Goal: Task Accomplishment & Management: Manage account settings

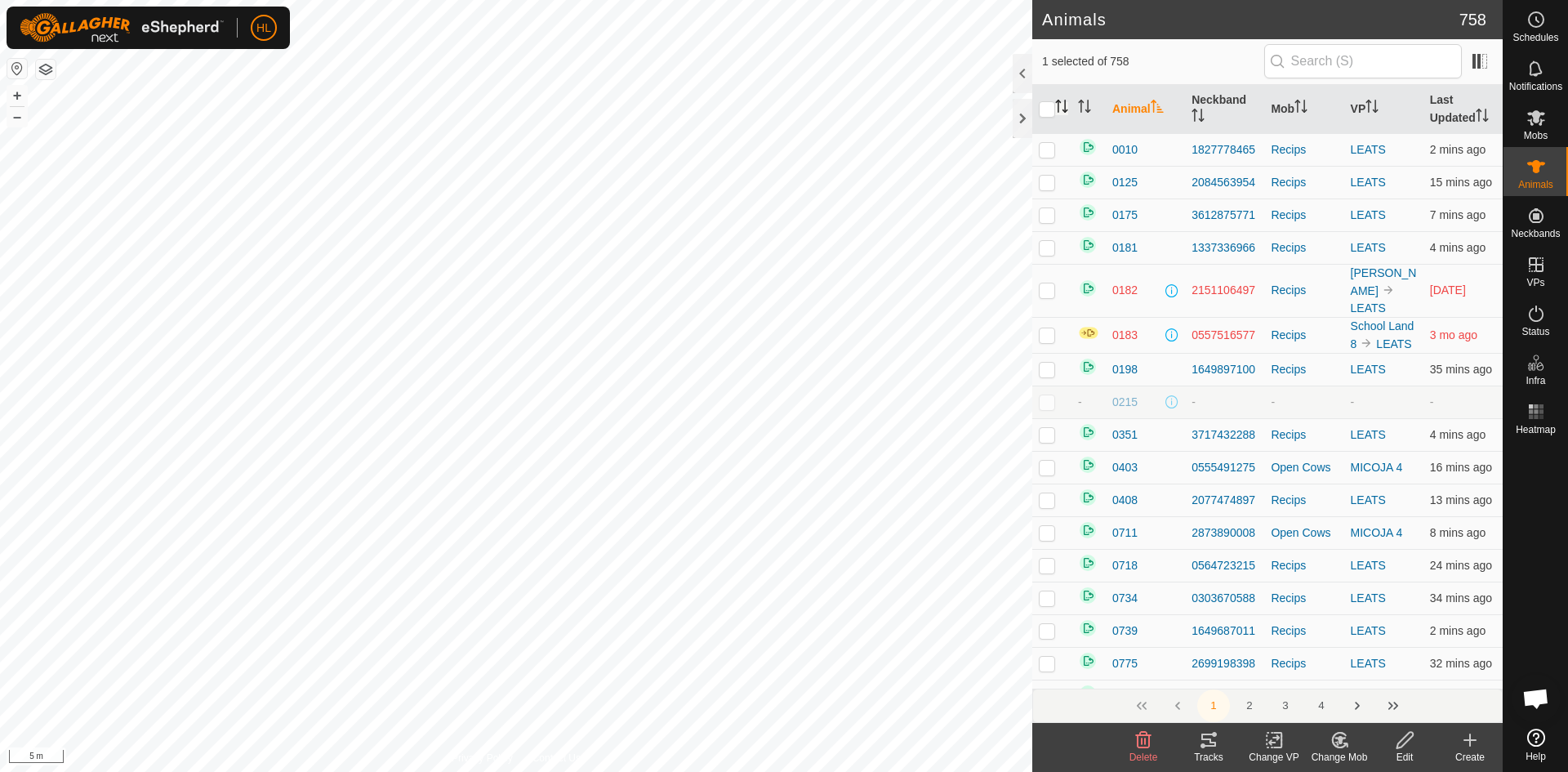
click at [1065, 107] on icon "Activate to sort" at bounding box center [1065, 106] width 2 height 13
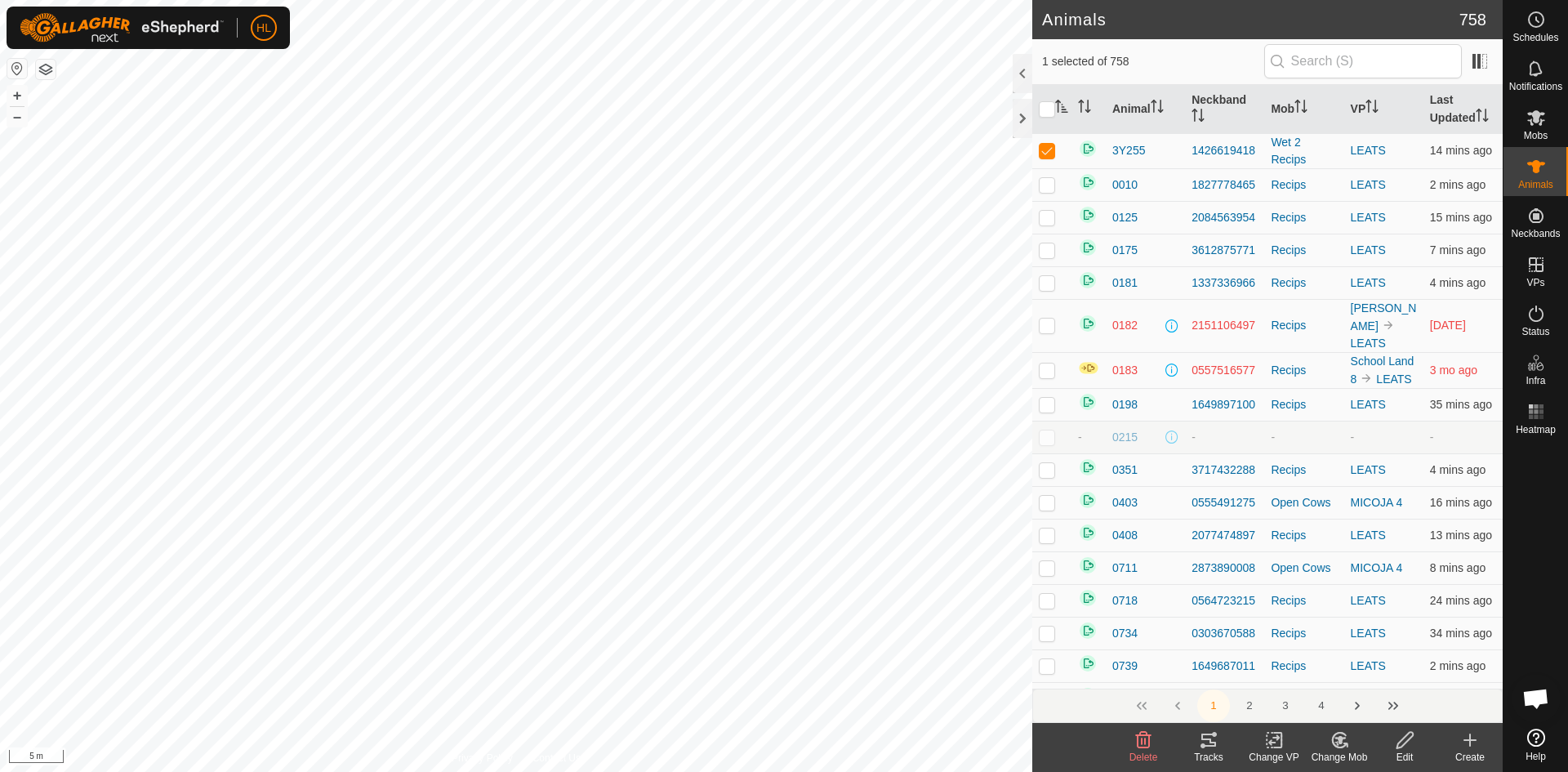
click at [1335, 745] on icon at bounding box center [1339, 739] width 20 height 19
click at [1357, 706] on link "Remove from Mob" at bounding box center [1388, 704] width 162 height 33
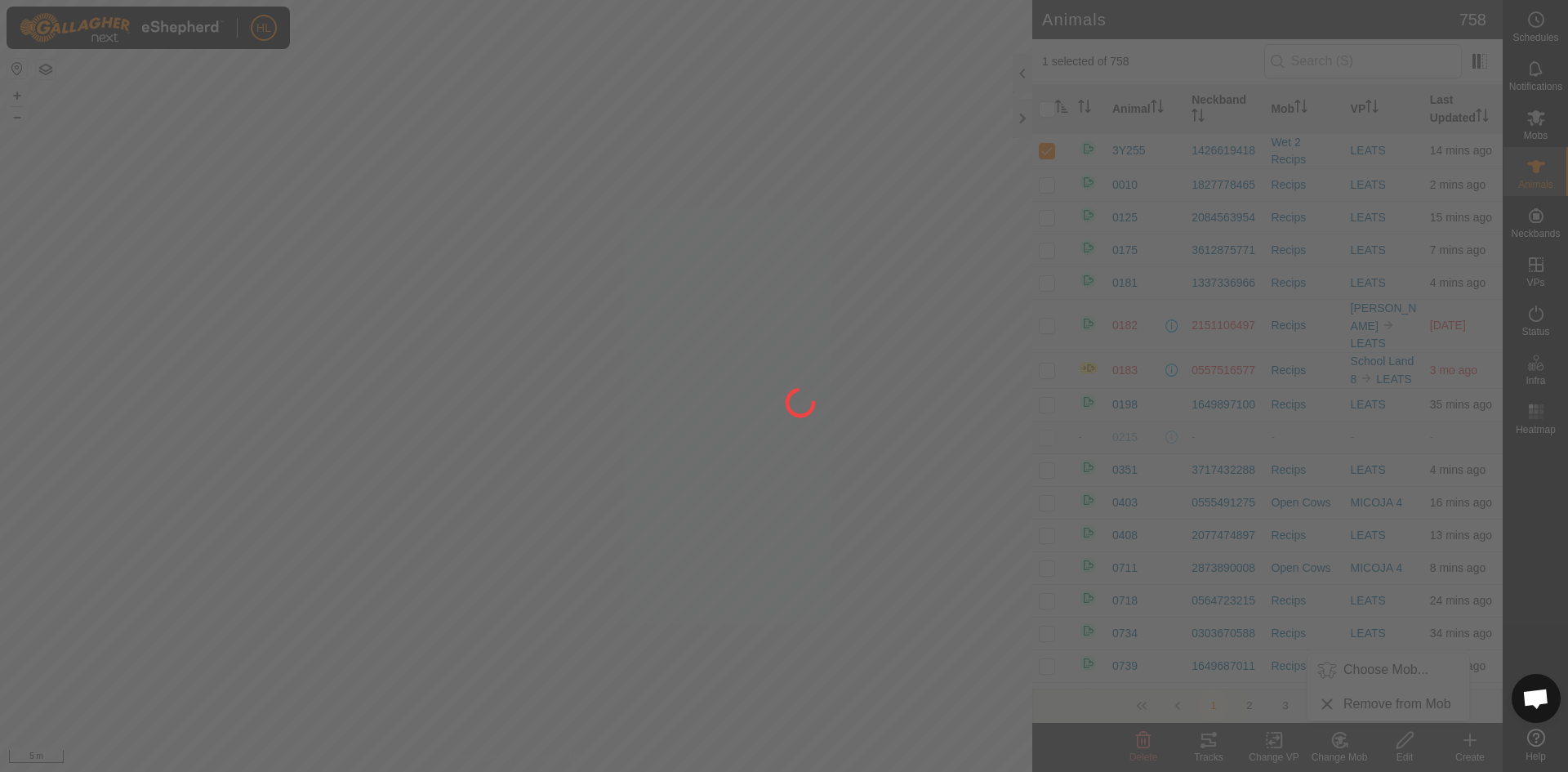
checkbox input "false"
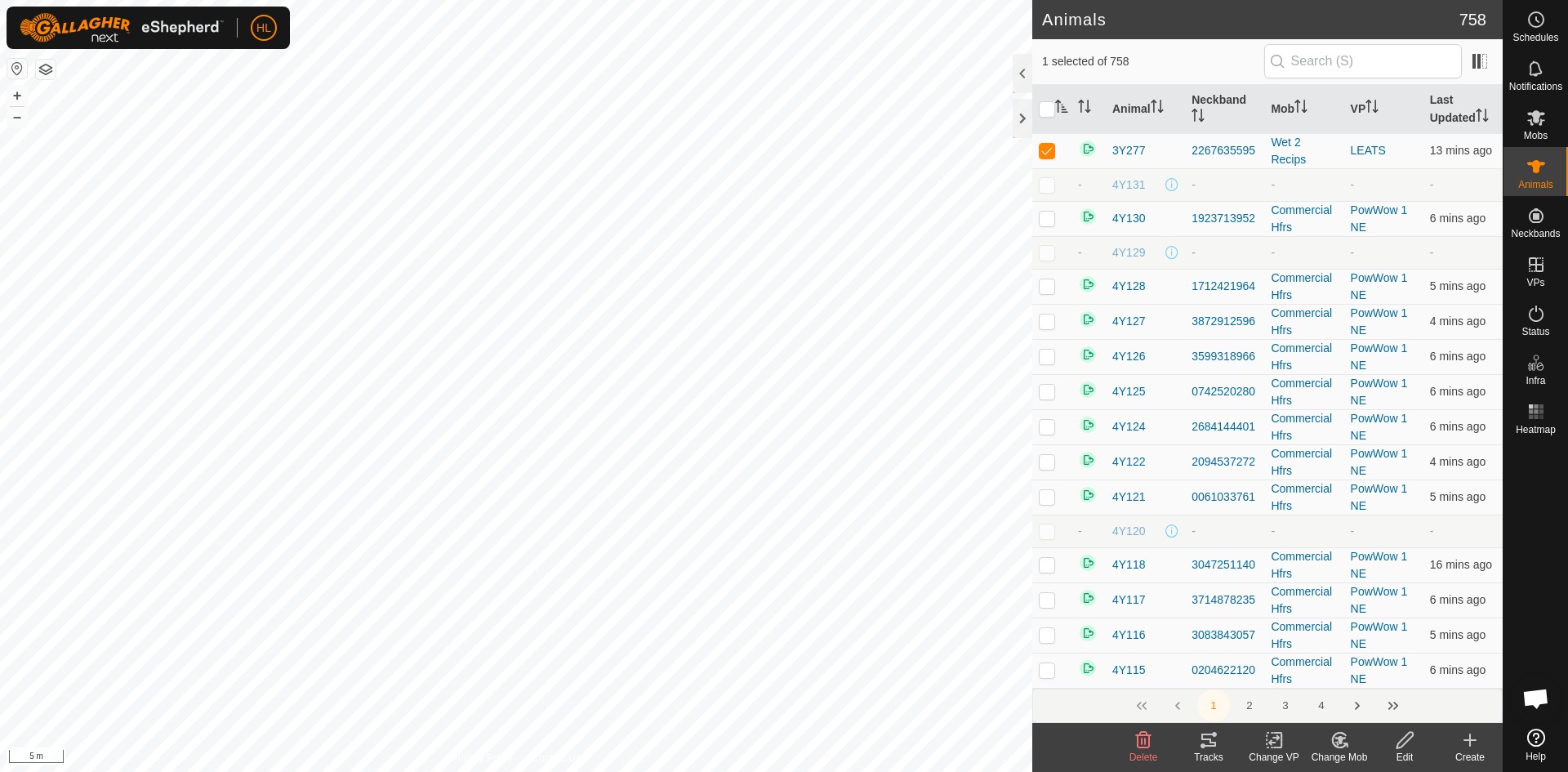
click at [1404, 738] on icon at bounding box center [1405, 739] width 20 height 19
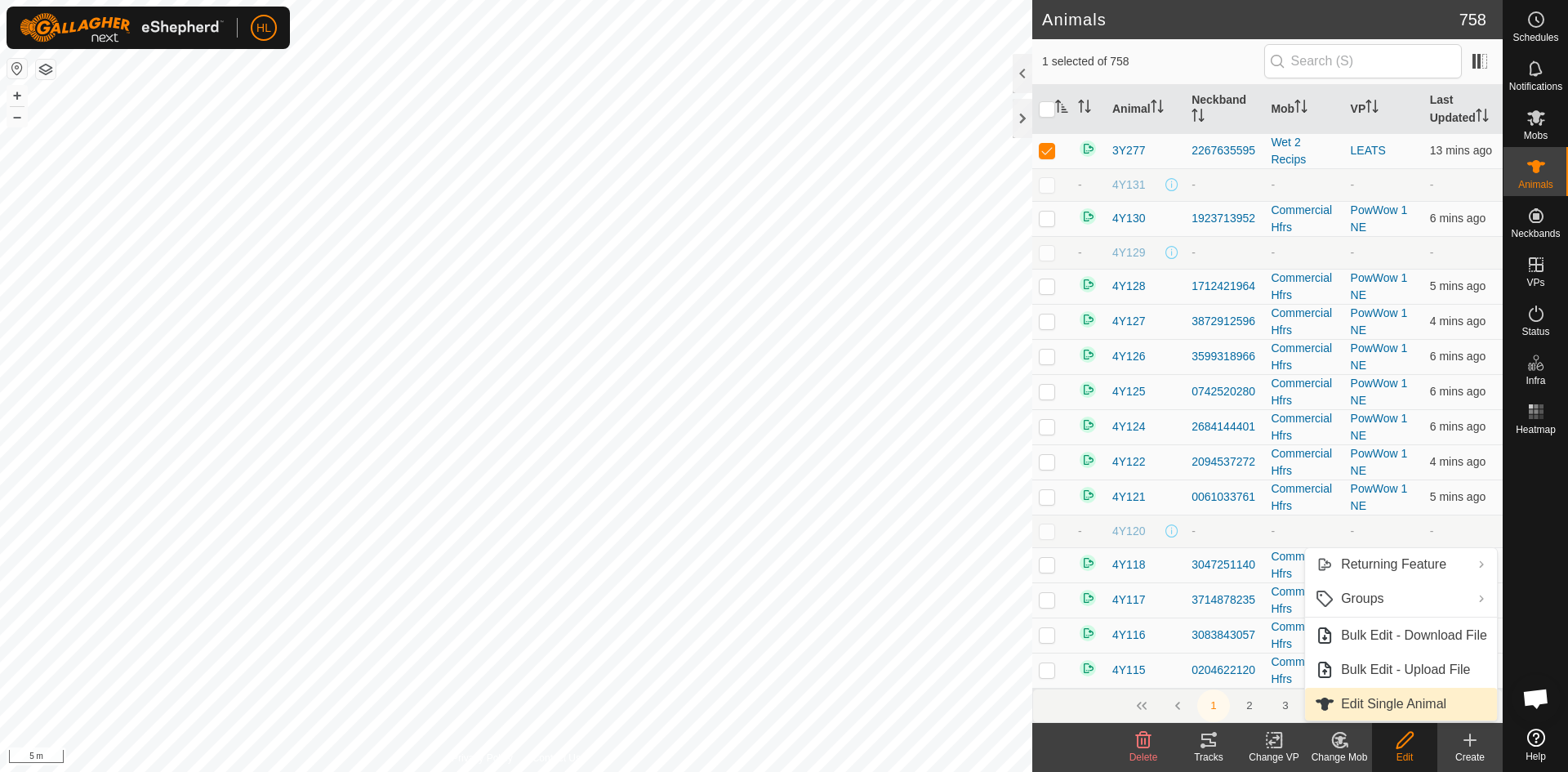
click at [1388, 706] on link "Edit Single Animal" at bounding box center [1400, 704] width 192 height 33
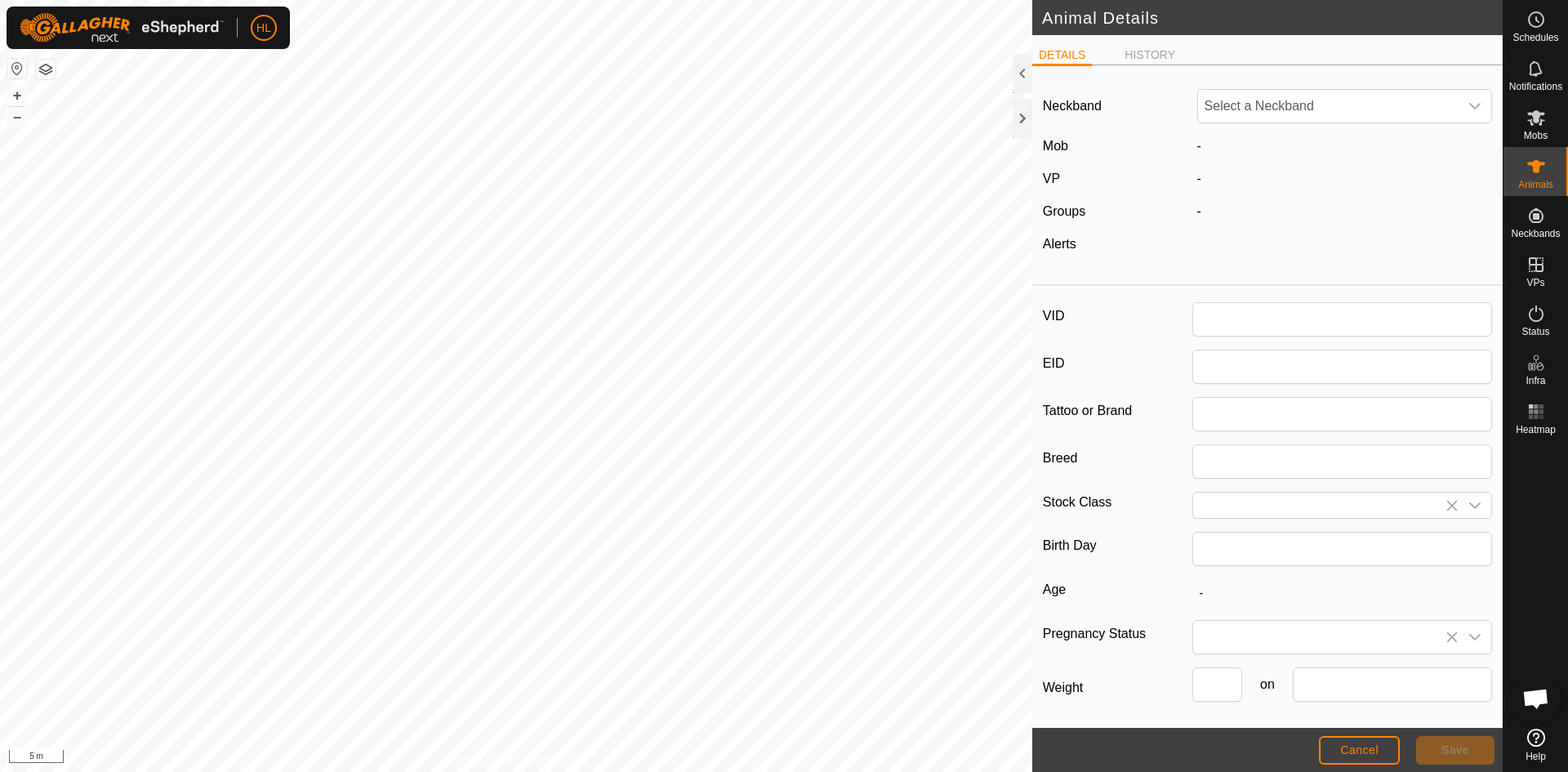
type input "3Y277"
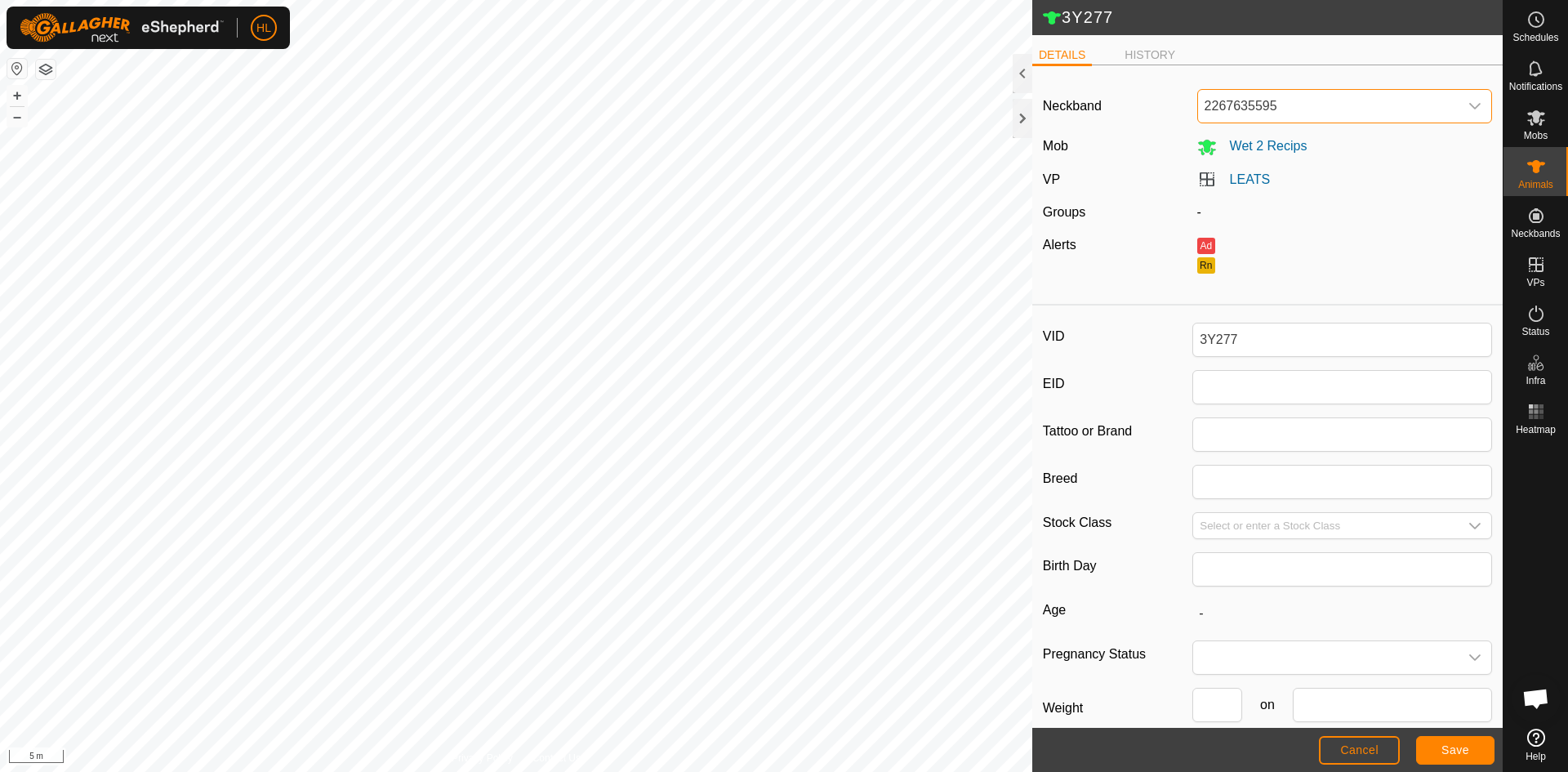
click at [1393, 105] on span "2267635595" at bounding box center [1328, 106] width 261 height 33
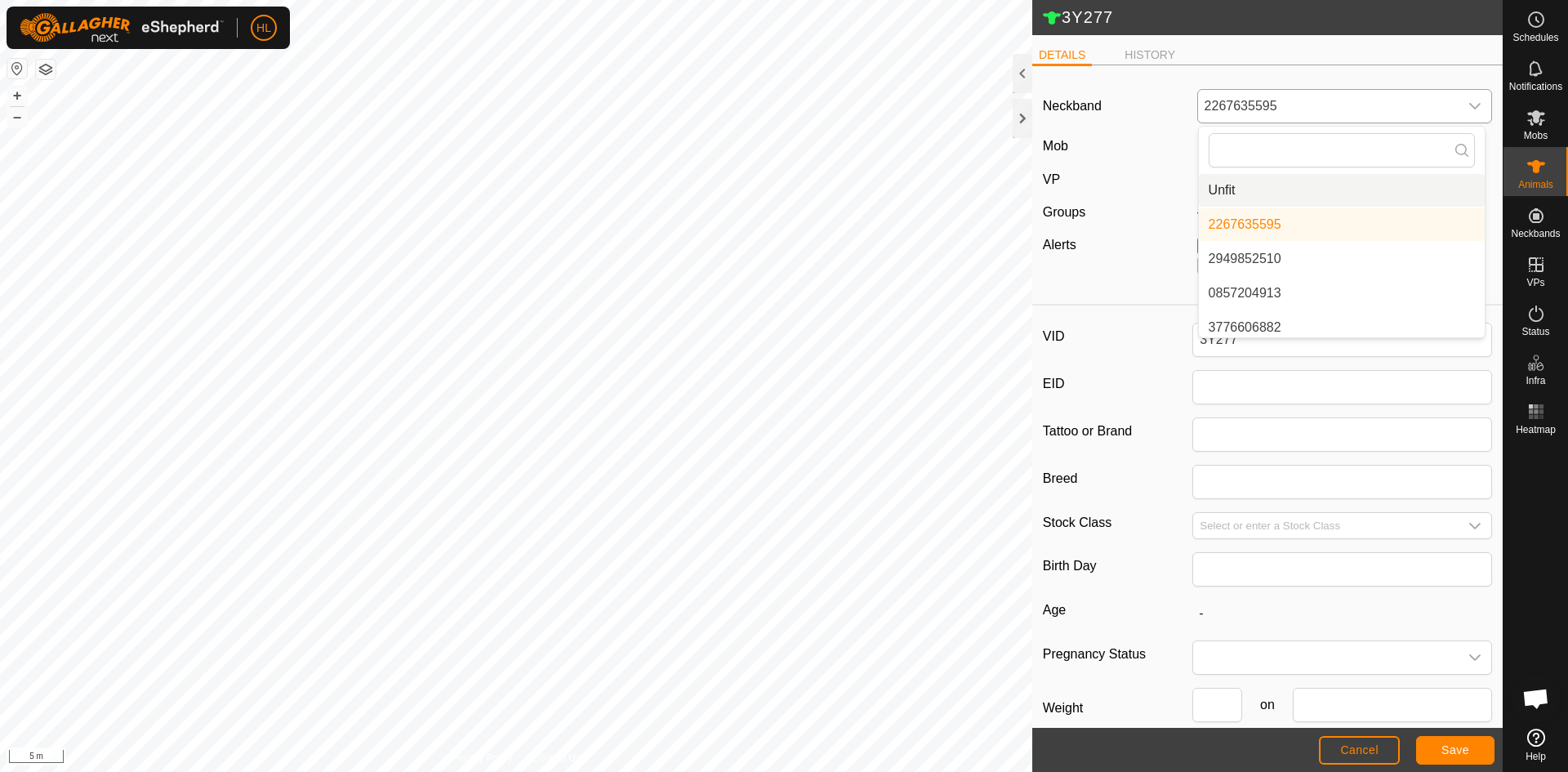
click at [1310, 190] on li "Unfit" at bounding box center [1342, 190] width 286 height 33
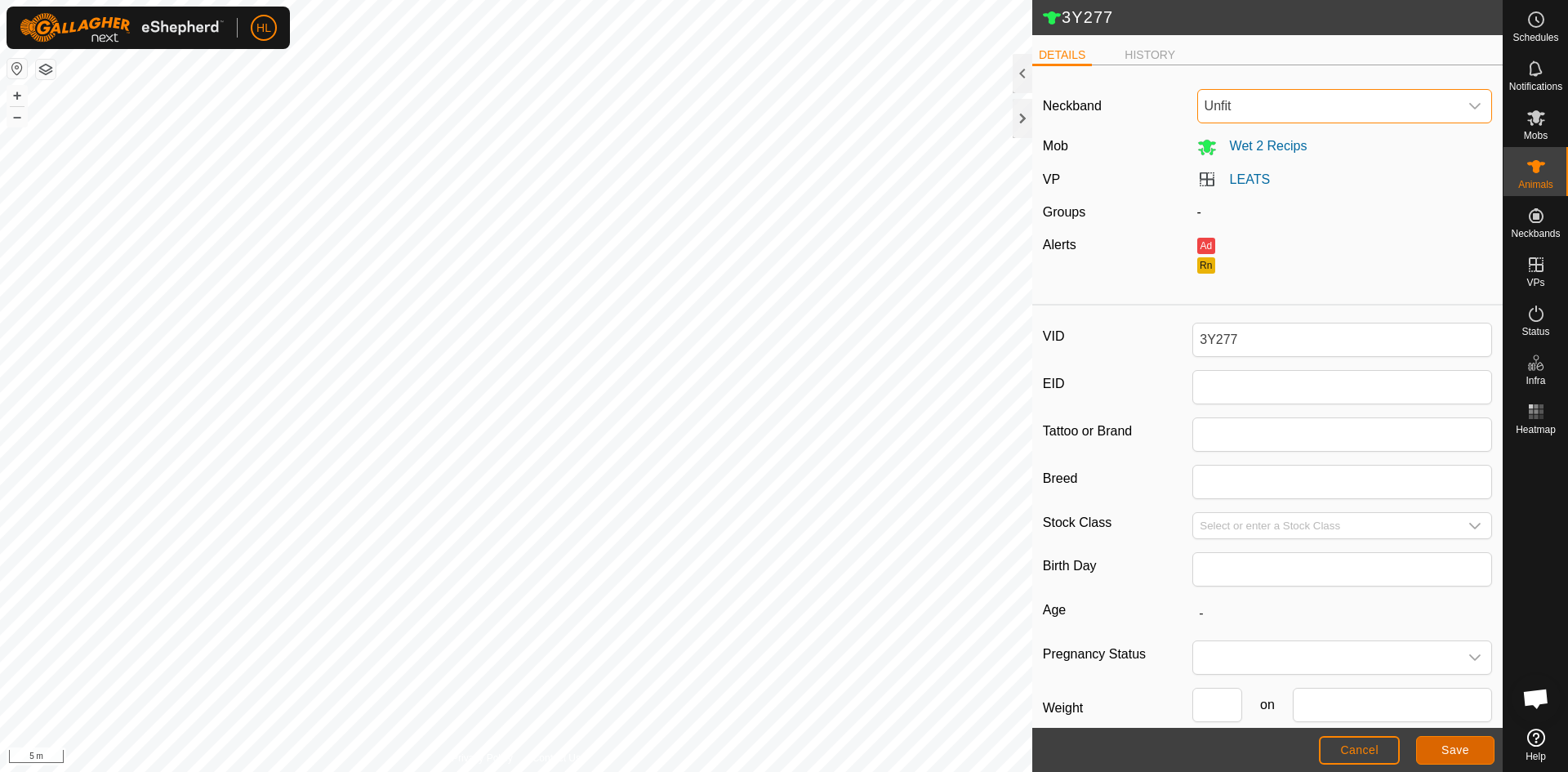
click at [1440, 748] on button "Save" at bounding box center [1455, 750] width 79 height 28
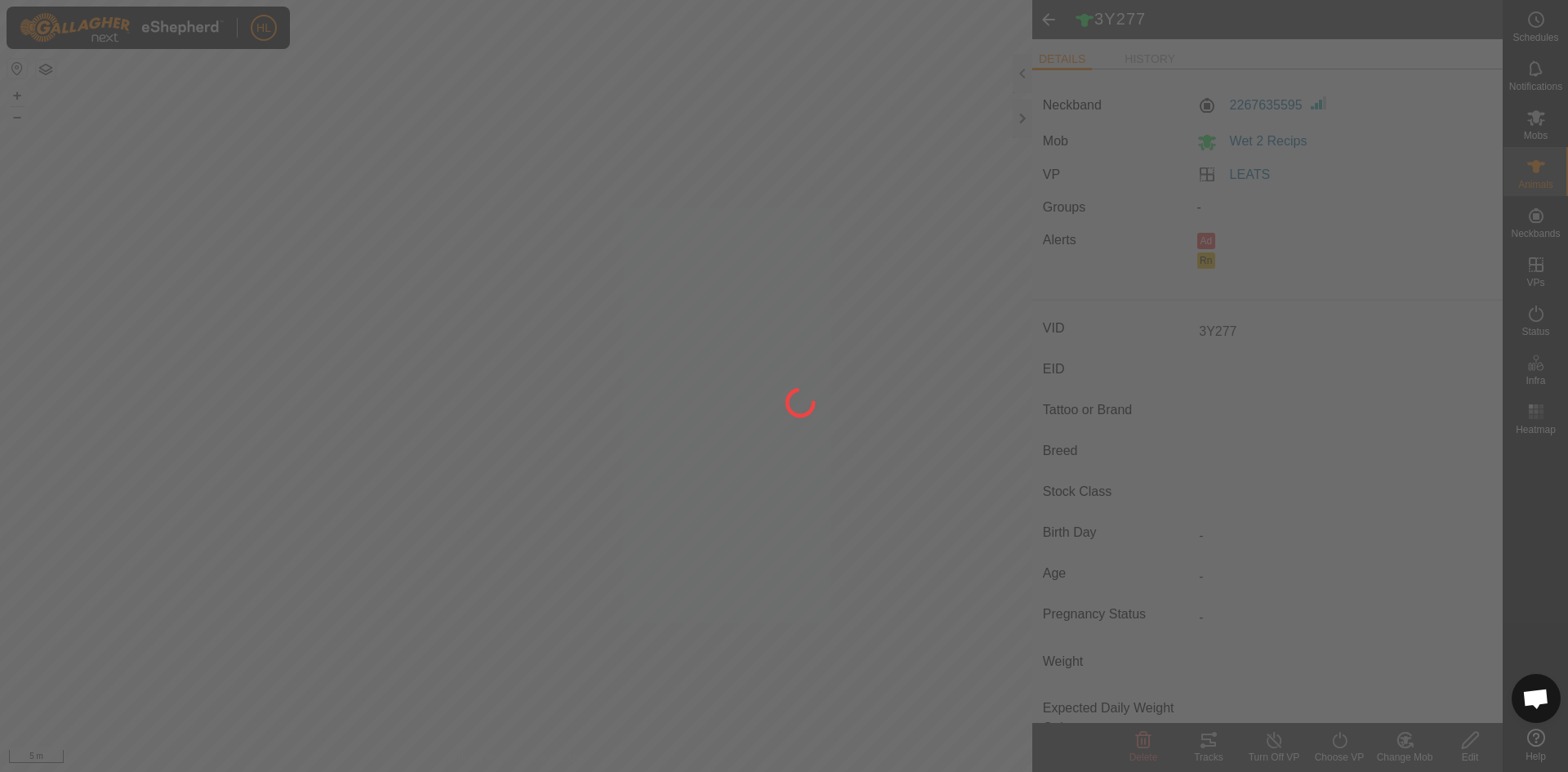
type input "-"
type input "0 kg"
type input "-"
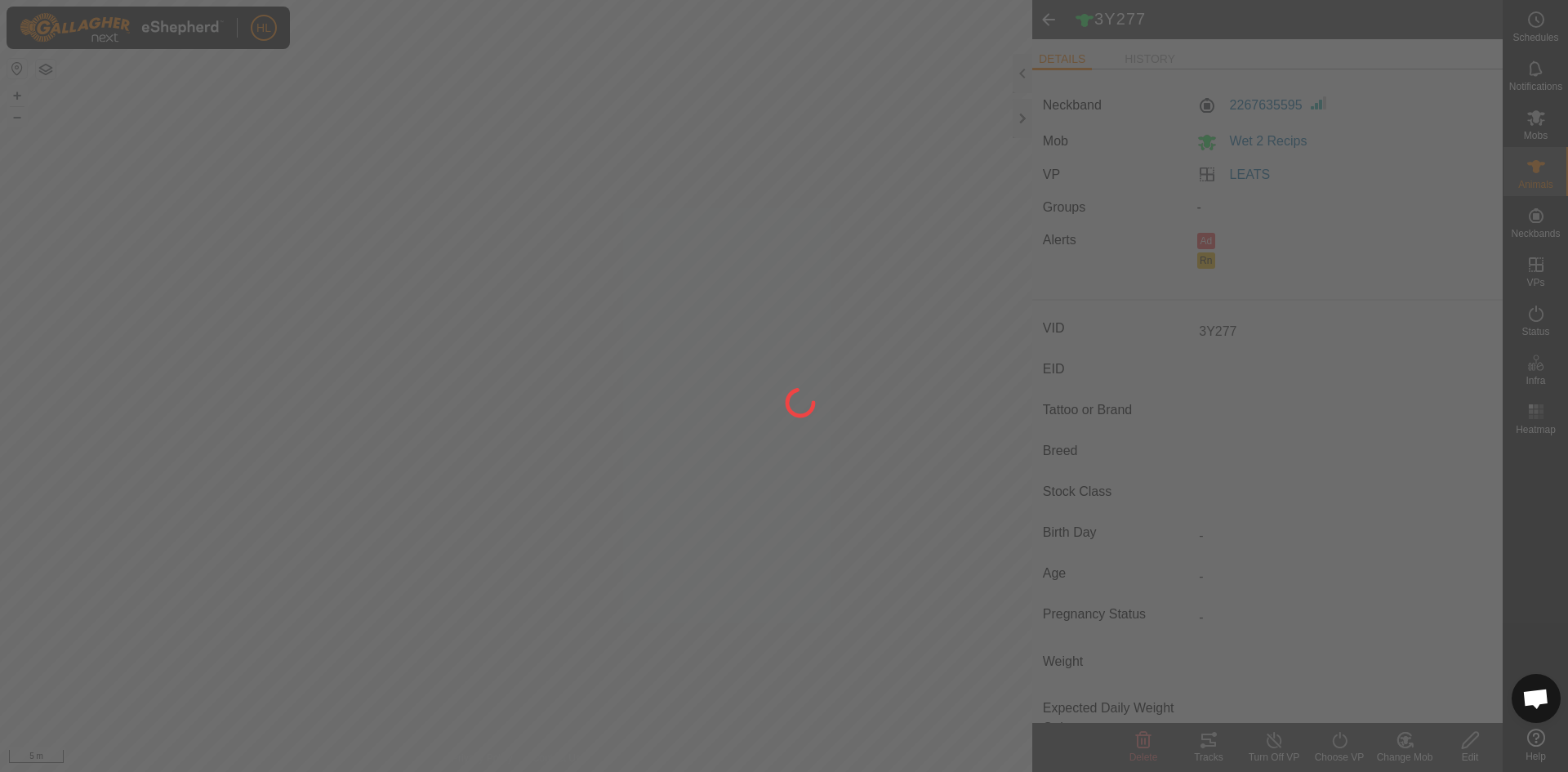
type input "-"
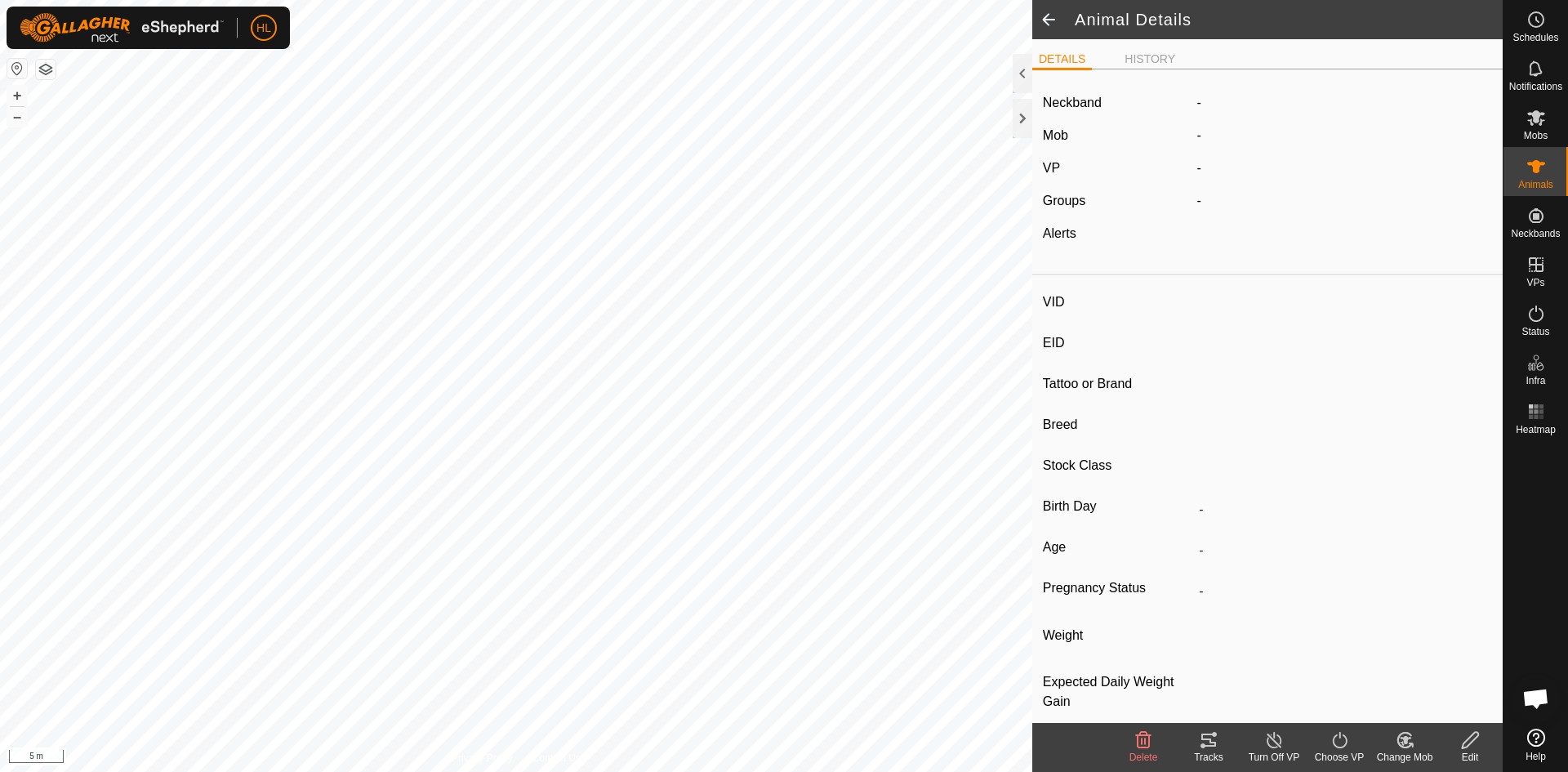
type input "3Y255"
type input "-"
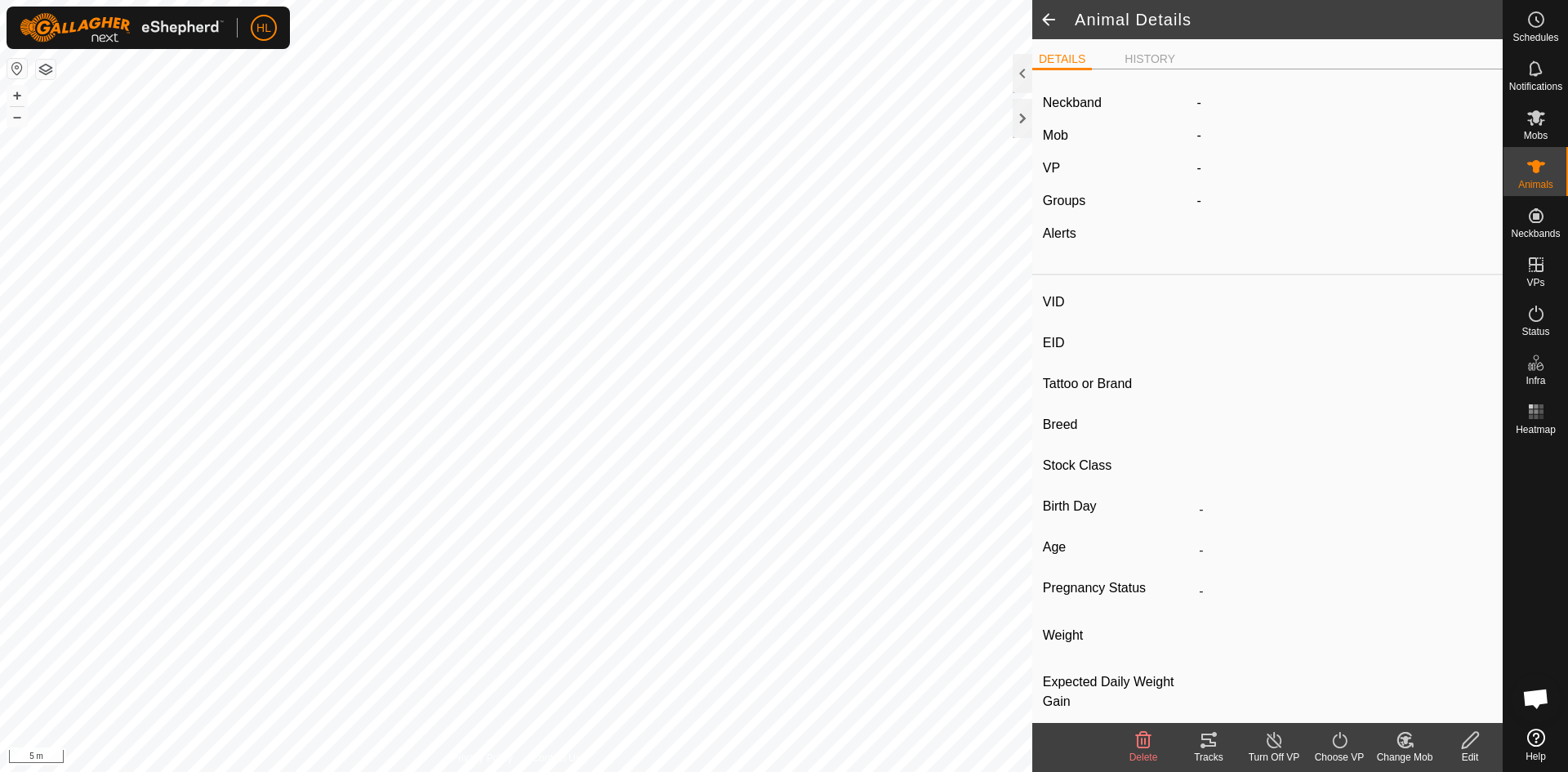
type input "-"
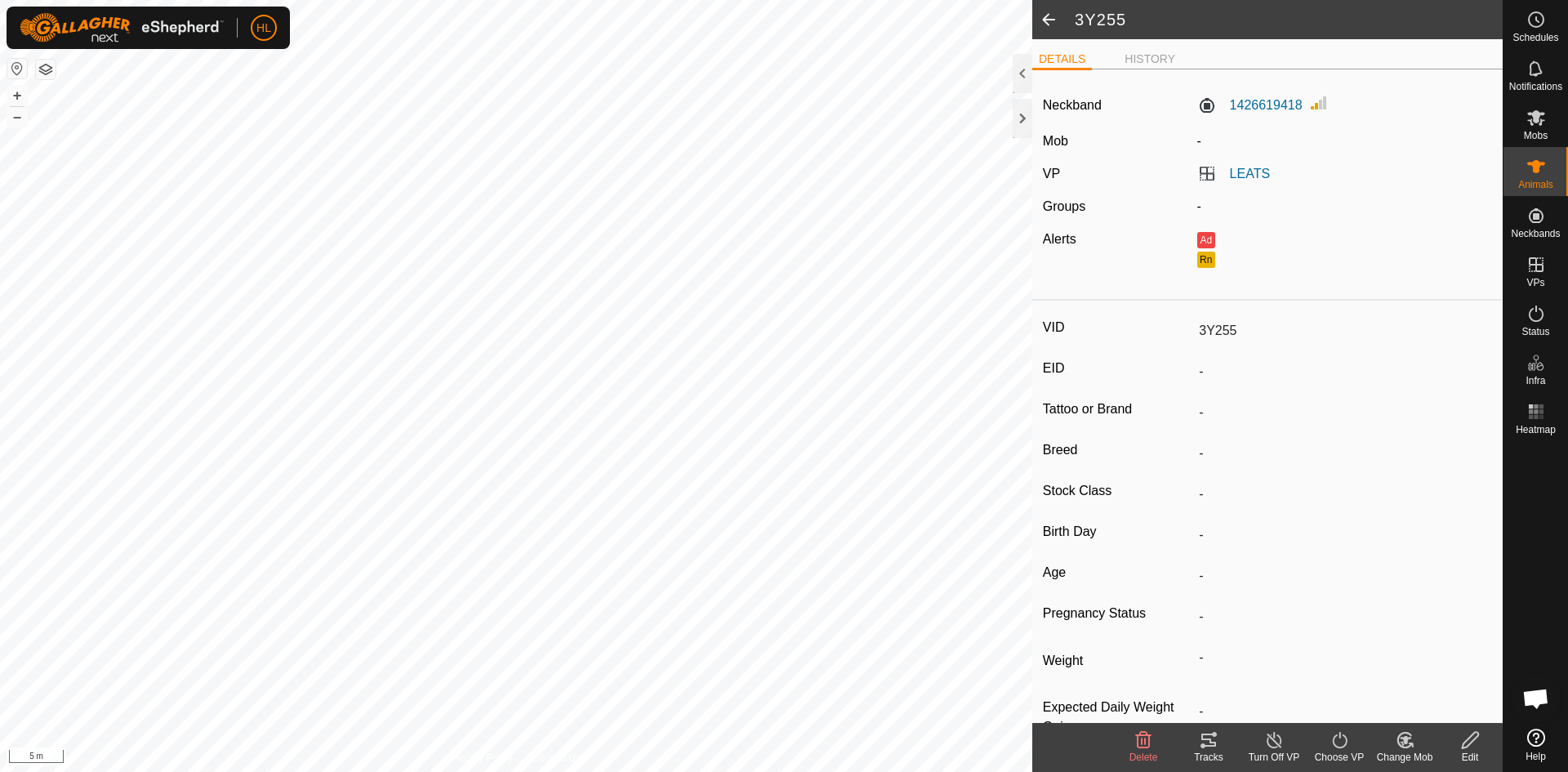
click at [1468, 741] on icon at bounding box center [1470, 739] width 20 height 19
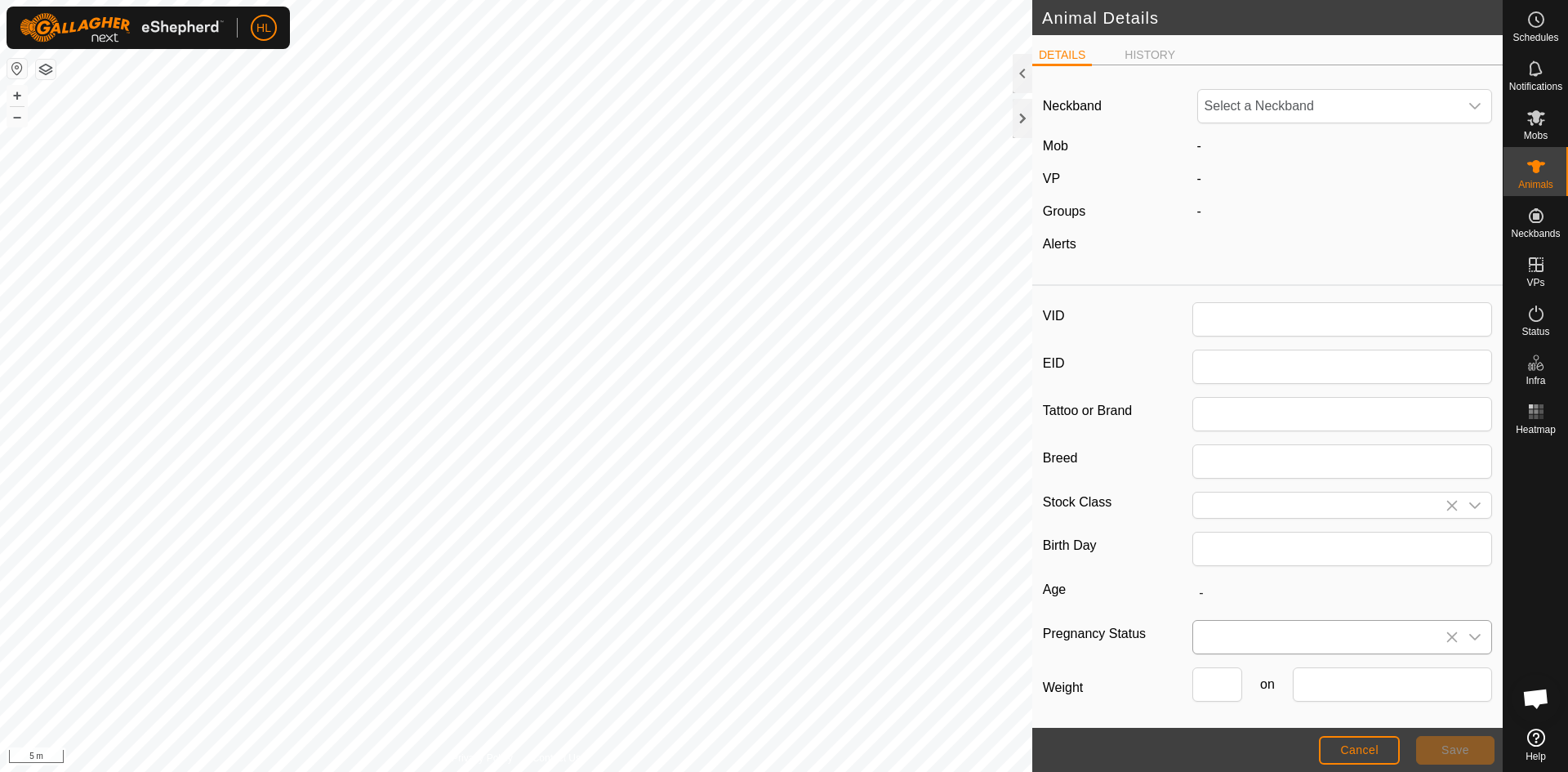
type input "3Y255"
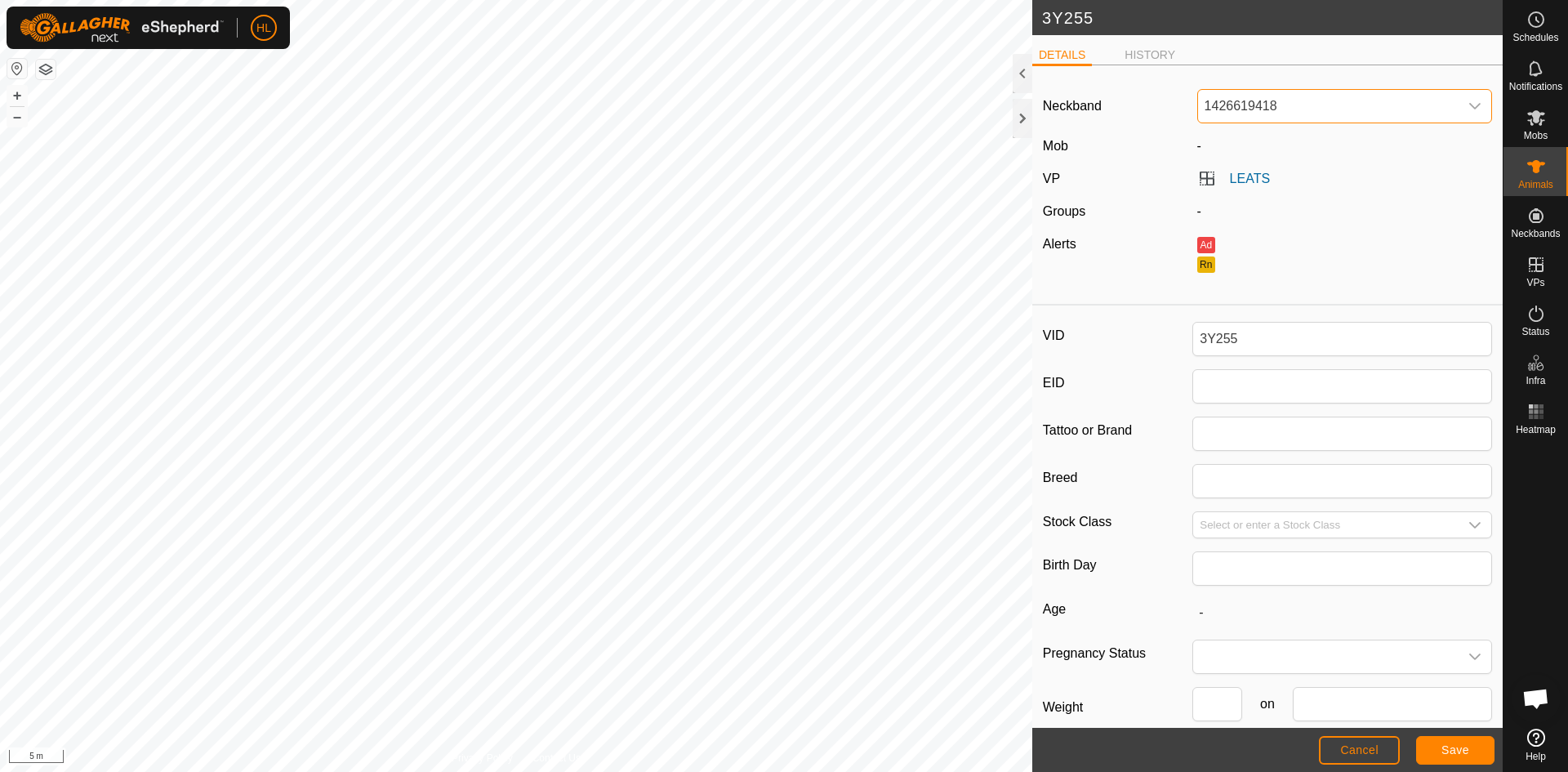
click at [1334, 114] on span "1426619418" at bounding box center [1328, 106] width 261 height 33
click at [1251, 195] on li "Unfit" at bounding box center [1342, 190] width 286 height 33
click at [1455, 754] on span "Save" at bounding box center [1454, 750] width 27 height 13
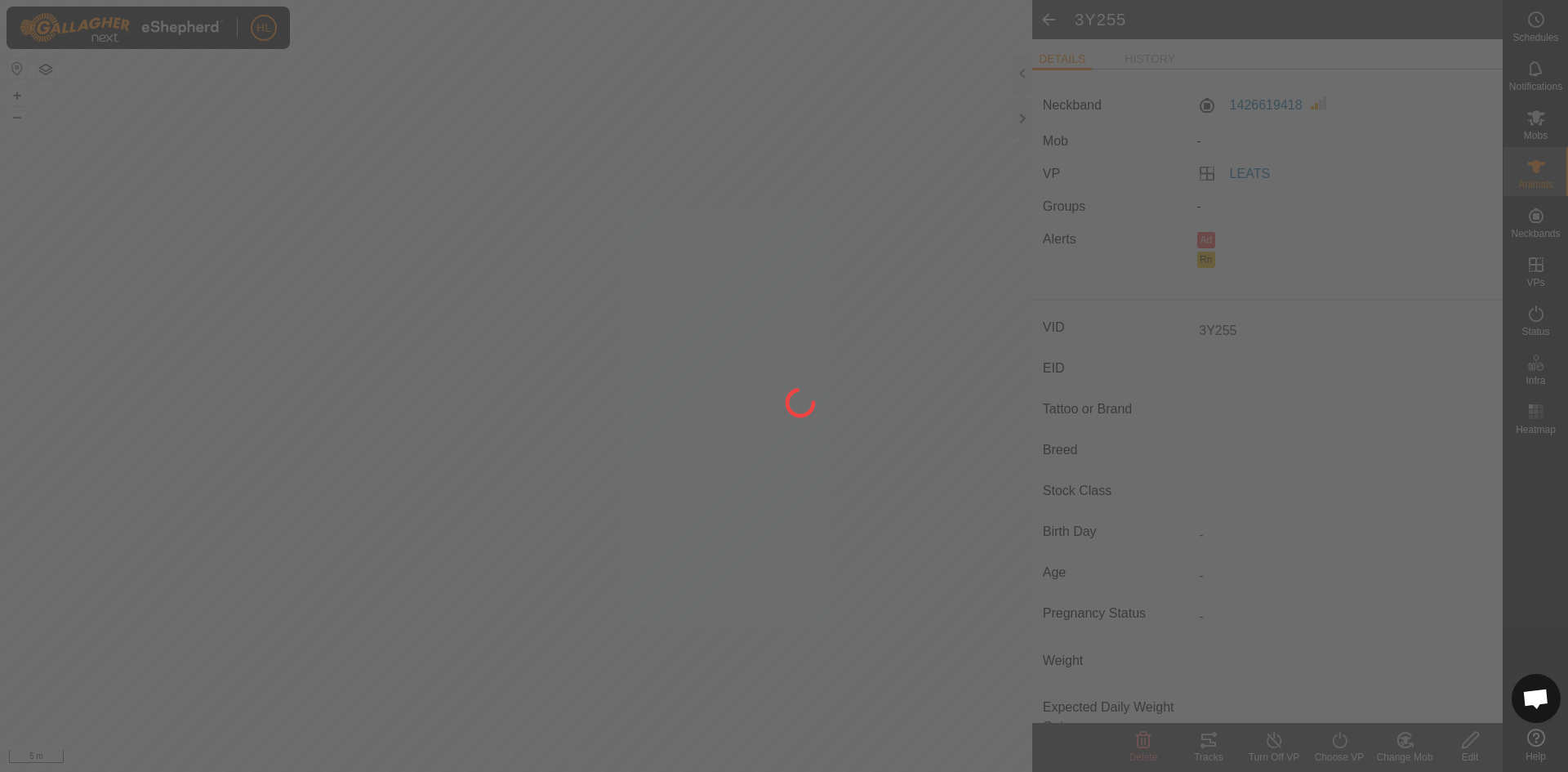
type input "-"
type input "0 kg"
type input "-"
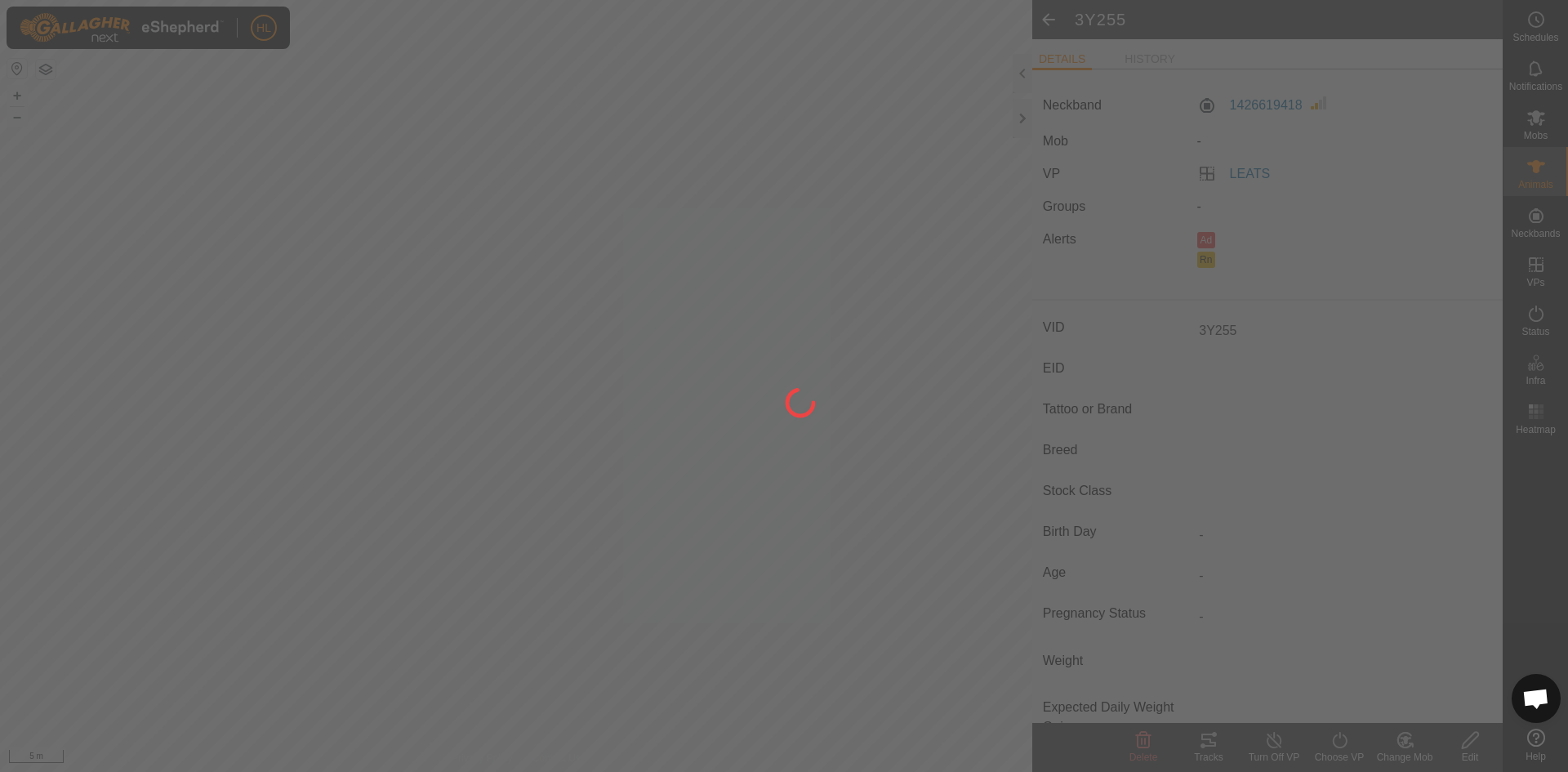
type input "-"
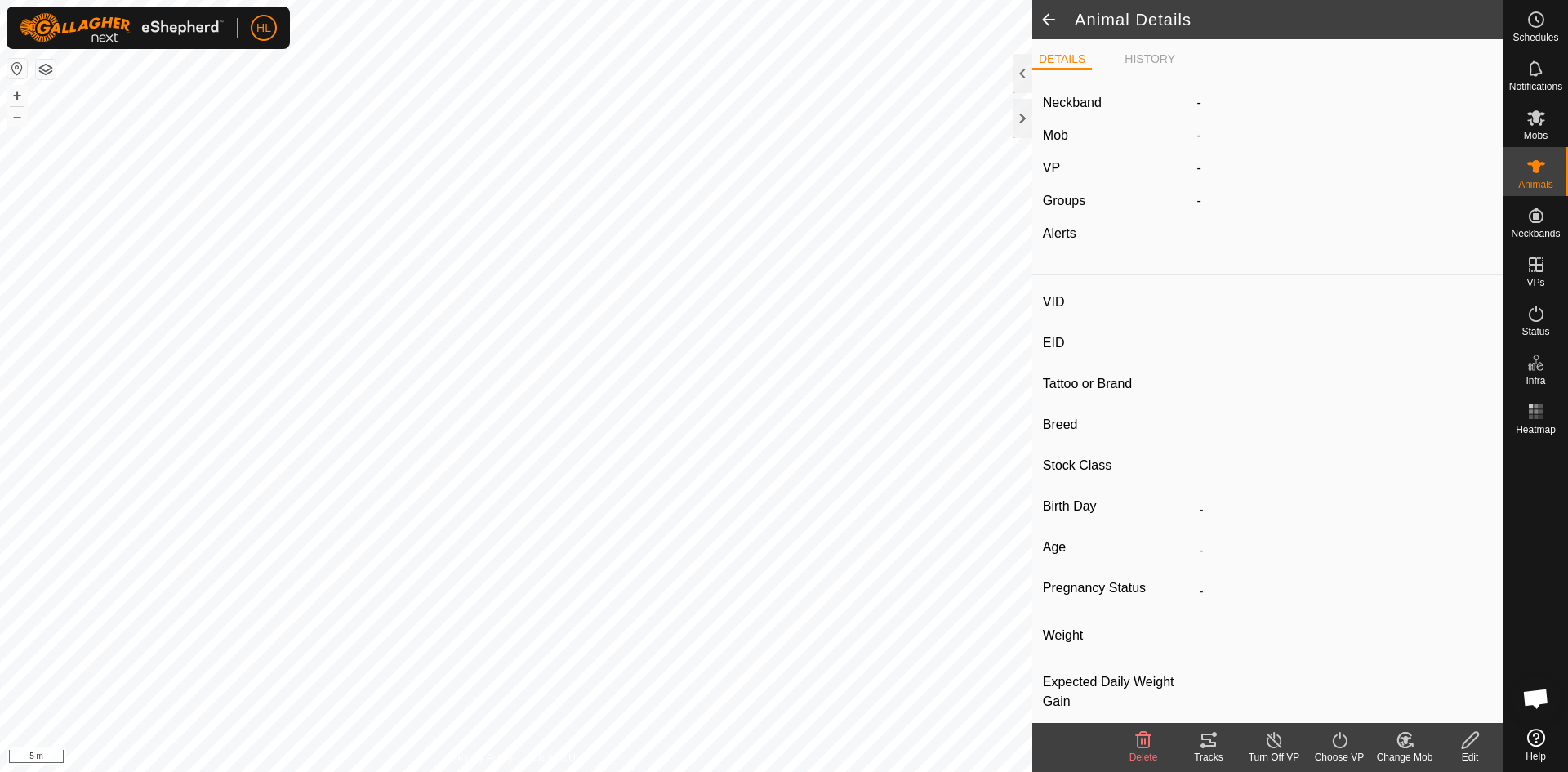
type input "40231"
type input "-"
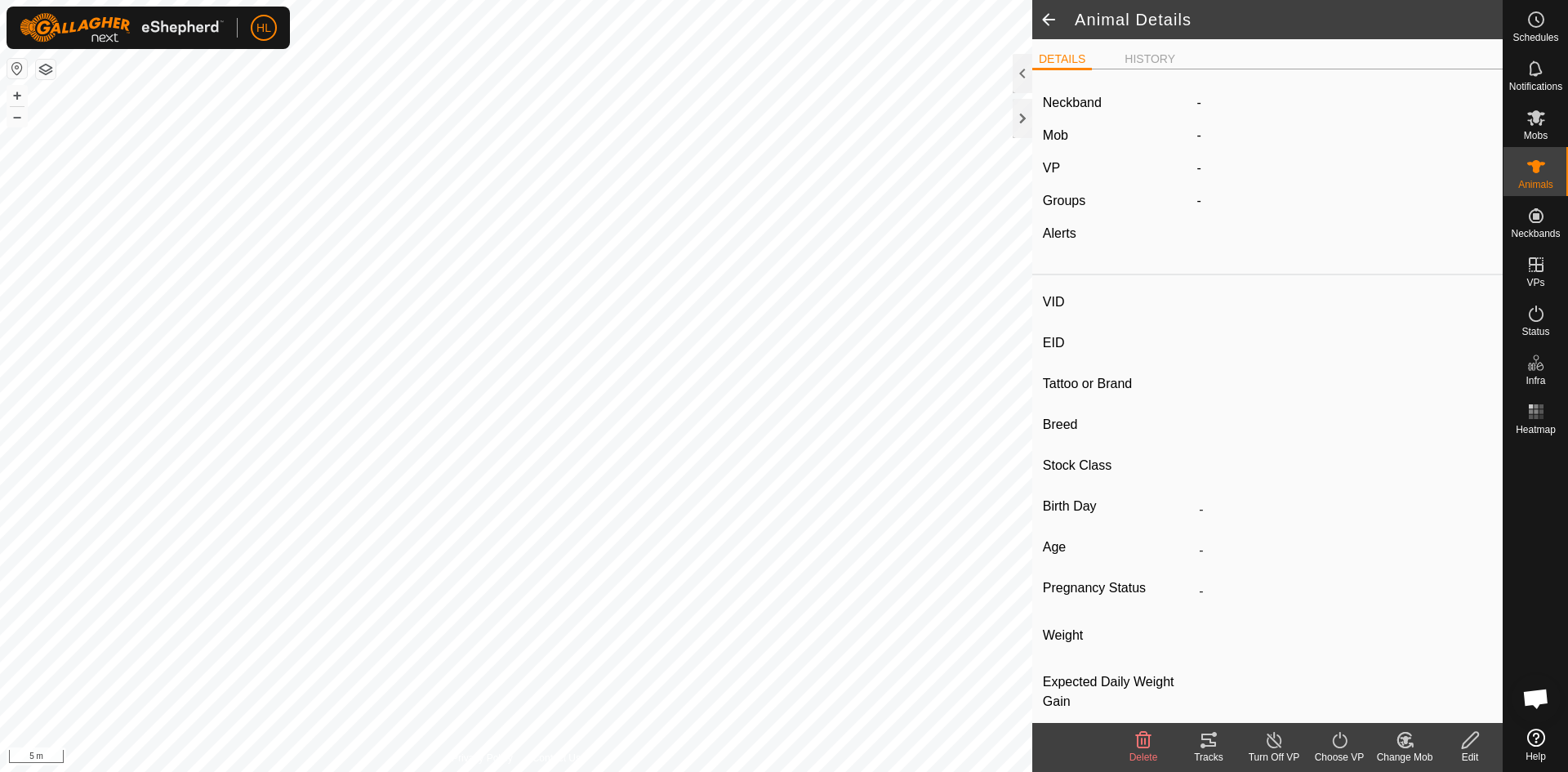
type input "-"
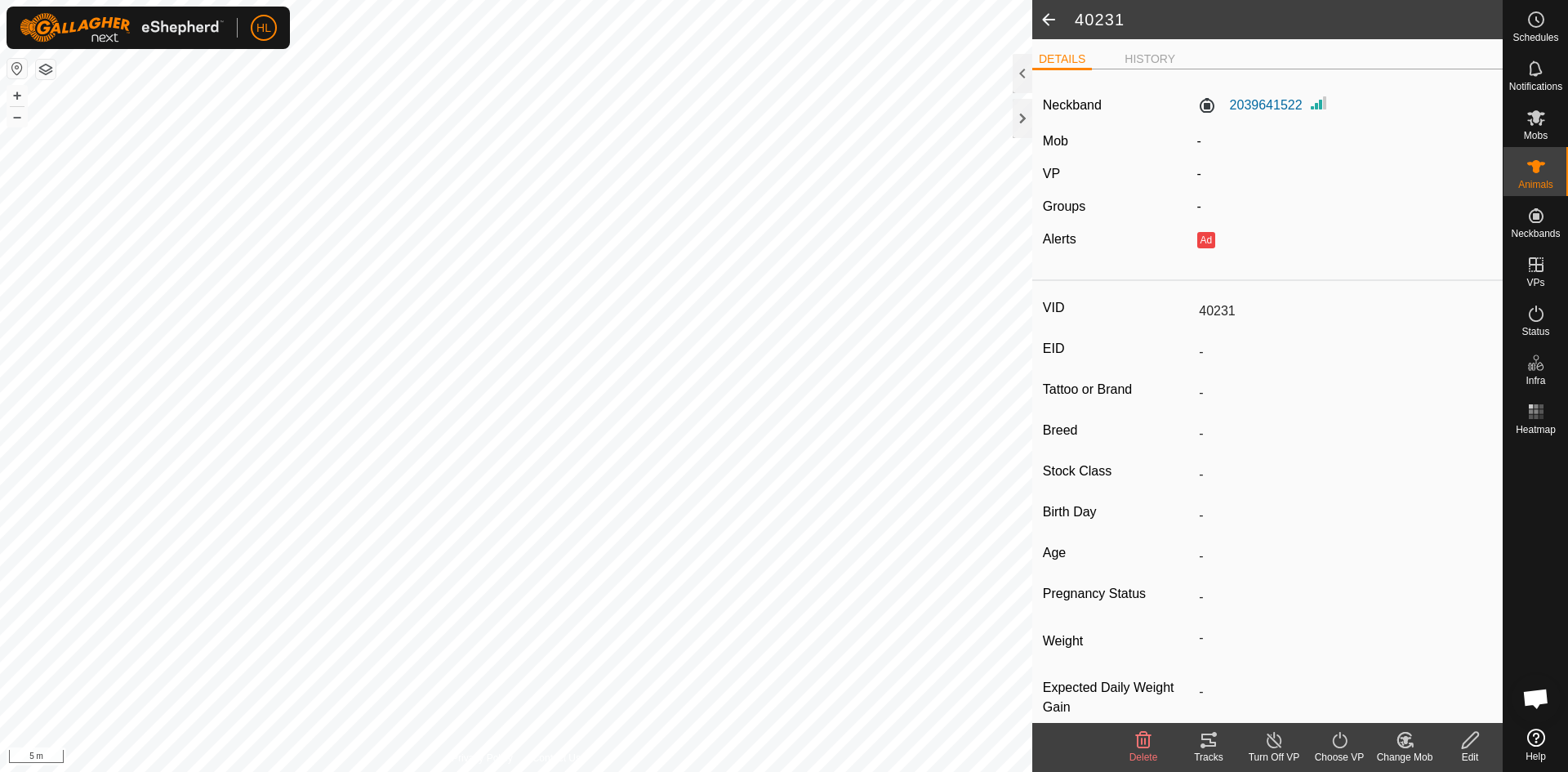
click at [1466, 749] on icon at bounding box center [1470, 739] width 20 height 19
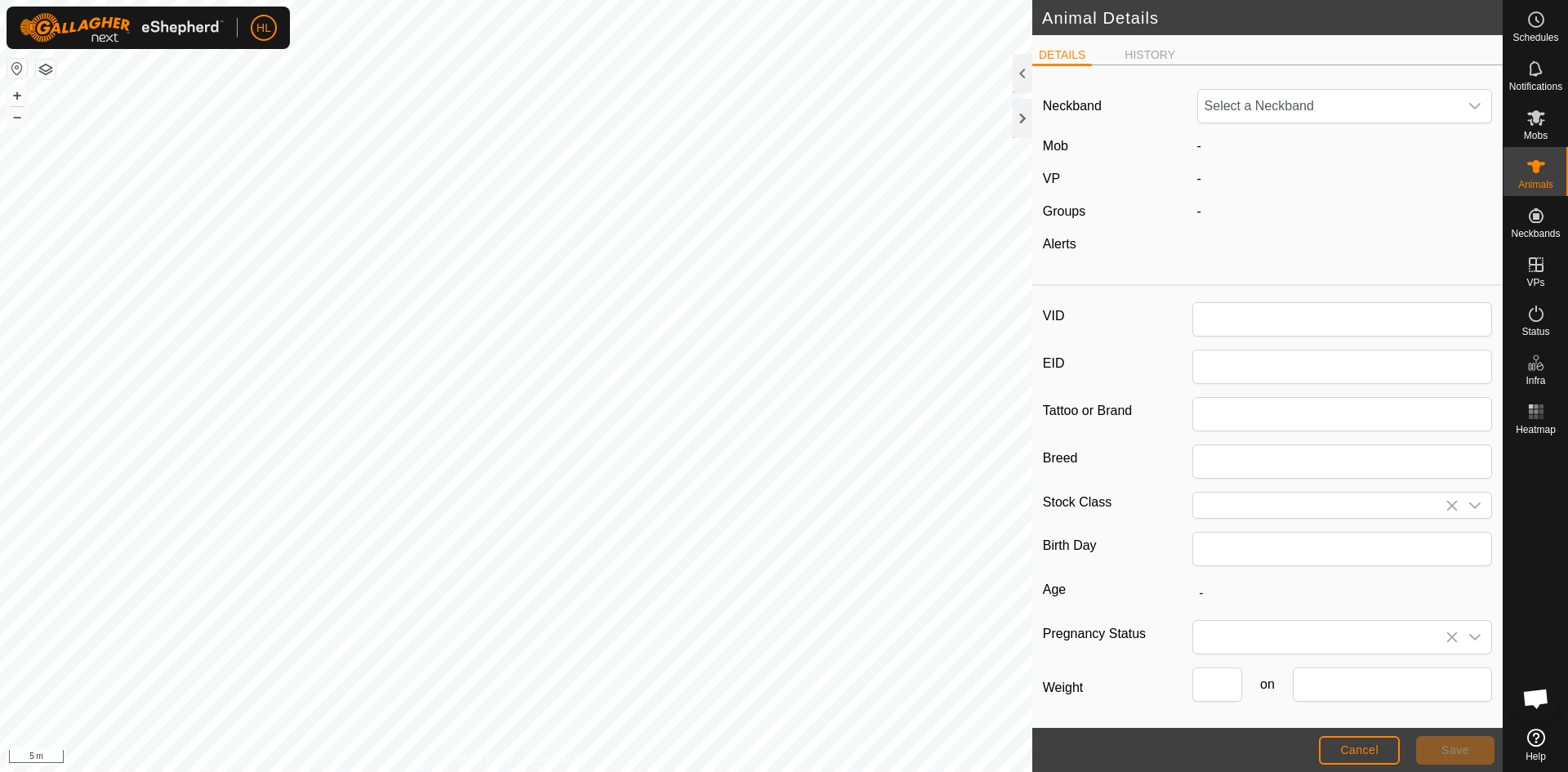
type input "40231"
click at [1355, 111] on span "2039641522" at bounding box center [1328, 106] width 261 height 33
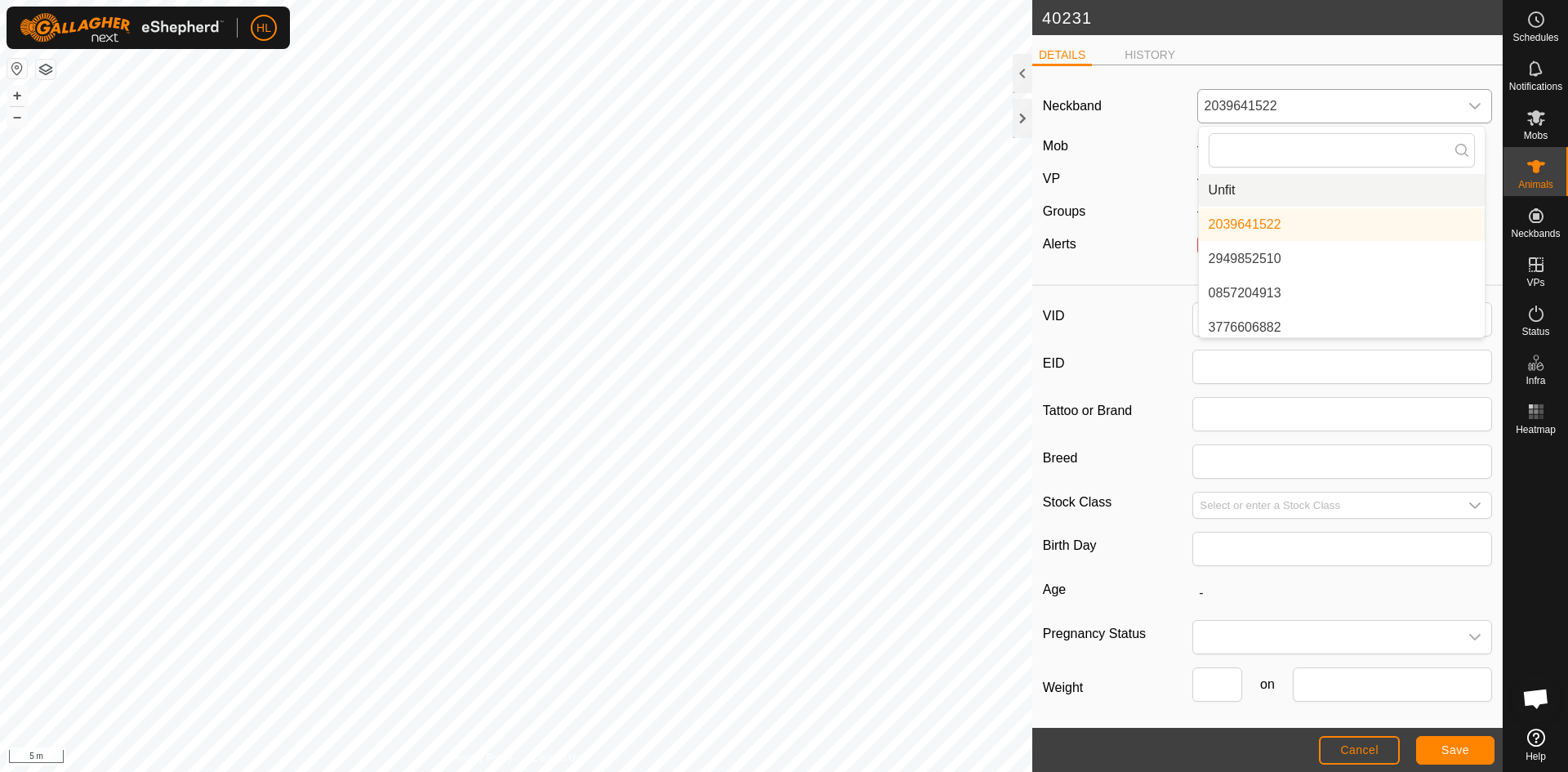
click at [1224, 185] on li "Unfit" at bounding box center [1342, 190] width 286 height 33
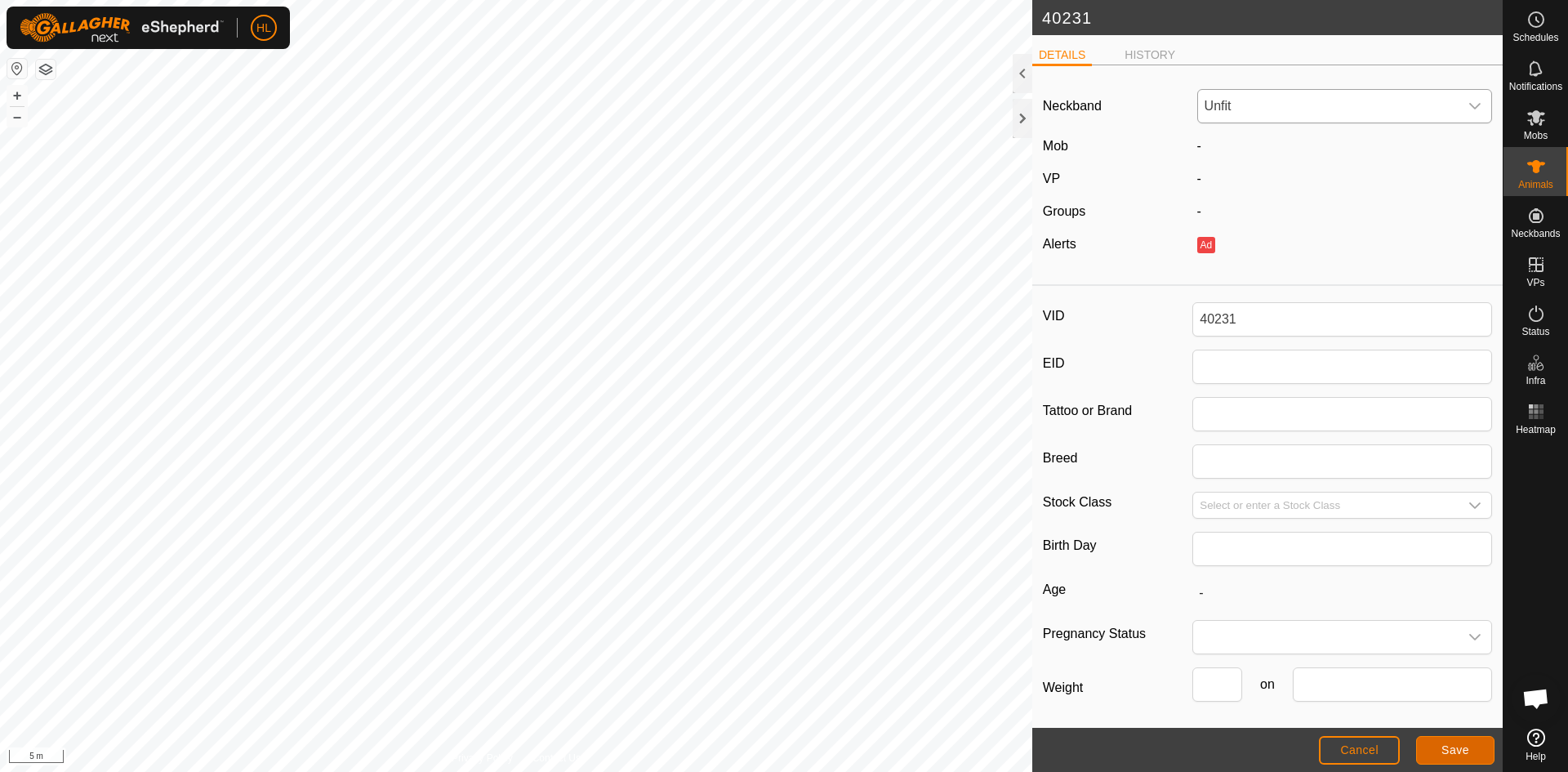
click at [1462, 758] on button "Save" at bounding box center [1455, 750] width 79 height 28
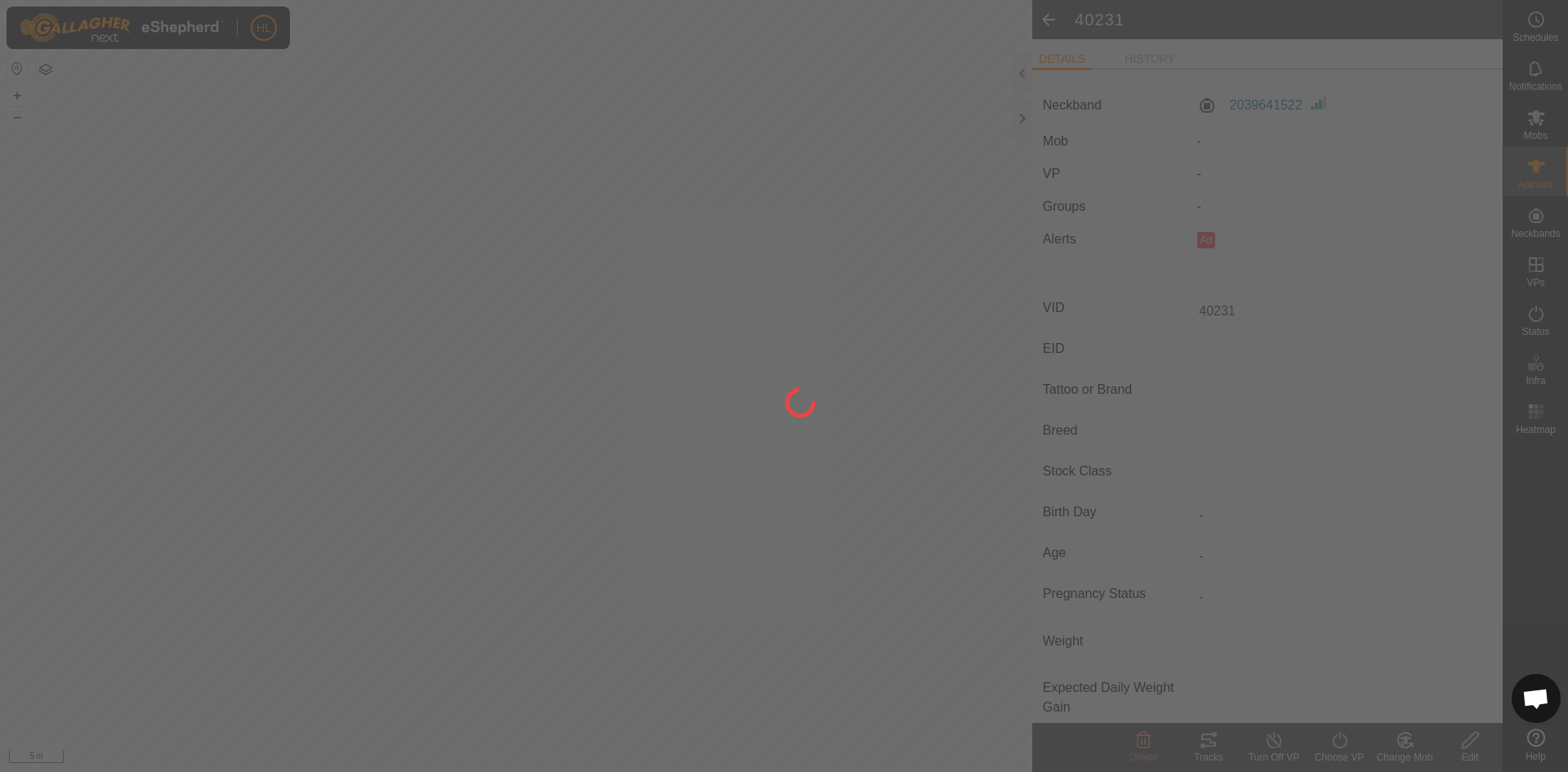
type input "-"
type input "0 kg"
type input "-"
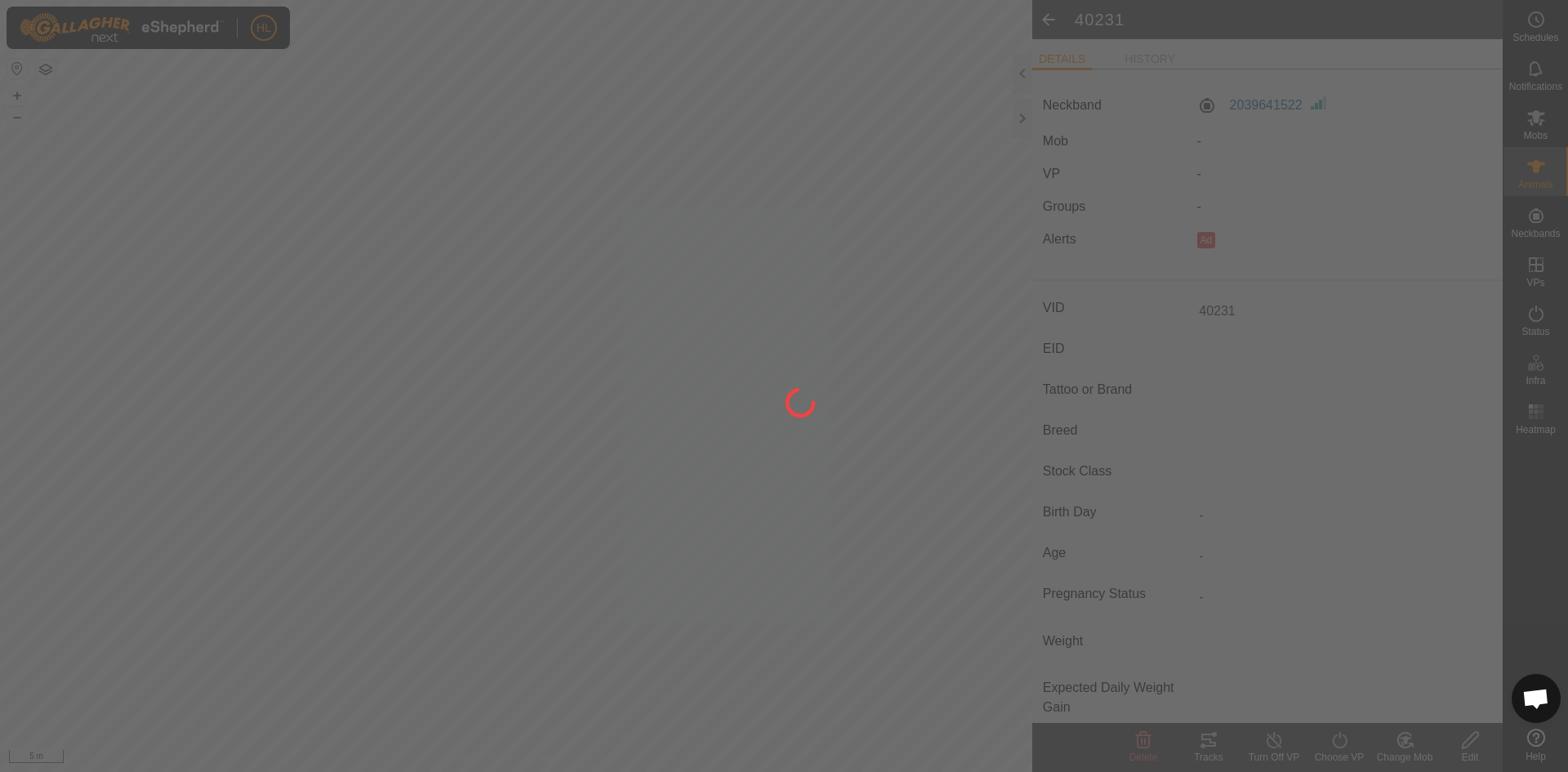
type input "-"
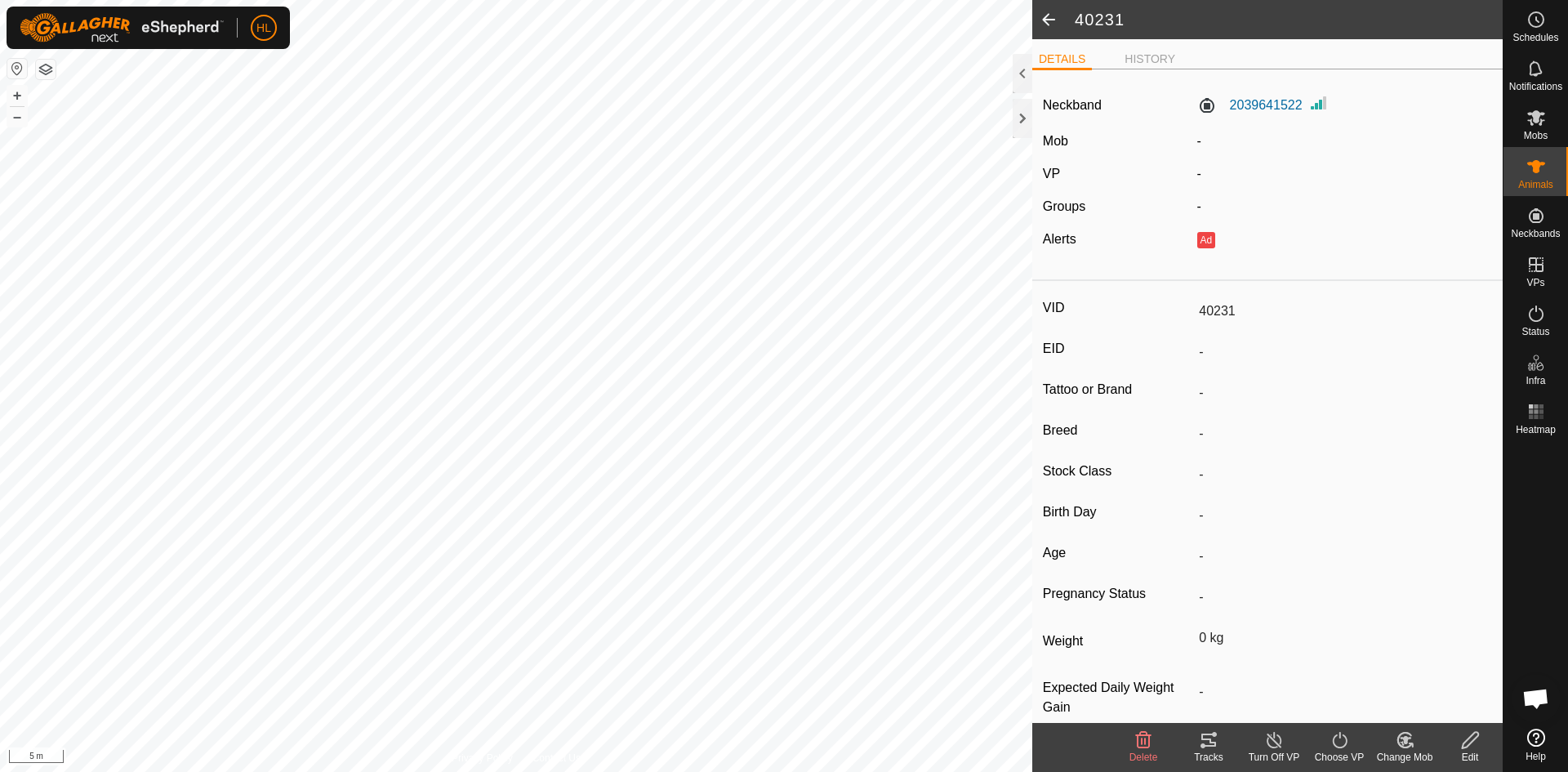
type input "-"
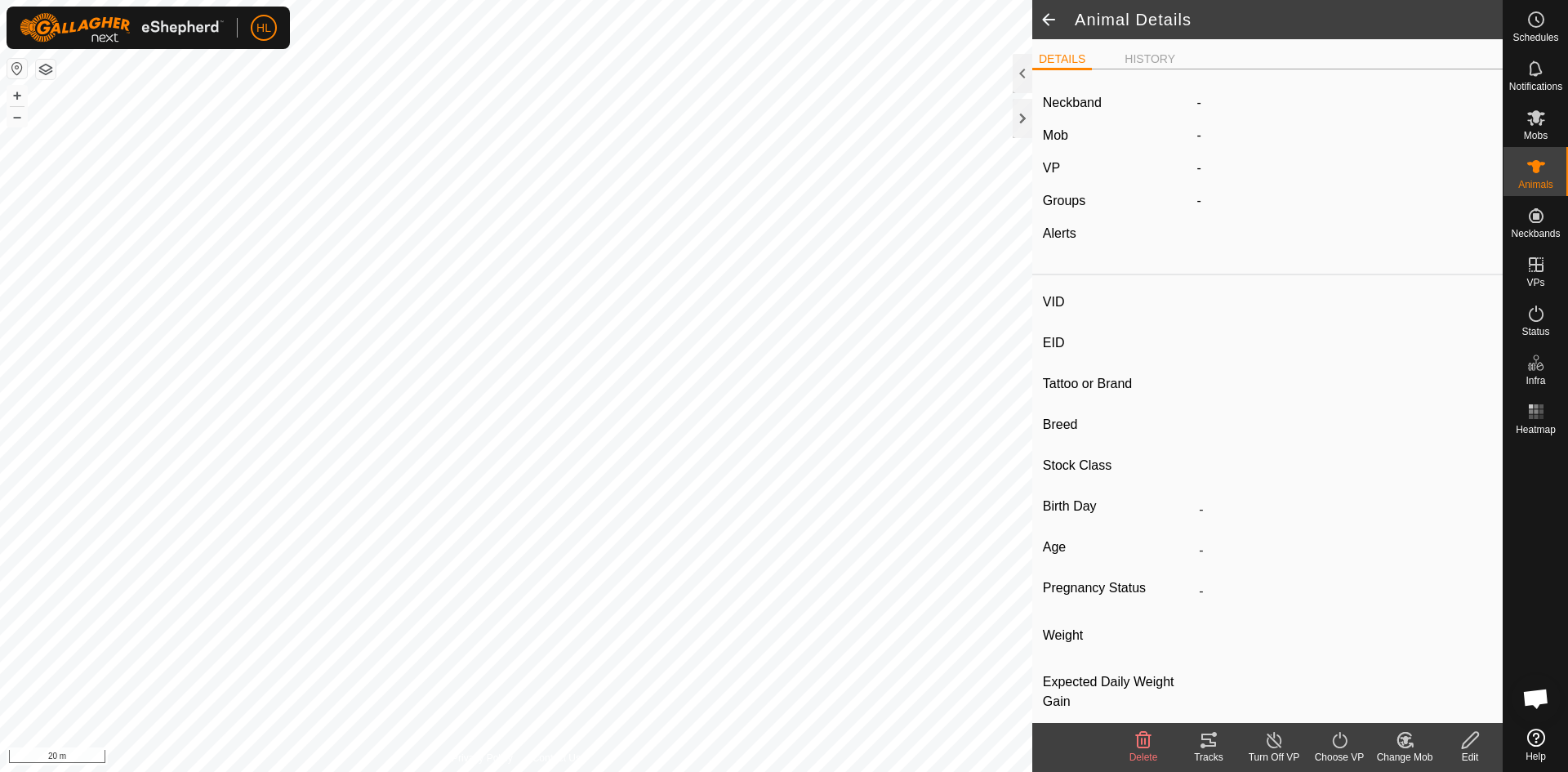
type input "3Y057"
type input "-"
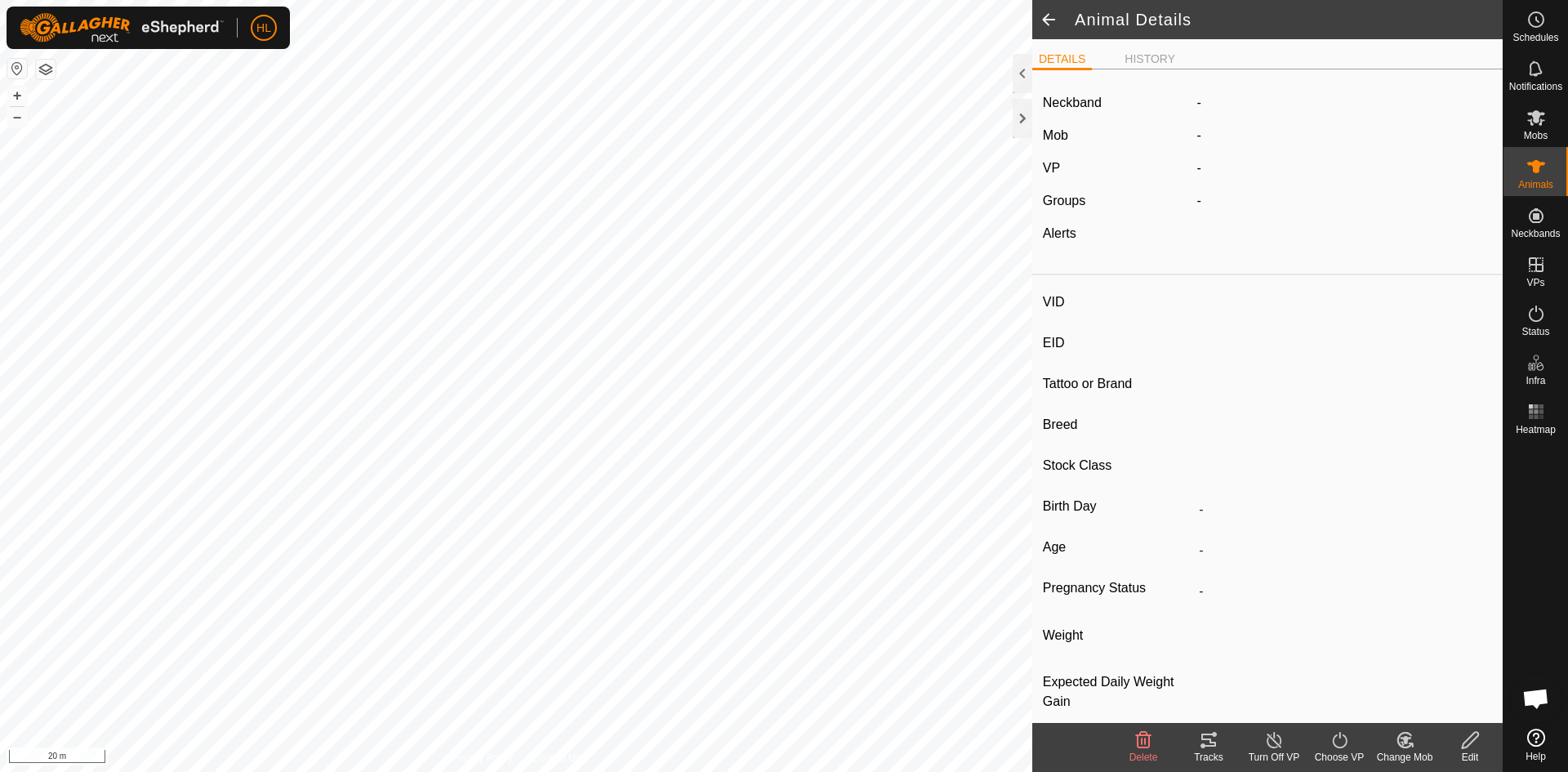
type input "-"
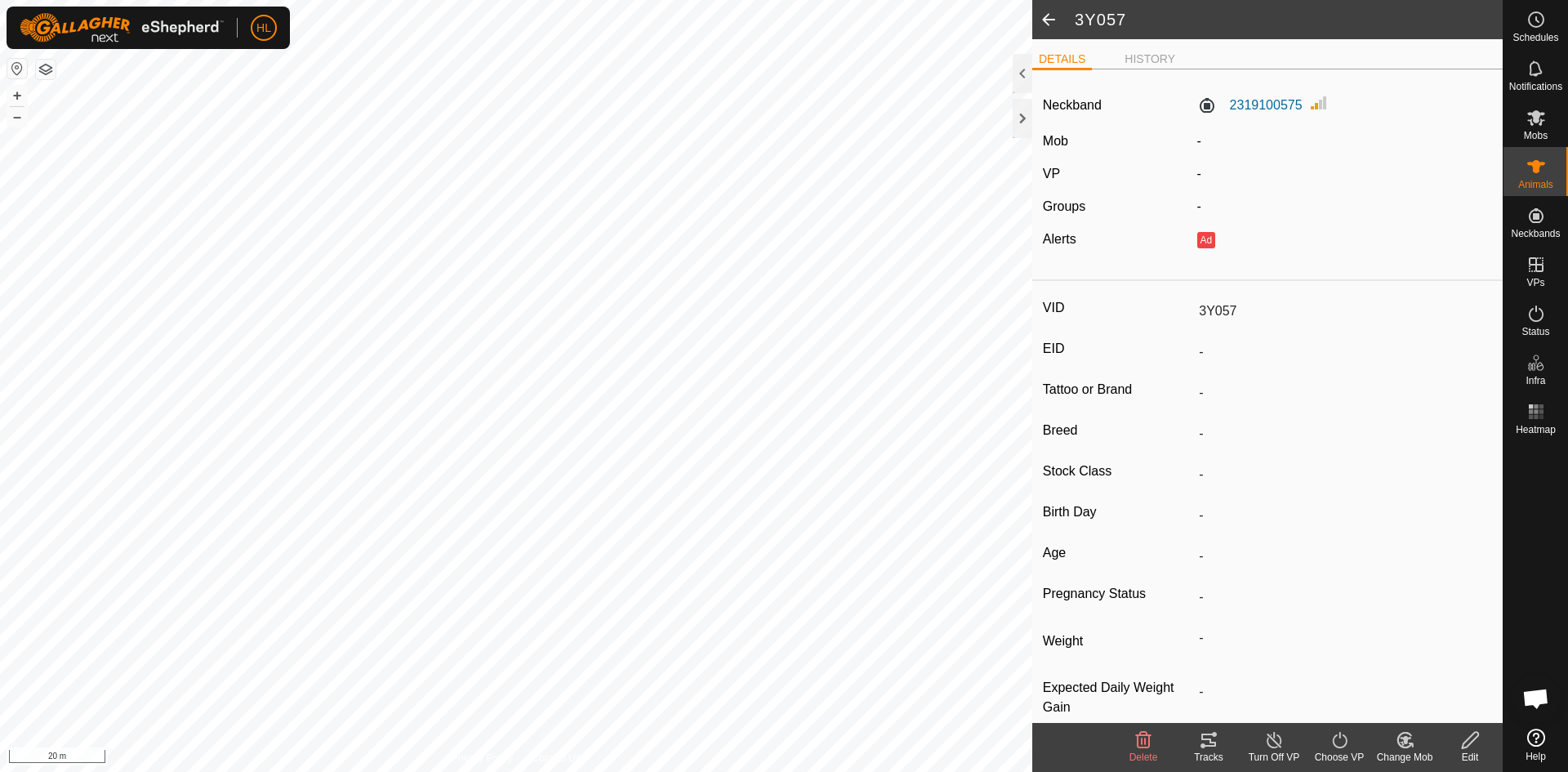
click at [1471, 740] on icon at bounding box center [1470, 739] width 20 height 19
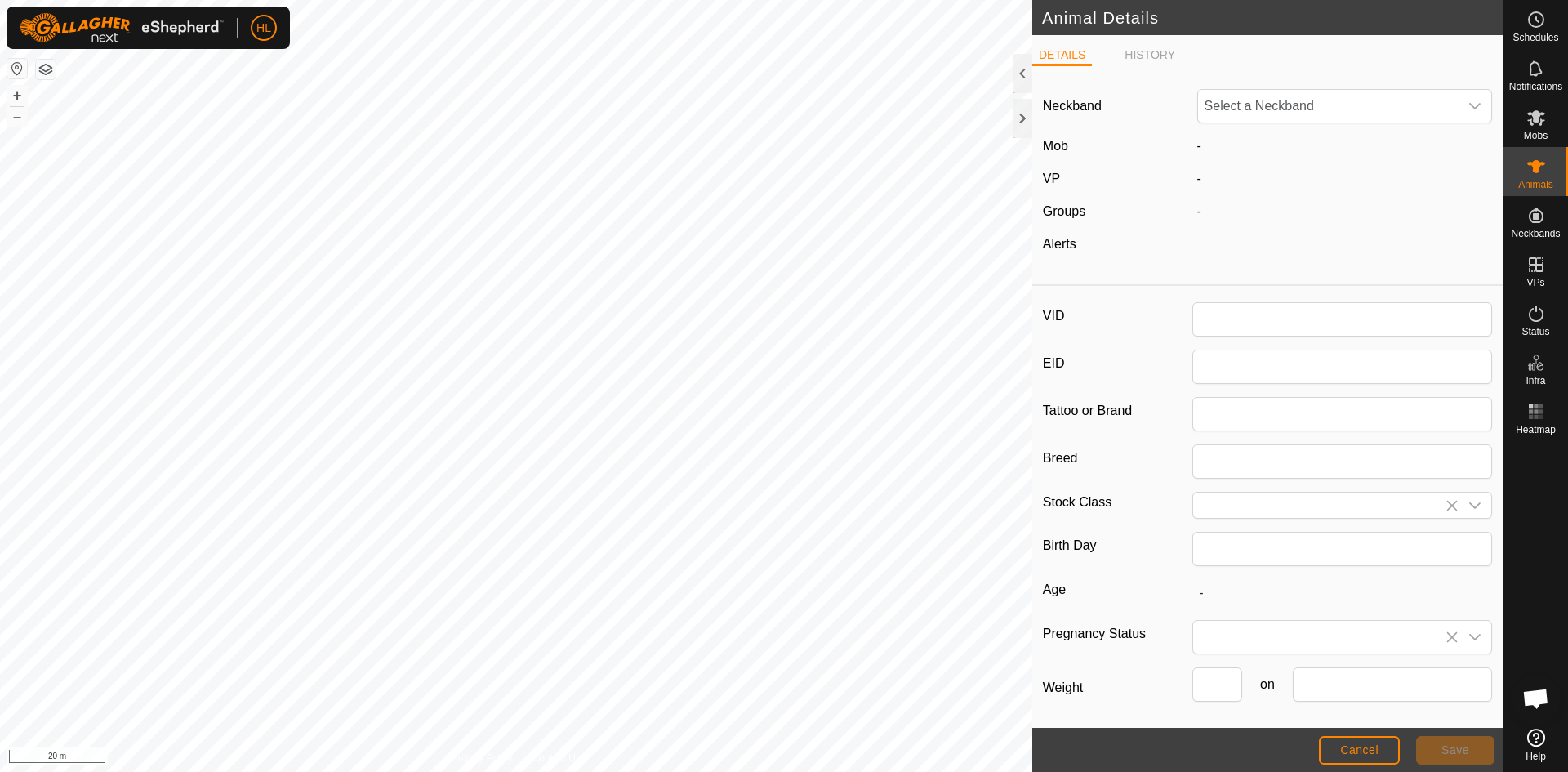
type input "3Y057"
click at [1374, 105] on span "2319100575" at bounding box center [1328, 106] width 261 height 33
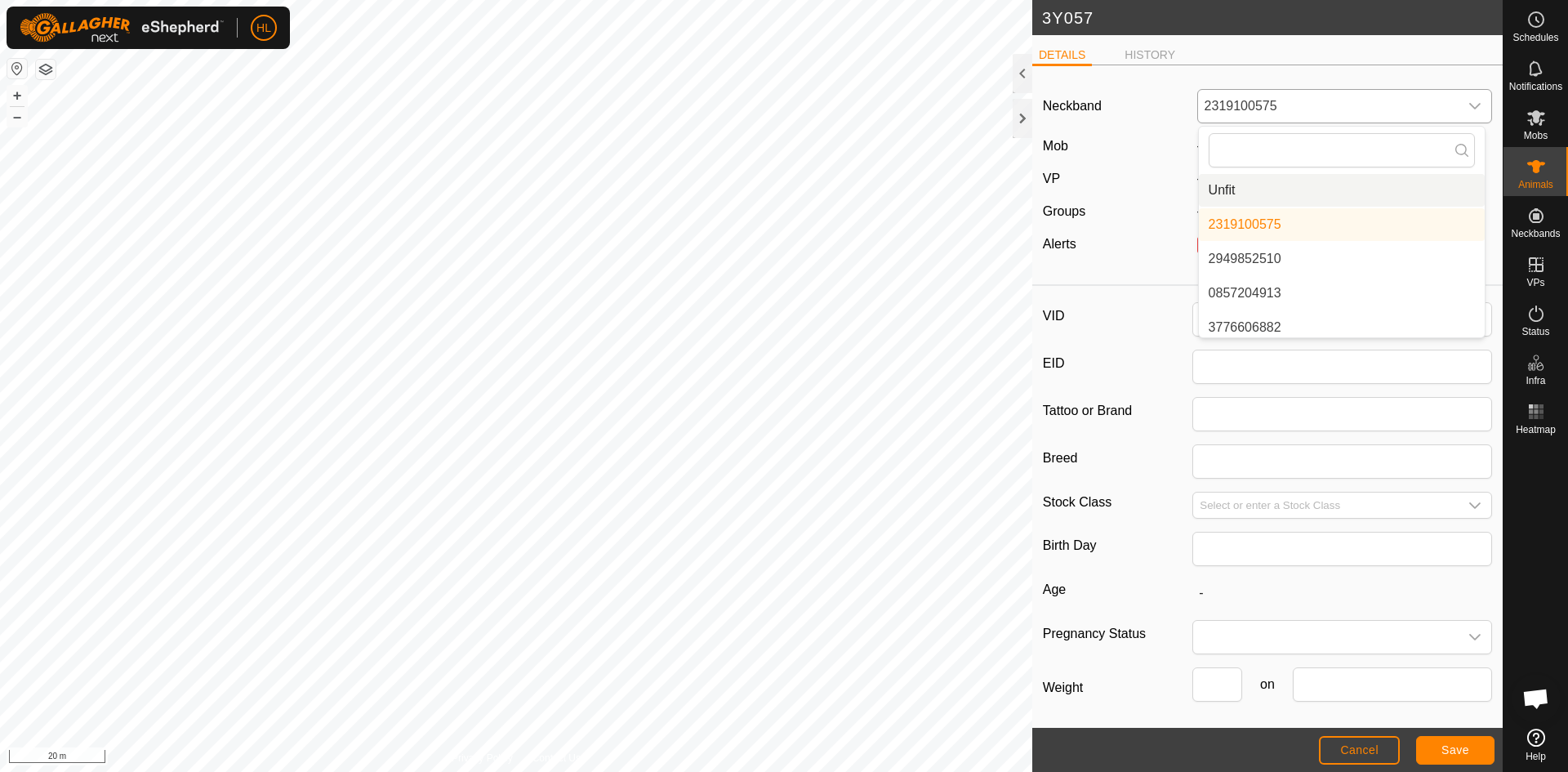
click at [1282, 190] on li "Unfit" at bounding box center [1342, 190] width 286 height 33
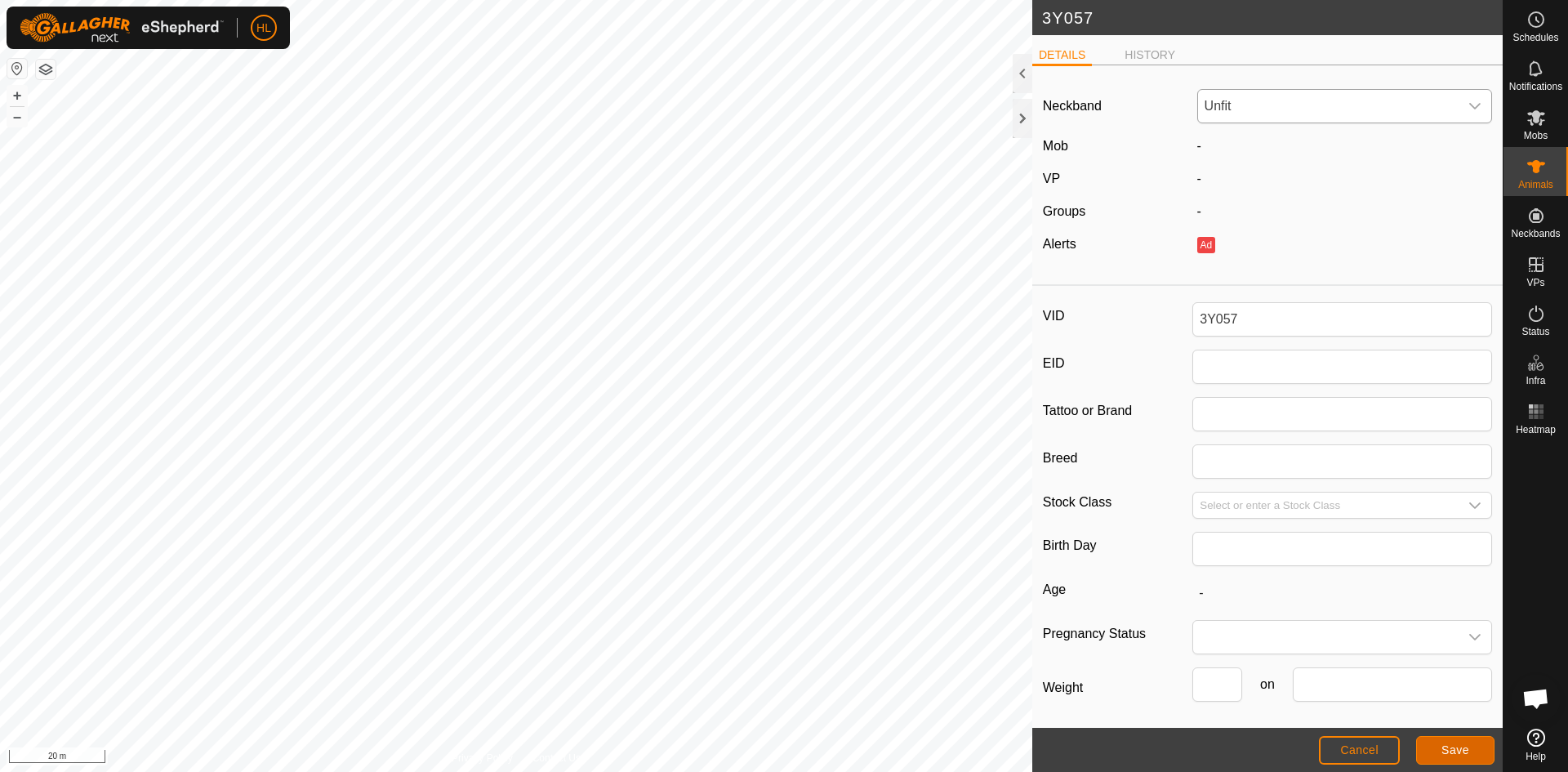
click at [1440, 748] on button "Save" at bounding box center [1455, 750] width 79 height 28
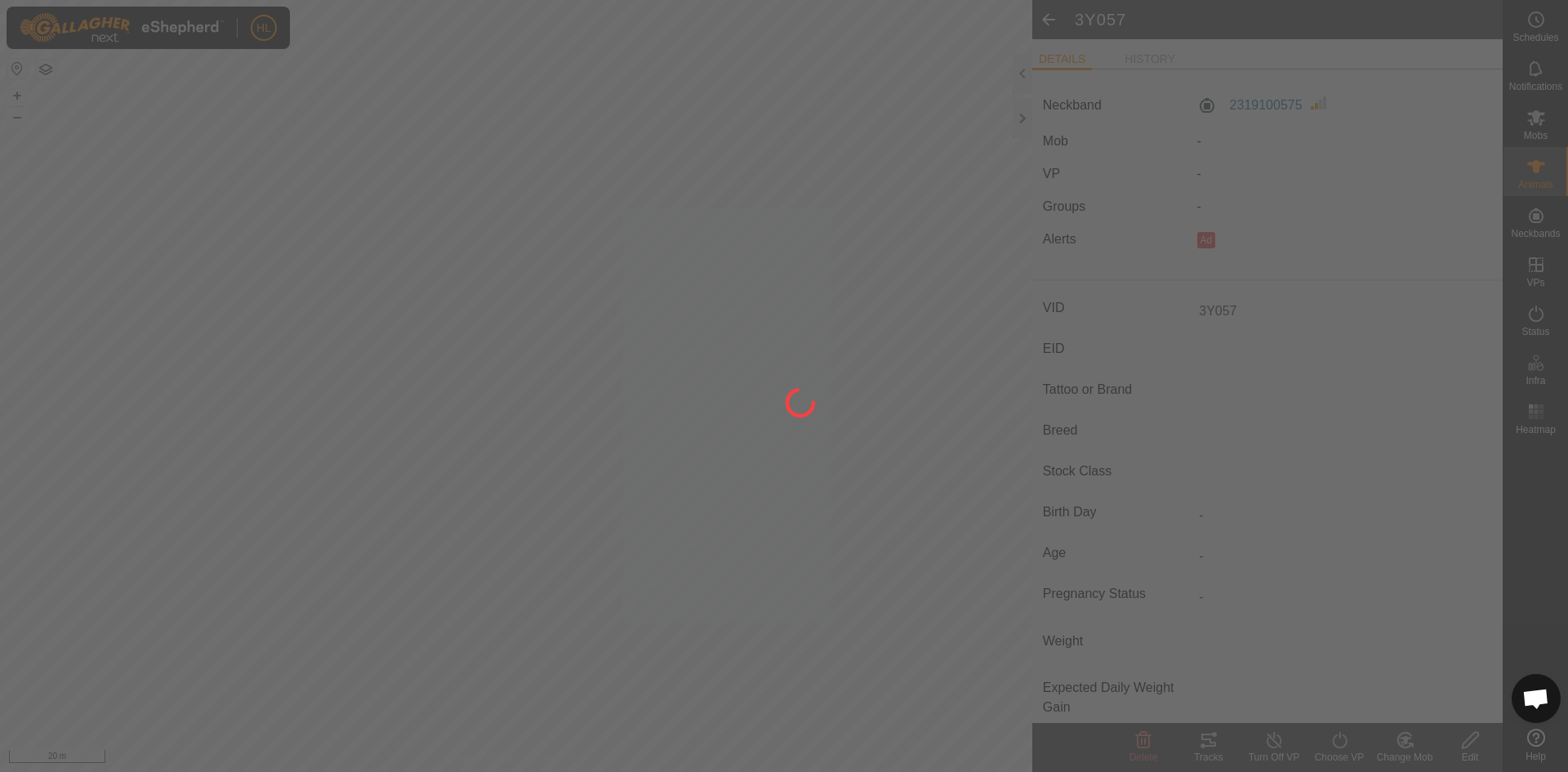
type input "-"
type input "0 kg"
type input "-"
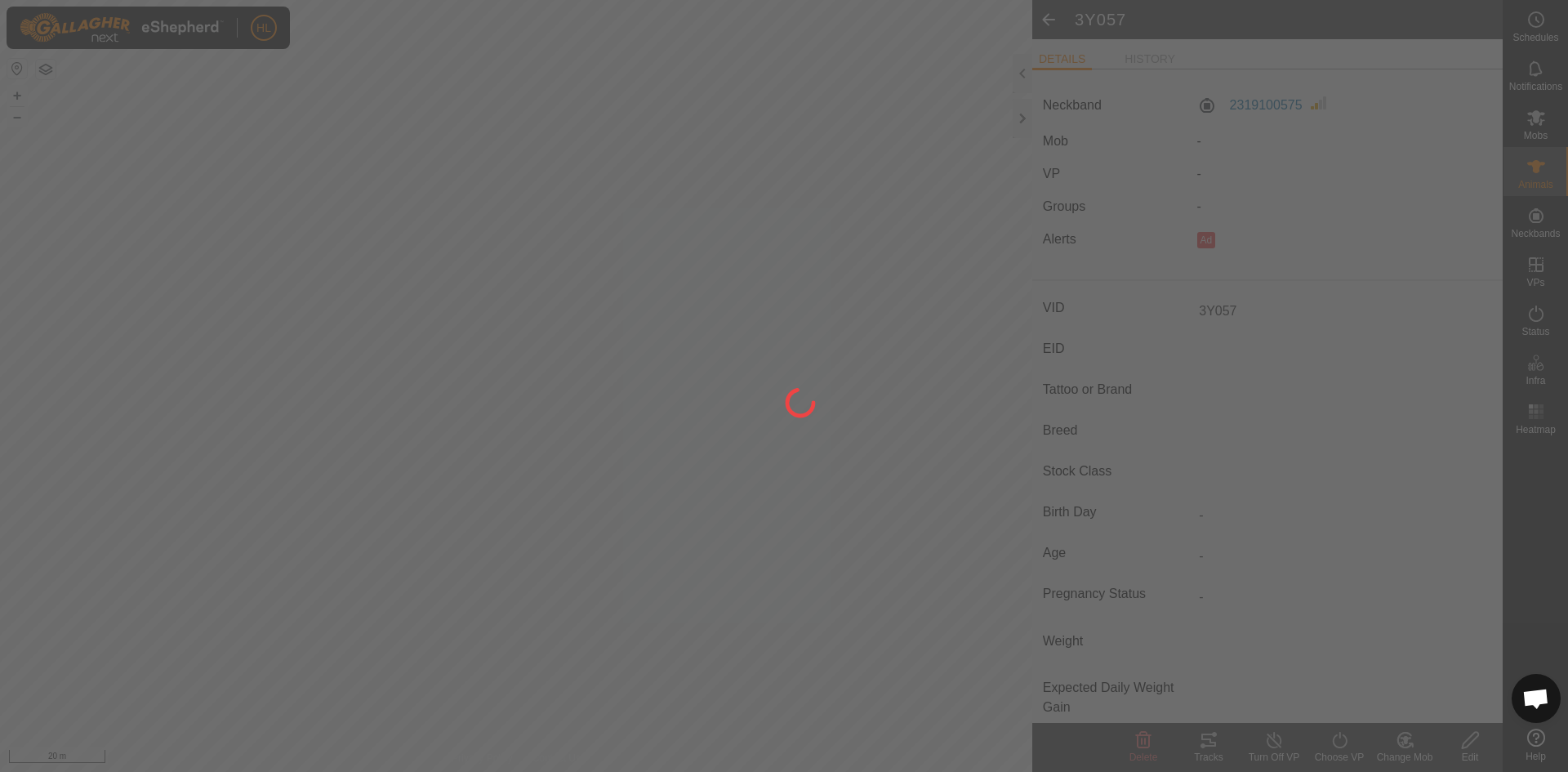
type input "-"
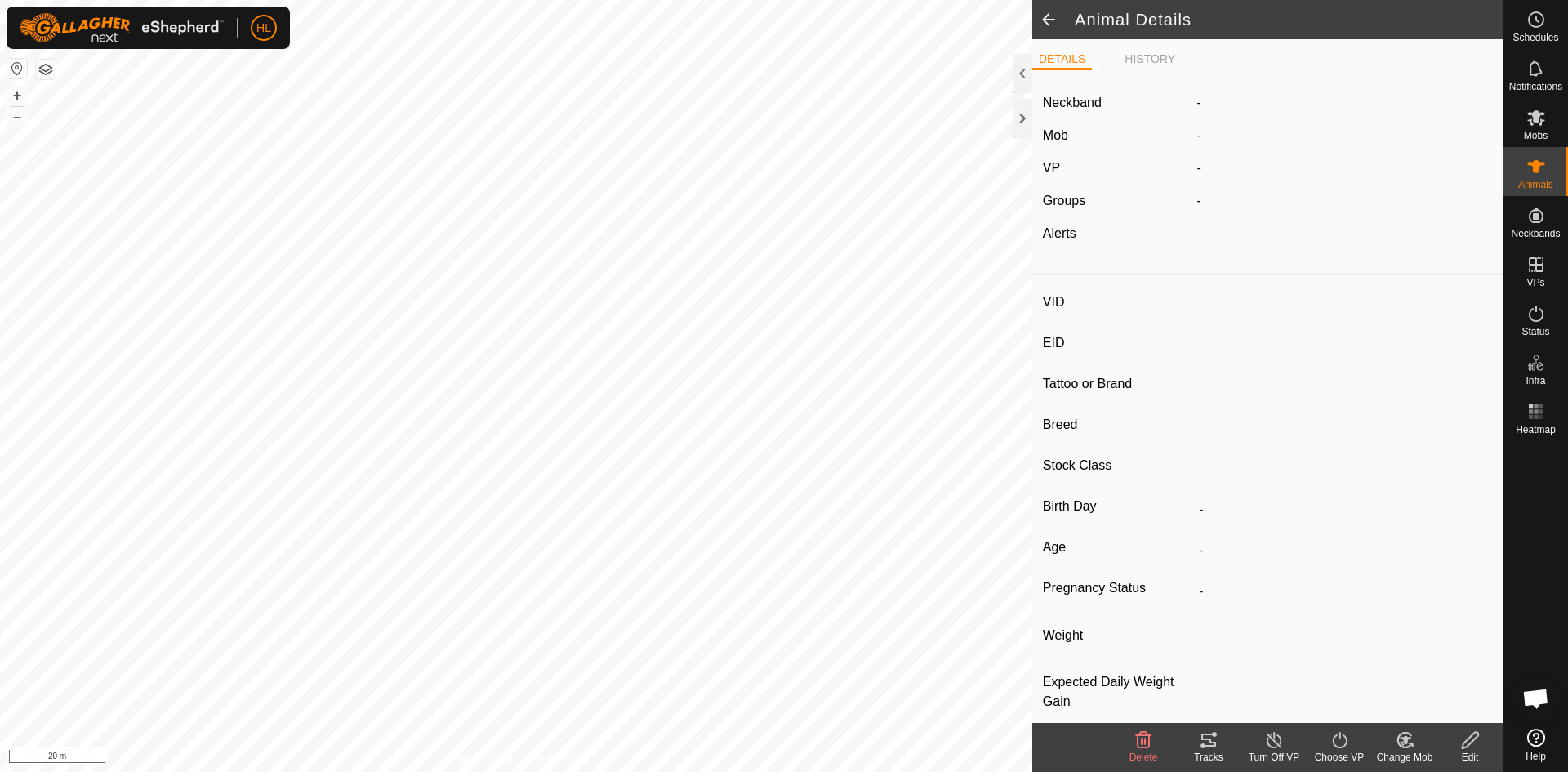
type input "7227"
type input "-"
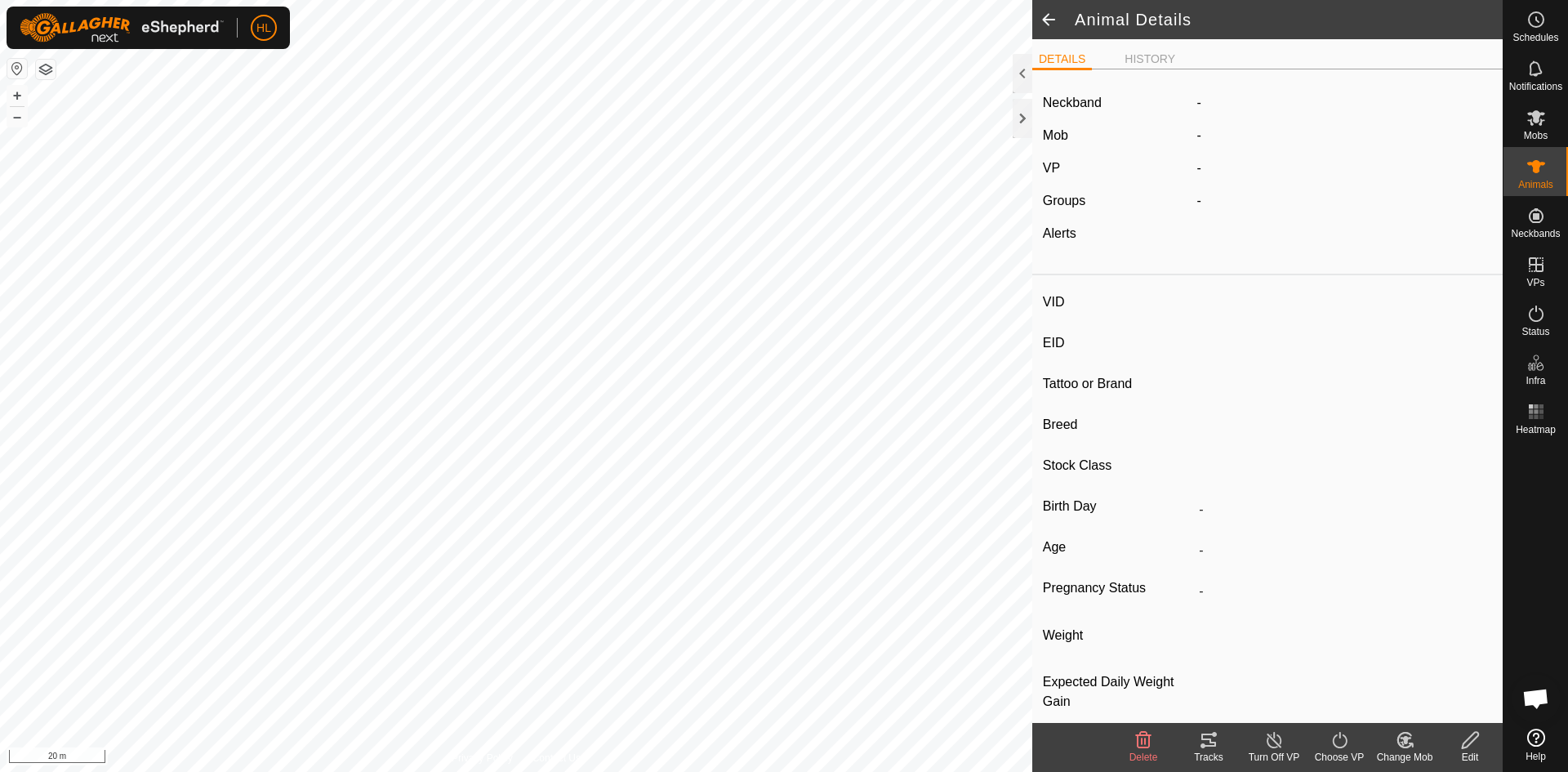
type input "-"
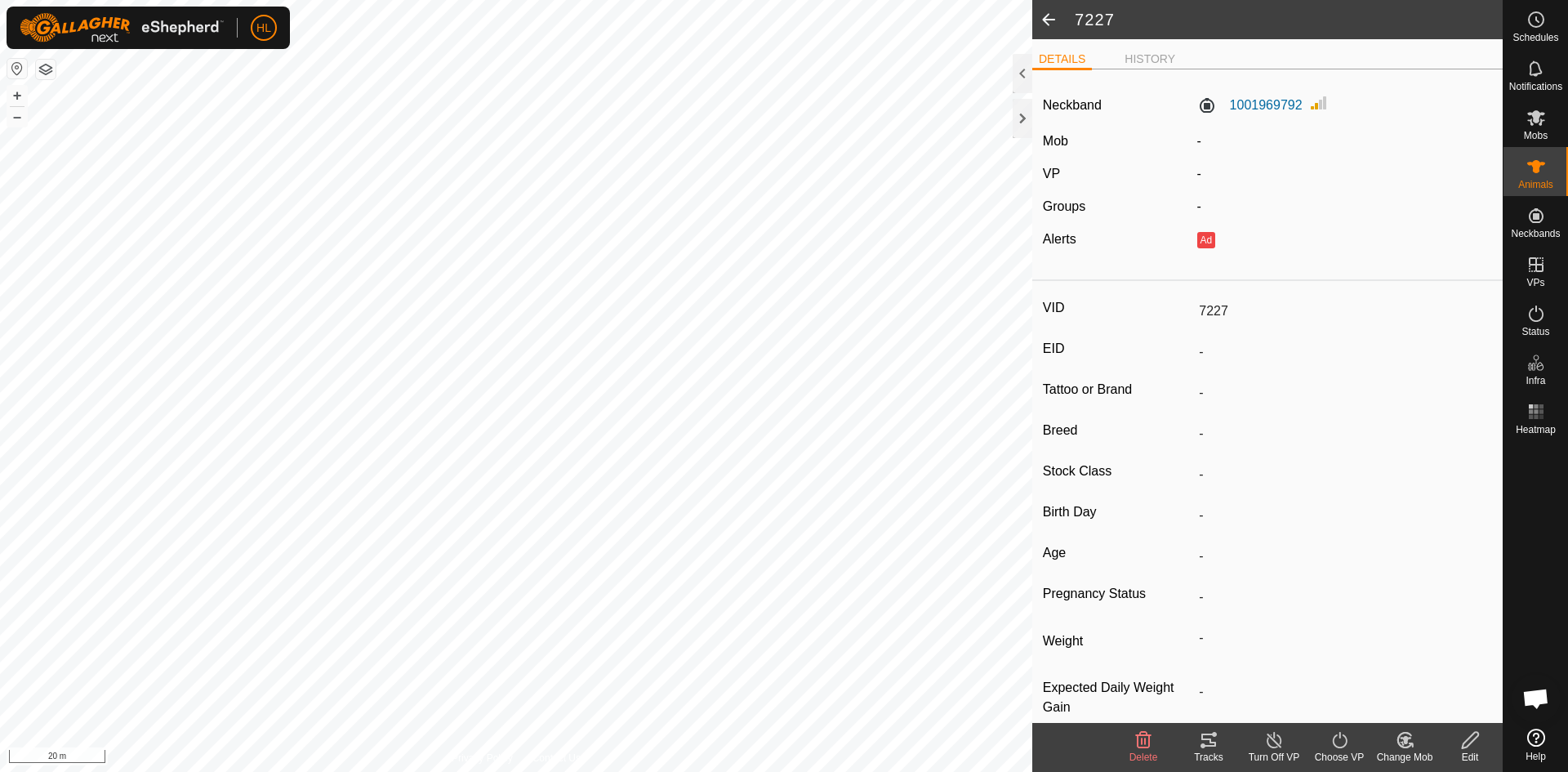
click at [1473, 744] on icon at bounding box center [1470, 739] width 20 height 19
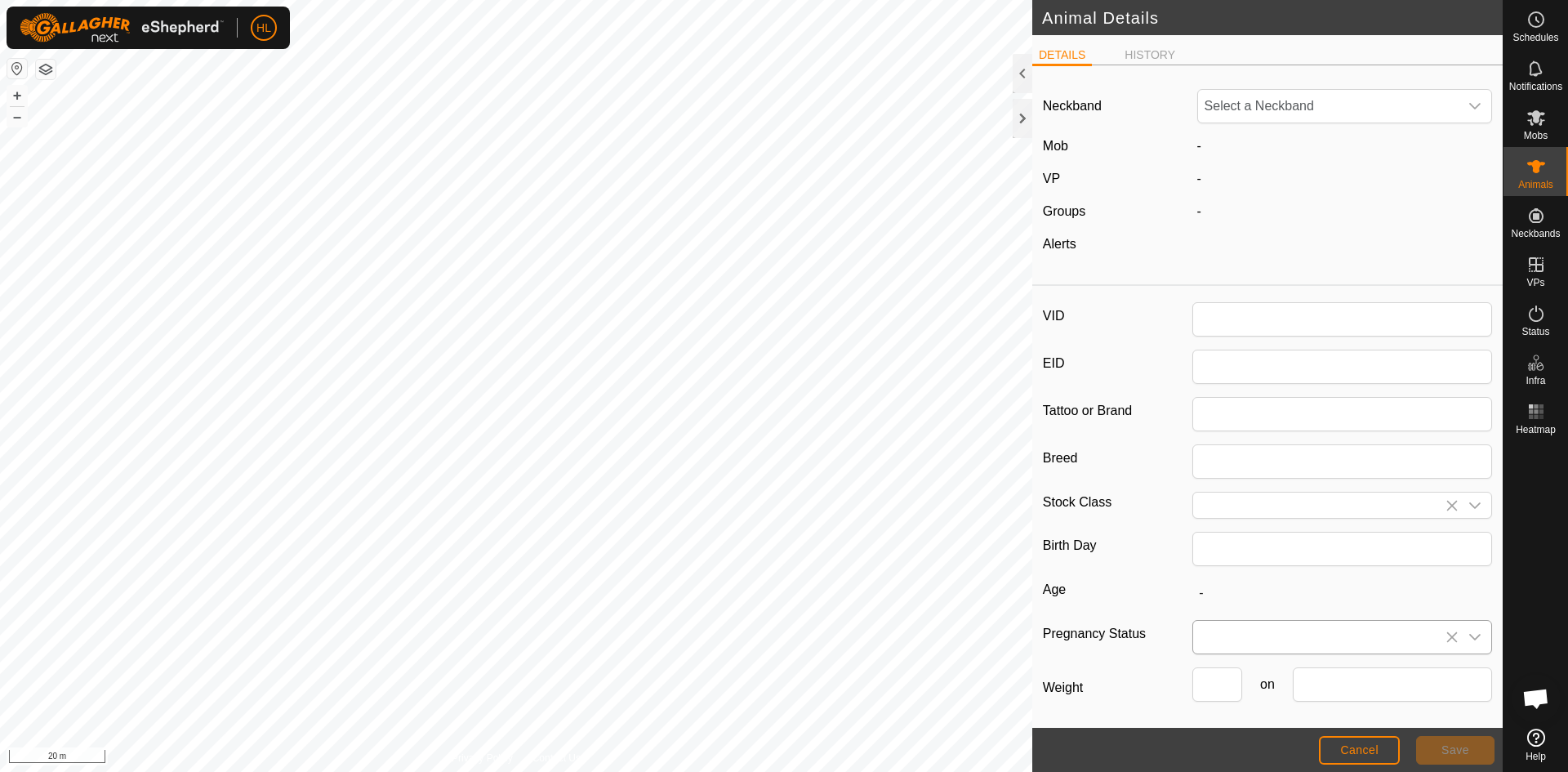
type input "7227"
click at [1290, 118] on span "1001969792" at bounding box center [1328, 106] width 261 height 33
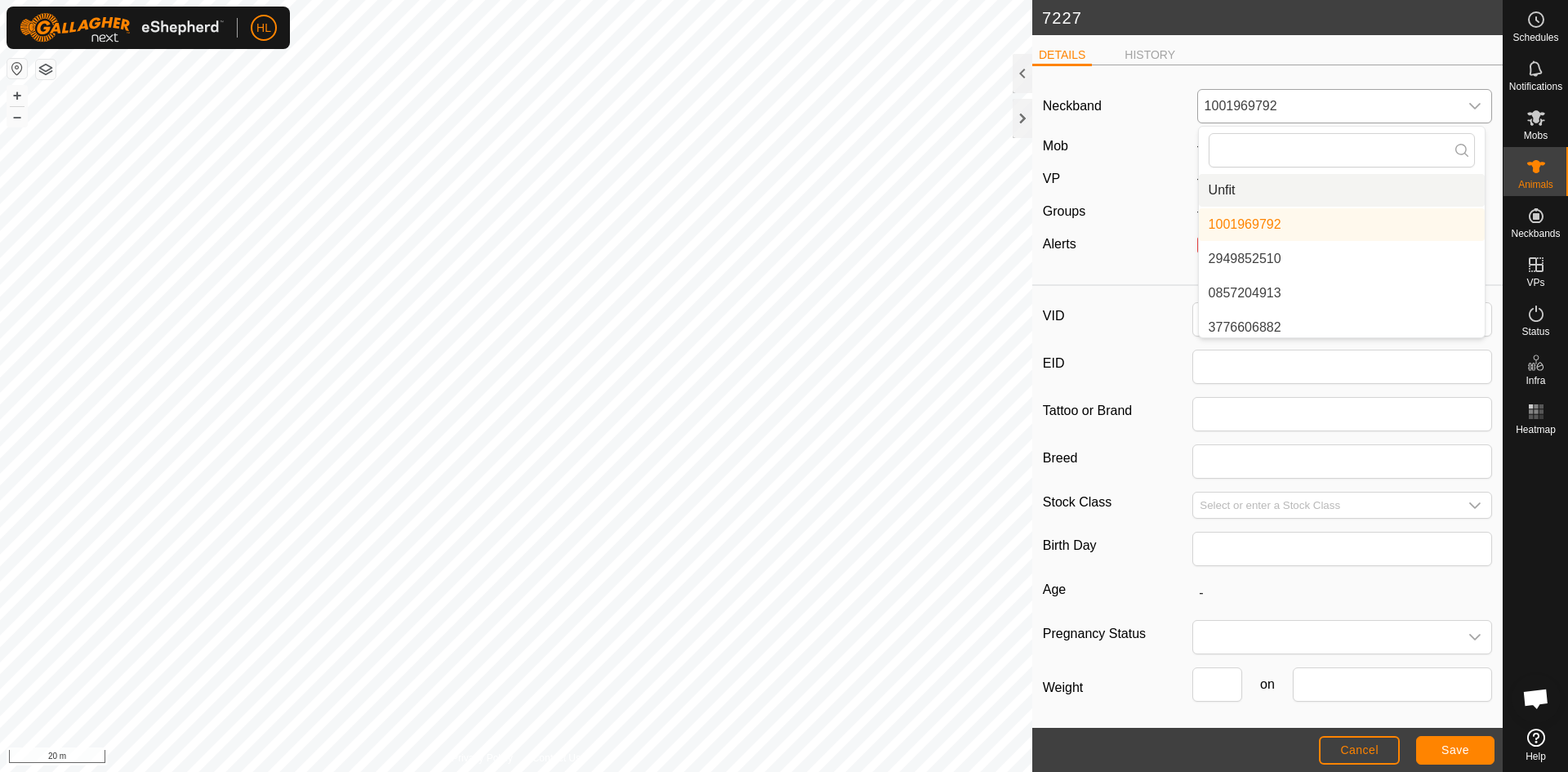
click at [1249, 192] on li "Unfit" at bounding box center [1342, 190] width 286 height 33
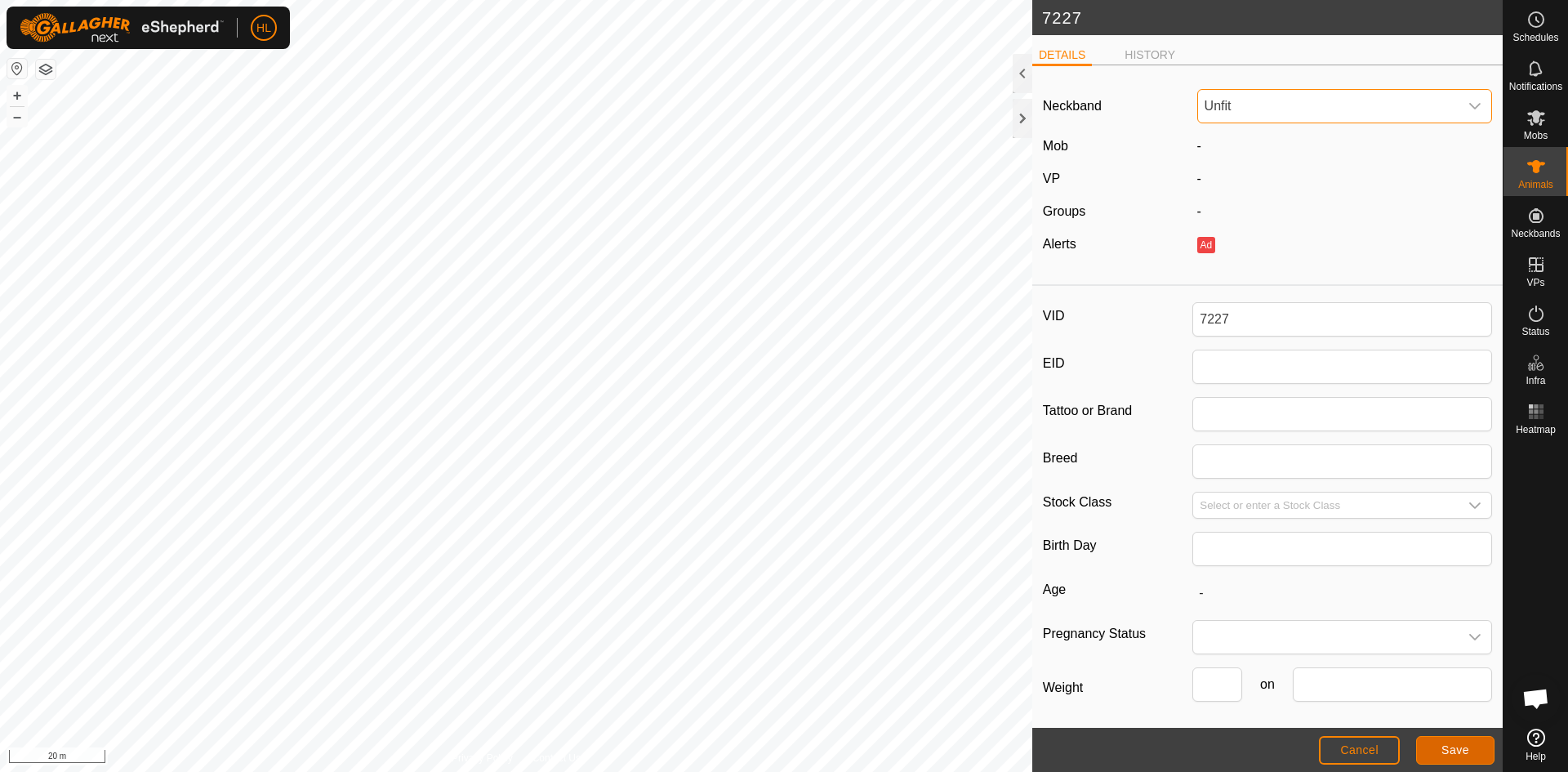
click at [1440, 745] on button "Save" at bounding box center [1455, 750] width 79 height 28
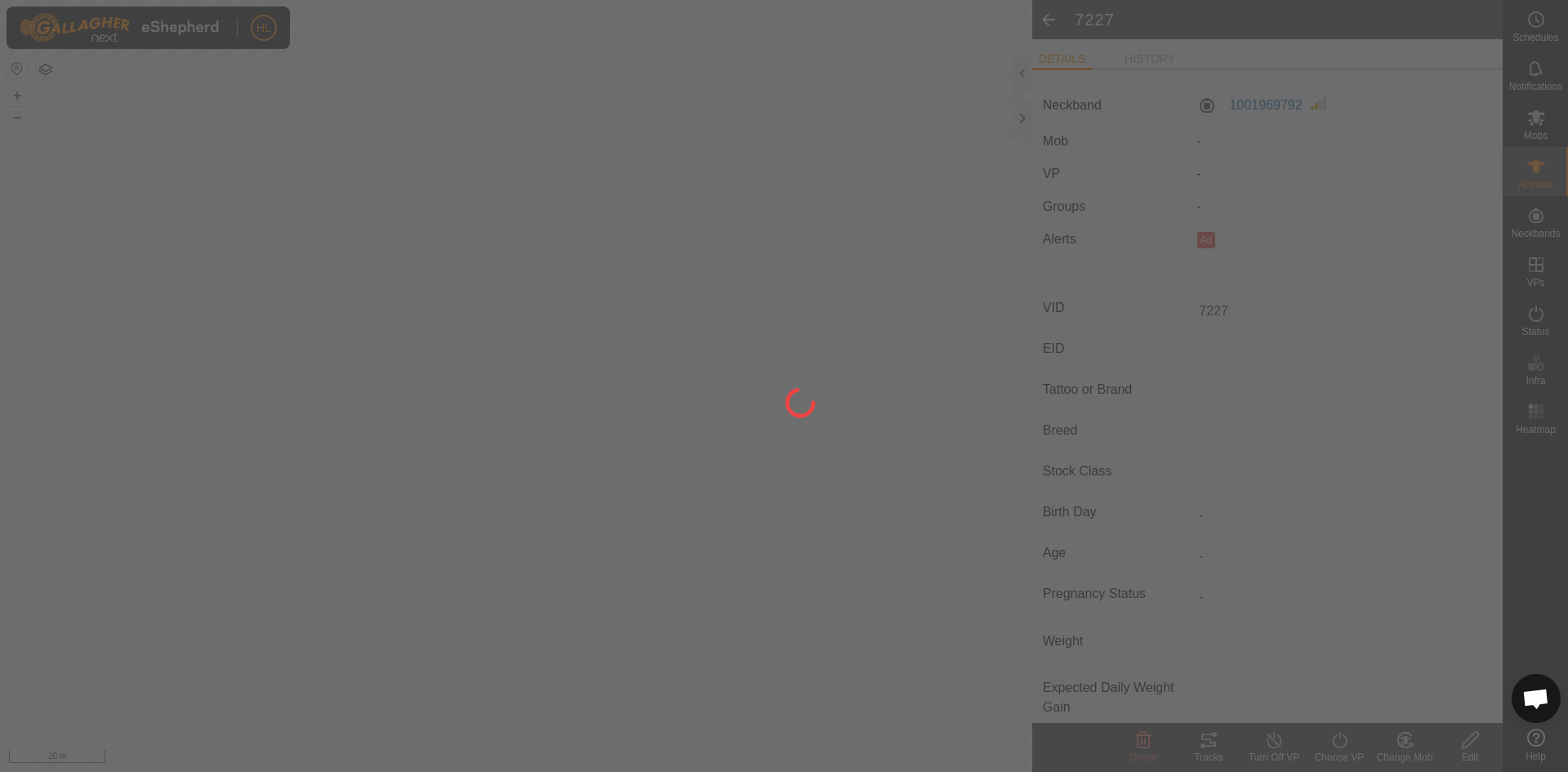
type input "-"
type input "0 kg"
type input "-"
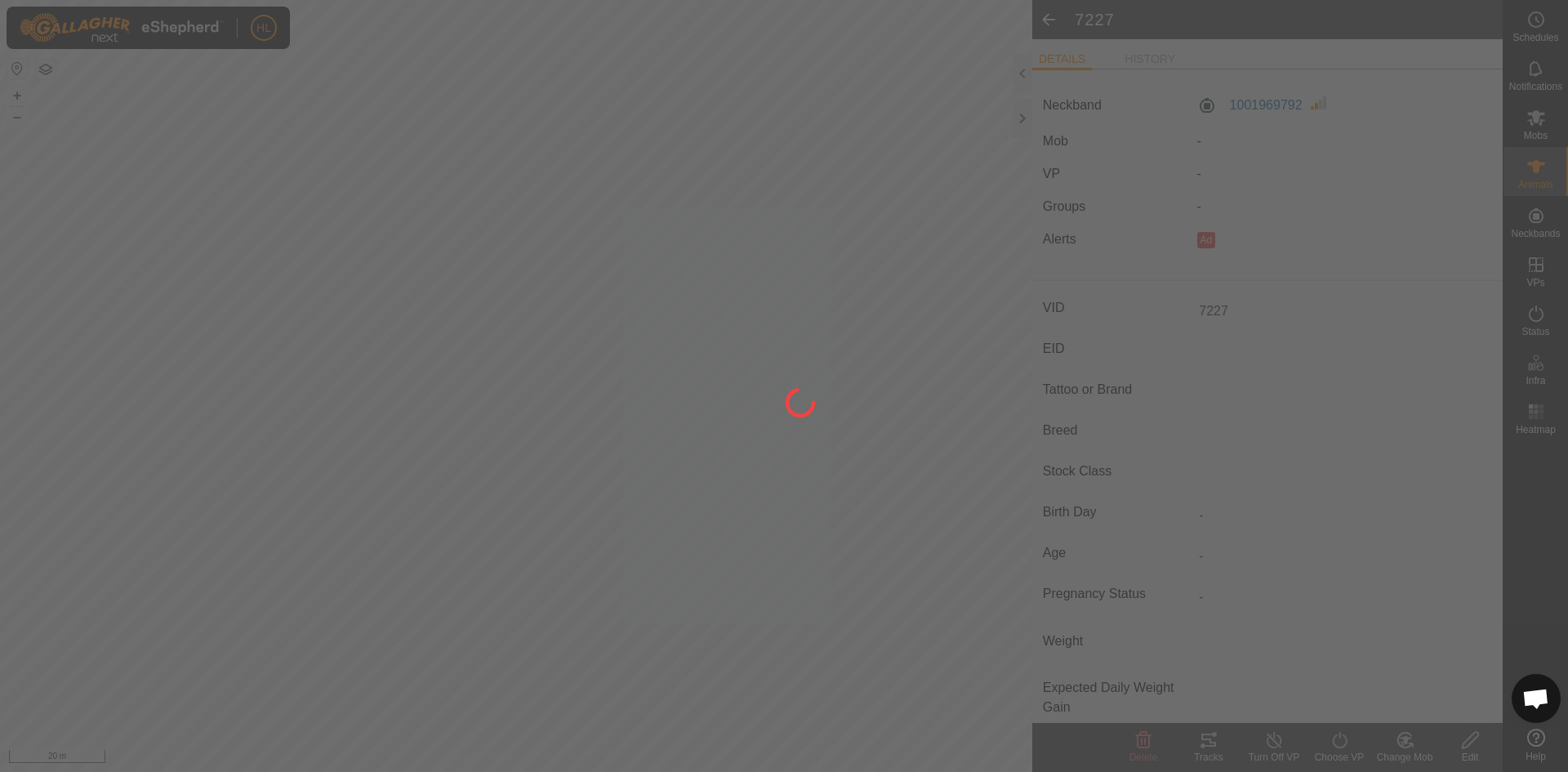
type input "-"
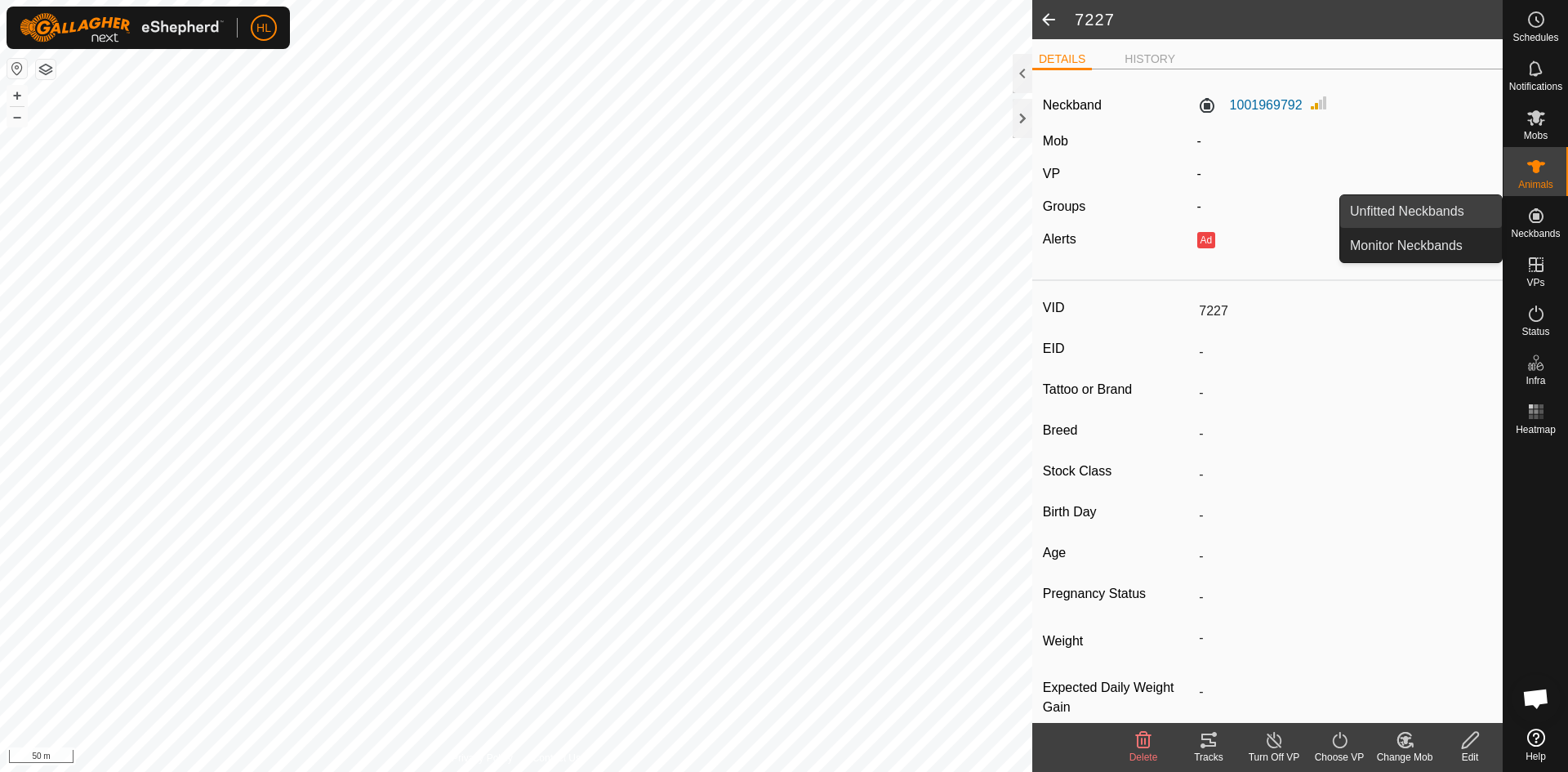
click at [1419, 203] on link "Unfitted Neckbands" at bounding box center [1421, 212] width 162 height 33
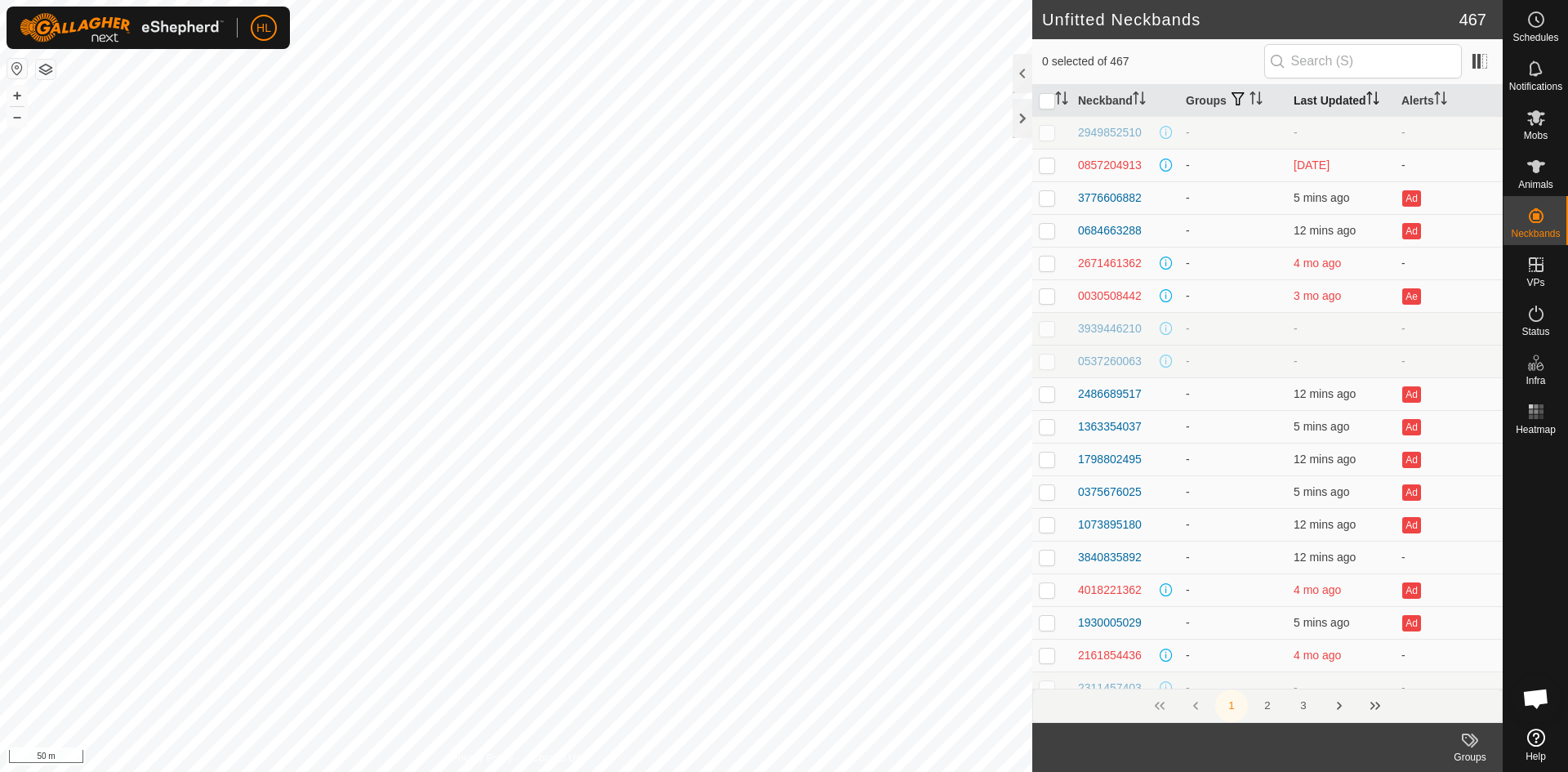
click at [1366, 104] on p-sorticon "Activate to sort" at bounding box center [1372, 101] width 13 height 13
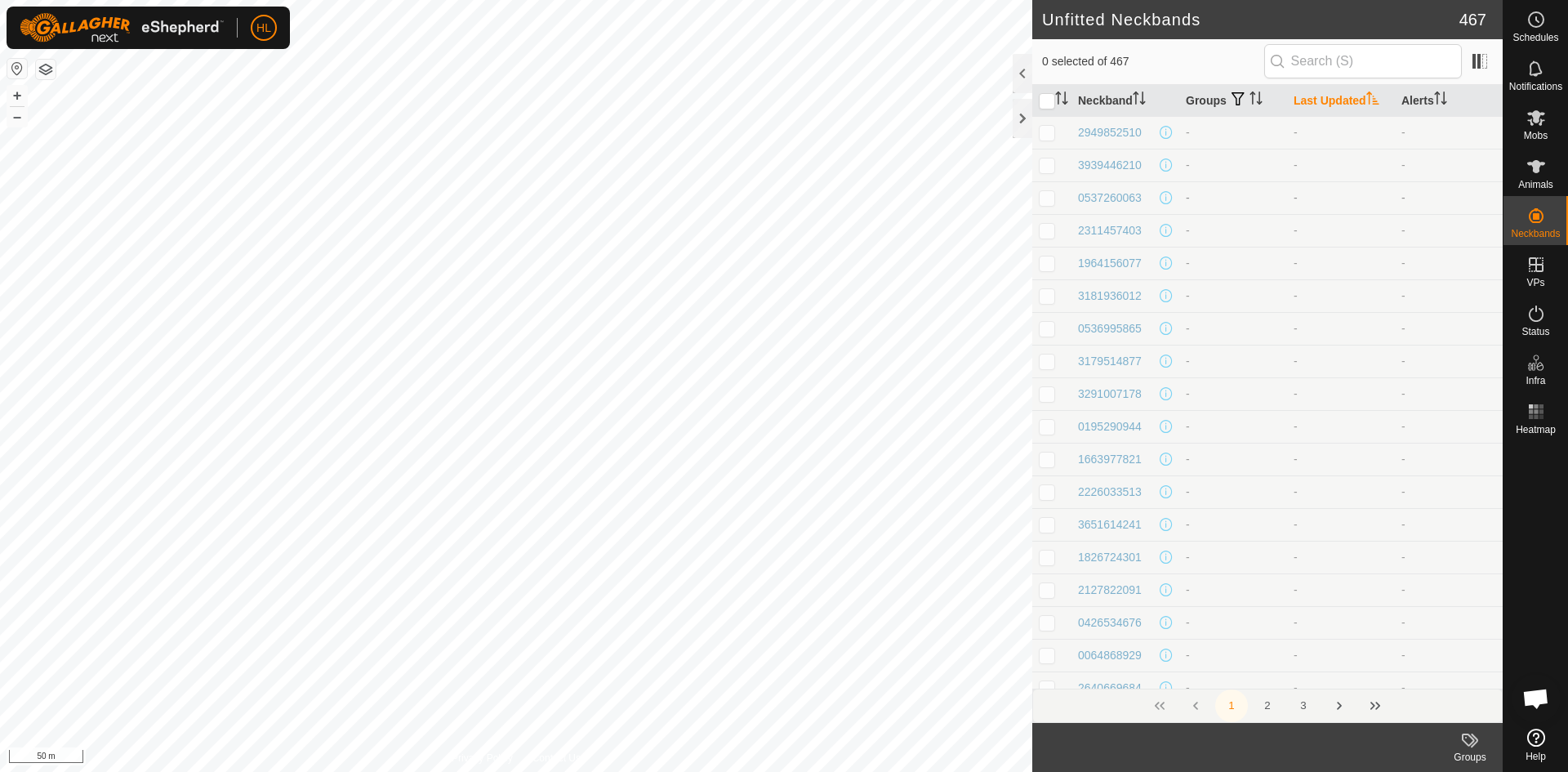
click at [1314, 193] on td "-" at bounding box center [1341, 198] width 108 height 33
click at [1260, 702] on button "2" at bounding box center [1268, 706] width 33 height 33
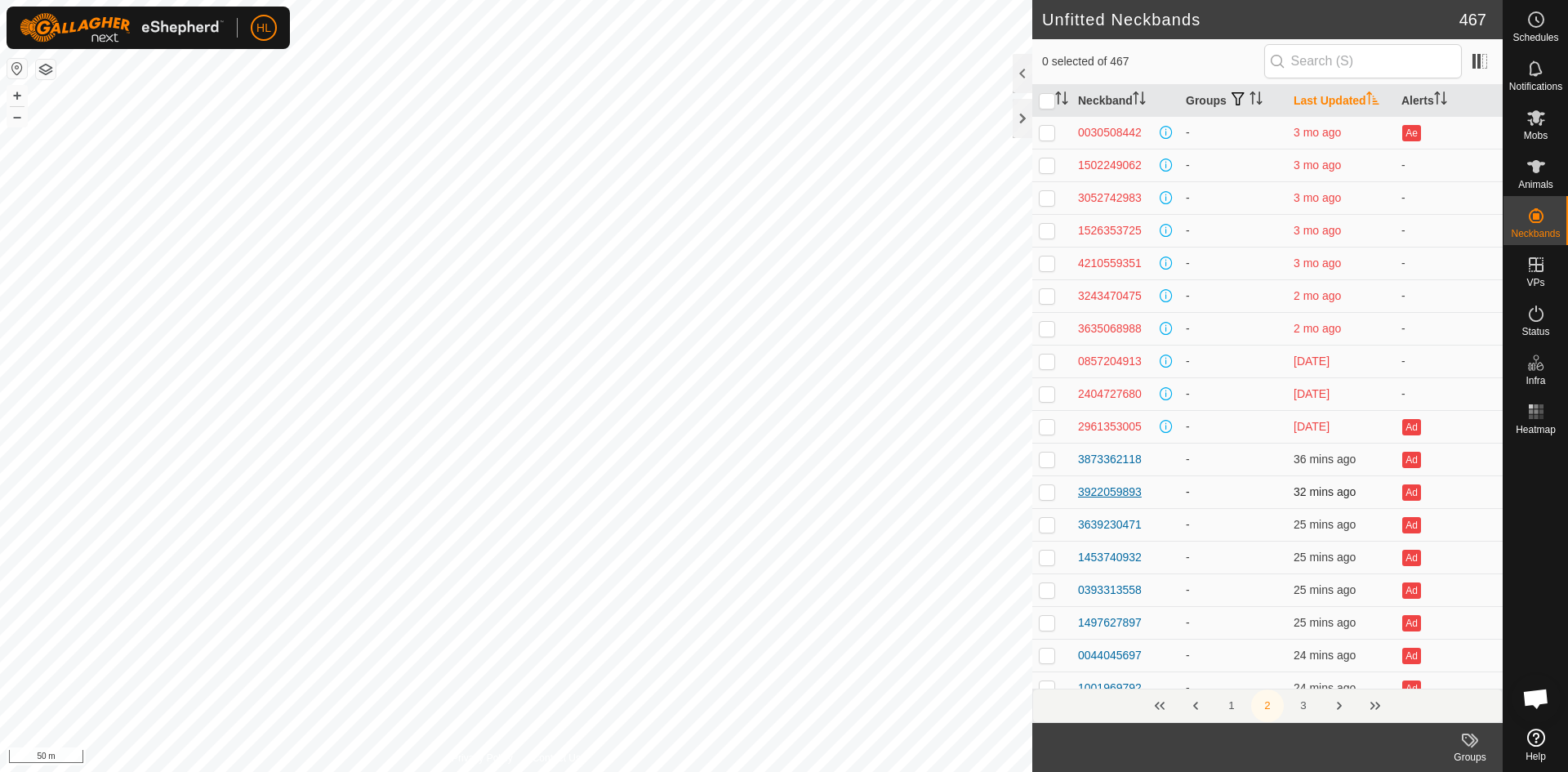
scroll to position [0, 0]
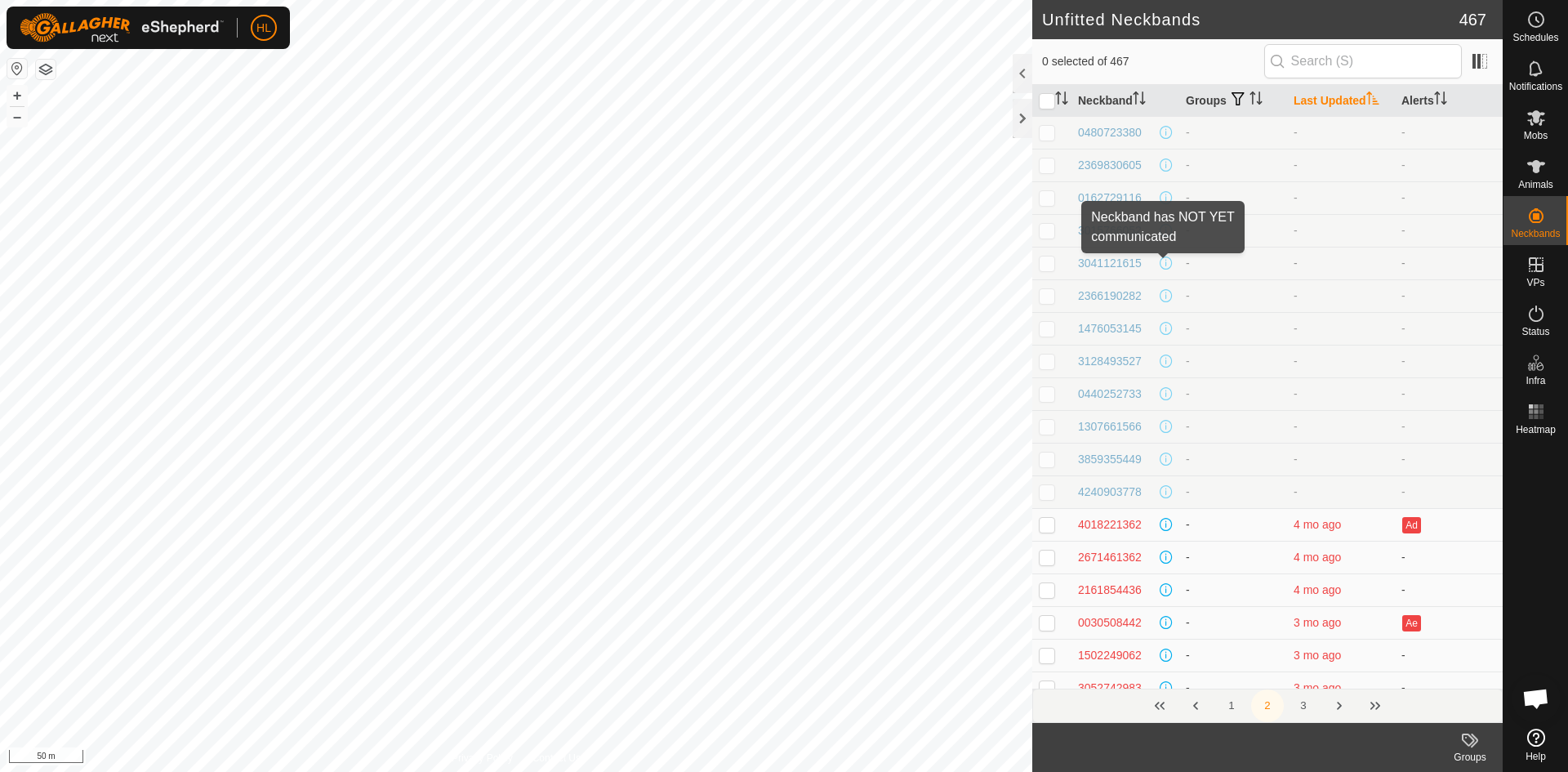
click at [1165, 261] on span at bounding box center [1166, 263] width 13 height 13
click at [1207, 485] on td "-" at bounding box center [1233, 492] width 108 height 33
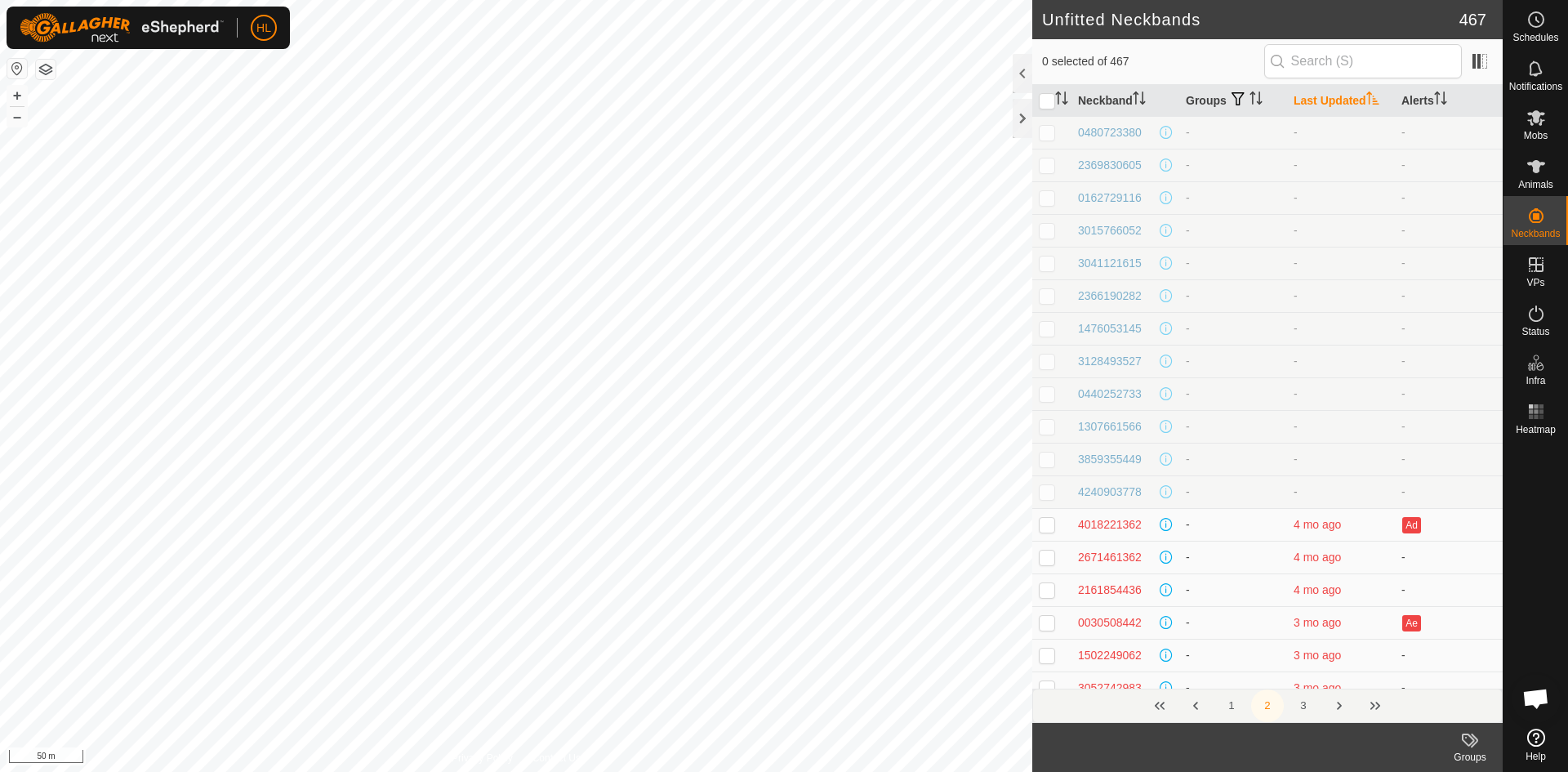
click at [1045, 488] on p-checkbox at bounding box center [1047, 492] width 16 height 13
checkbox input "true"
click at [1047, 461] on p-checkbox at bounding box center [1047, 459] width 16 height 13
checkbox input "true"
click at [1051, 437] on td at bounding box center [1052, 427] width 39 height 33
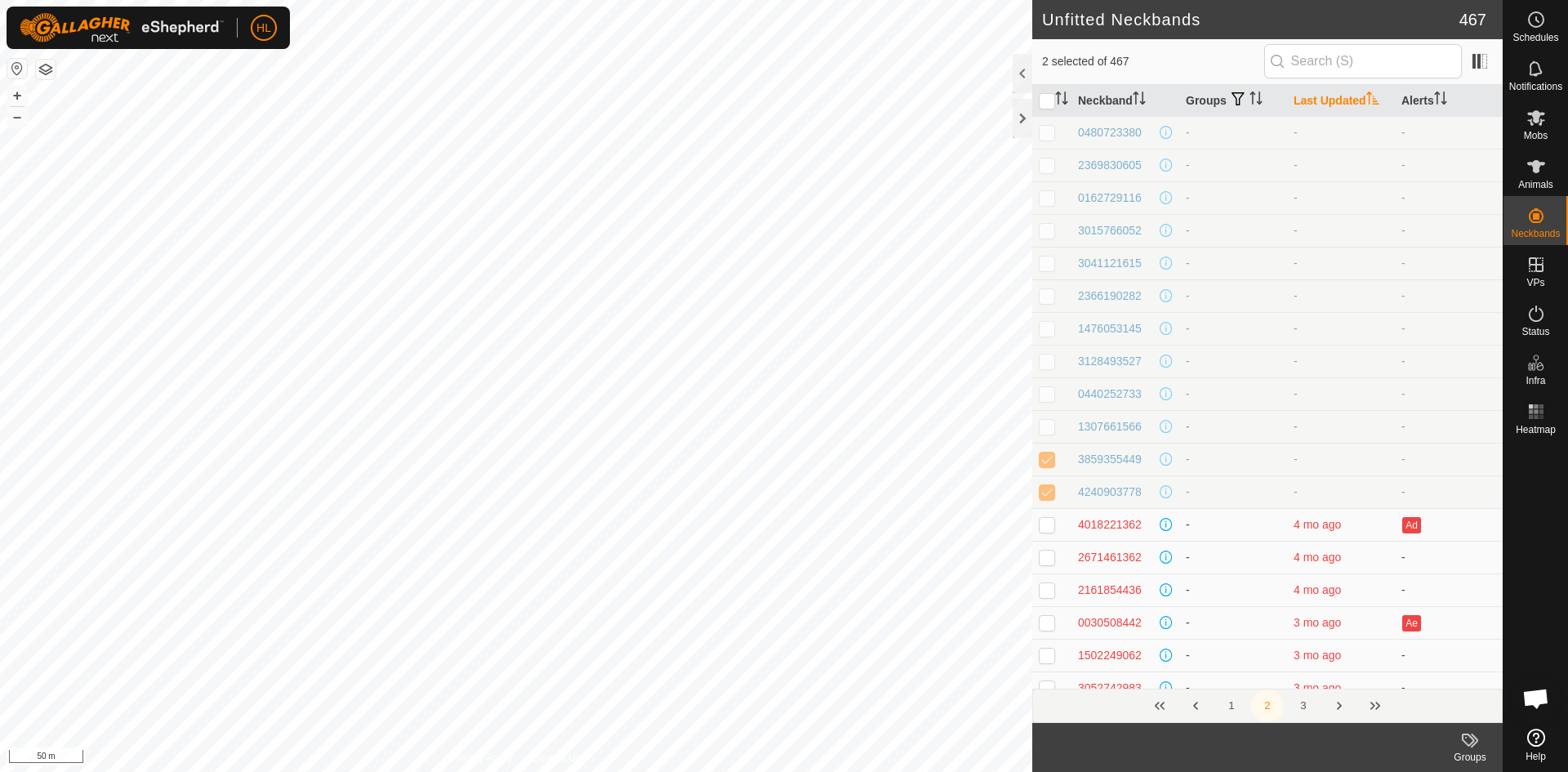
checkbox input "true"
click at [1046, 389] on p-checkbox at bounding box center [1047, 394] width 16 height 13
checkbox input "true"
click at [1046, 346] on td at bounding box center [1052, 361] width 39 height 33
checkbox input "true"
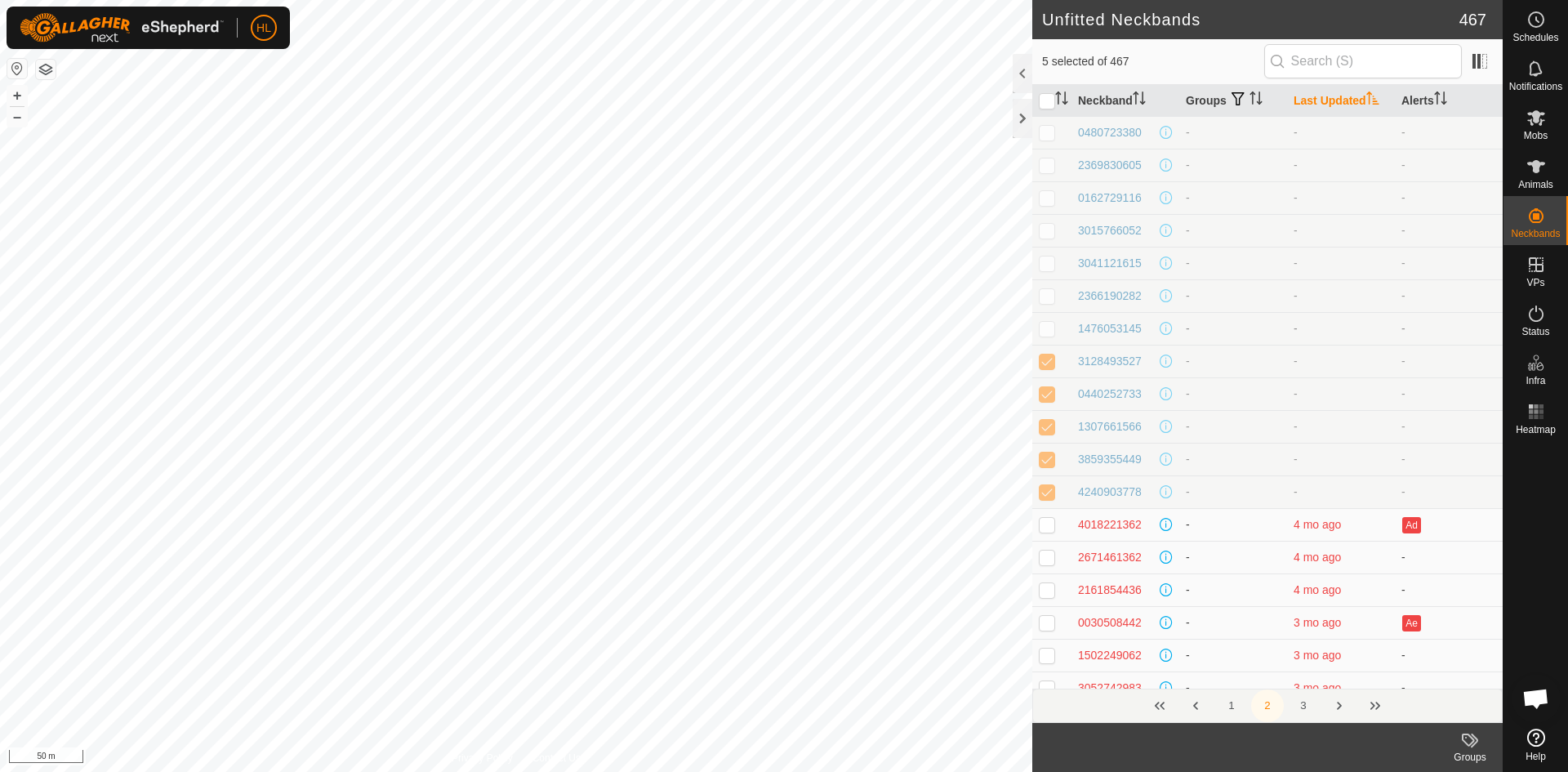
click at [1047, 325] on p-checkbox at bounding box center [1047, 328] width 16 height 13
checkbox input "true"
click at [1048, 304] on td at bounding box center [1052, 296] width 39 height 33
checkbox input "true"
click at [1050, 270] on td at bounding box center [1052, 263] width 39 height 33
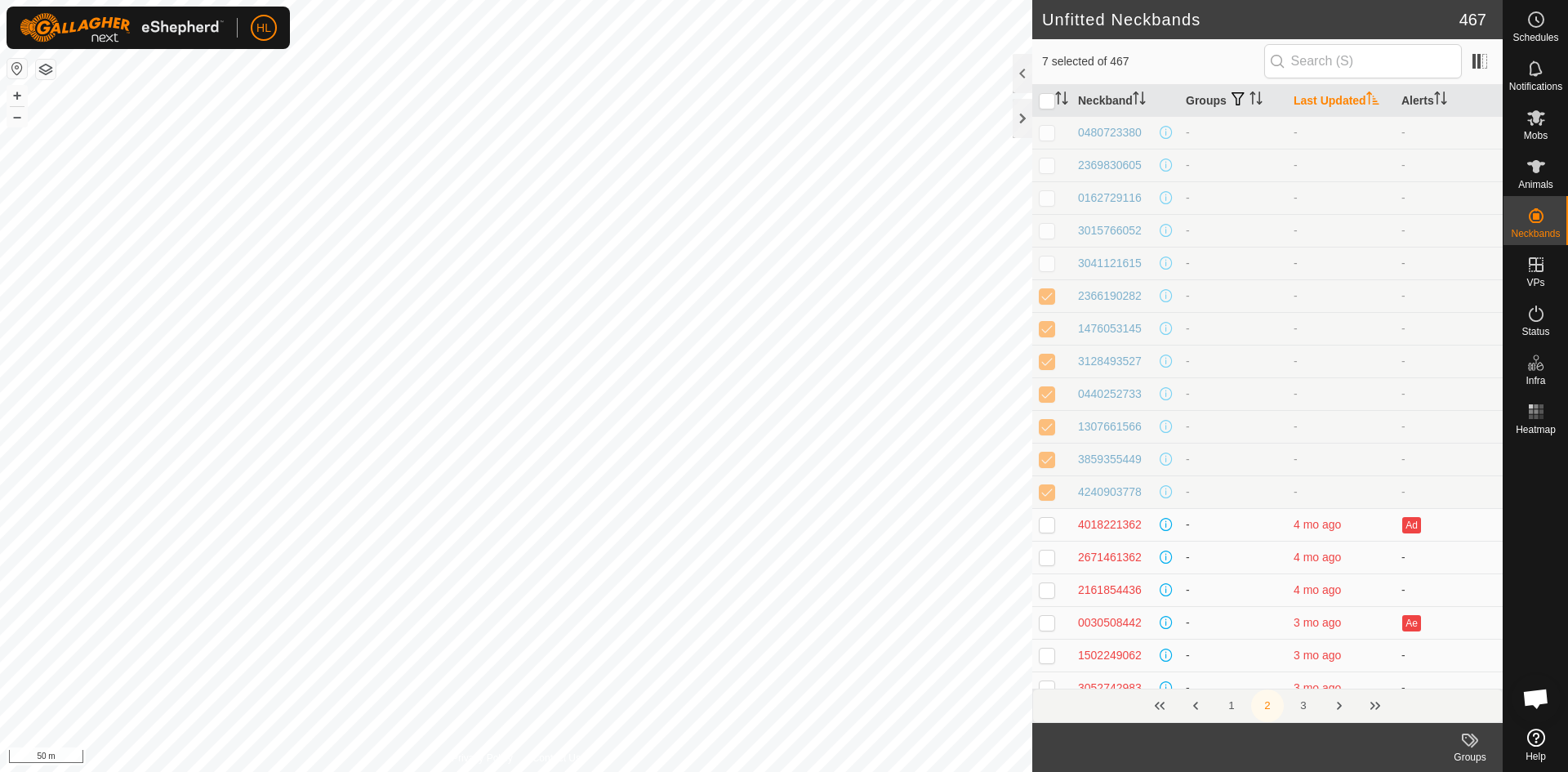
checkbox input "true"
click at [1047, 233] on p-checkbox at bounding box center [1047, 230] width 16 height 13
checkbox input "true"
click at [1047, 193] on p-checkbox at bounding box center [1047, 198] width 16 height 13
checkbox input "true"
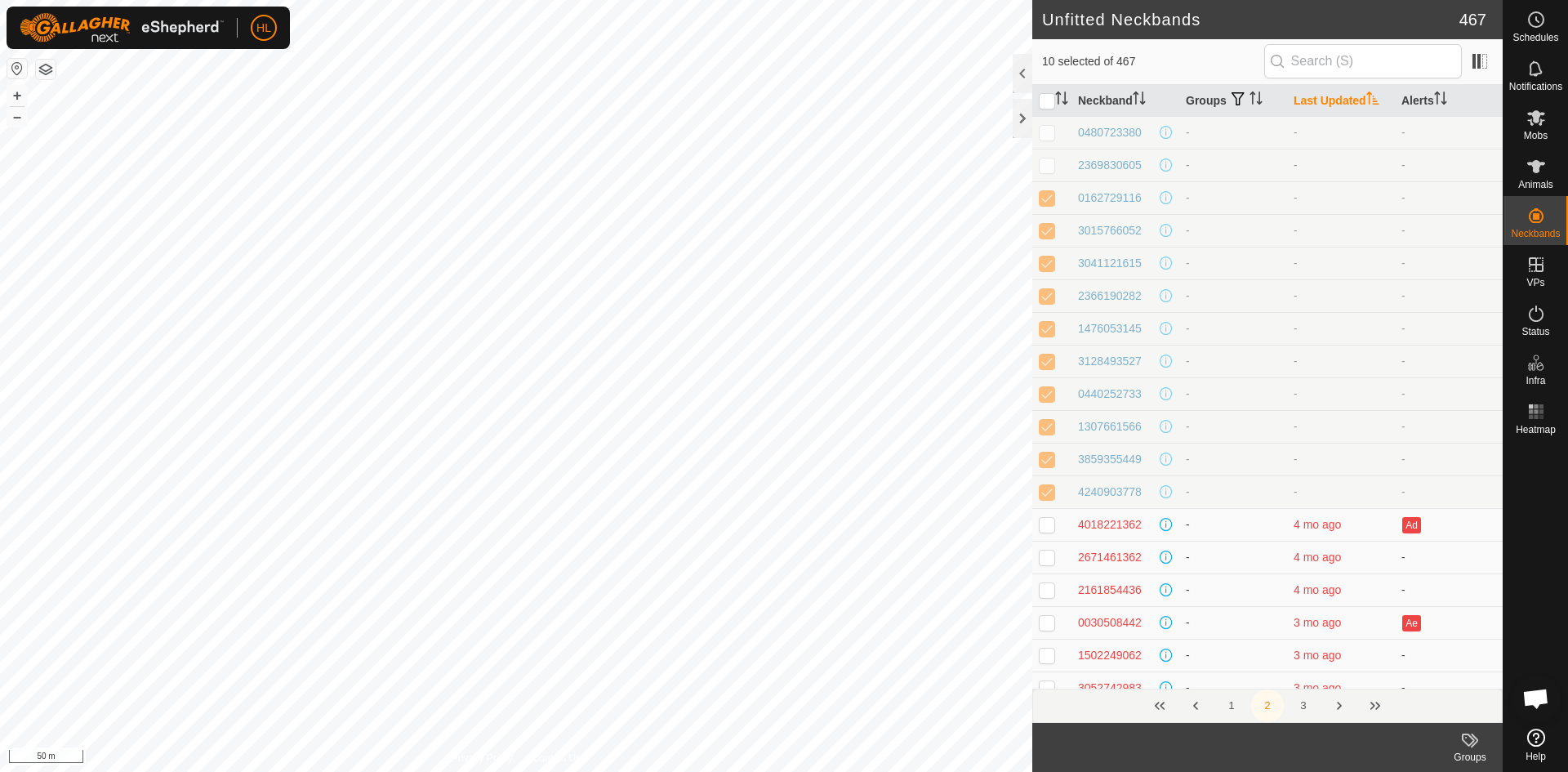
click at [1047, 163] on p-checkbox at bounding box center [1047, 165] width 16 height 13
checkbox input "true"
click at [1047, 130] on p-checkbox at bounding box center [1047, 132] width 16 height 13
checkbox input "true"
click at [1231, 700] on button "1" at bounding box center [1231, 706] width 33 height 33
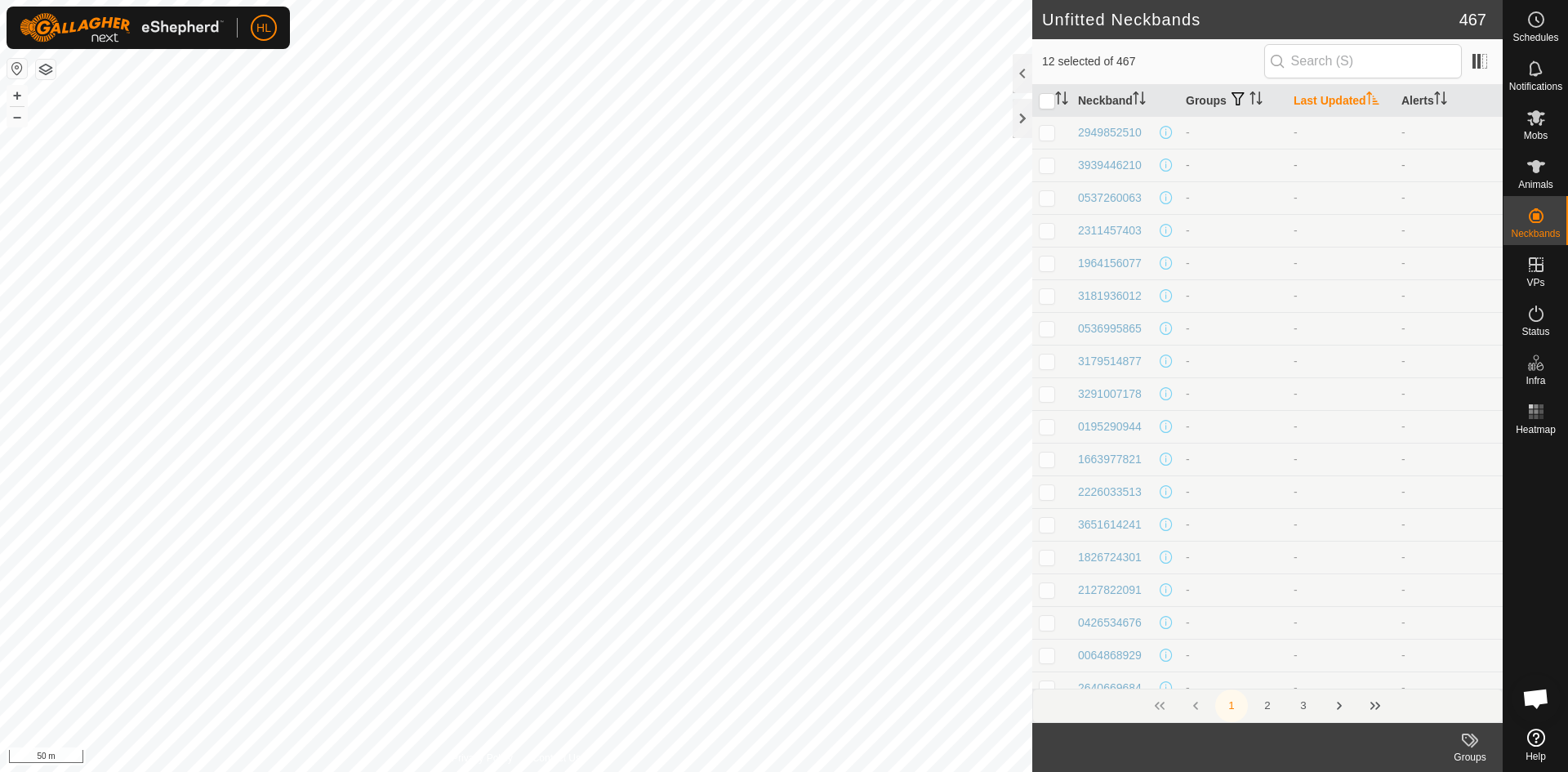
drag, startPoint x: 1044, startPoint y: 132, endPoint x: 1038, endPoint y: 170, distance: 38.5
click at [1044, 136] on p-checkbox at bounding box center [1047, 132] width 16 height 13
checkbox input "true"
click at [1042, 163] on p-checkbox at bounding box center [1047, 165] width 16 height 13
checkbox input "true"
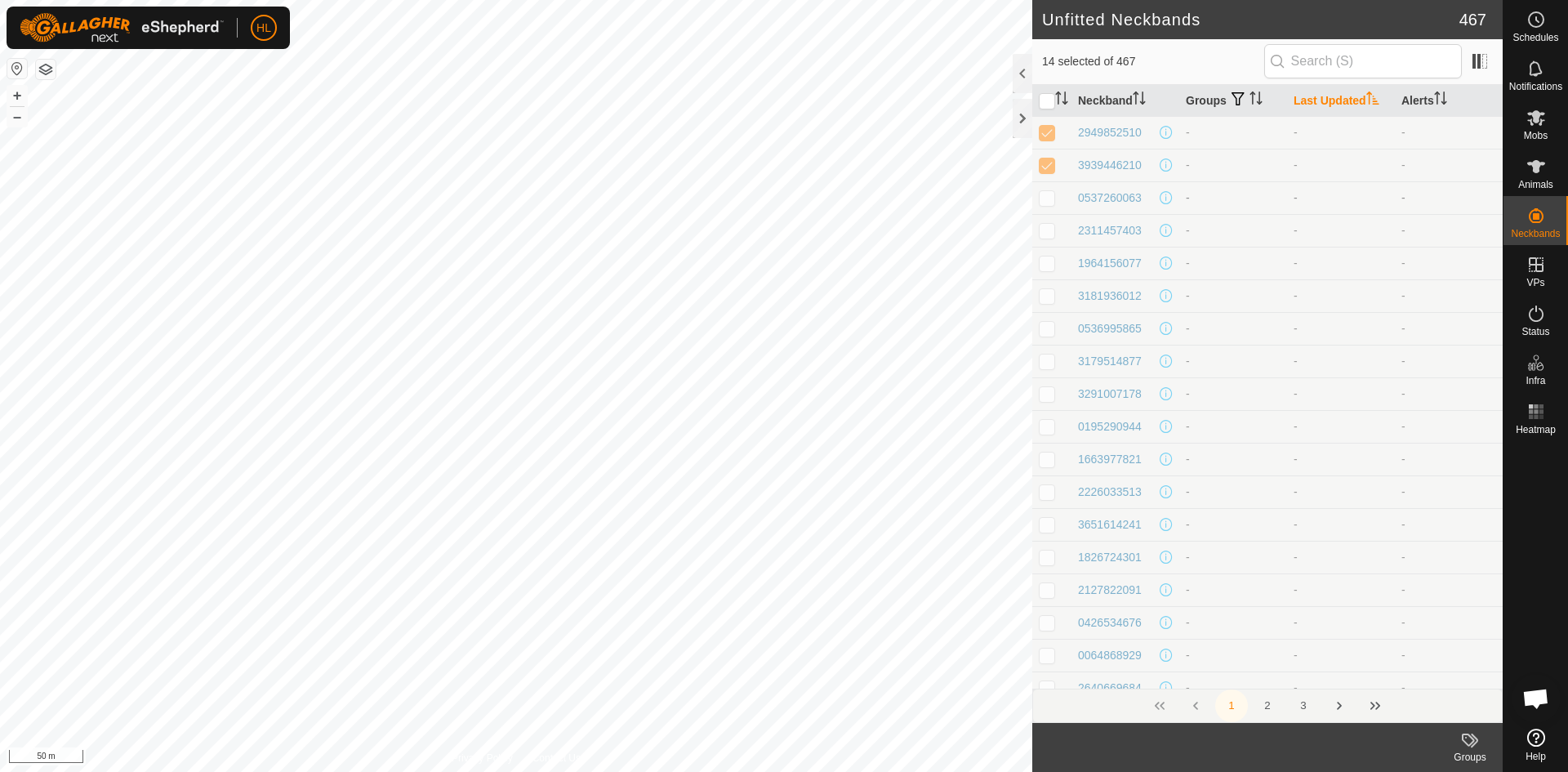
click at [1052, 189] on td at bounding box center [1052, 198] width 39 height 33
checkbox input "true"
click at [1044, 222] on td at bounding box center [1052, 231] width 39 height 33
checkbox input "true"
click at [1046, 266] on p-checkbox at bounding box center [1047, 263] width 16 height 13
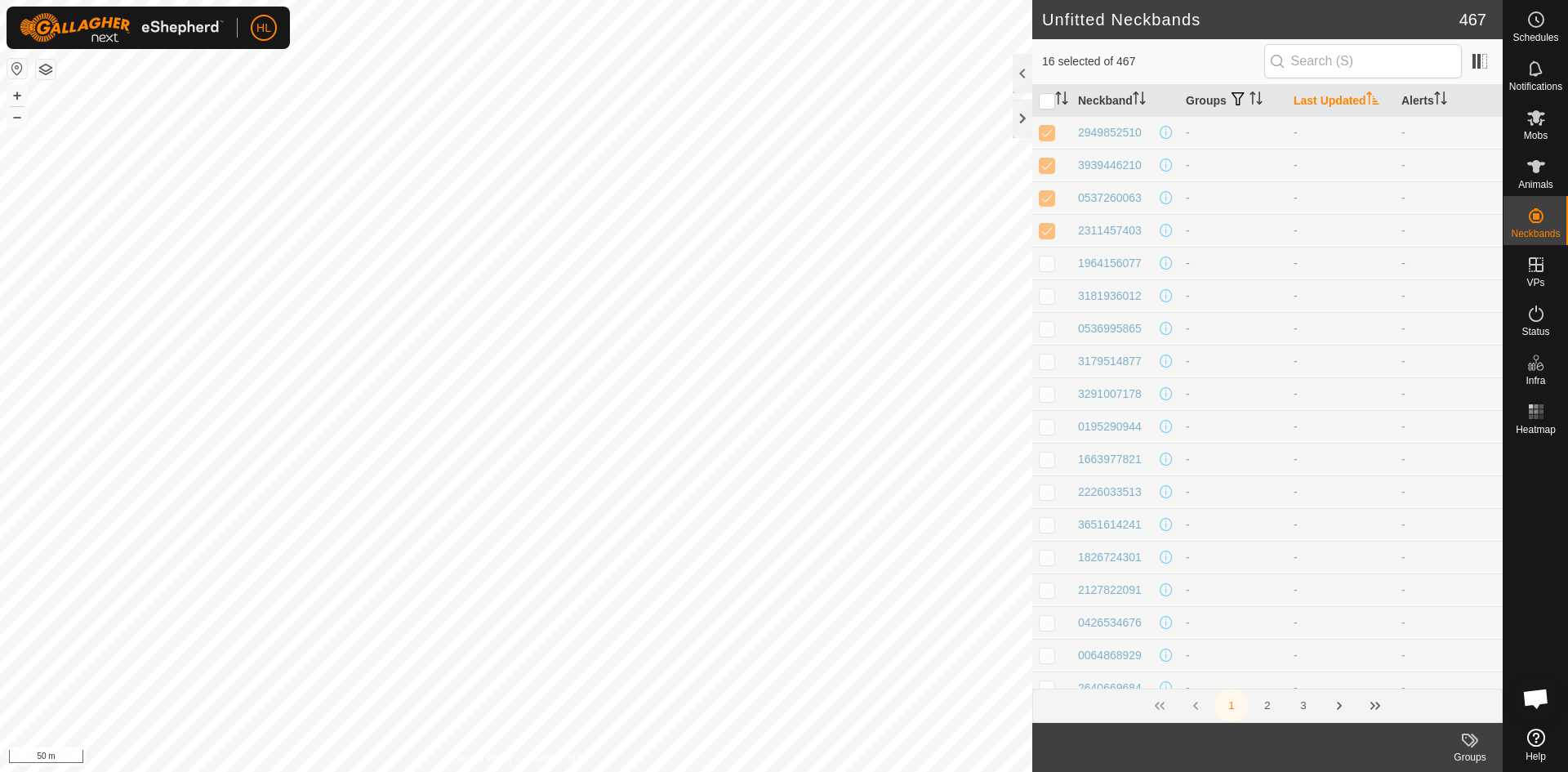
checkbox input "true"
drag, startPoint x: 1048, startPoint y: 299, endPoint x: 1048, endPoint y: 321, distance: 22.0
click at [1048, 301] on p-checkbox at bounding box center [1047, 296] width 16 height 13
checkbox input "true"
click at [1049, 329] on p-checkbox at bounding box center [1047, 328] width 16 height 13
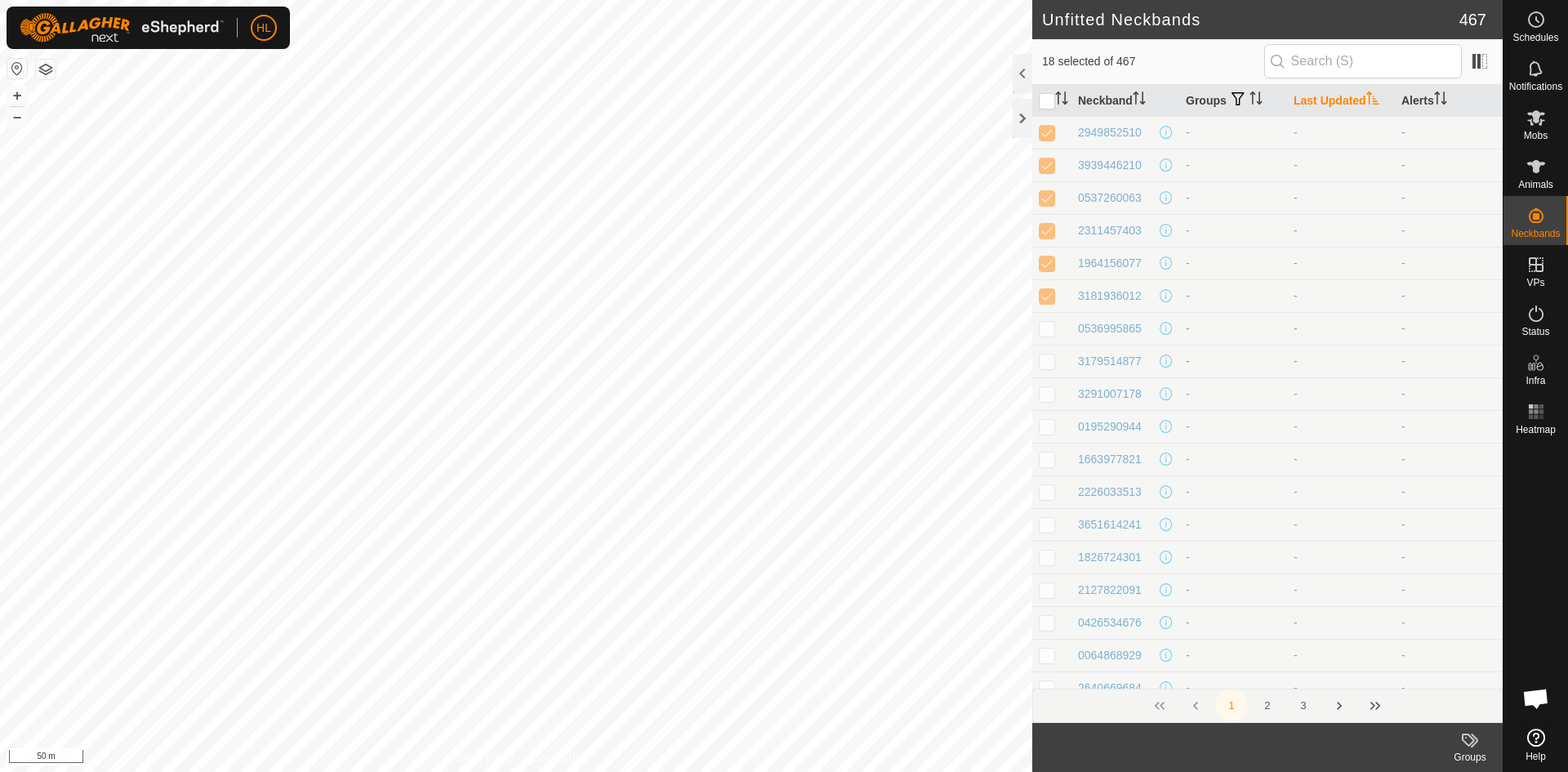
checkbox input "true"
click at [1048, 365] on p-checkbox at bounding box center [1047, 361] width 16 height 13
checkbox input "true"
click at [1053, 388] on p-checkbox at bounding box center [1047, 394] width 16 height 13
checkbox input "true"
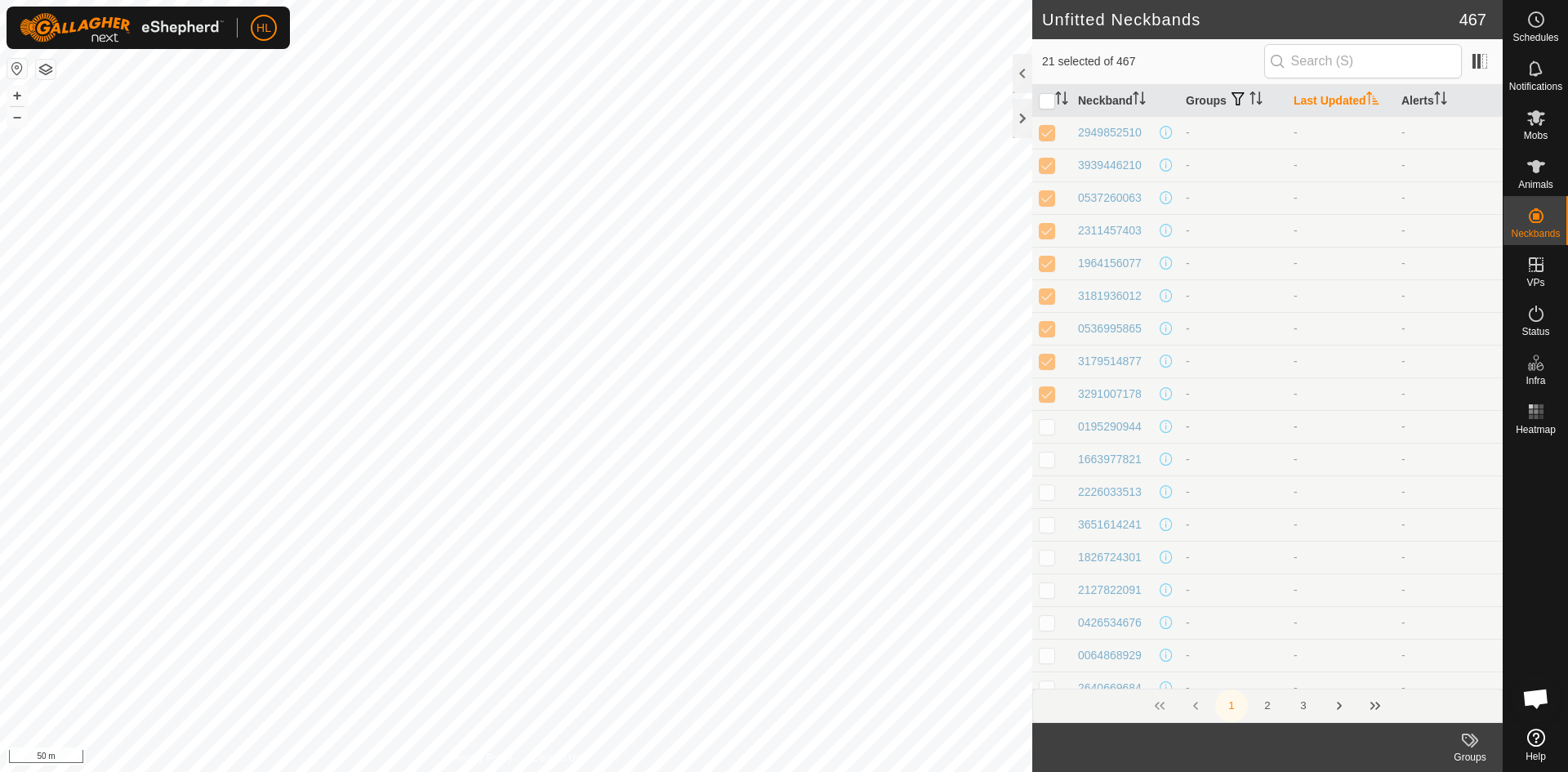
click at [1050, 429] on p-checkbox at bounding box center [1047, 427] width 16 height 13
checkbox input "true"
drag, startPoint x: 1052, startPoint y: 455, endPoint x: 1051, endPoint y: 465, distance: 10.0
click at [1052, 457] on p-checkbox at bounding box center [1047, 459] width 16 height 13
checkbox input "true"
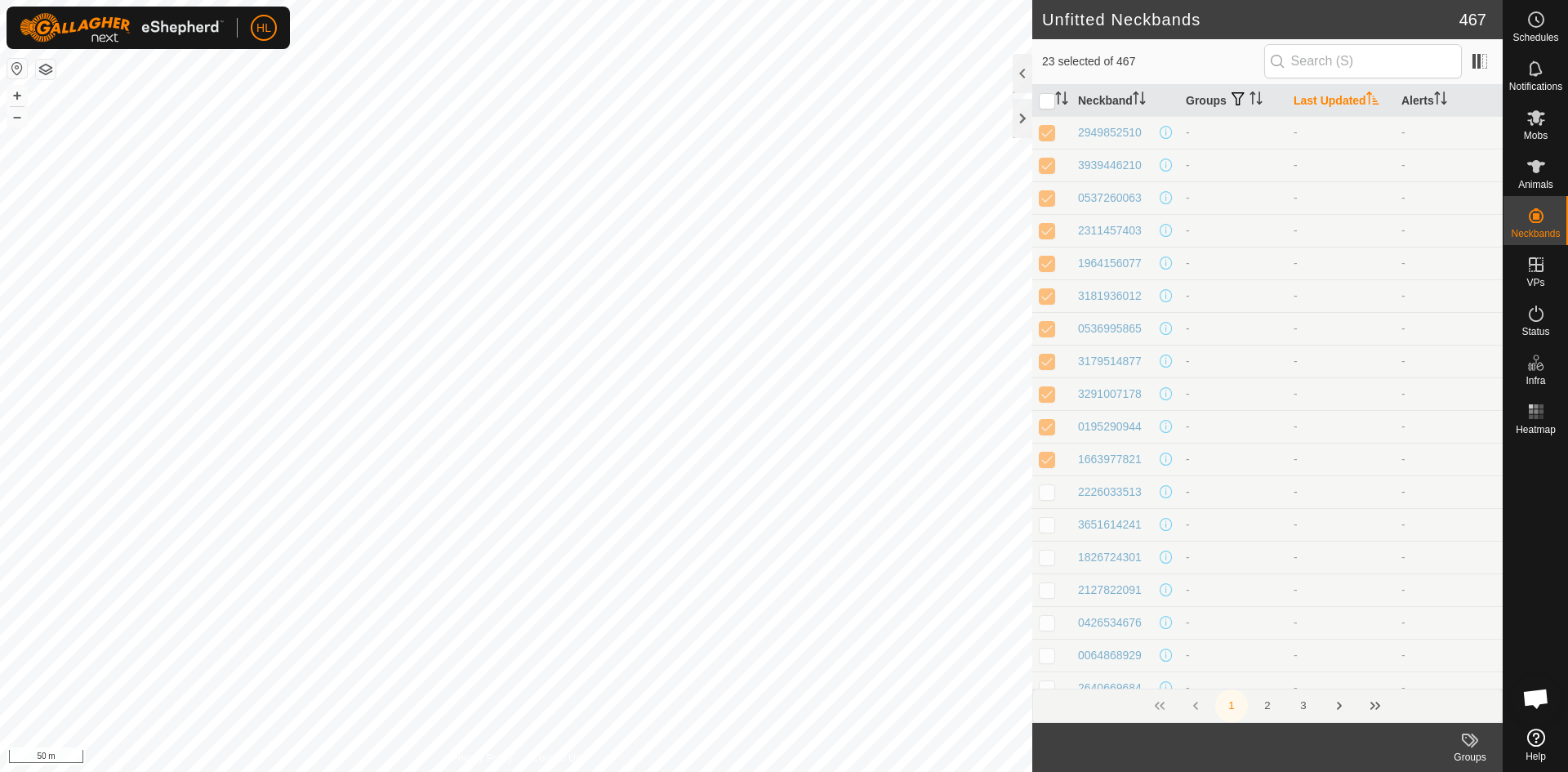
click at [1047, 489] on p-checkbox at bounding box center [1047, 492] width 16 height 13
checkbox input "true"
click at [1053, 528] on p-checkbox at bounding box center [1047, 525] width 16 height 13
checkbox input "true"
click at [1040, 552] on p-checkbox at bounding box center [1047, 557] width 16 height 13
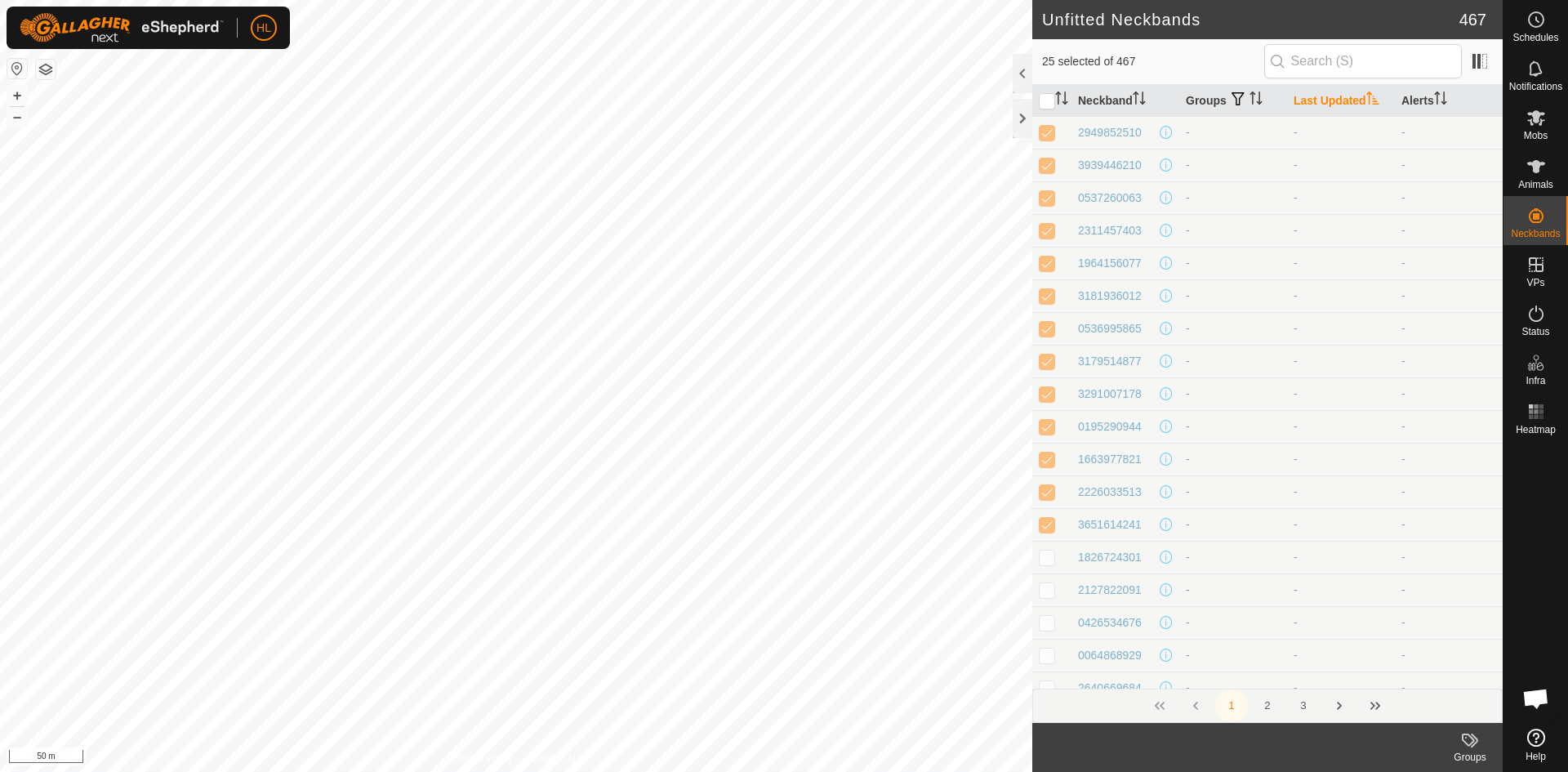
checkbox input "true"
click at [1054, 590] on p-checkbox at bounding box center [1047, 590] width 16 height 13
checkbox input "true"
click at [1051, 614] on td at bounding box center [1052, 623] width 39 height 33
checkbox input "true"
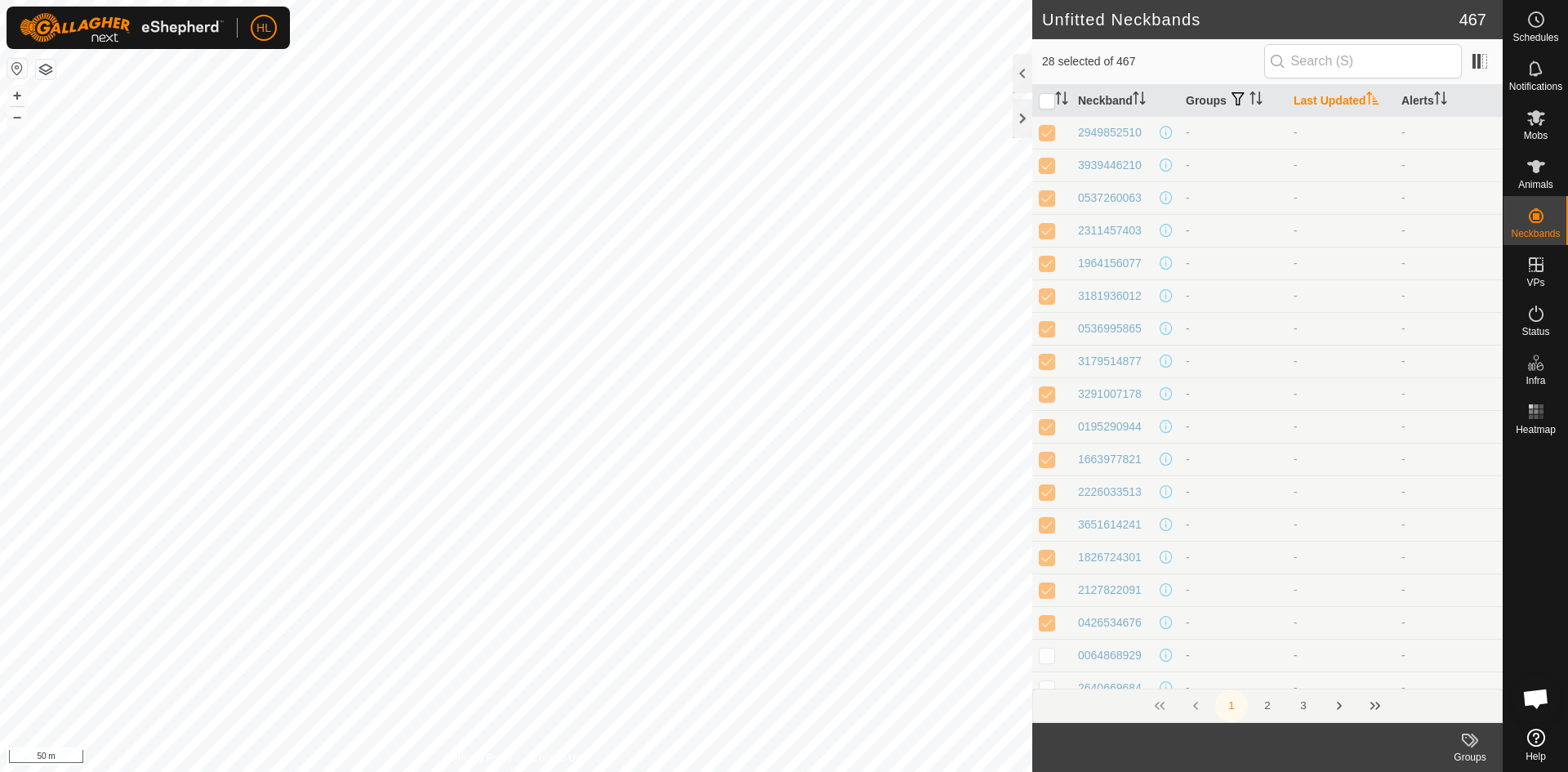
click at [1054, 651] on p-checkbox at bounding box center [1047, 655] width 16 height 13
checkbox input "true"
click at [1048, 360] on p-checkbox at bounding box center [1047, 361] width 16 height 13
checkbox input "true"
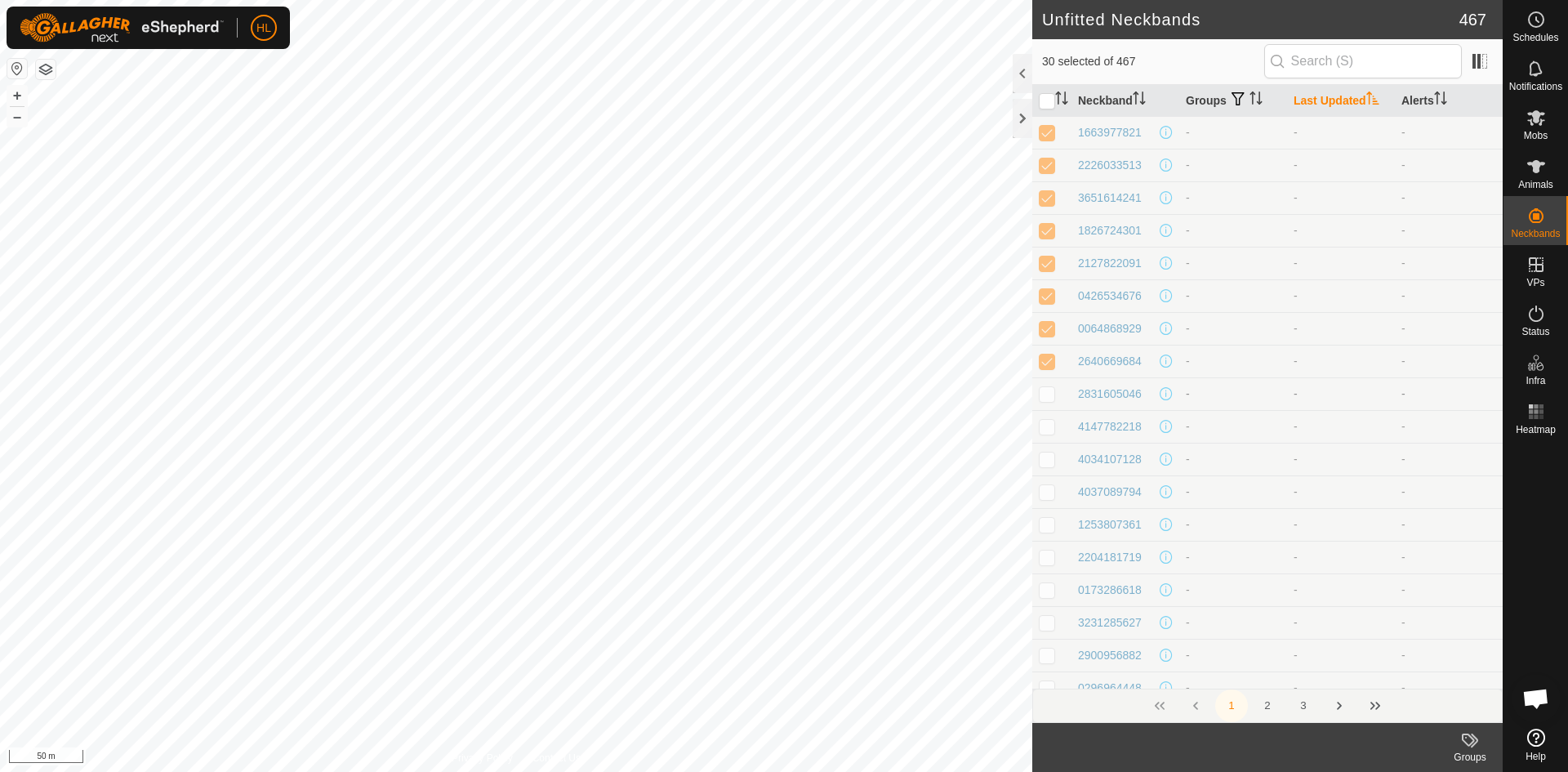
click at [1047, 384] on td at bounding box center [1052, 394] width 39 height 33
checkbox input "true"
click at [1049, 429] on p-checkbox at bounding box center [1047, 427] width 16 height 13
checkbox input "true"
click at [1050, 451] on td at bounding box center [1052, 459] width 39 height 33
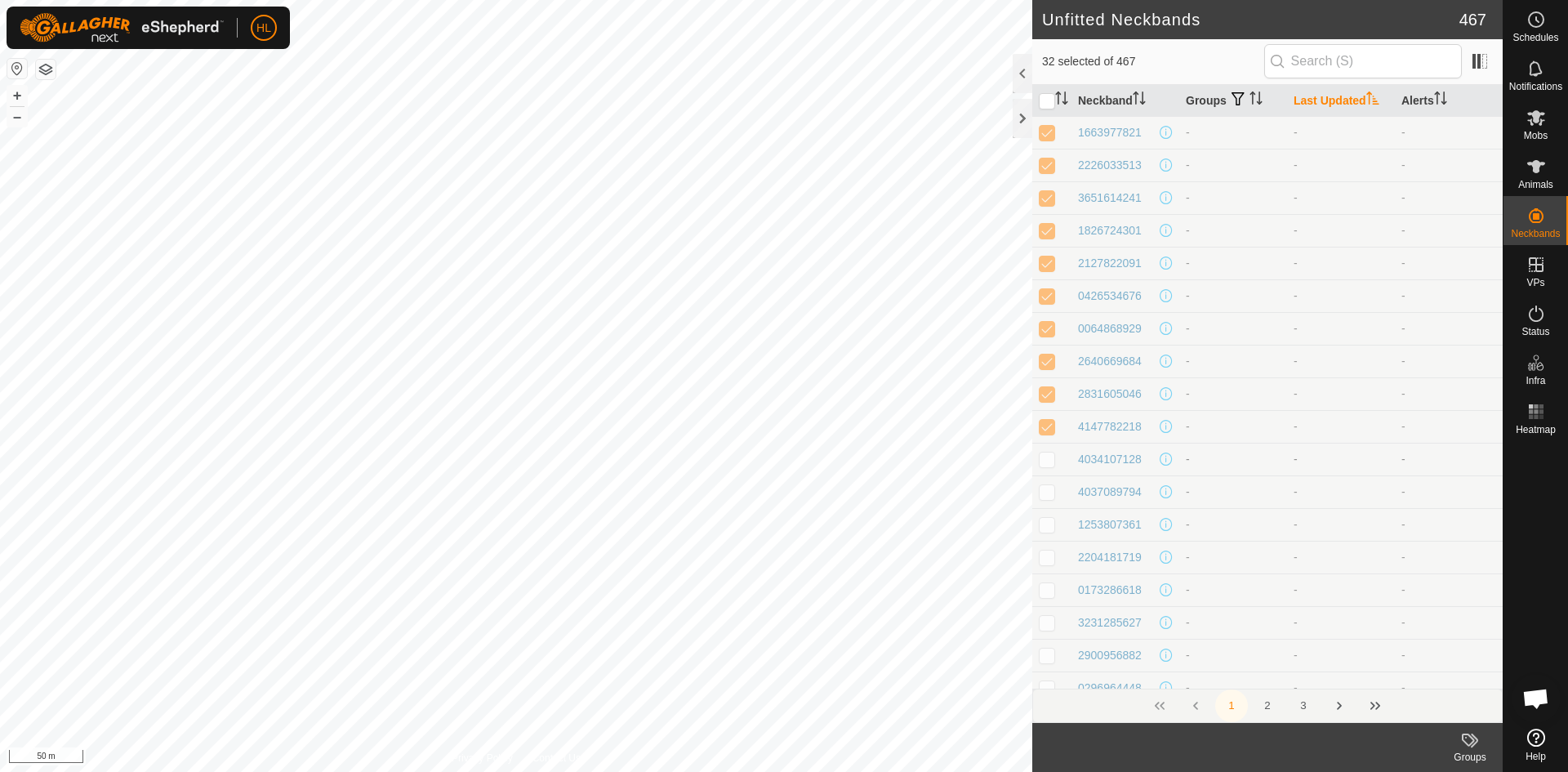
checkbox input "true"
click at [1048, 482] on td at bounding box center [1052, 492] width 39 height 33
checkbox input "true"
click at [1044, 510] on td at bounding box center [1052, 525] width 39 height 33
checkbox input "true"
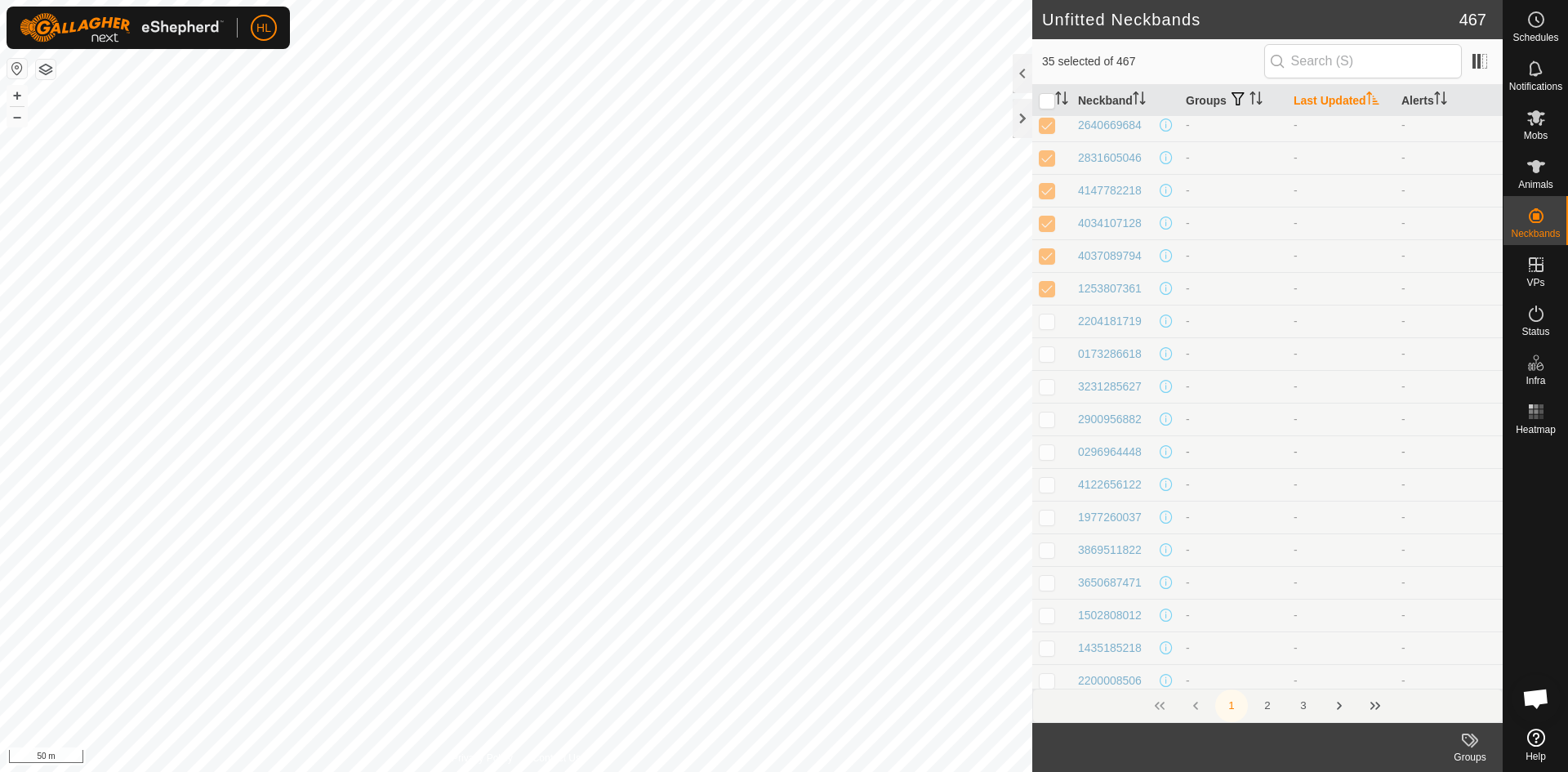
scroll to position [571, 0]
drag, startPoint x: 1049, startPoint y: 314, endPoint x: 1052, endPoint y: 342, distance: 28.2
click at [1049, 321] on td at bounding box center [1052, 312] width 39 height 33
checkbox input "true"
click at [1055, 353] on td at bounding box center [1052, 345] width 39 height 33
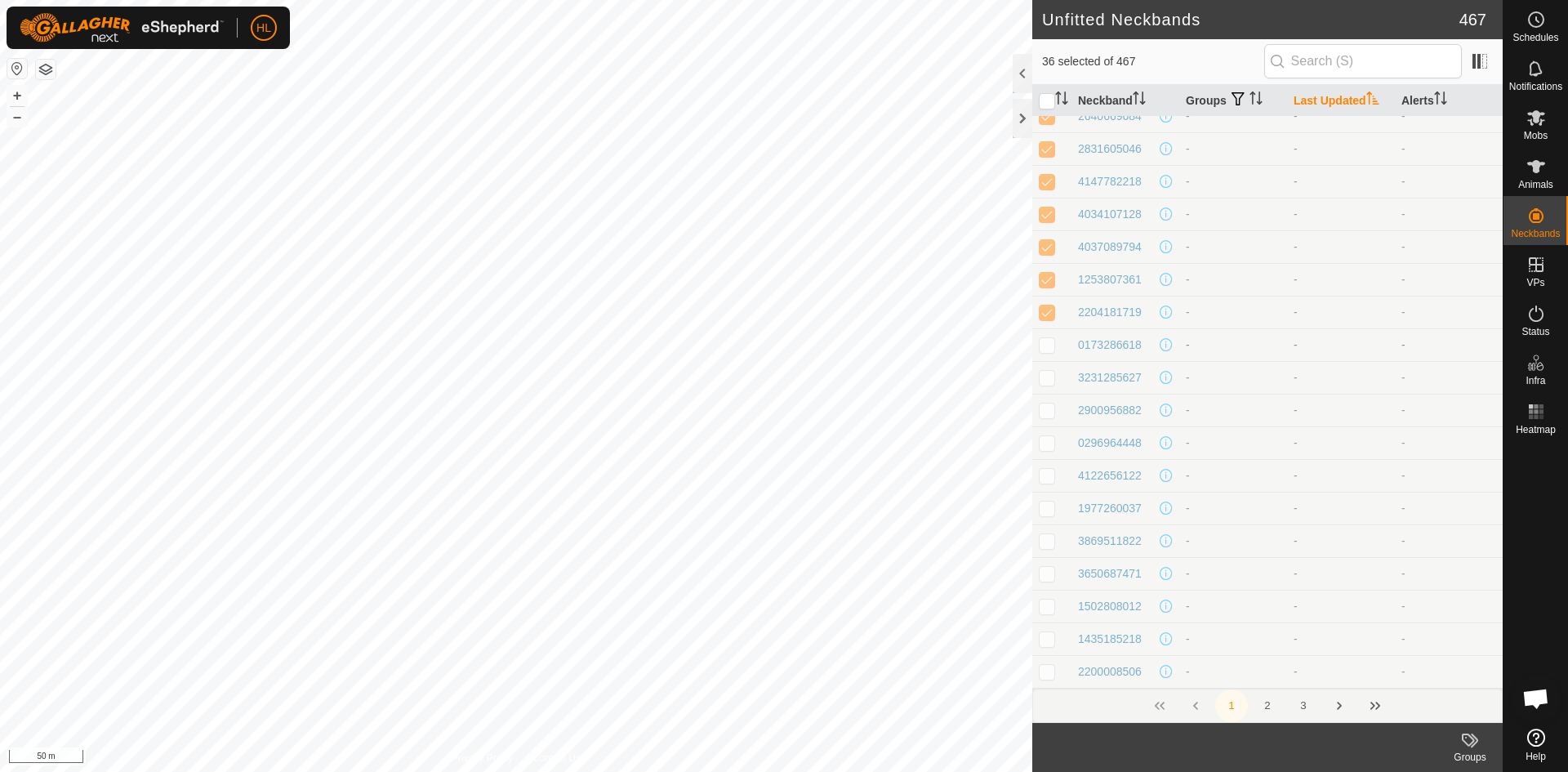
checkbox input "true"
click at [1050, 378] on p-checkbox at bounding box center [1047, 377] width 16 height 13
checkbox input "true"
drag, startPoint x: 1051, startPoint y: 400, endPoint x: 1052, endPoint y: 410, distance: 10.0
click at [1051, 401] on td at bounding box center [1052, 410] width 39 height 33
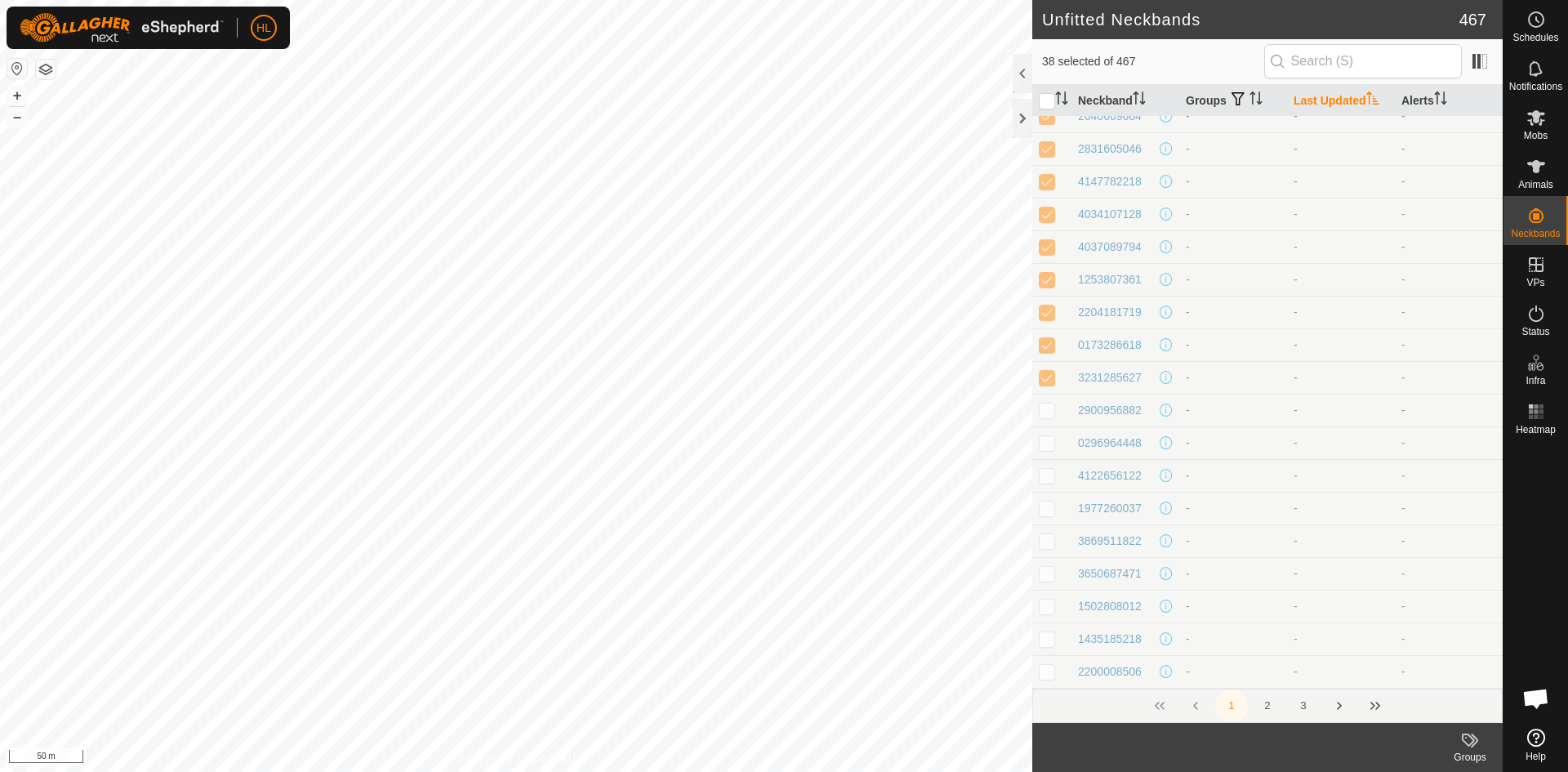
checkbox input "true"
click at [1048, 436] on td at bounding box center [1052, 443] width 39 height 33
checkbox input "true"
click at [1052, 473] on p-checkbox at bounding box center [1047, 475] width 16 height 13
checkbox input "true"
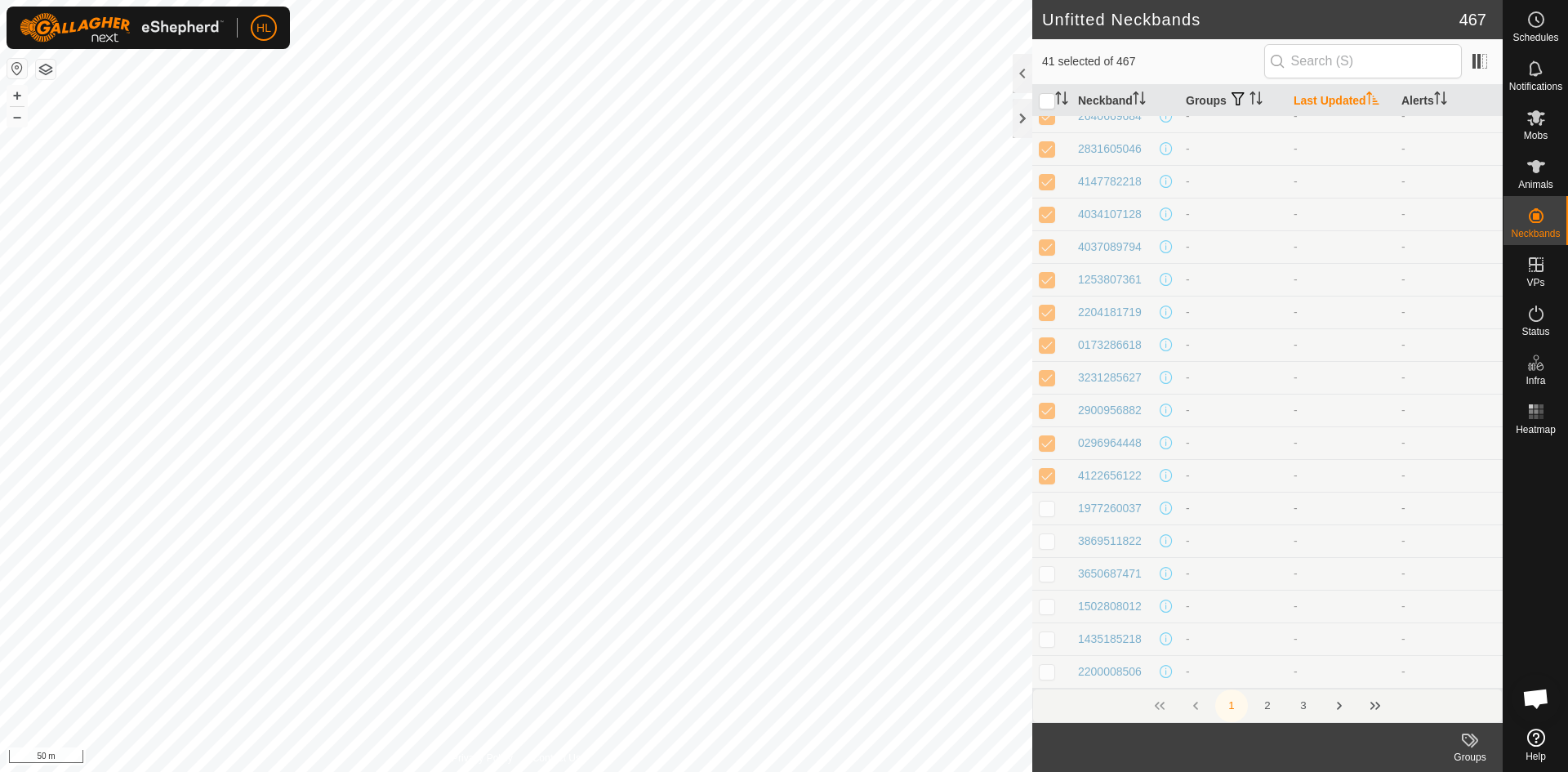
click at [1040, 509] on p-checkbox at bounding box center [1047, 508] width 16 height 13
checkbox input "true"
click at [1051, 540] on p-checkbox at bounding box center [1047, 540] width 16 height 13
checkbox input "true"
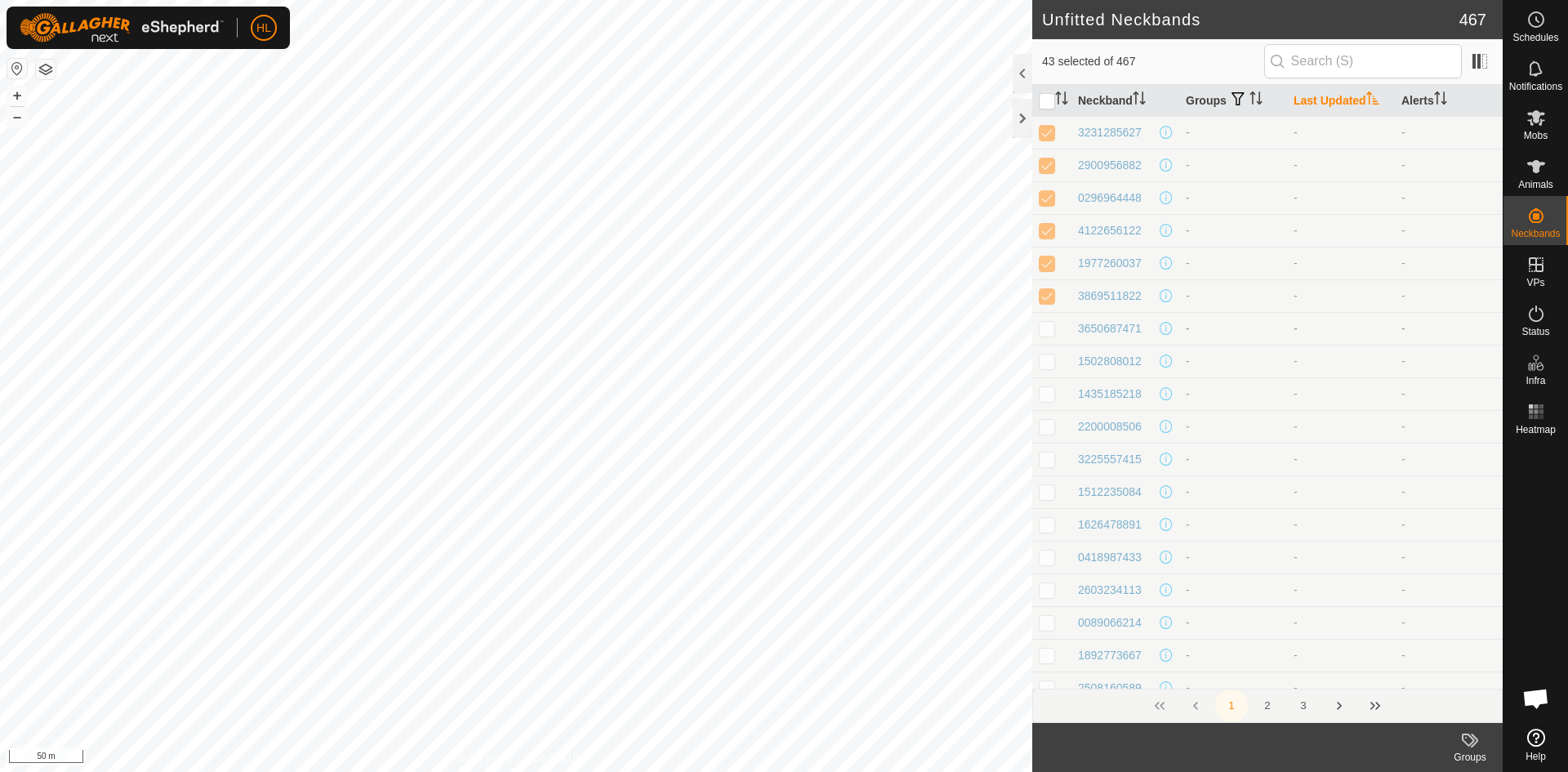
click at [1052, 332] on p-checkbox at bounding box center [1047, 328] width 16 height 13
checkbox input "true"
click at [1052, 369] on td at bounding box center [1052, 361] width 39 height 33
checkbox input "true"
click at [1052, 395] on p-checkbox at bounding box center [1047, 394] width 16 height 13
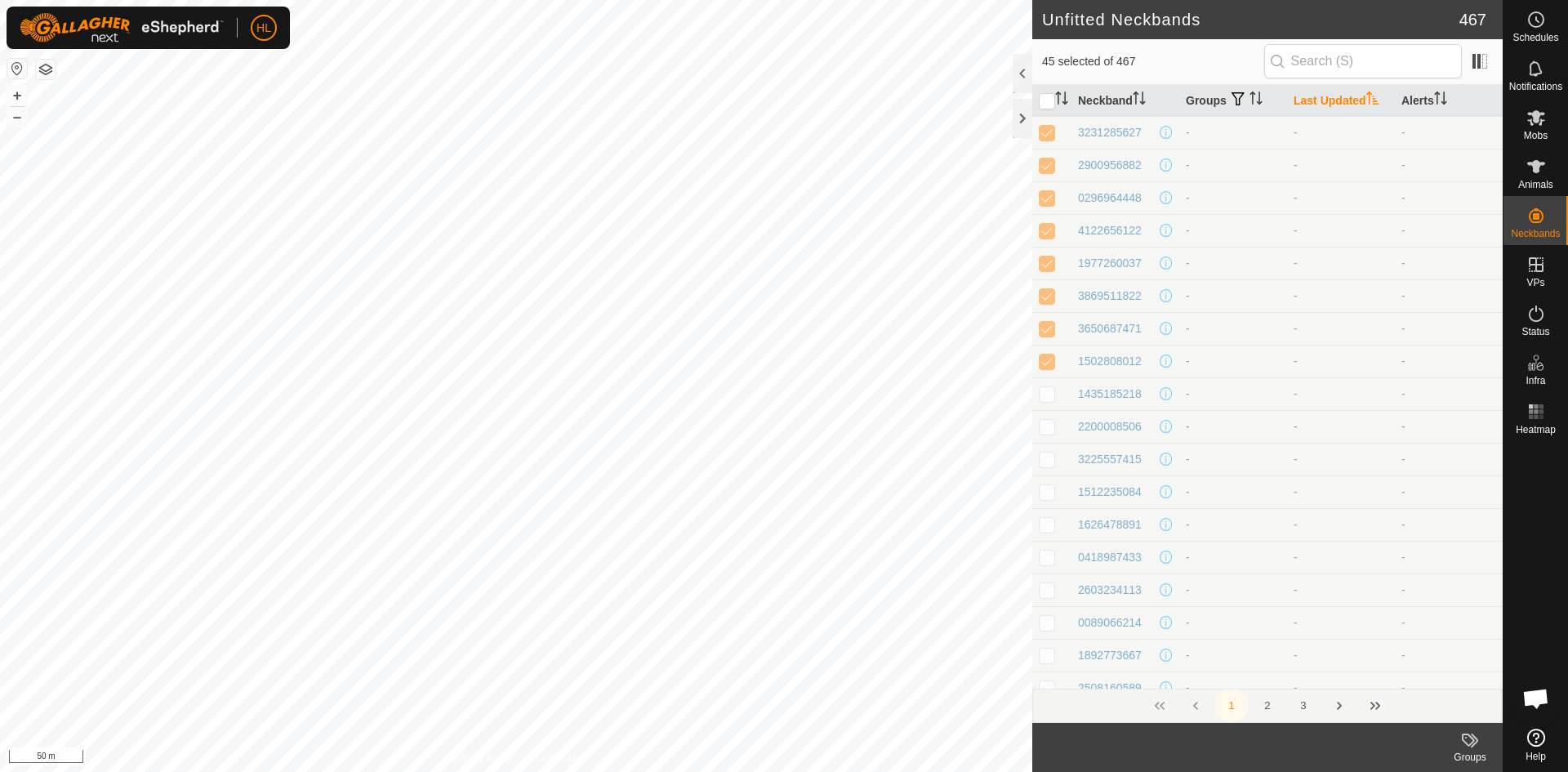
checkbox input "true"
click at [1043, 428] on p-checkbox at bounding box center [1047, 427] width 16 height 13
checkbox input "true"
click at [1050, 464] on p-checkbox at bounding box center [1047, 459] width 16 height 13
checkbox input "true"
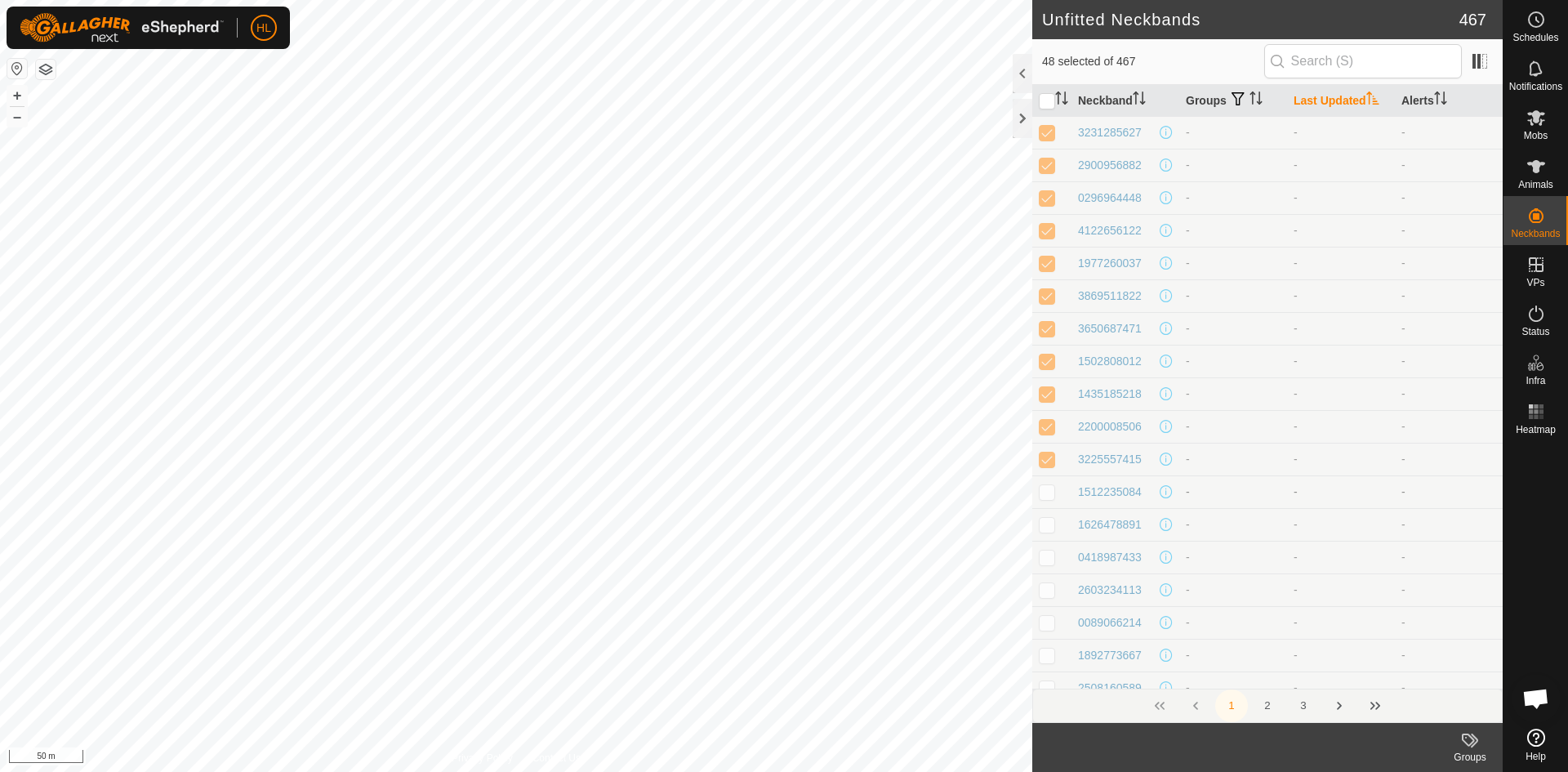
click at [1055, 490] on td at bounding box center [1052, 492] width 39 height 33
checkbox input "true"
click at [1048, 283] on p-checkbox at bounding box center [1047, 279] width 16 height 13
checkbox input "true"
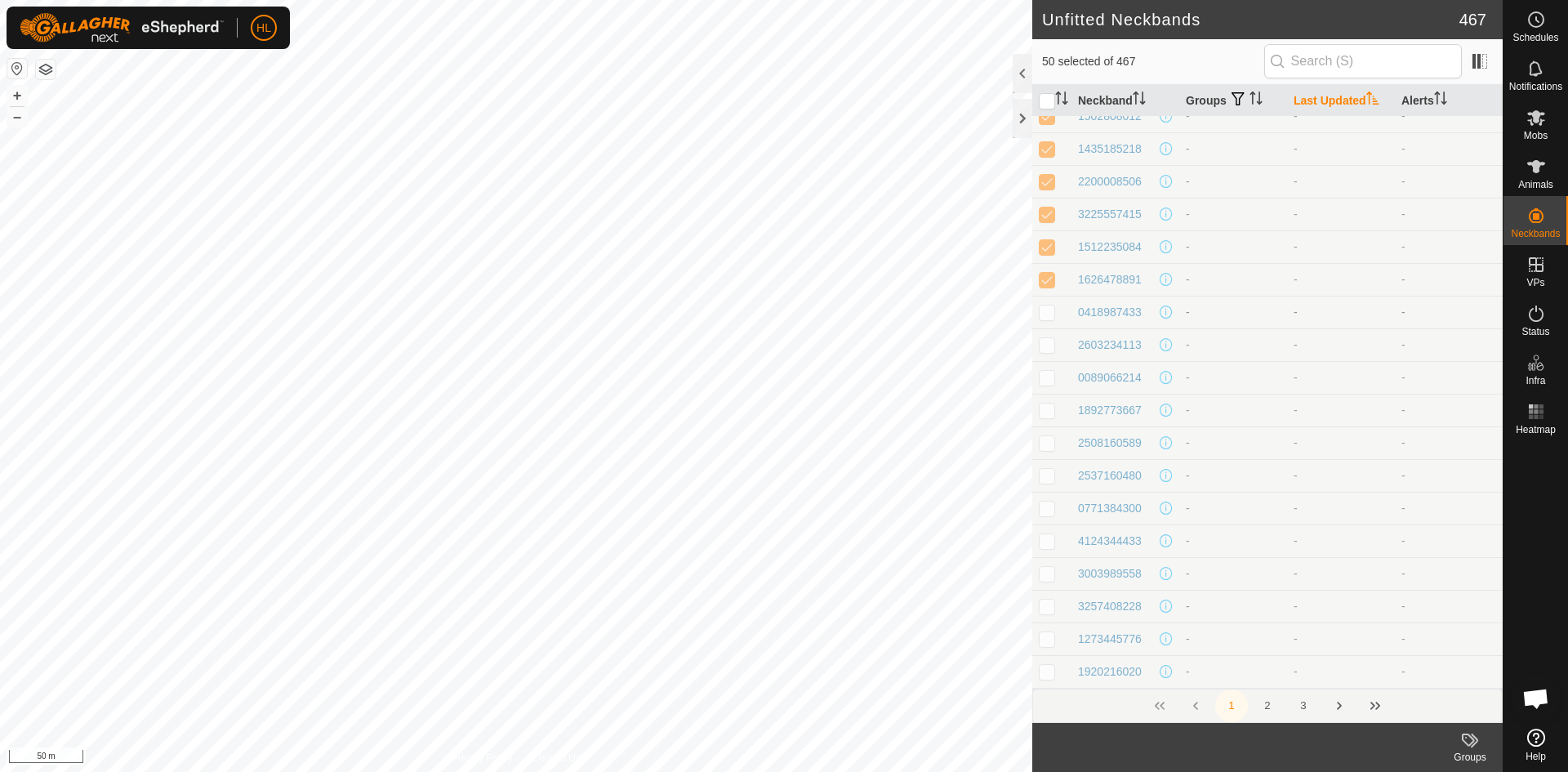
click at [1047, 307] on p-checkbox at bounding box center [1047, 312] width 16 height 13
checkbox input "true"
click at [1047, 340] on p-checkbox at bounding box center [1047, 344] width 16 height 13
checkbox input "true"
click at [1045, 375] on p-checkbox at bounding box center [1047, 377] width 16 height 13
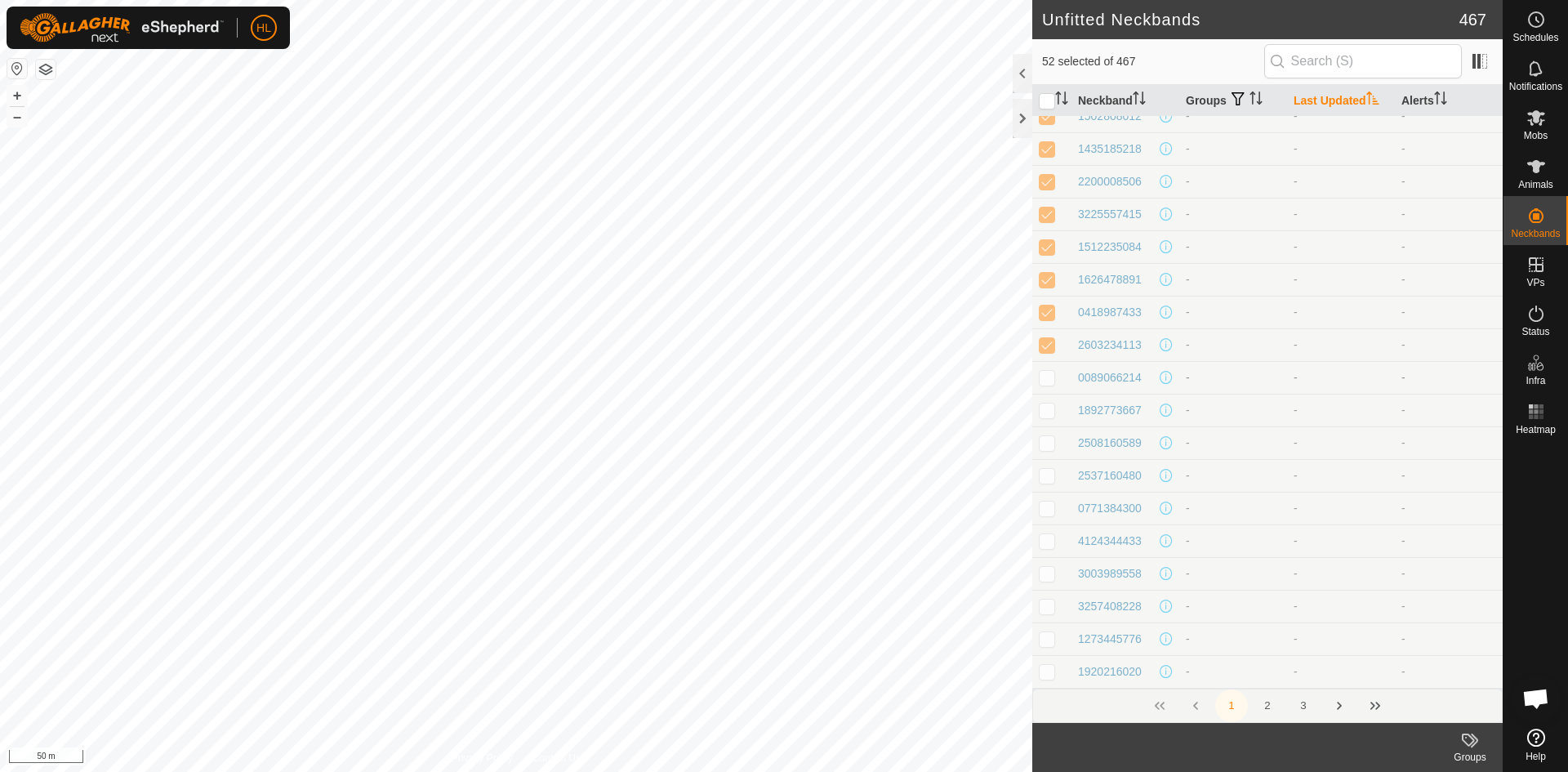
checkbox input "true"
drag, startPoint x: 1042, startPoint y: 403, endPoint x: 1047, endPoint y: 412, distance: 10.3
click at [1043, 405] on p-tablecheckbox at bounding box center [1047, 410] width 16 height 13
checkbox input "true"
click at [1051, 437] on p-checkbox at bounding box center [1047, 442] width 16 height 13
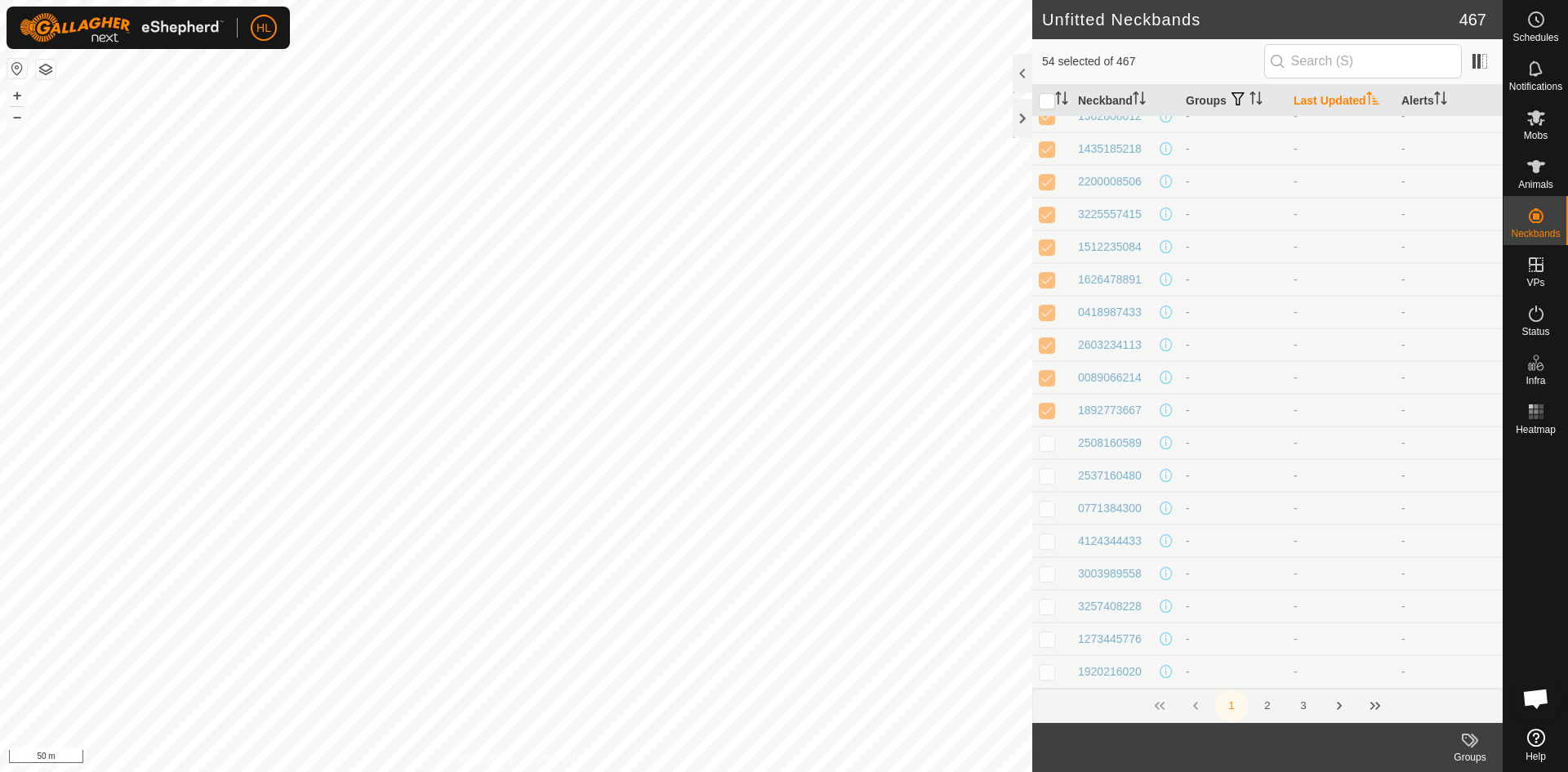
checkbox input "true"
click at [1055, 474] on td at bounding box center [1052, 475] width 39 height 33
checkbox input "true"
click at [1047, 266] on p-checkbox at bounding box center [1047, 263] width 16 height 13
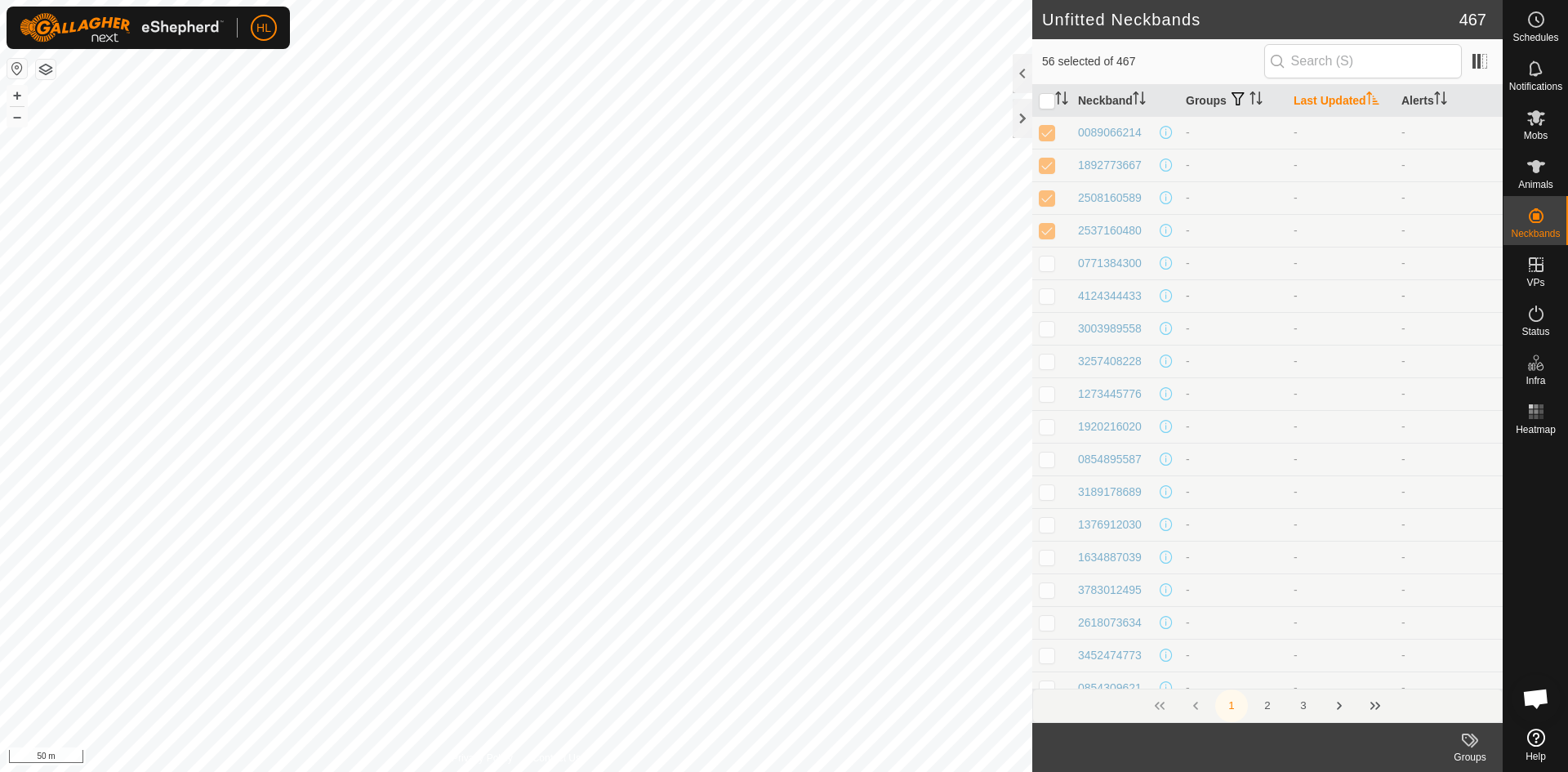
checkbox input "true"
click at [1047, 299] on p-checkbox at bounding box center [1047, 296] width 16 height 13
checkbox input "true"
click at [1049, 342] on td at bounding box center [1052, 329] width 39 height 33
checkbox input "true"
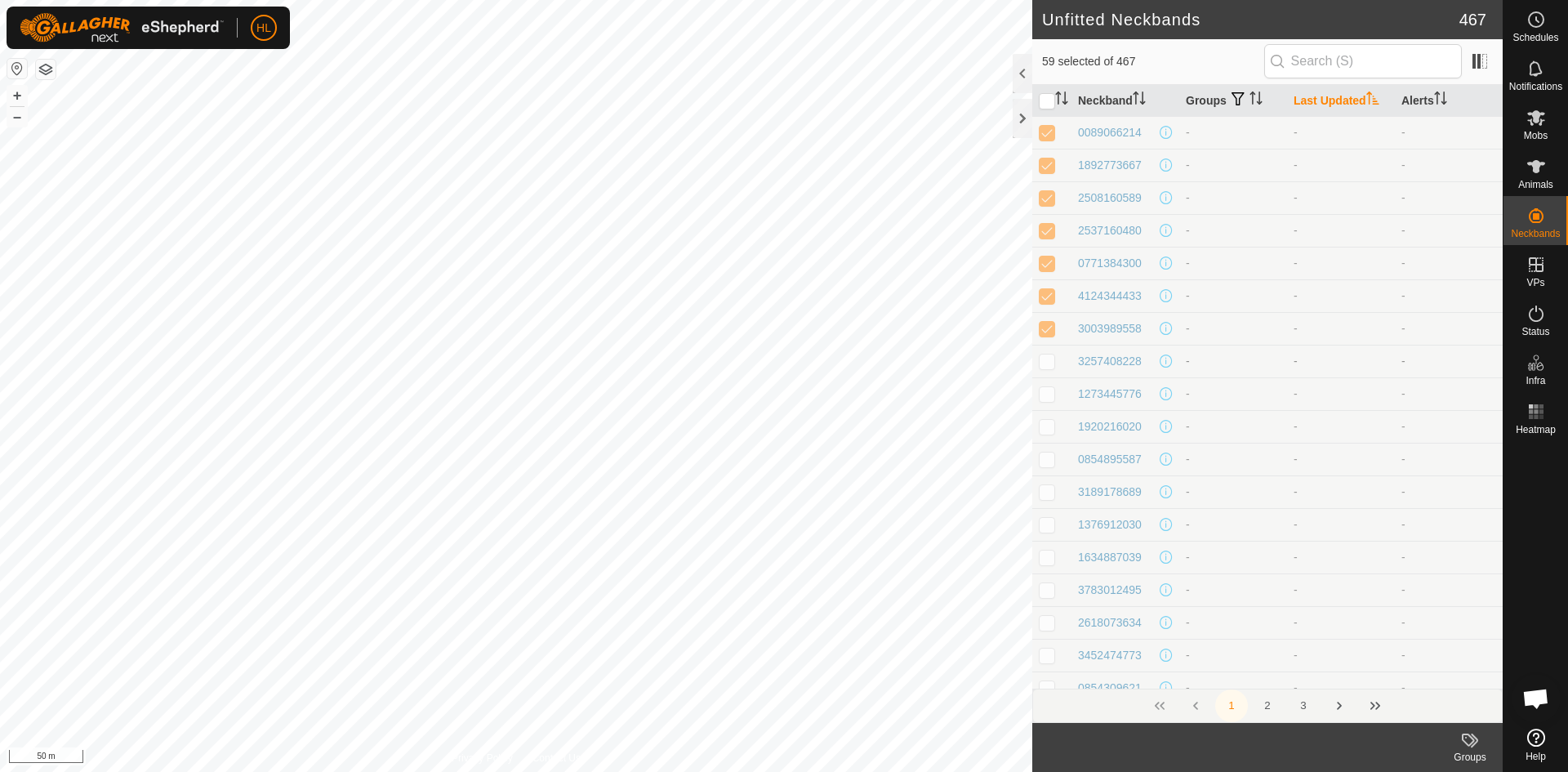
click at [1052, 364] on p-checkbox at bounding box center [1047, 361] width 16 height 13
checkbox input "true"
click at [1052, 395] on p-checkbox at bounding box center [1047, 394] width 16 height 13
checkbox input "true"
click at [1044, 434] on td at bounding box center [1052, 427] width 39 height 33
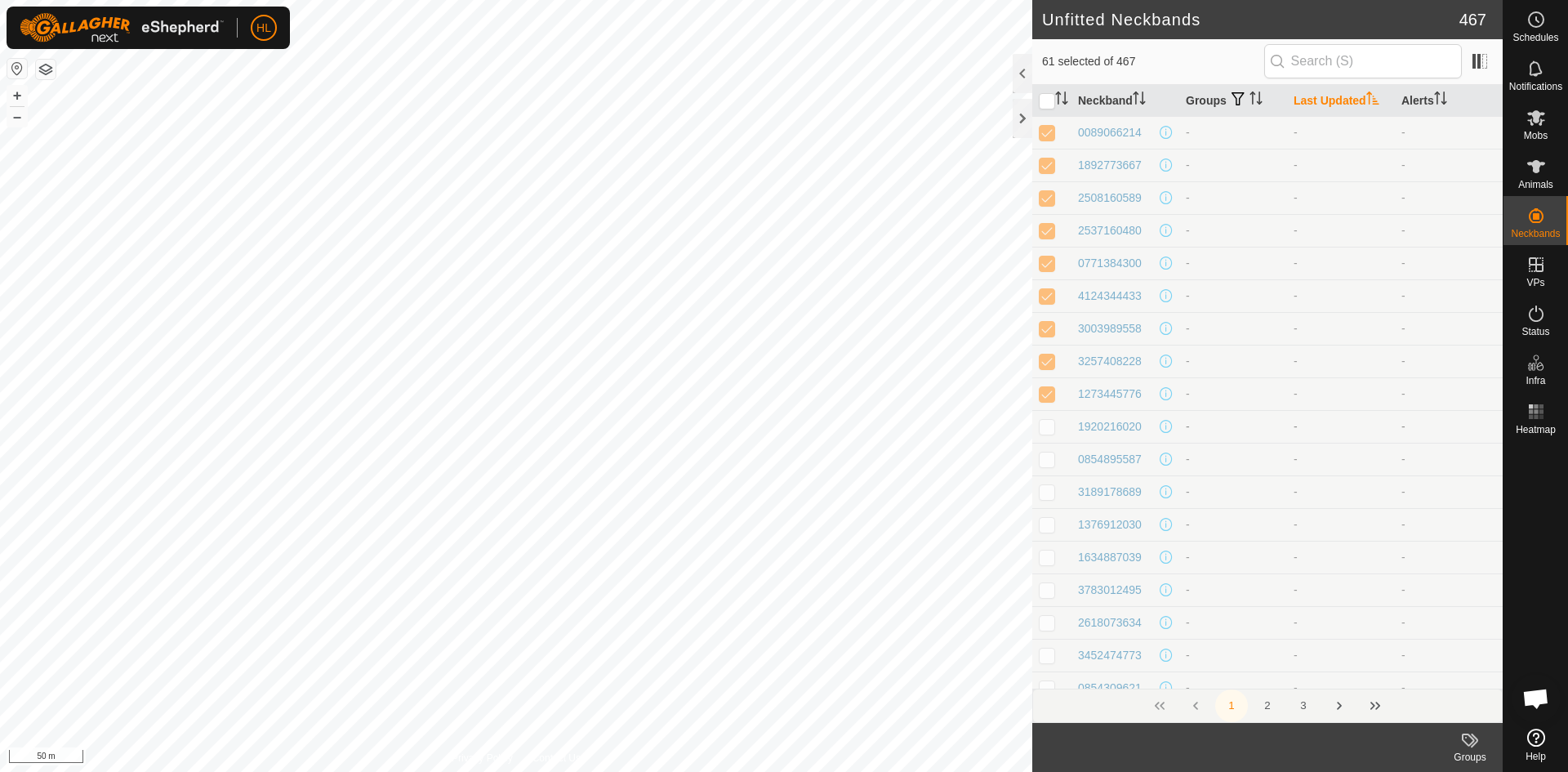
checkbox input "true"
click at [1053, 462] on p-checkbox at bounding box center [1047, 459] width 16 height 13
checkbox input "true"
drag, startPoint x: 1051, startPoint y: 491, endPoint x: 1053, endPoint y: 502, distance: 11.2
click at [1051, 492] on p-checkbox at bounding box center [1047, 492] width 16 height 13
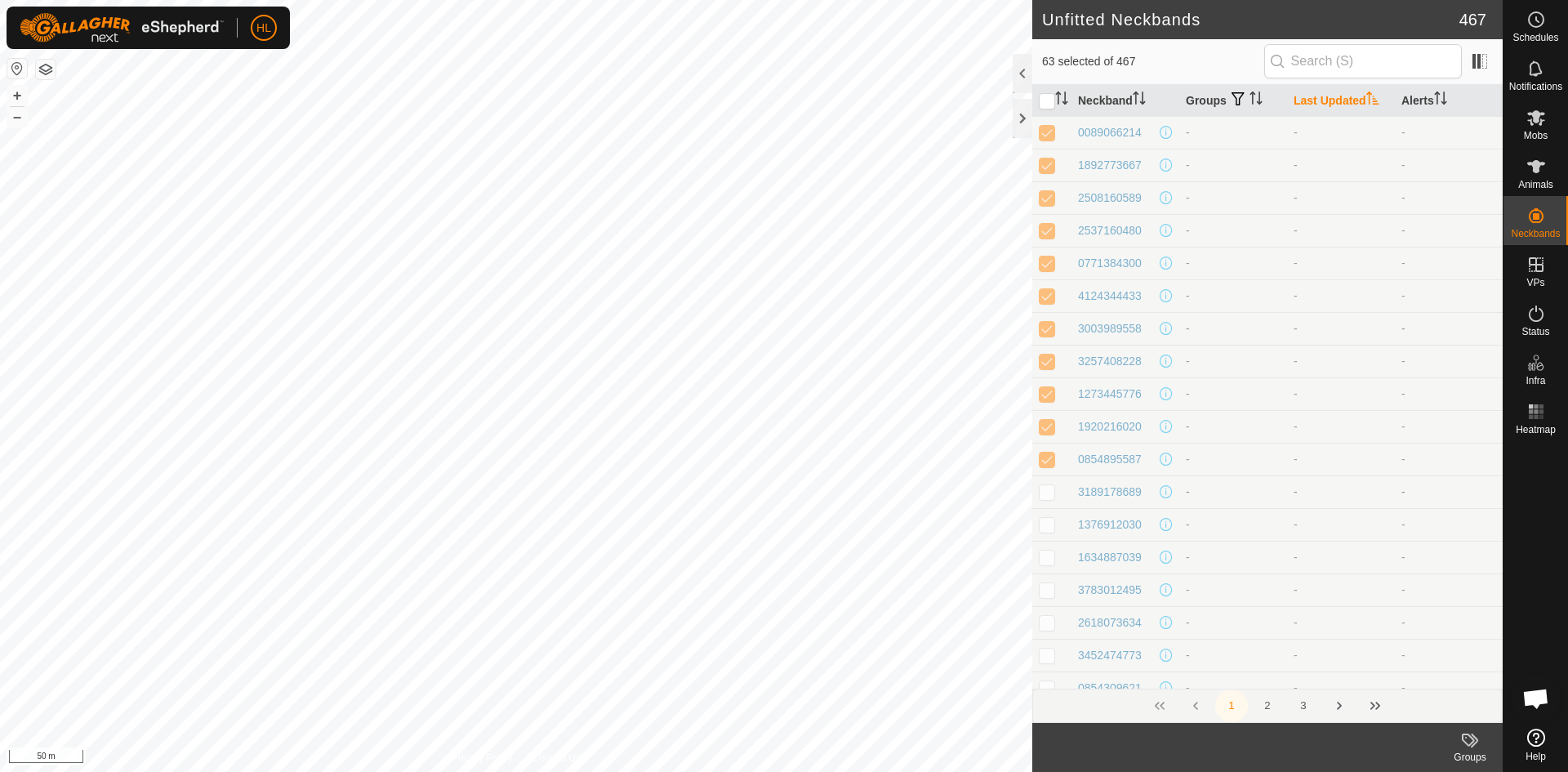
checkbox input "true"
click at [1051, 518] on p-tablecheckbox at bounding box center [1047, 525] width 16 height 13
checkbox input "true"
click at [1054, 556] on p-checkbox at bounding box center [1047, 557] width 16 height 13
checkbox input "true"
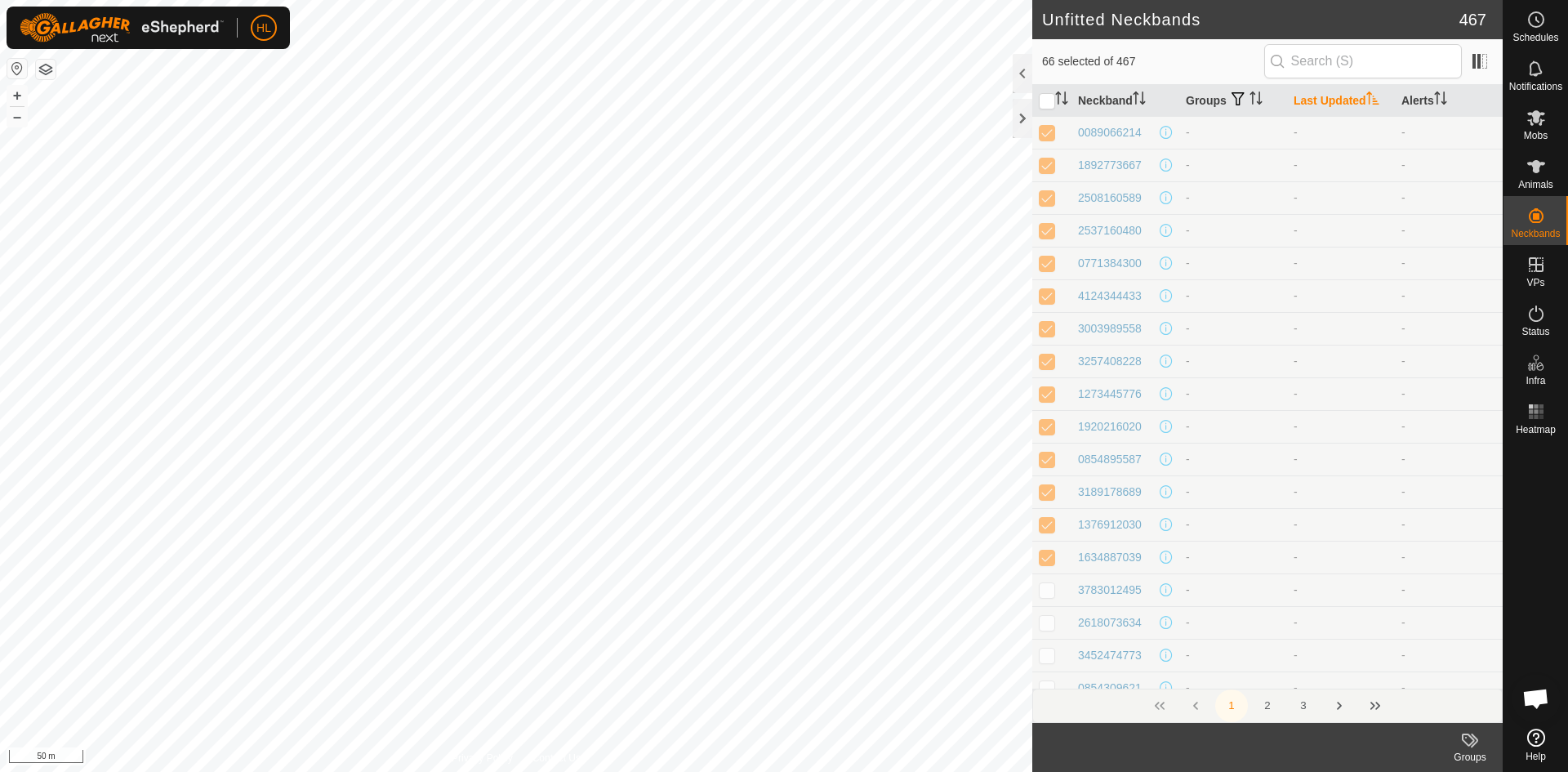
click at [1051, 586] on p-checkbox at bounding box center [1047, 590] width 16 height 13
checkbox input "true"
click at [1052, 384] on td at bounding box center [1052, 377] width 39 height 33
checkbox input "true"
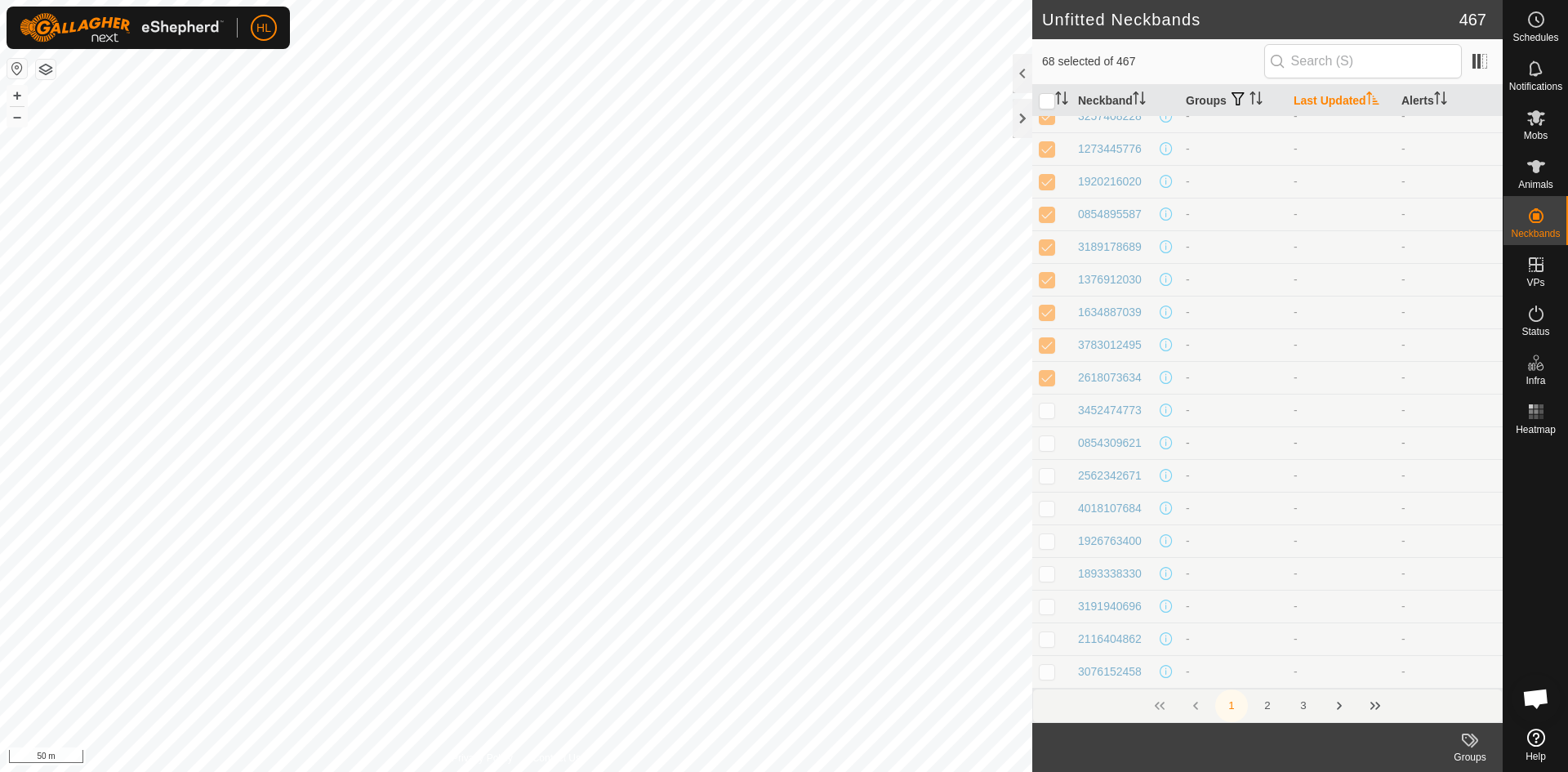
drag, startPoint x: 1055, startPoint y: 410, endPoint x: 1057, endPoint y: 435, distance: 25.1
click at [1055, 411] on td at bounding box center [1052, 410] width 39 height 33
checkbox input "true"
click at [1054, 446] on p-checkbox at bounding box center [1047, 442] width 16 height 13
checkbox input "true"
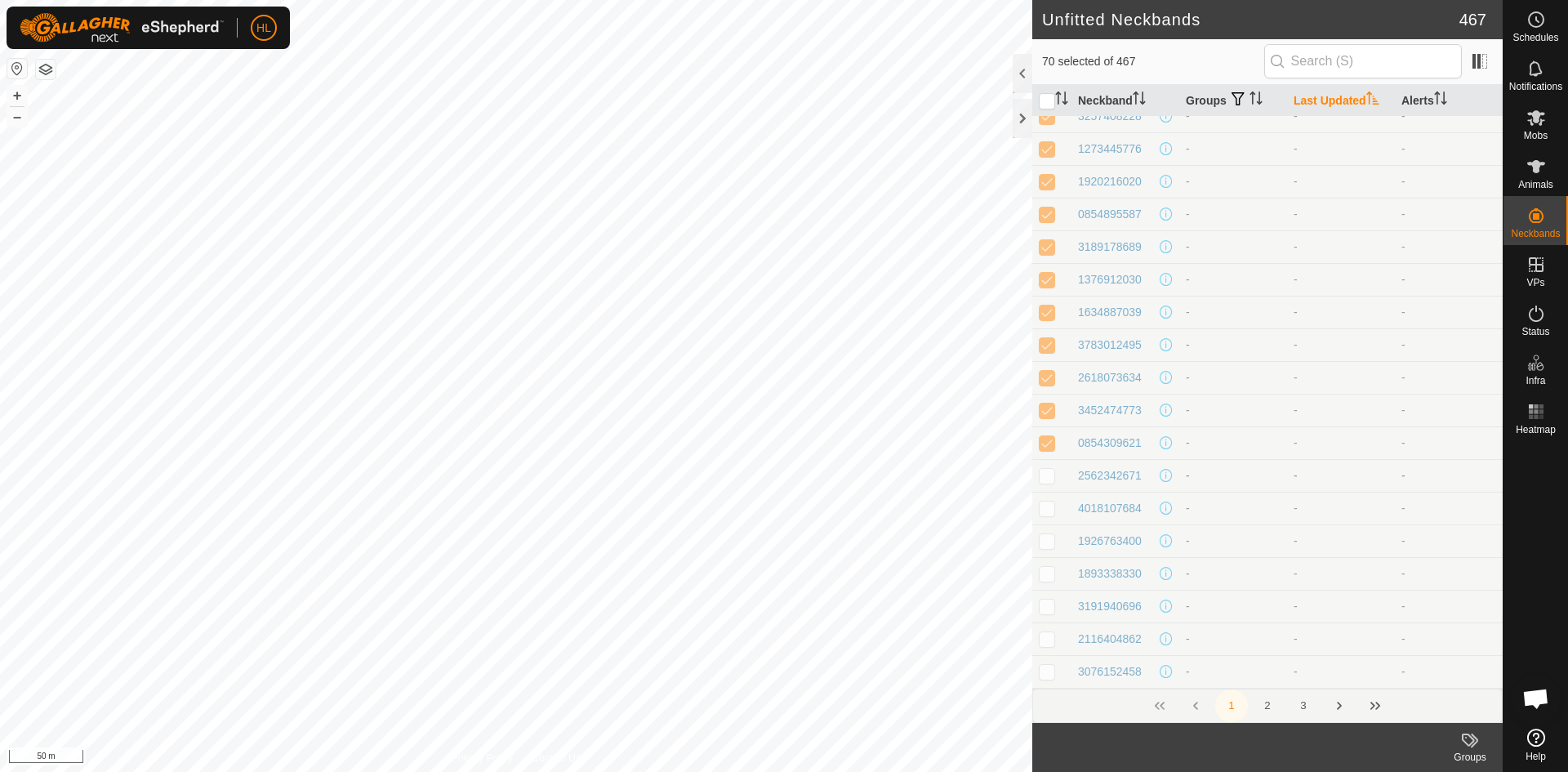
click at [1054, 487] on td at bounding box center [1052, 475] width 39 height 33
checkbox input "true"
click at [1057, 511] on td at bounding box center [1052, 508] width 39 height 33
checkbox input "true"
click at [1054, 538] on p-checkbox at bounding box center [1047, 540] width 16 height 13
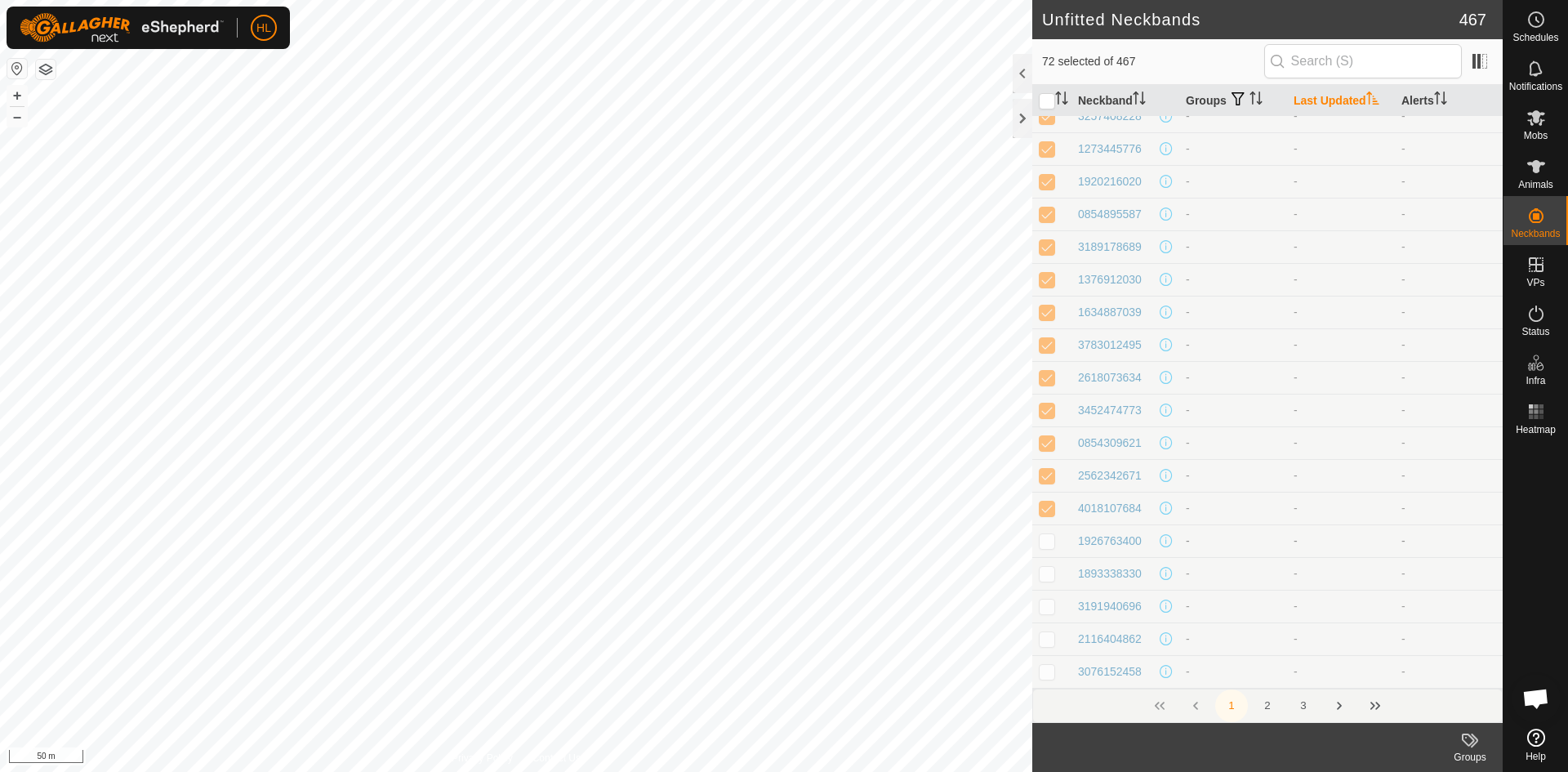
checkbox input "true"
click at [1052, 581] on td at bounding box center [1052, 573] width 39 height 33
checkbox input "true"
click at [1044, 364] on p-checkbox at bounding box center [1047, 361] width 16 height 13
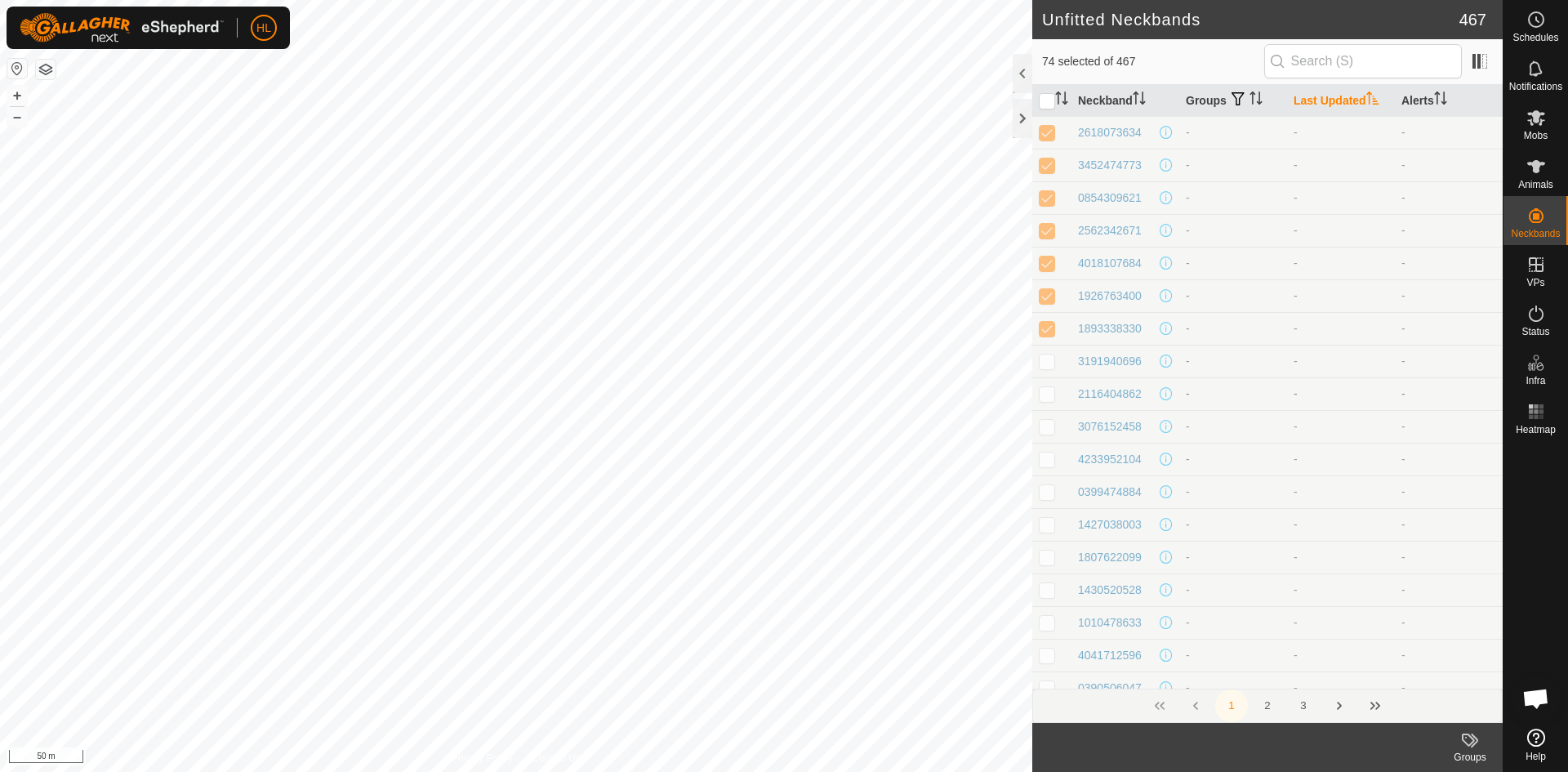
checkbox input "true"
click at [1044, 396] on p-checkbox at bounding box center [1047, 394] width 16 height 13
checkbox input "true"
click at [1047, 435] on td at bounding box center [1052, 427] width 39 height 33
checkbox input "true"
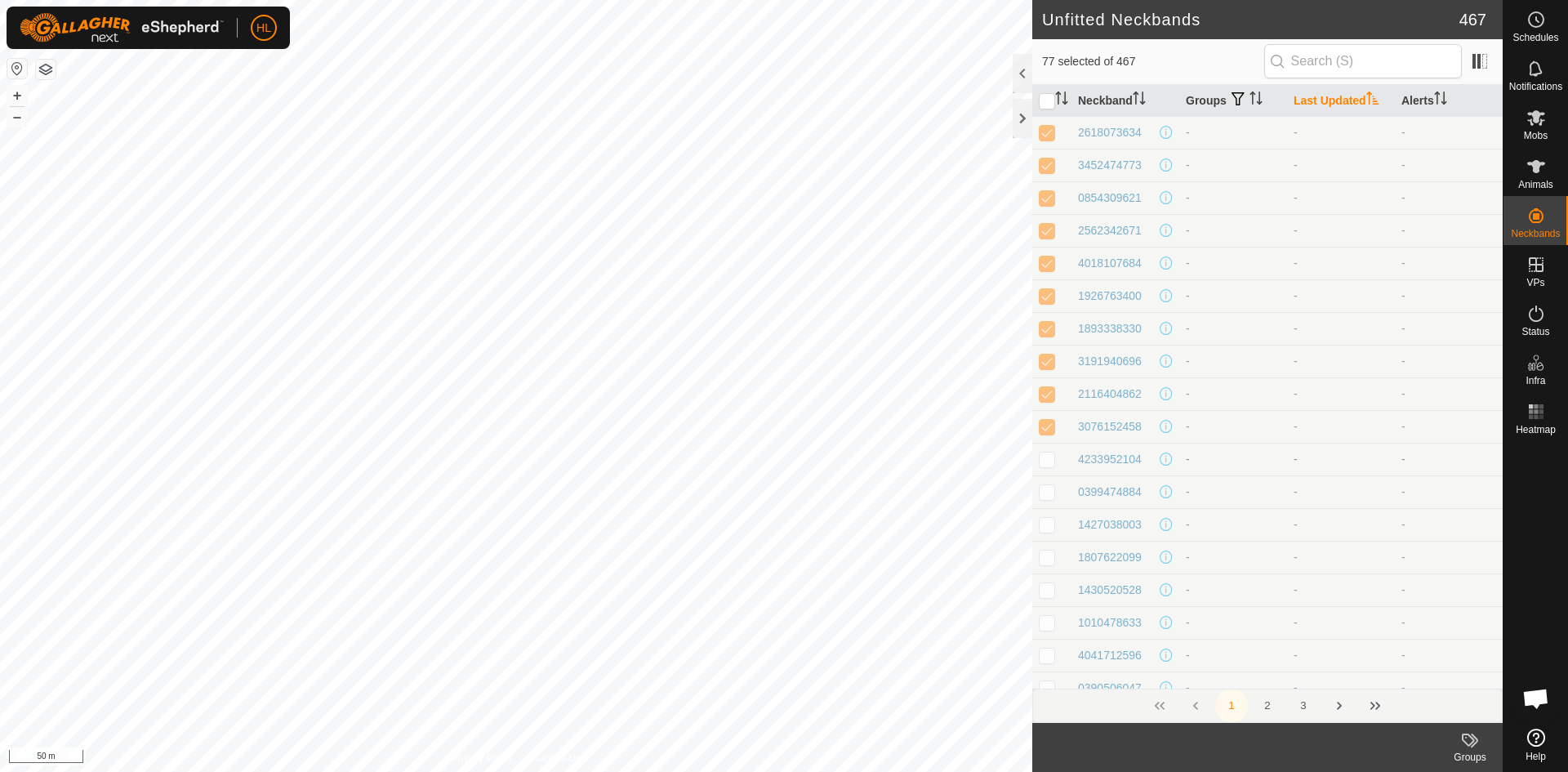
click at [1047, 452] on p-checkbox at bounding box center [1047, 459] width 16 height 13
click at [1047, 468] on td at bounding box center [1052, 459] width 39 height 33
checkbox input "false"
click at [1044, 501] on td at bounding box center [1052, 492] width 39 height 33
checkbox input "true"
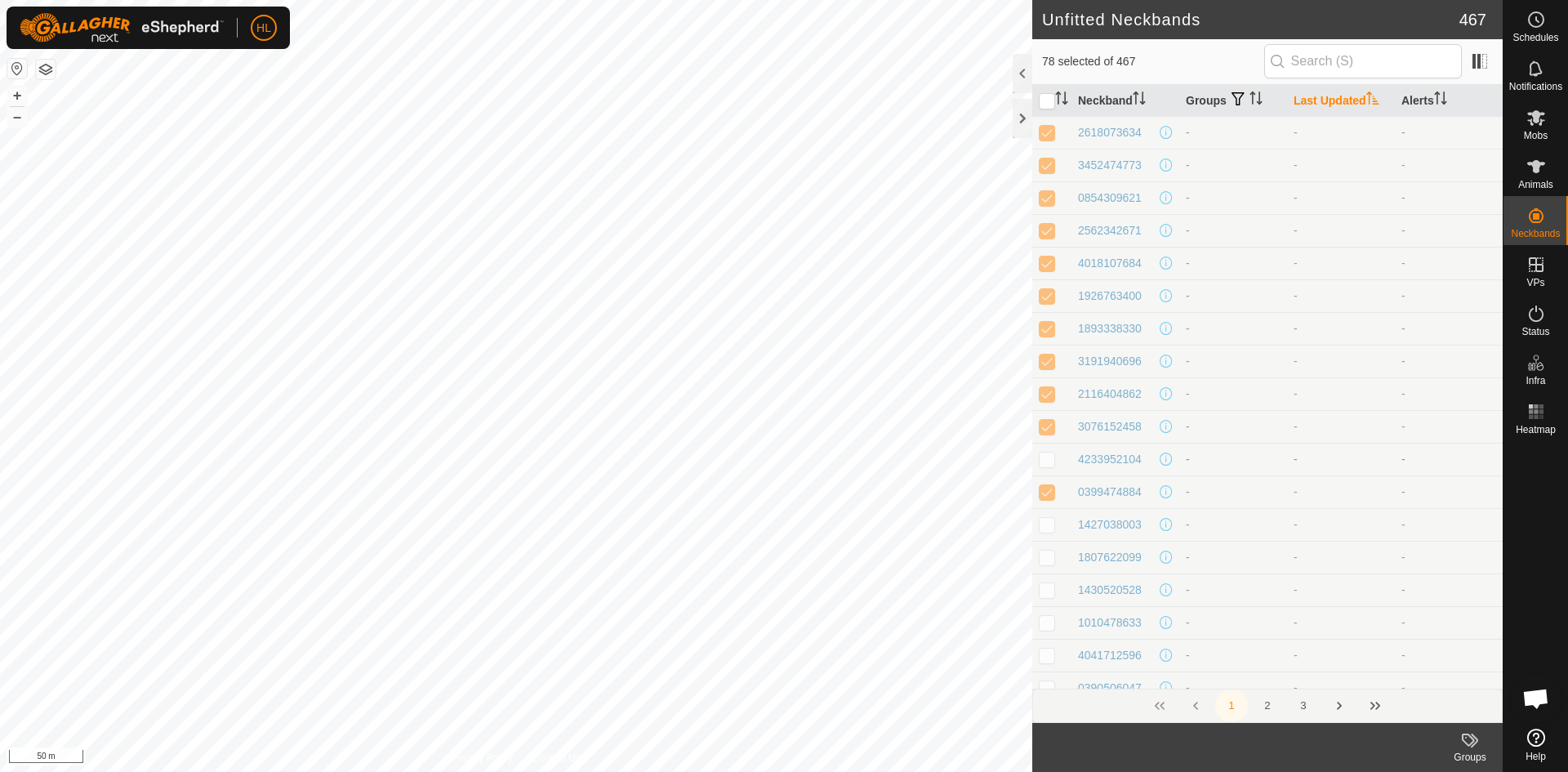
click at [1051, 462] on p-checkbox at bounding box center [1047, 459] width 16 height 13
checkbox input "true"
click at [1053, 524] on p-checkbox at bounding box center [1047, 525] width 16 height 13
checkbox input "true"
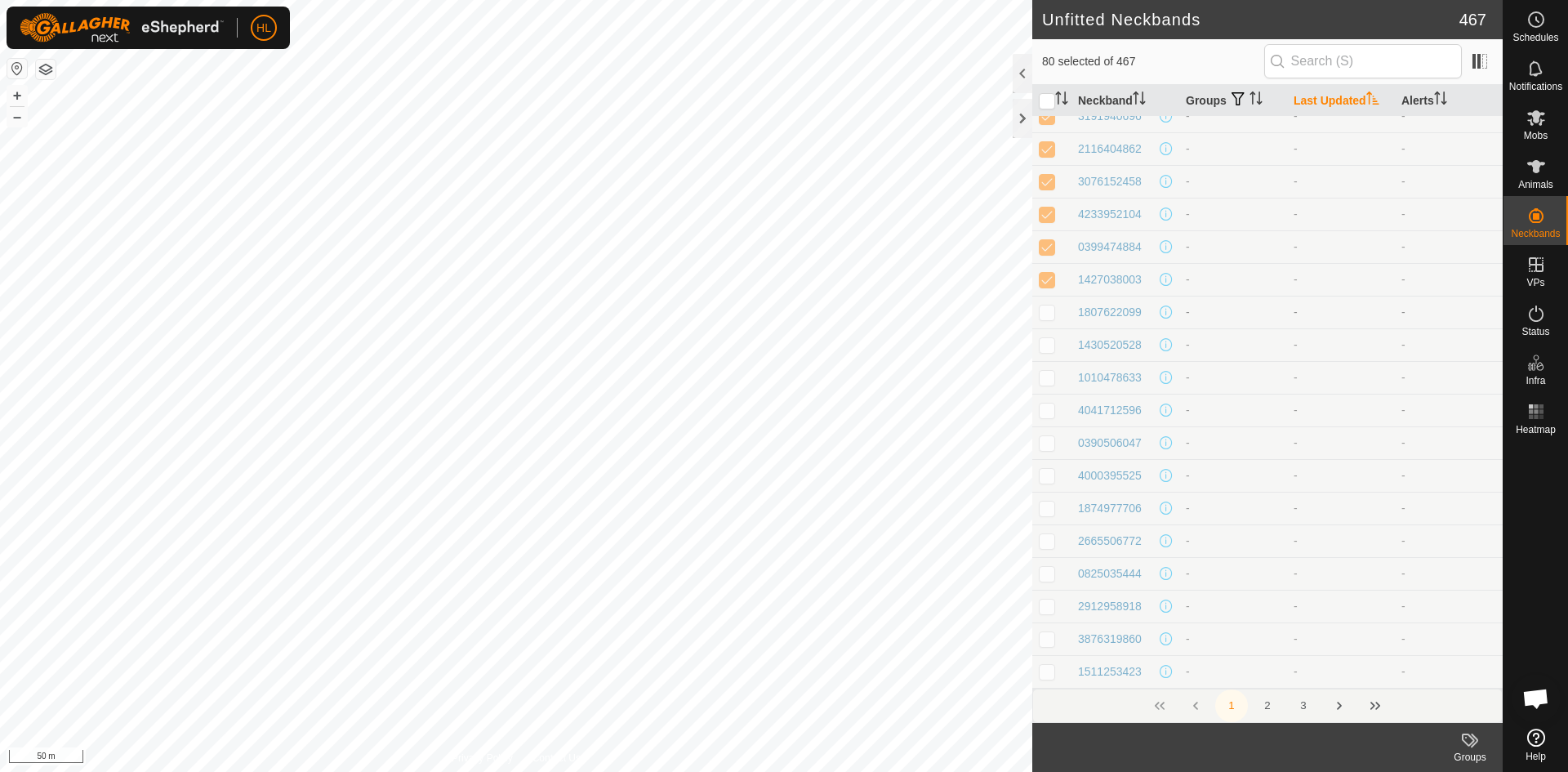
click at [1044, 317] on p-checkbox at bounding box center [1047, 312] width 16 height 13
checkbox input "true"
click at [1044, 346] on p-checkbox at bounding box center [1047, 344] width 16 height 13
checkbox input "true"
click at [1044, 386] on td at bounding box center [1052, 377] width 39 height 33
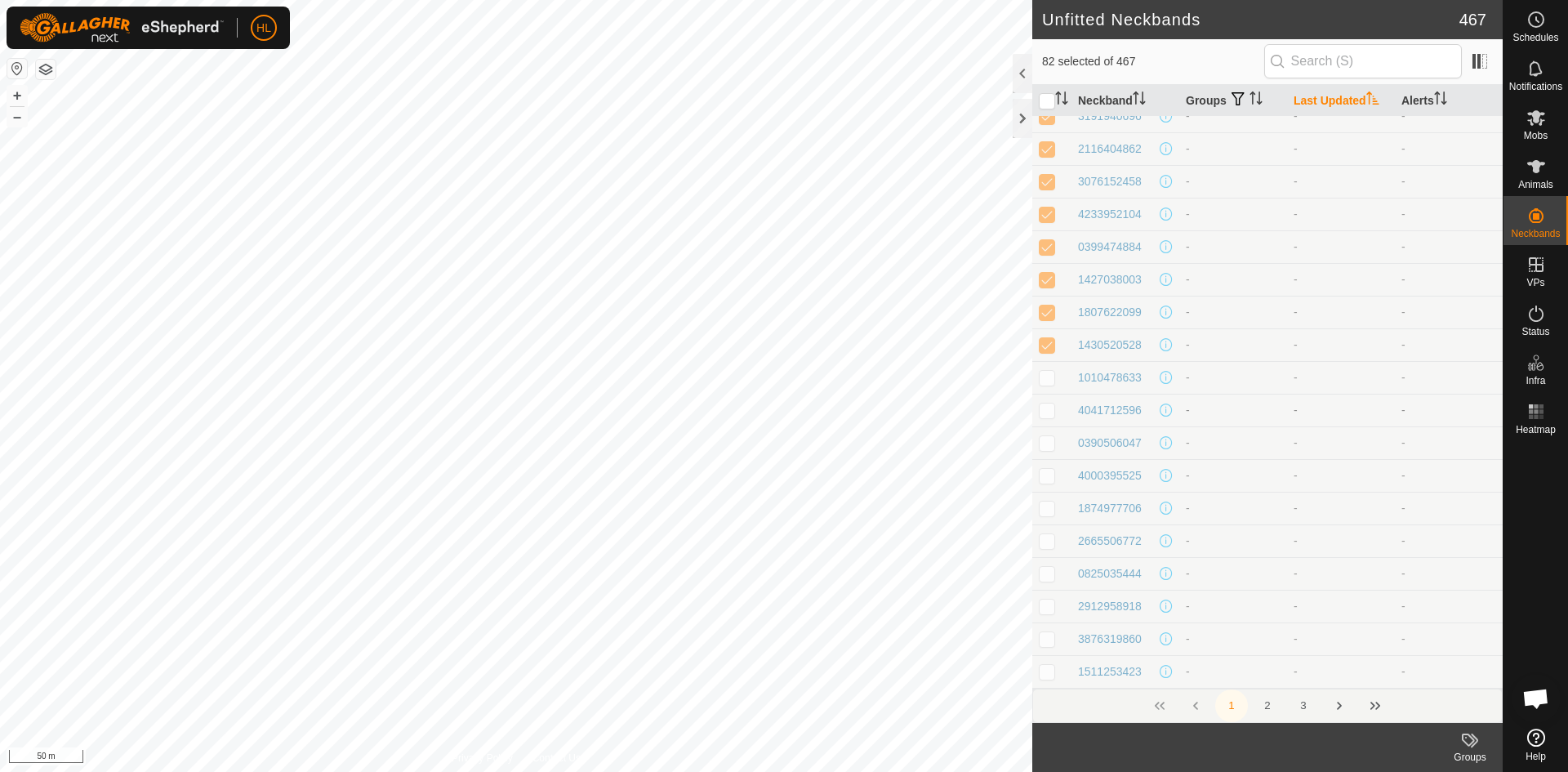
checkbox input "true"
click at [1045, 412] on p-checkbox at bounding box center [1047, 410] width 16 height 13
checkbox input "true"
click at [1048, 444] on p-checkbox at bounding box center [1047, 442] width 16 height 13
checkbox input "true"
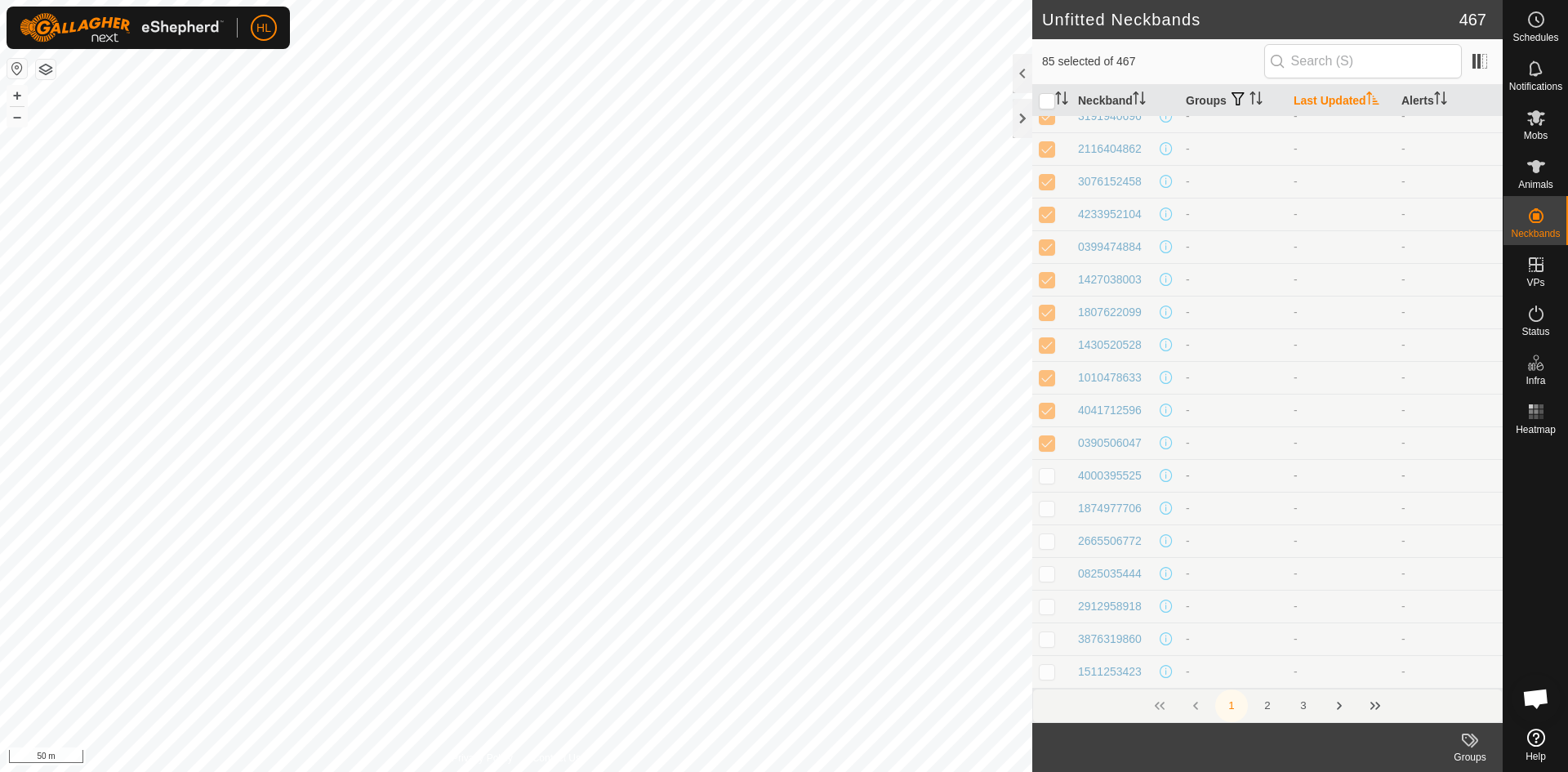
click at [1048, 469] on p-tablecheckbox at bounding box center [1047, 475] width 16 height 13
checkbox input "true"
click at [1051, 268] on p-checkbox at bounding box center [1047, 263] width 16 height 13
checkbox input "true"
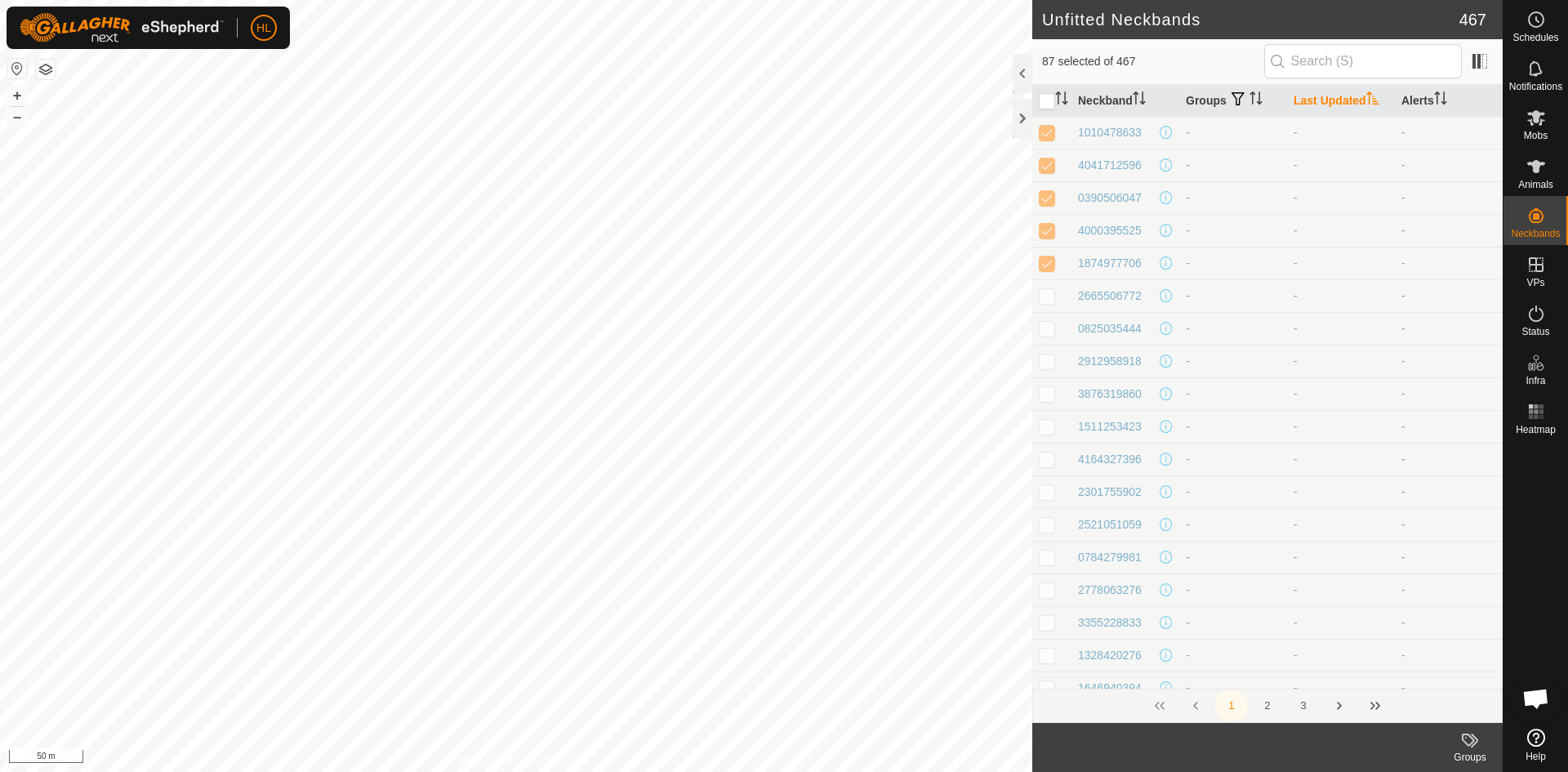
drag, startPoint x: 1049, startPoint y: 294, endPoint x: 1048, endPoint y: 309, distance: 15.0
click at [1049, 295] on p-checkbox at bounding box center [1047, 296] width 16 height 13
checkbox input "true"
click at [1041, 327] on p-checkbox at bounding box center [1047, 328] width 16 height 13
checkbox input "true"
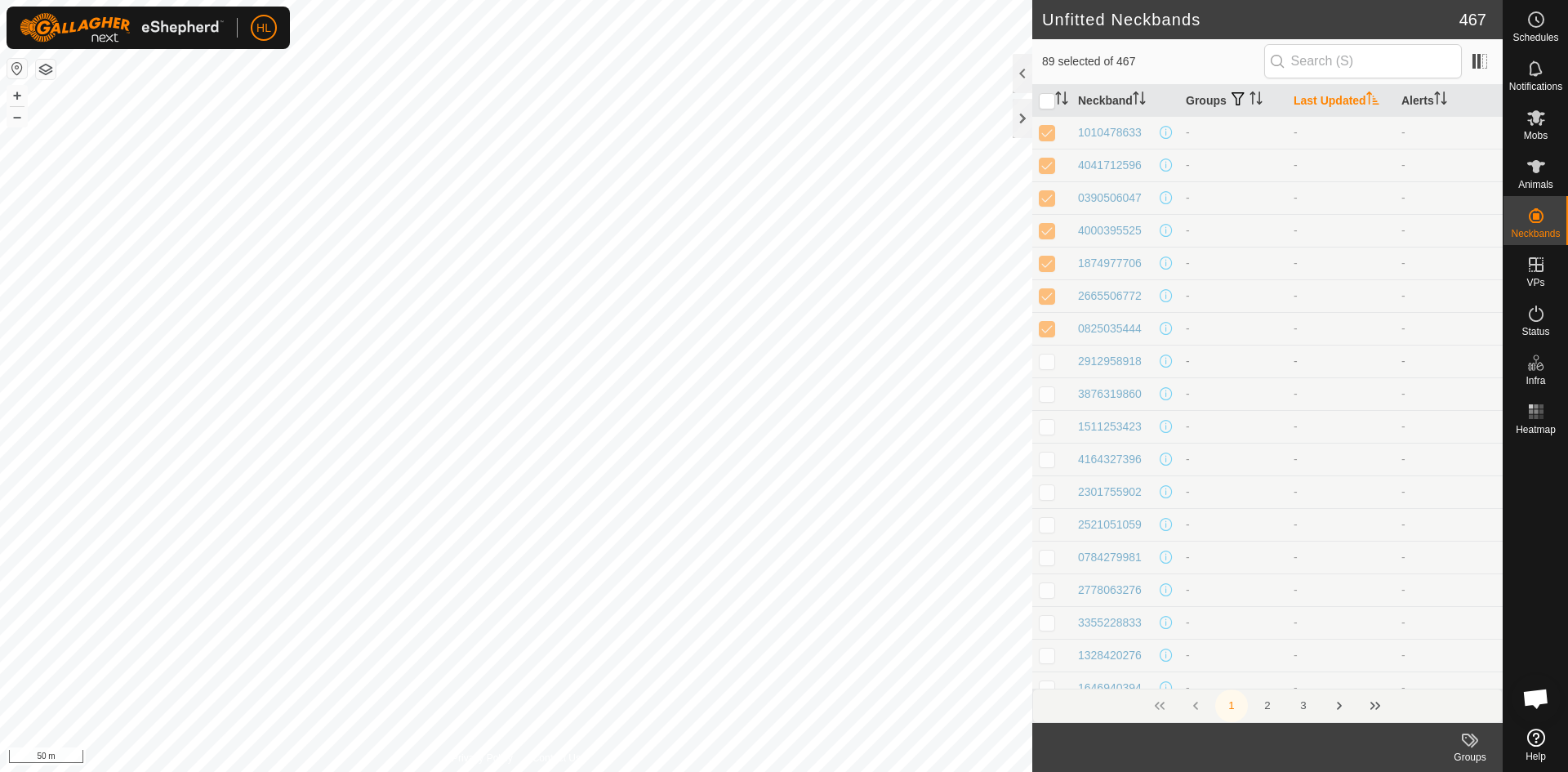
click at [1047, 350] on td at bounding box center [1052, 361] width 39 height 33
checkbox input "true"
click at [1054, 389] on p-checkbox at bounding box center [1047, 394] width 16 height 13
checkbox input "true"
click at [1049, 429] on p-checkbox at bounding box center [1047, 427] width 16 height 13
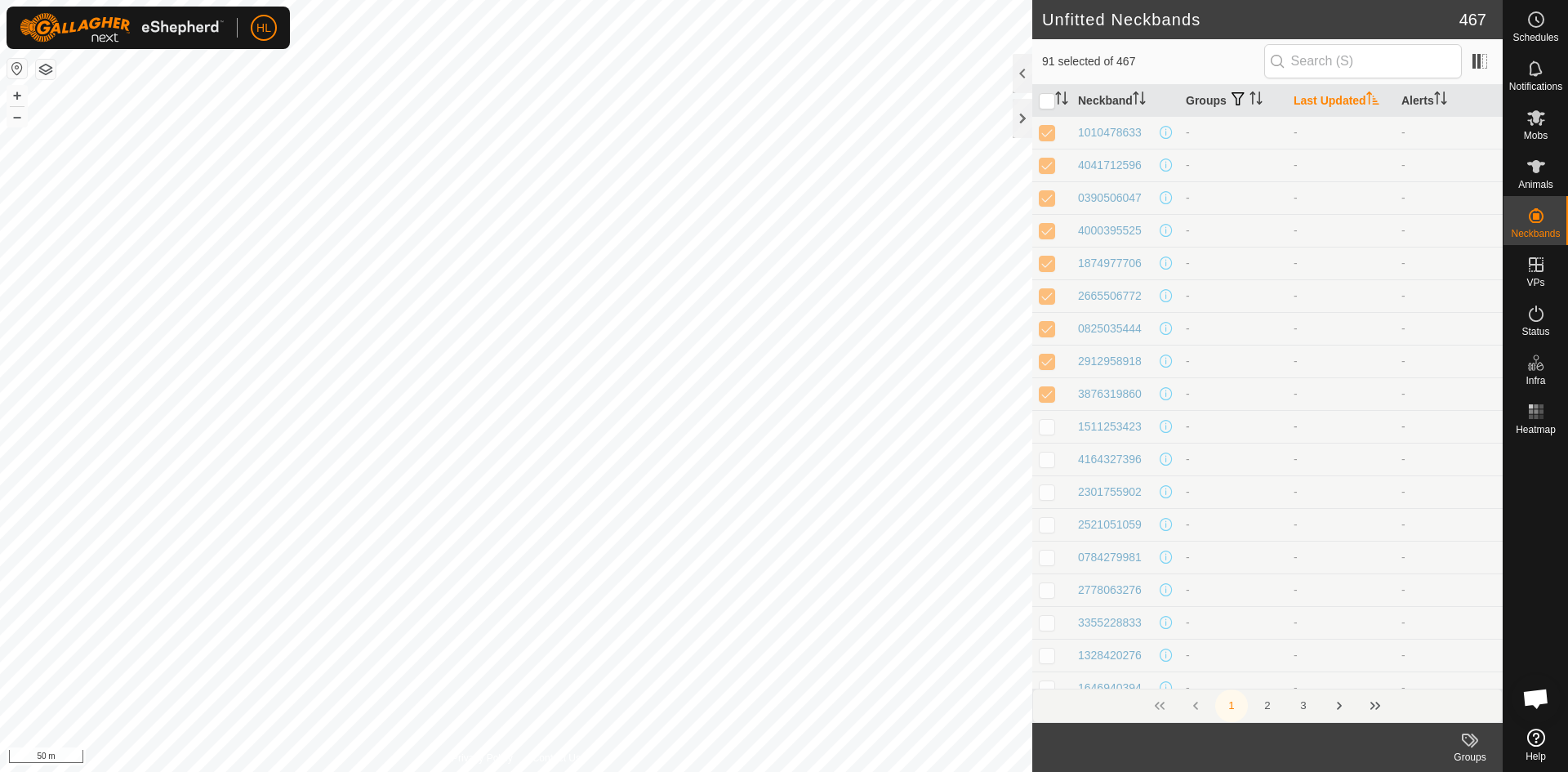
checkbox input "true"
click at [1047, 450] on td at bounding box center [1052, 459] width 39 height 33
checkbox input "true"
click at [1052, 492] on p-checkbox at bounding box center [1047, 492] width 16 height 13
checkbox input "true"
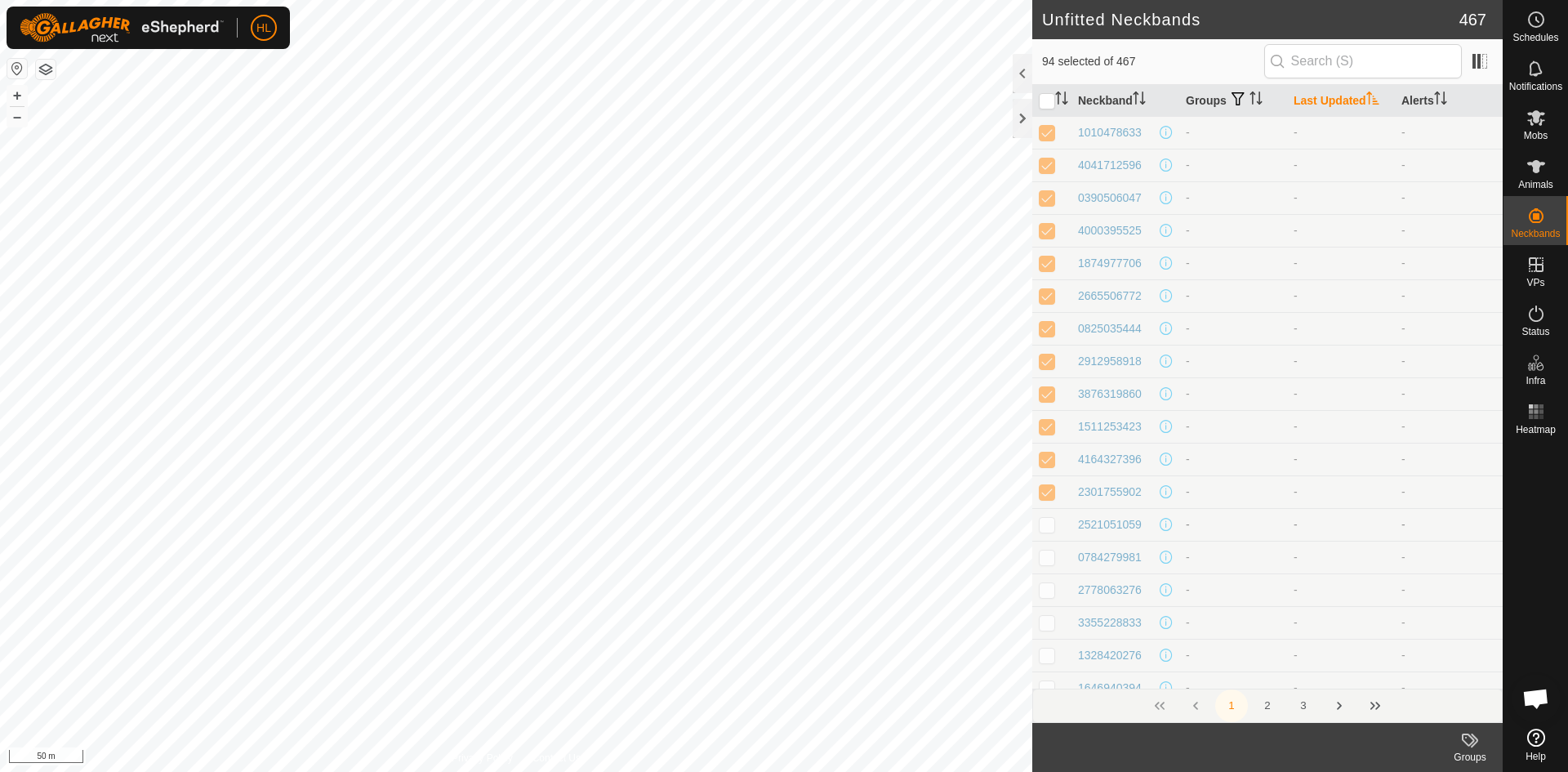
click at [1052, 524] on p-checkbox at bounding box center [1047, 525] width 16 height 13
checkbox input "true"
click at [1054, 556] on p-checkbox at bounding box center [1047, 557] width 16 height 13
checkbox input "true"
click at [1049, 586] on p-checkbox at bounding box center [1047, 590] width 16 height 13
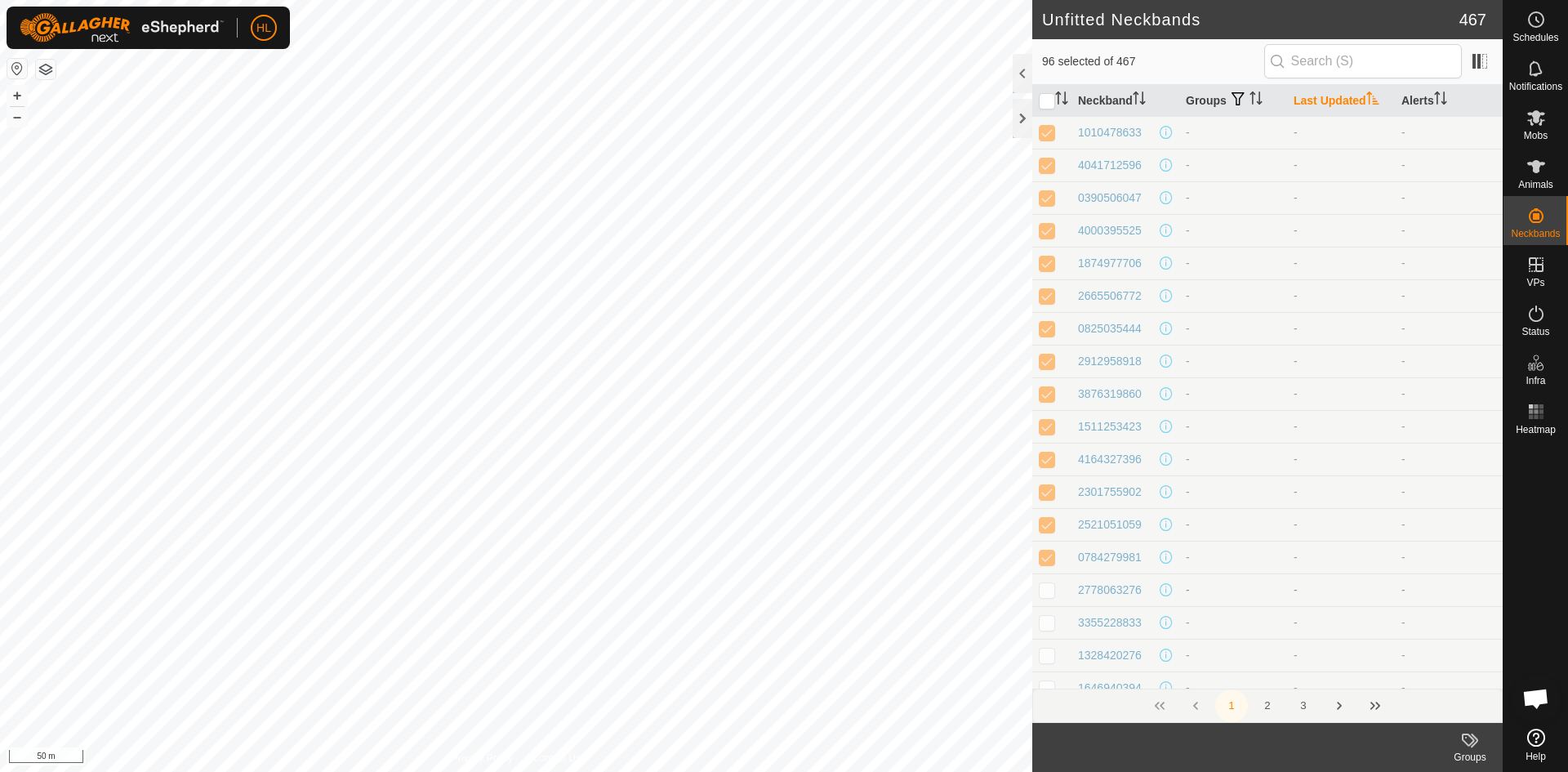
checkbox input "true"
drag, startPoint x: 1051, startPoint y: 299, endPoint x: 1059, endPoint y: 347, distance: 48.7
click at [1052, 299] on p-checkbox at bounding box center [1047, 296] width 16 height 13
checkbox input "true"
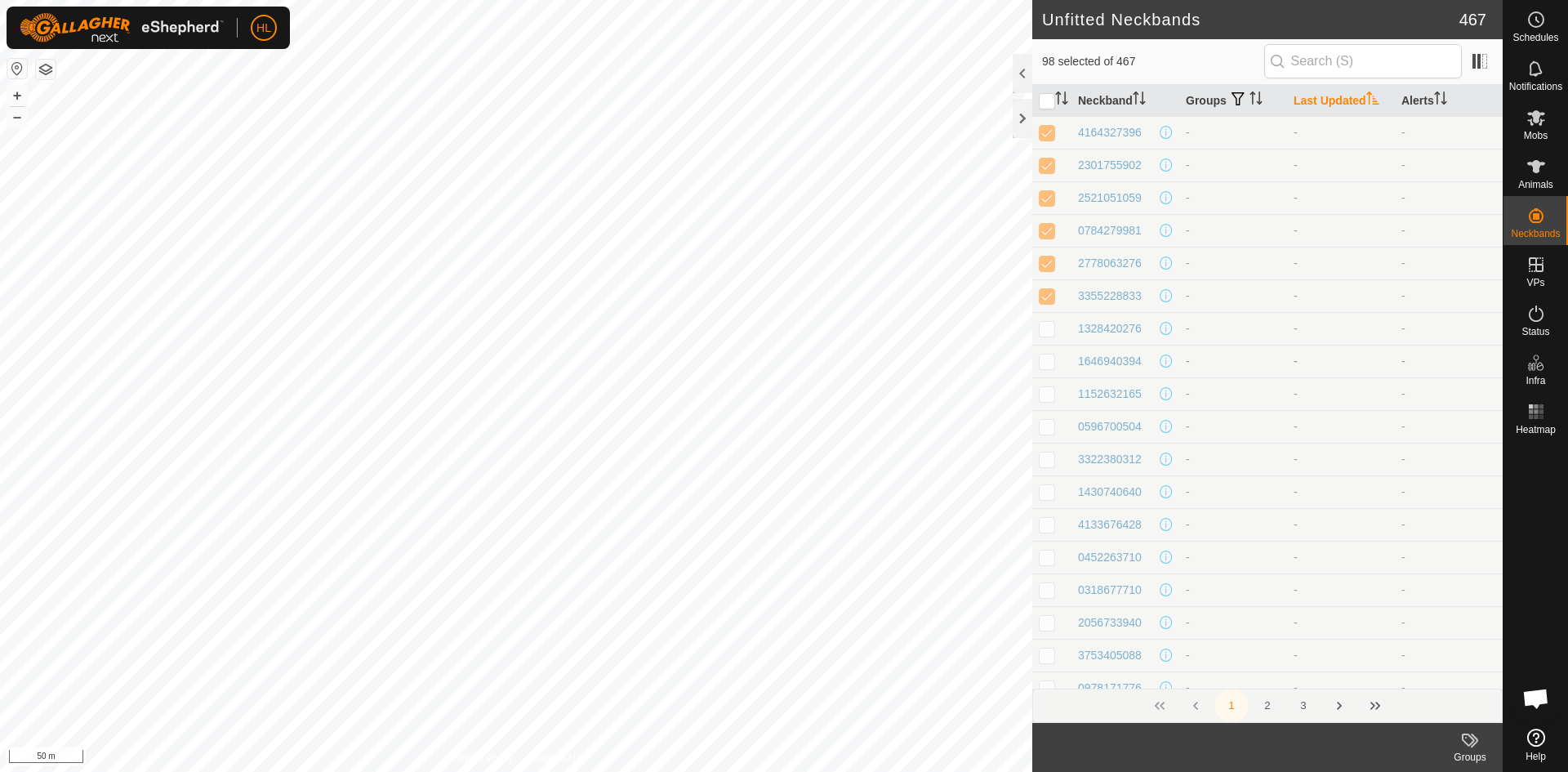
click at [1059, 350] on td at bounding box center [1052, 361] width 39 height 33
checkbox input "true"
click at [1050, 335] on td at bounding box center [1052, 329] width 39 height 33
checkbox input "true"
click at [1054, 390] on p-checkbox at bounding box center [1047, 394] width 16 height 13
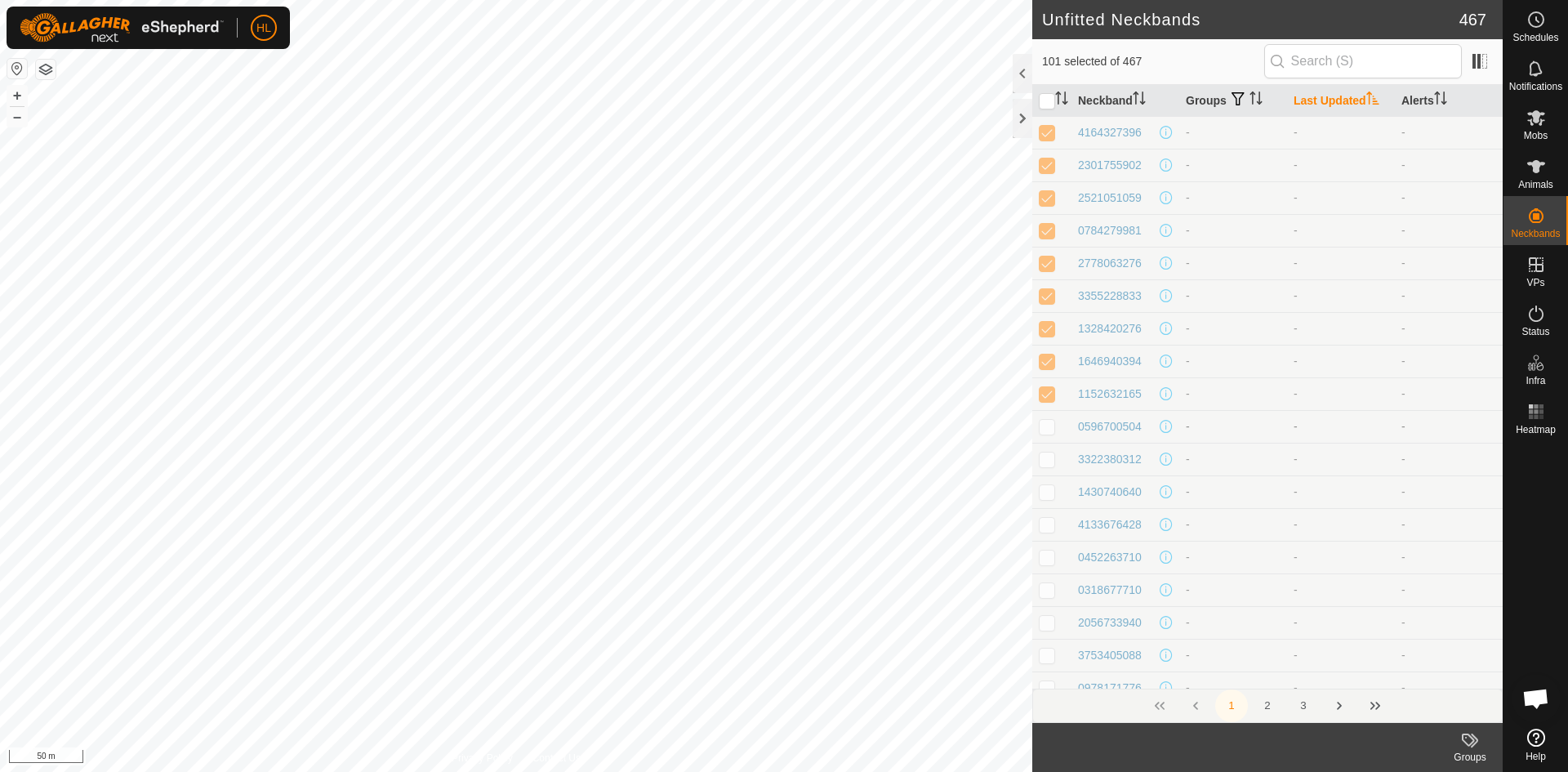
click at [1047, 429] on p-checkbox at bounding box center [1047, 427] width 16 height 13
click at [1051, 458] on p-checkbox at bounding box center [1047, 459] width 16 height 13
click at [1048, 488] on p-checkbox at bounding box center [1047, 492] width 16 height 13
click at [1048, 509] on td at bounding box center [1052, 525] width 39 height 33
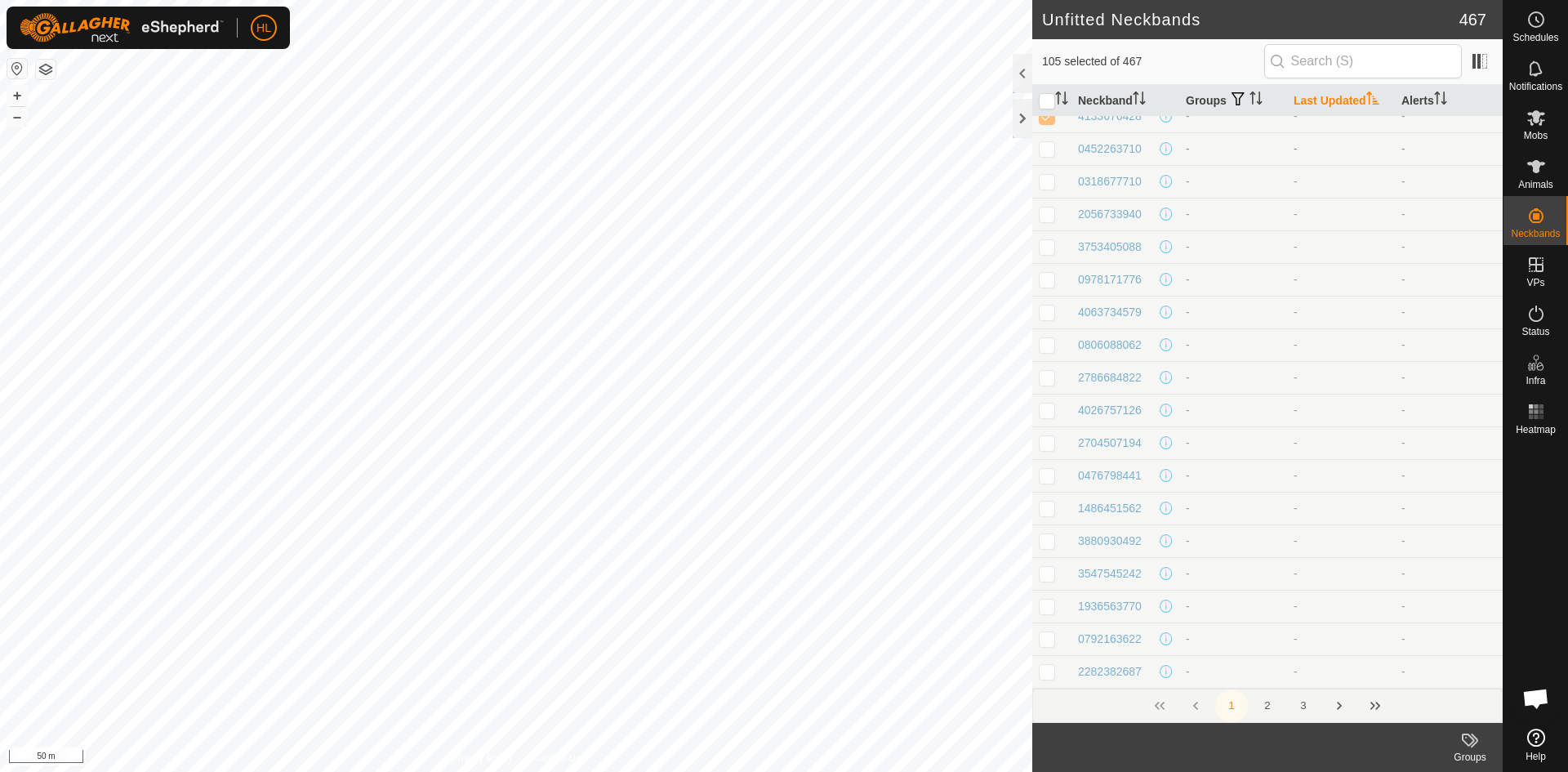
click at [1051, 150] on p-checkbox at bounding box center [1047, 148] width 16 height 13
click at [1055, 190] on td at bounding box center [1052, 181] width 39 height 33
click at [1054, 216] on p-checkbox at bounding box center [1047, 214] width 16 height 13
click at [1050, 249] on p-checkbox at bounding box center [1047, 246] width 16 height 13
click at [1050, 281] on p-checkbox at bounding box center [1047, 279] width 16 height 13
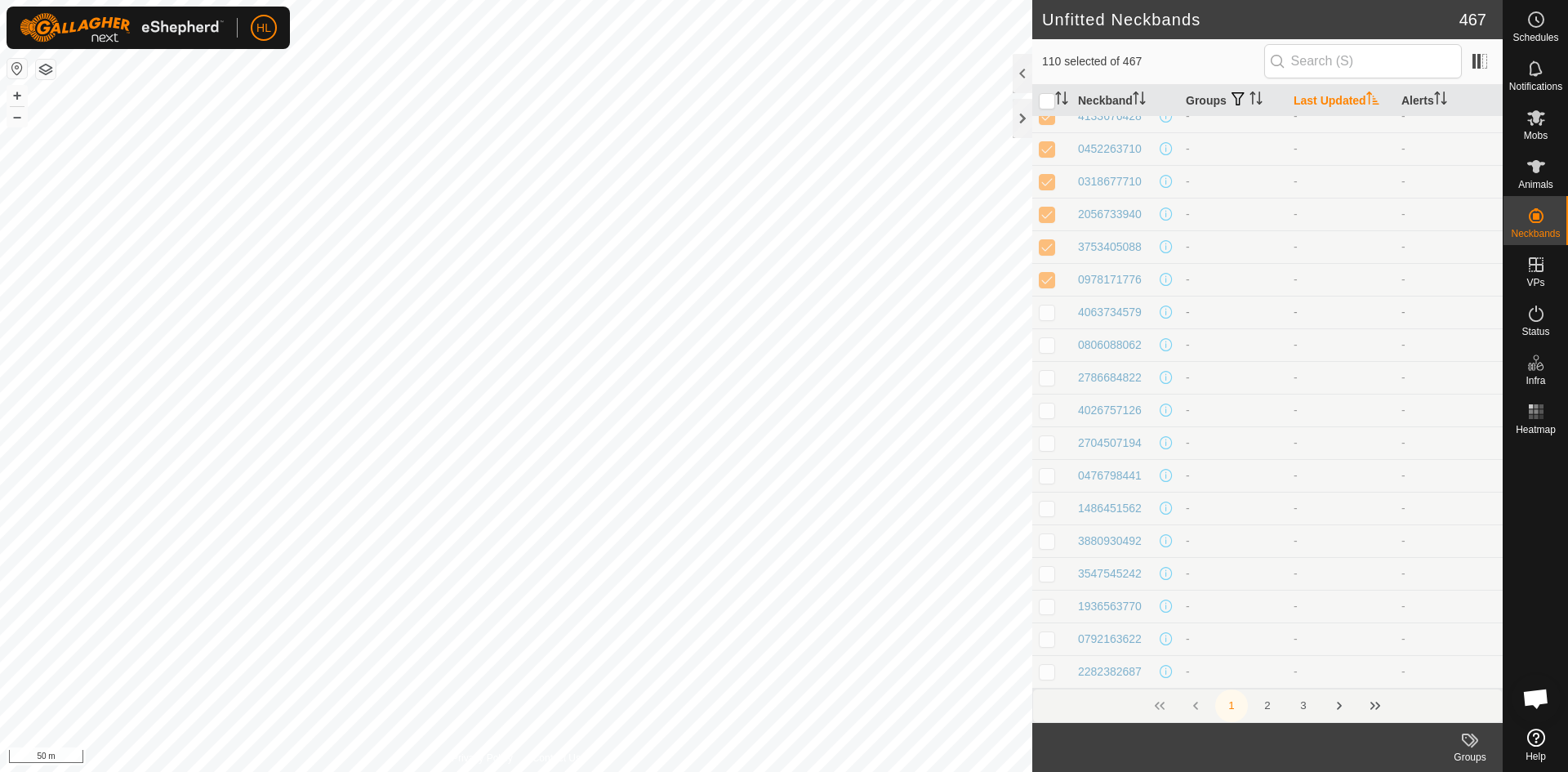
click at [1051, 314] on p-checkbox at bounding box center [1047, 312] width 16 height 13
click at [1047, 340] on p-checkbox at bounding box center [1047, 344] width 16 height 13
click at [1047, 384] on td at bounding box center [1052, 377] width 39 height 33
click at [1042, 412] on p-checkbox at bounding box center [1047, 410] width 16 height 13
click at [1053, 456] on td at bounding box center [1052, 443] width 39 height 33
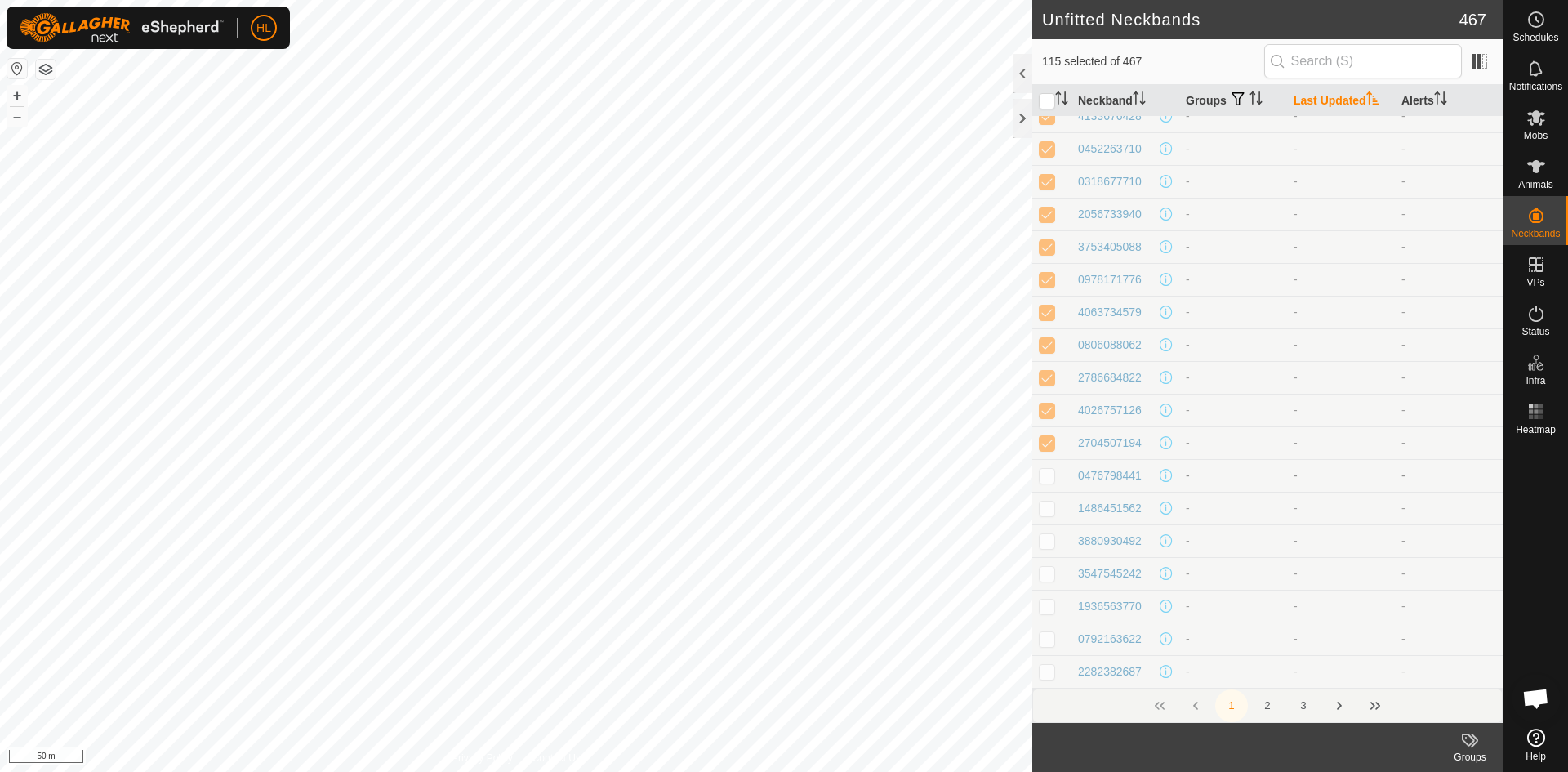
click at [1053, 482] on td at bounding box center [1052, 475] width 39 height 33
click at [1048, 506] on p-checkbox at bounding box center [1047, 508] width 16 height 13
click at [1044, 534] on p-checkbox at bounding box center [1047, 540] width 16 height 13
click at [1051, 573] on p-checkbox at bounding box center [1047, 573] width 16 height 13
click at [1052, 609] on p-checkbox at bounding box center [1047, 606] width 16 height 13
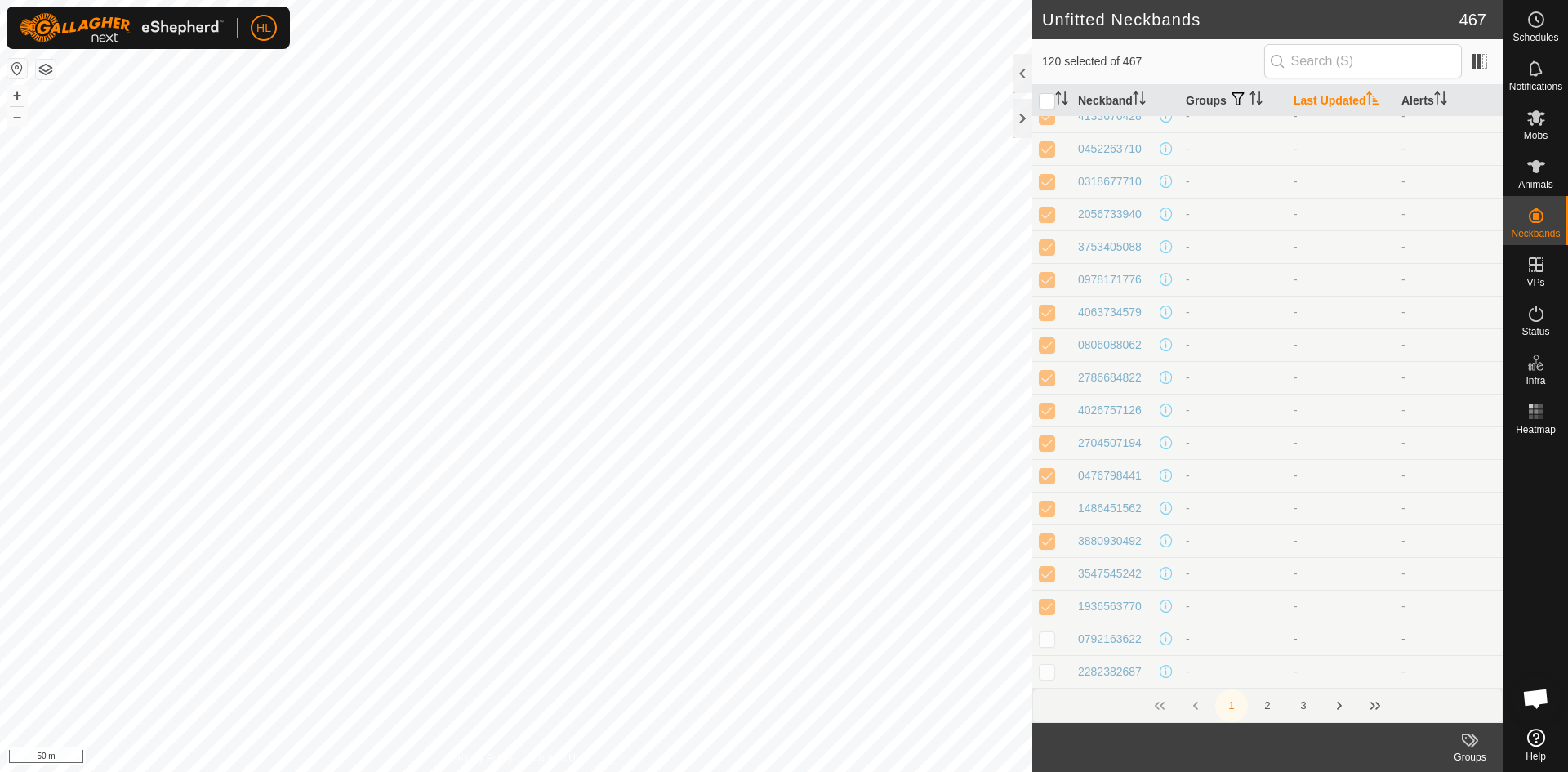
click at [1054, 639] on p-checkbox at bounding box center [1047, 638] width 16 height 13
click at [1054, 666] on p-checkbox at bounding box center [1047, 671] width 16 height 13
click at [1050, 384] on td at bounding box center [1052, 377] width 39 height 33
click at [1048, 420] on td at bounding box center [1052, 410] width 39 height 33
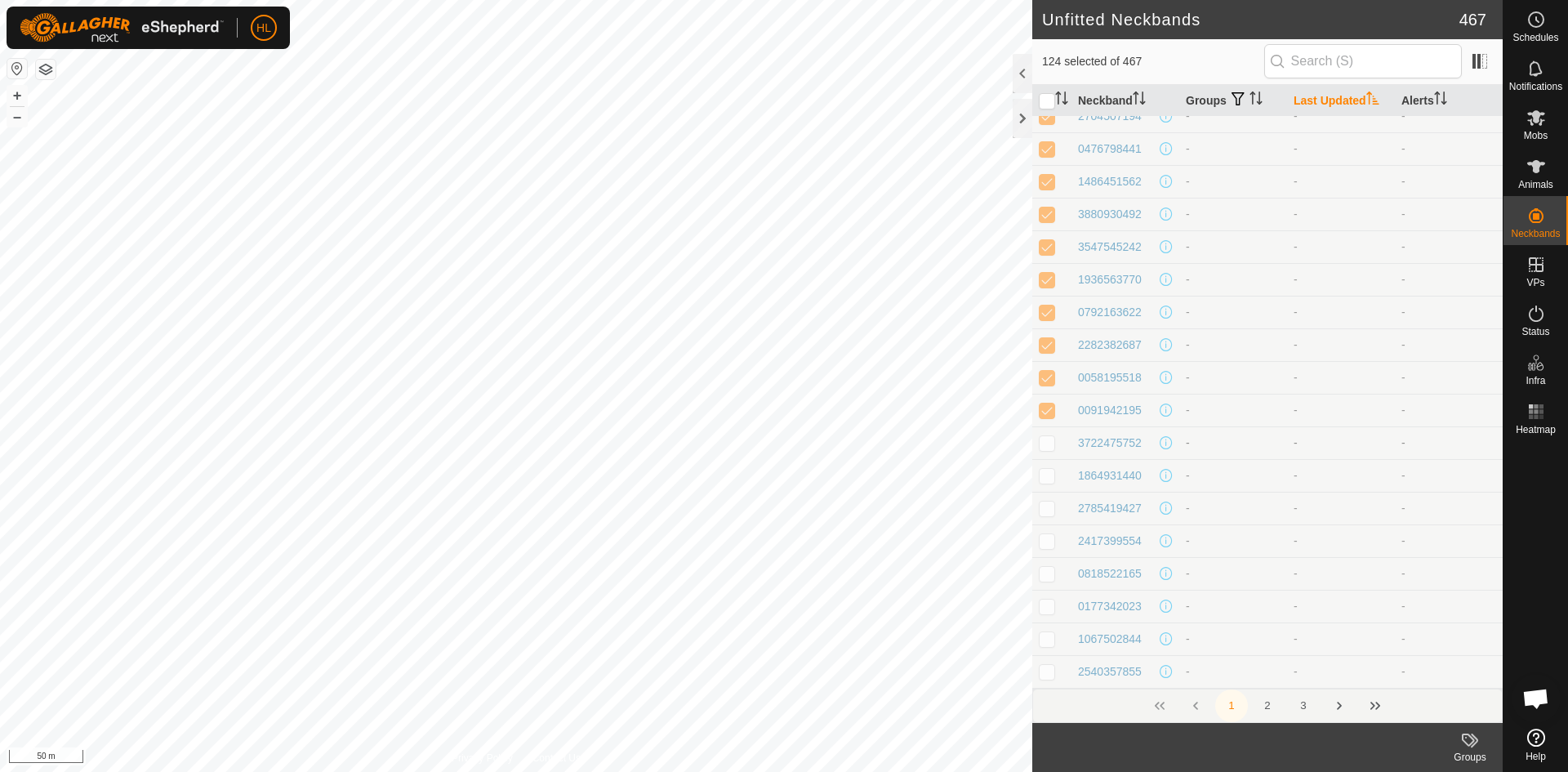
click at [1049, 447] on p-checkbox at bounding box center [1047, 442] width 16 height 13
click at [1044, 485] on td at bounding box center [1052, 475] width 39 height 33
click at [1045, 513] on p-checkbox at bounding box center [1047, 508] width 16 height 13
click at [1049, 551] on td at bounding box center [1052, 541] width 39 height 33
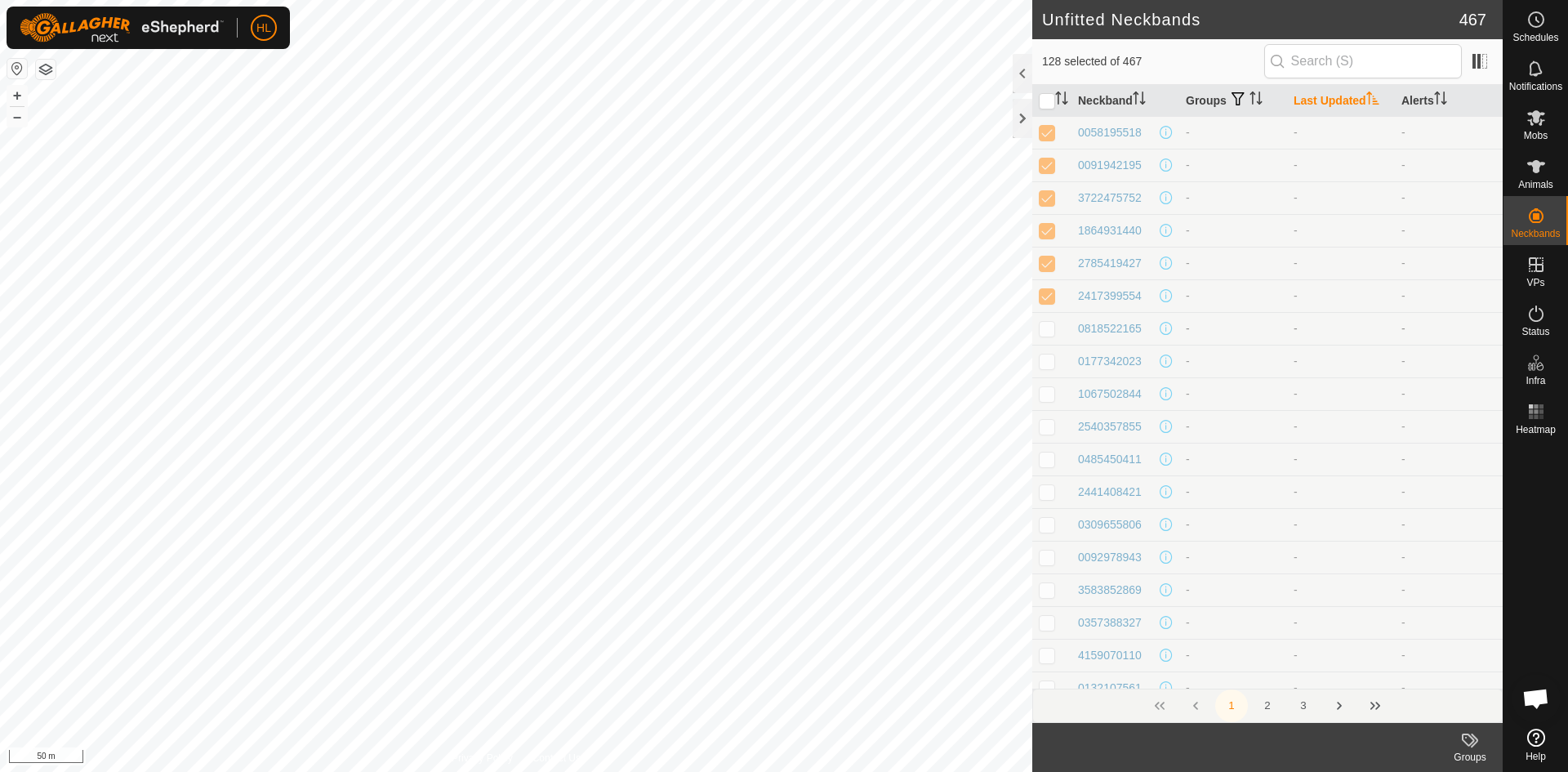
click at [1050, 325] on p-checkbox at bounding box center [1047, 328] width 16 height 13
drag, startPoint x: 1048, startPoint y: 367, endPoint x: 1047, endPoint y: 391, distance: 24.0
click at [1048, 367] on td at bounding box center [1052, 361] width 39 height 33
click at [1045, 396] on p-checkbox at bounding box center [1047, 394] width 16 height 13
click at [1049, 428] on p-checkbox at bounding box center [1047, 427] width 16 height 13
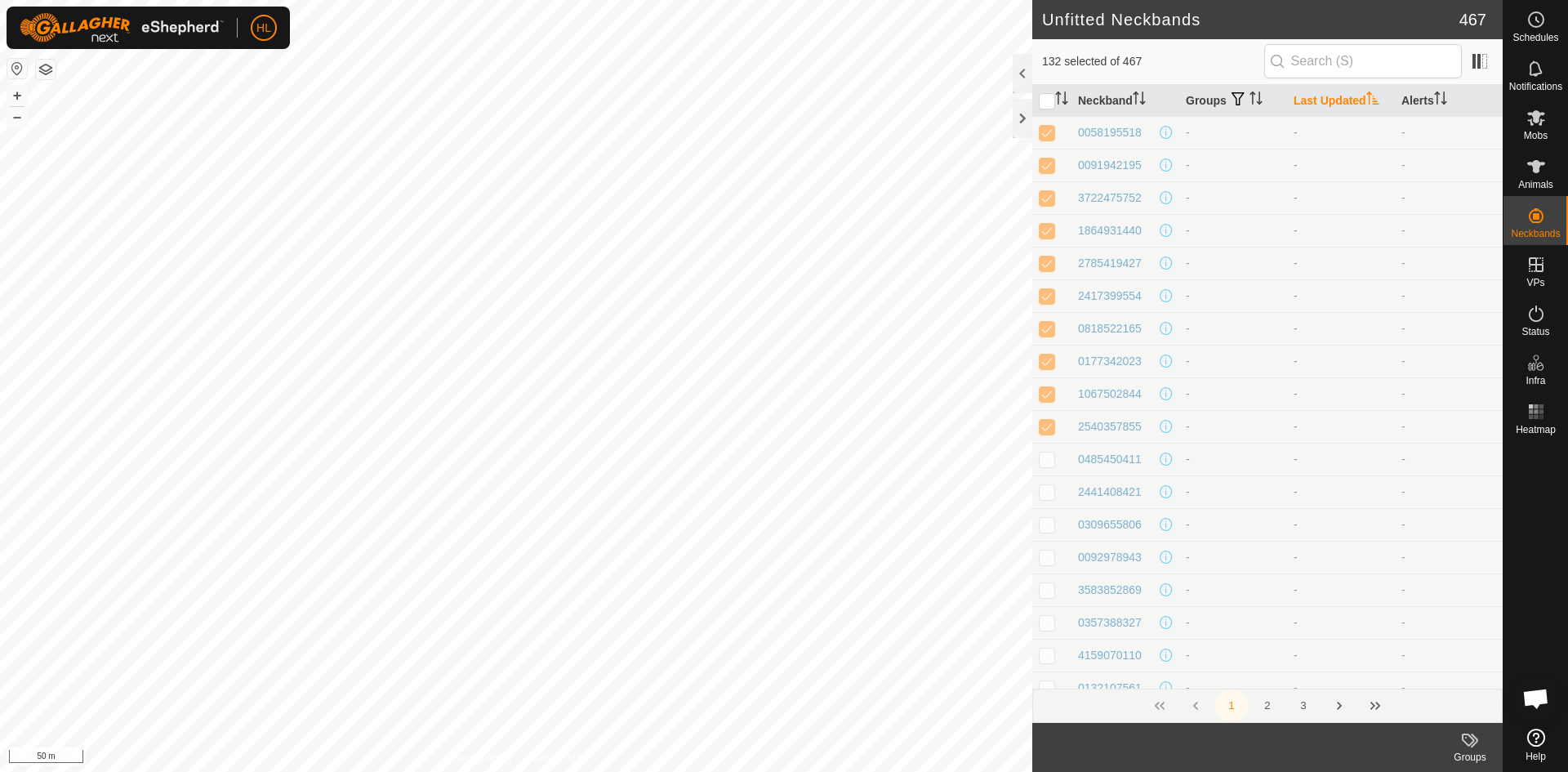
drag, startPoint x: 1054, startPoint y: 458, endPoint x: 1057, endPoint y: 483, distance: 25.2
click at [1054, 458] on p-checkbox at bounding box center [1047, 459] width 16 height 13
click at [1046, 501] on td at bounding box center [1052, 492] width 39 height 33
click at [1043, 534] on td at bounding box center [1052, 525] width 39 height 33
click at [1050, 579] on td at bounding box center [1052, 590] width 39 height 33
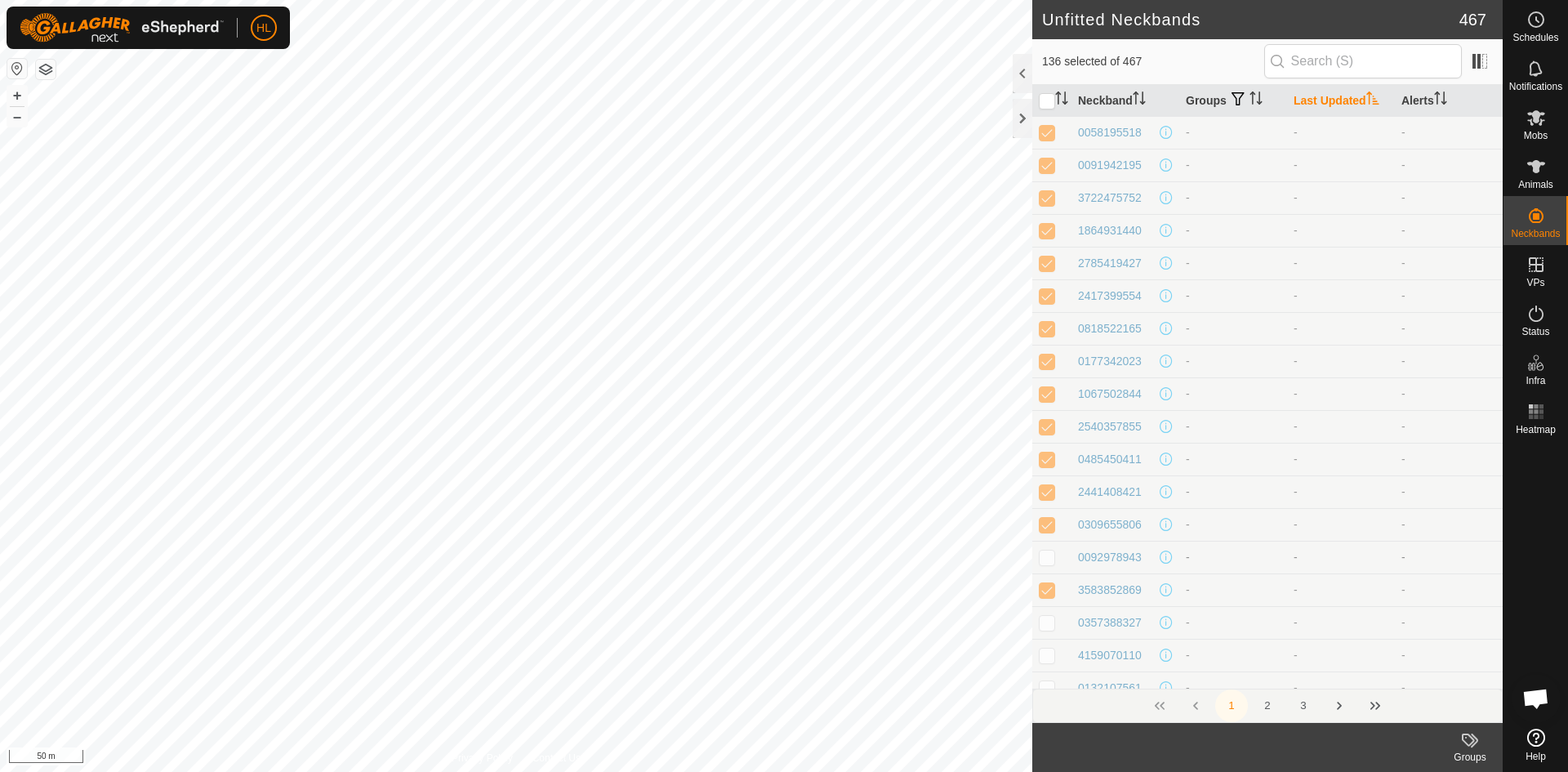
click at [1056, 565] on td at bounding box center [1052, 558] width 39 height 33
click at [1050, 375] on p-checkbox at bounding box center [1047, 377] width 16 height 13
click at [1050, 400] on td at bounding box center [1052, 410] width 39 height 33
click at [1050, 431] on td at bounding box center [1052, 443] width 39 height 33
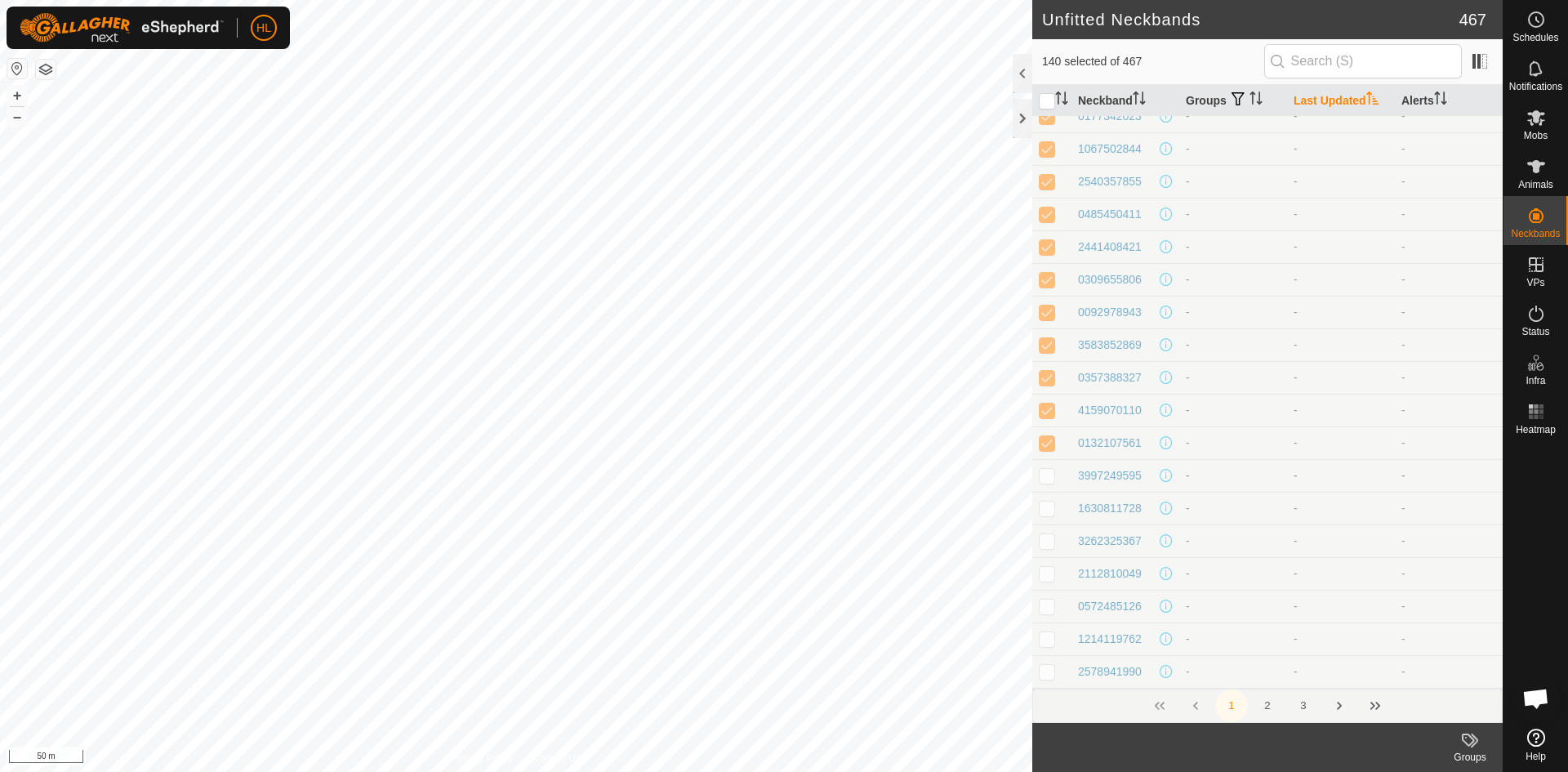
click at [1053, 465] on td at bounding box center [1052, 475] width 39 height 33
click at [1053, 486] on td at bounding box center [1052, 475] width 39 height 33
click at [1051, 516] on td at bounding box center [1052, 508] width 39 height 33
click at [1052, 481] on p-checkbox at bounding box center [1047, 475] width 16 height 13
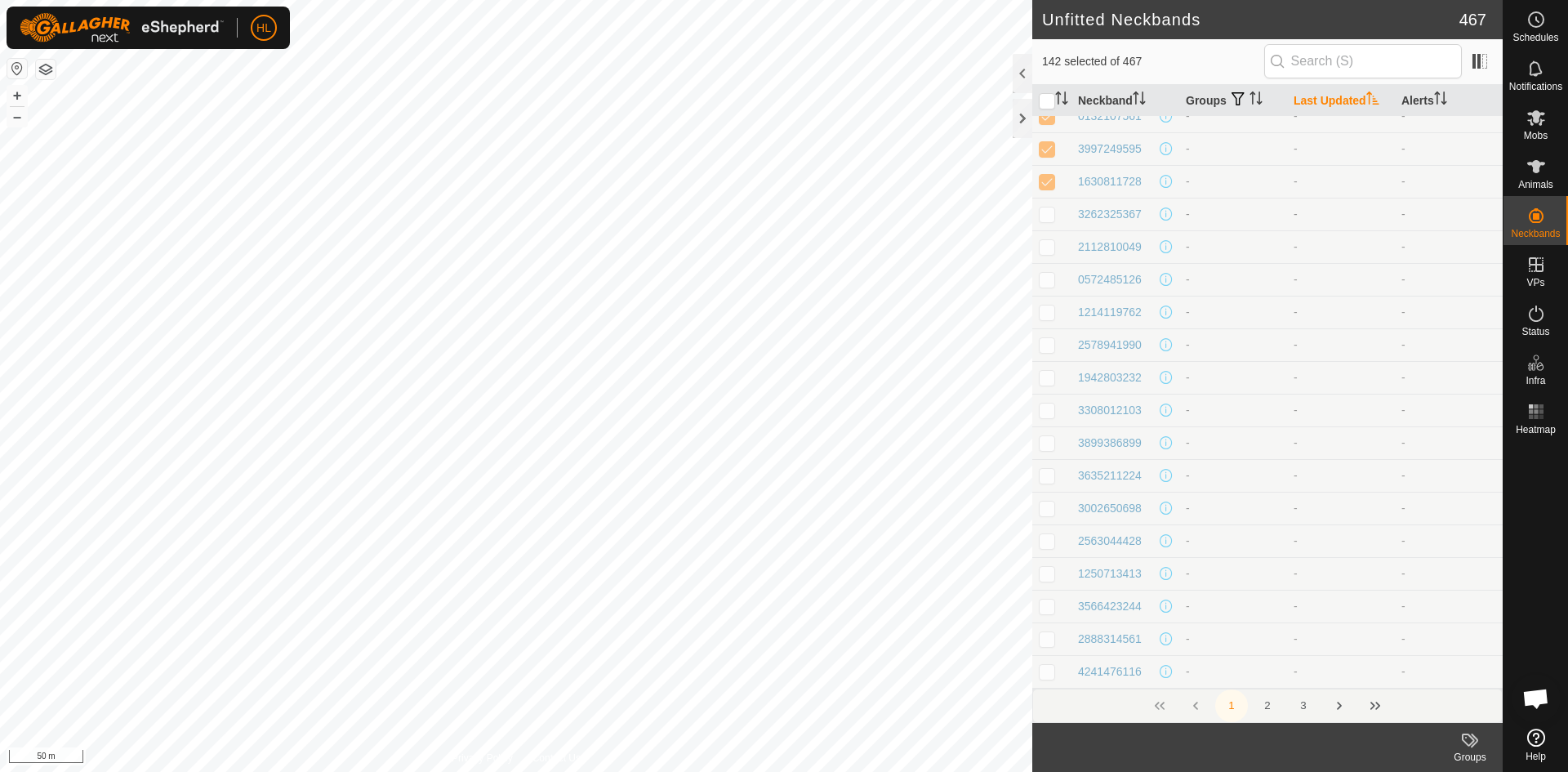
click at [1046, 223] on td at bounding box center [1052, 214] width 39 height 33
click at [1046, 236] on td at bounding box center [1052, 247] width 39 height 33
click at [1048, 263] on td at bounding box center [1052, 279] width 39 height 33
click at [1048, 297] on td at bounding box center [1052, 312] width 39 height 33
click at [1048, 334] on td at bounding box center [1052, 345] width 39 height 33
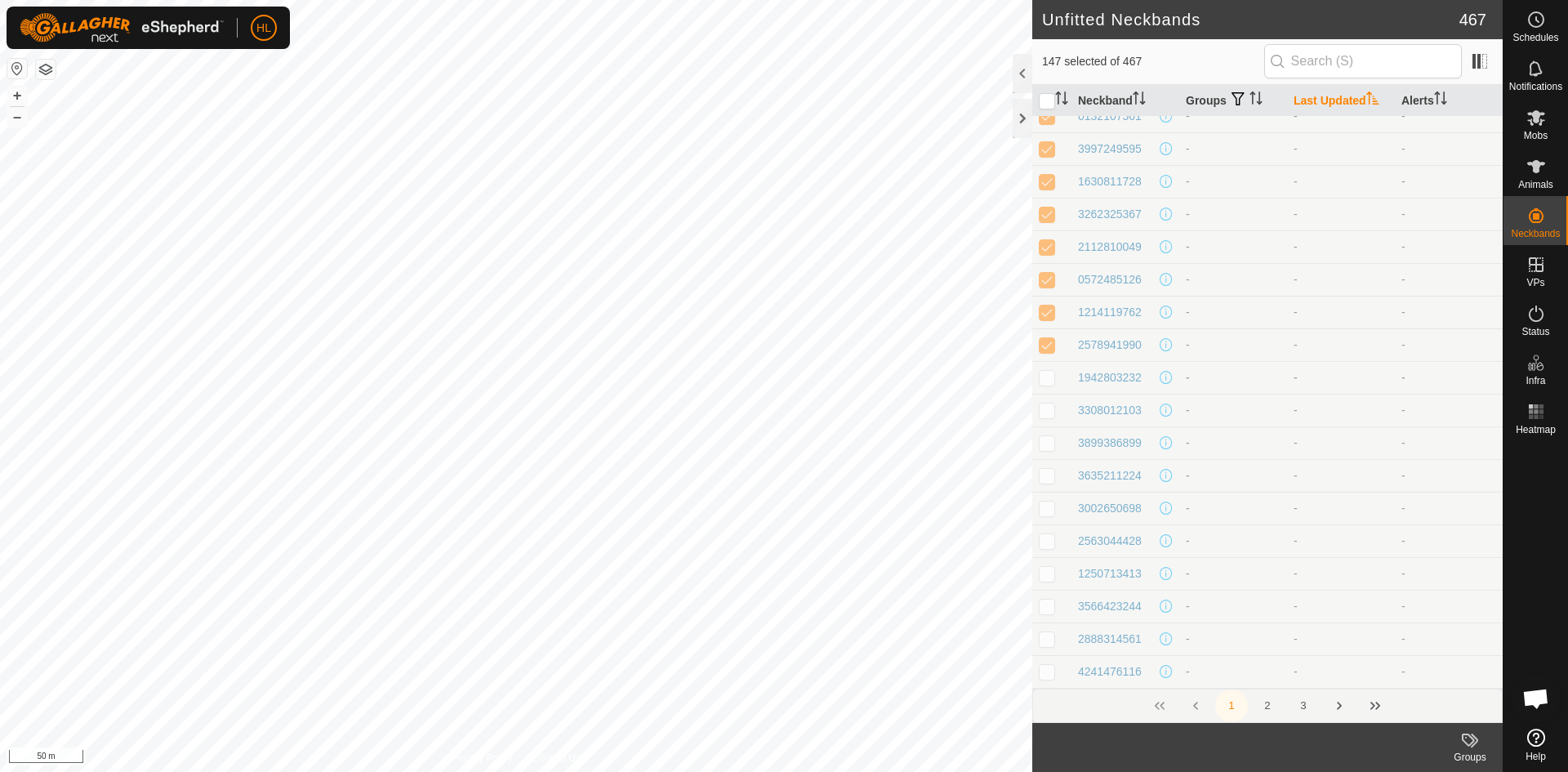
click at [1048, 379] on p-checkbox at bounding box center [1047, 377] width 16 height 13
click at [1051, 419] on td at bounding box center [1052, 410] width 39 height 33
click at [1055, 452] on td at bounding box center [1052, 443] width 39 height 33
click at [1054, 476] on p-checkbox at bounding box center [1047, 475] width 16 height 13
drag, startPoint x: 1057, startPoint y: 503, endPoint x: 1061, endPoint y: 523, distance: 20.4
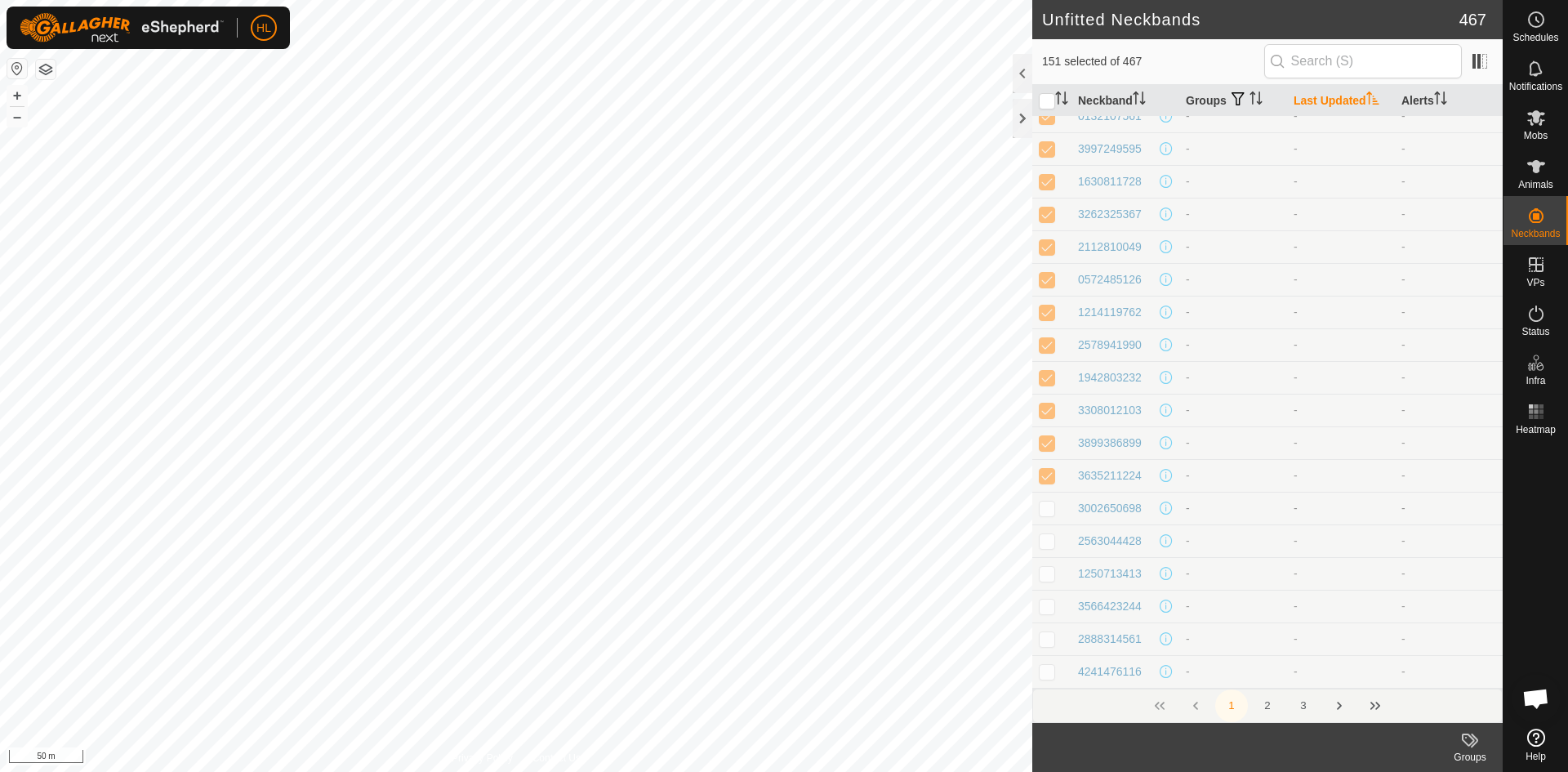
click at [1057, 504] on td at bounding box center [1052, 508] width 39 height 33
click at [1061, 536] on td at bounding box center [1052, 541] width 39 height 33
click at [1042, 337] on td at bounding box center [1052, 329] width 39 height 33
click at [1043, 358] on p-checkbox at bounding box center [1047, 361] width 16 height 13
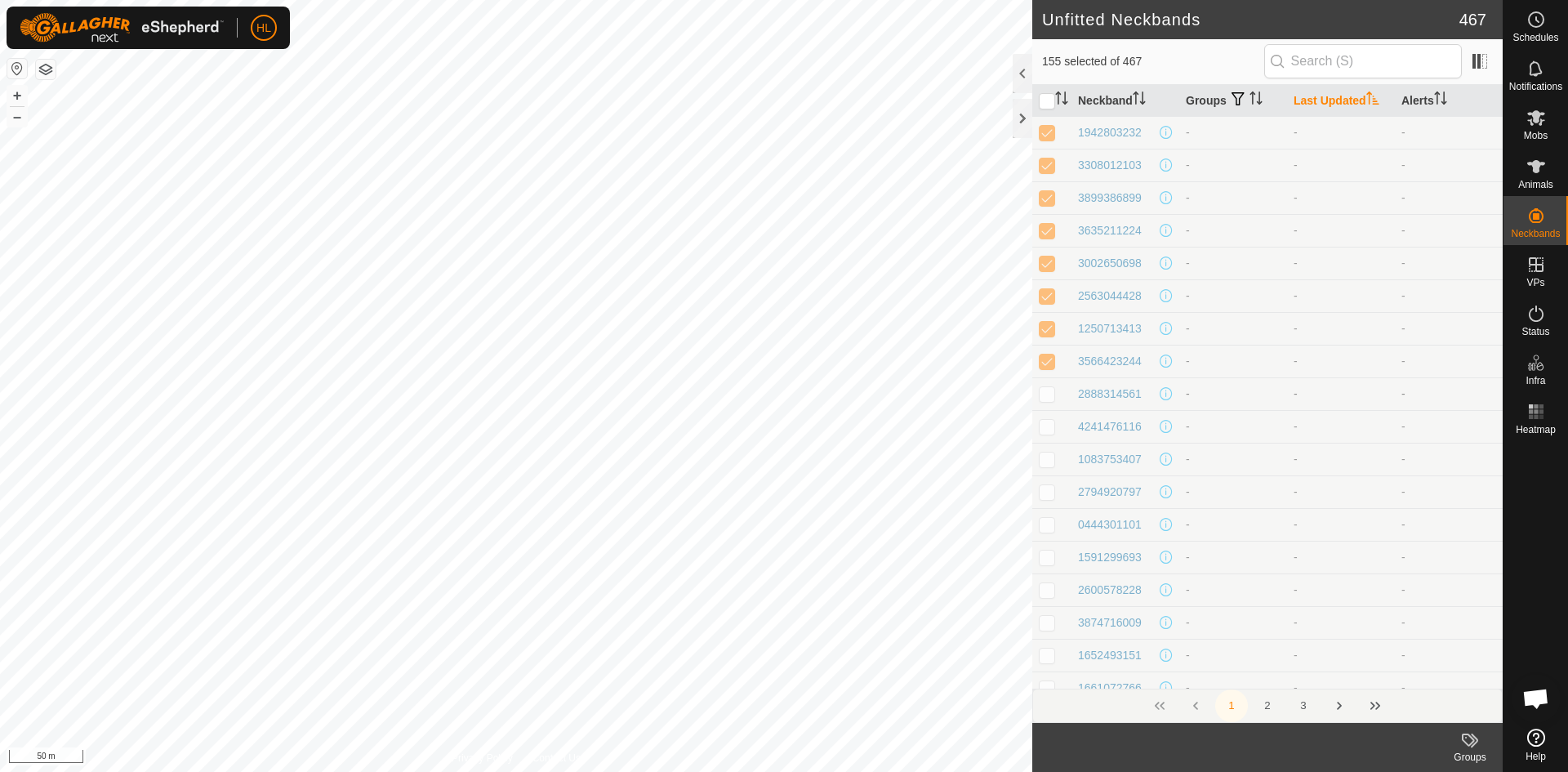
click at [1044, 389] on p-checkbox at bounding box center [1047, 394] width 16 height 13
drag, startPoint x: 1042, startPoint y: 423, endPoint x: 1044, endPoint y: 431, distance: 8.2
click at [1042, 424] on p-checkbox at bounding box center [1047, 427] width 16 height 13
click at [1047, 463] on p-checkbox at bounding box center [1047, 459] width 16 height 13
click at [1049, 495] on p-checkbox at bounding box center [1047, 492] width 16 height 13
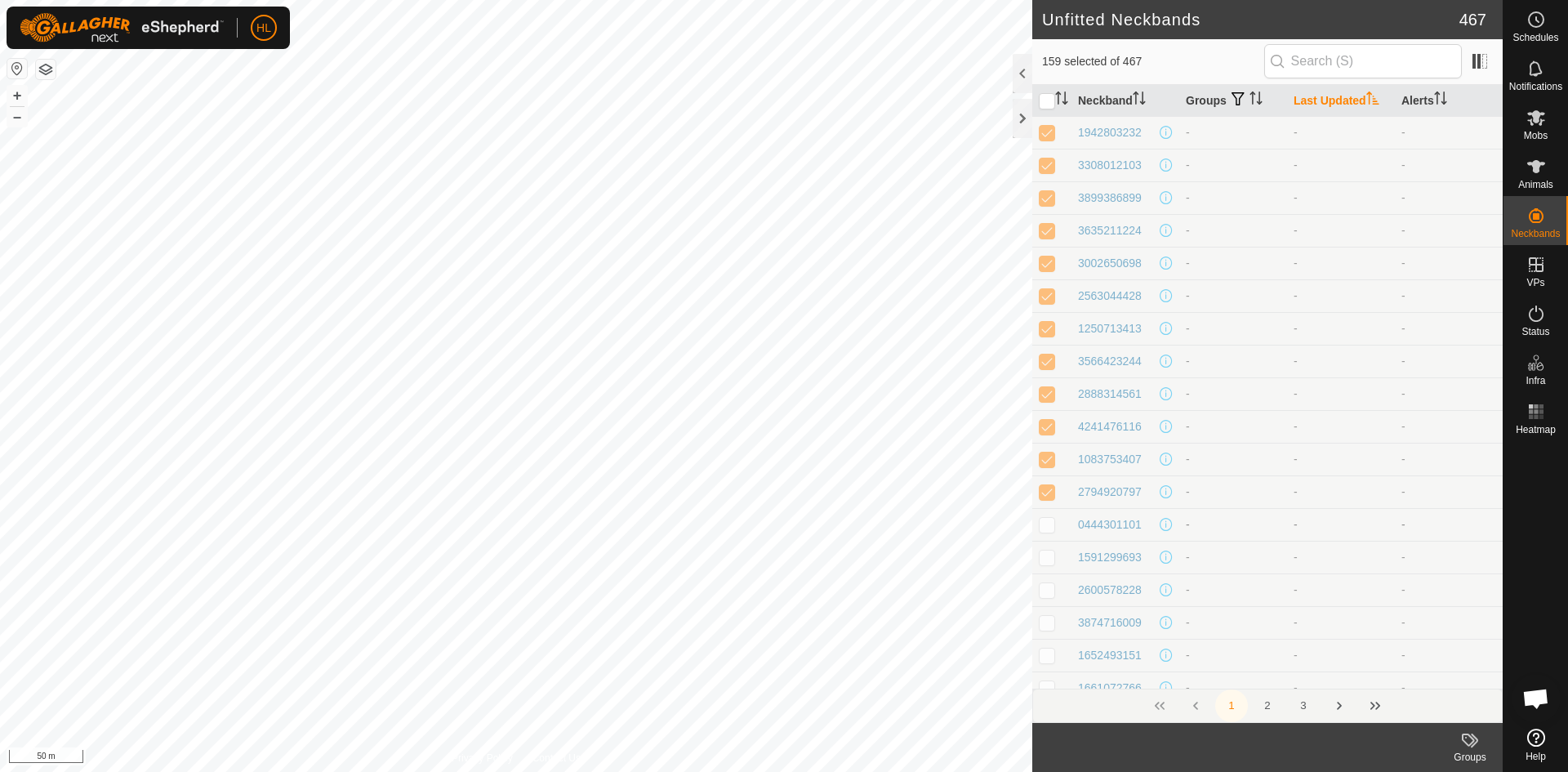
click at [1047, 528] on p-checkbox at bounding box center [1047, 525] width 16 height 13
click at [1060, 558] on td at bounding box center [1052, 558] width 39 height 33
click at [1049, 254] on td at bounding box center [1052, 263] width 39 height 33
click at [1048, 293] on p-checkbox at bounding box center [1047, 296] width 16 height 13
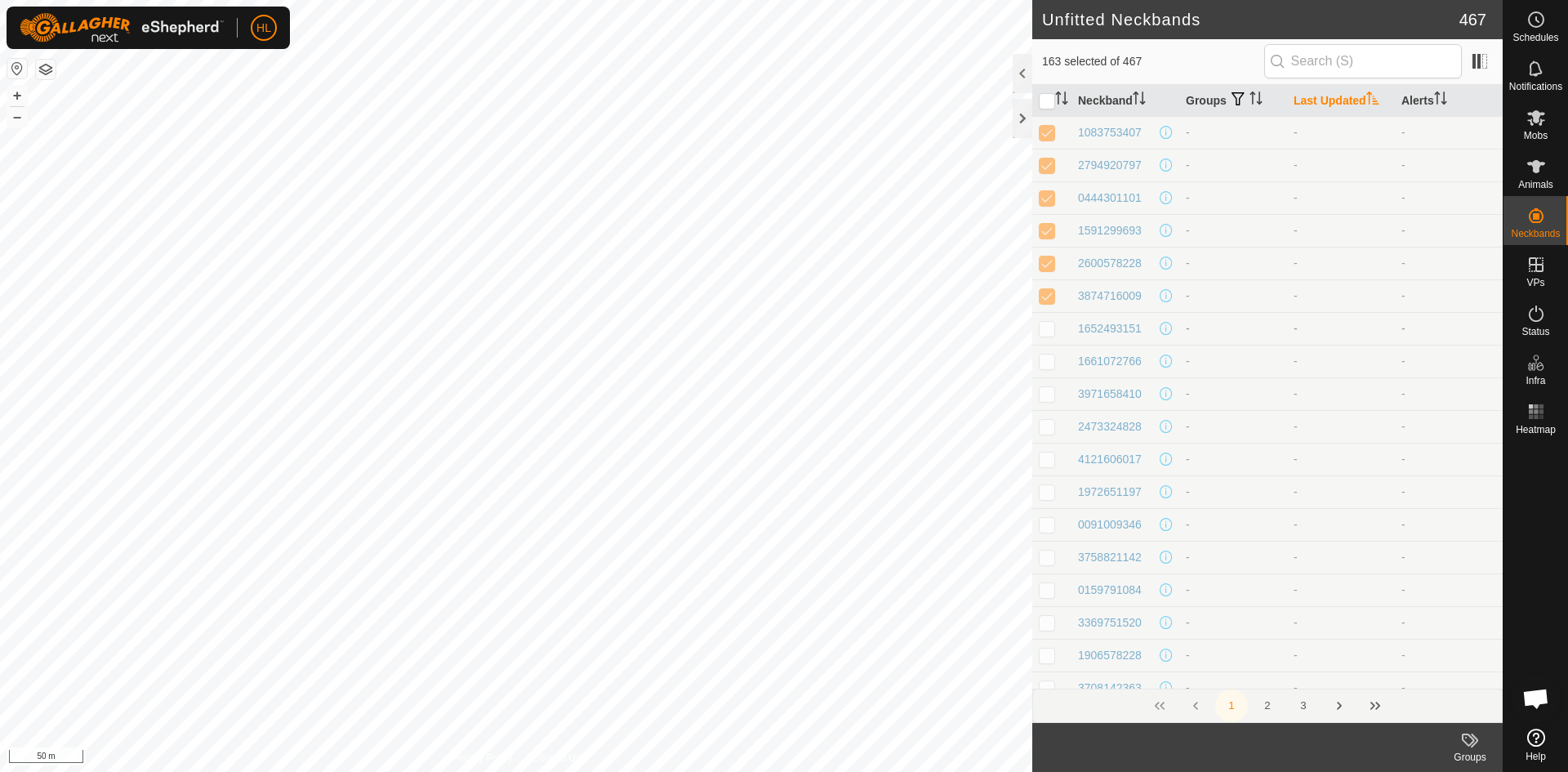
click at [1047, 328] on p-checkbox at bounding box center [1047, 328] width 16 height 13
click at [1047, 364] on p-checkbox at bounding box center [1047, 361] width 16 height 13
click at [1048, 396] on p-checkbox at bounding box center [1047, 394] width 16 height 13
click at [1049, 431] on p-checkbox at bounding box center [1047, 427] width 16 height 13
click at [1053, 458] on p-checkbox at bounding box center [1047, 459] width 16 height 13
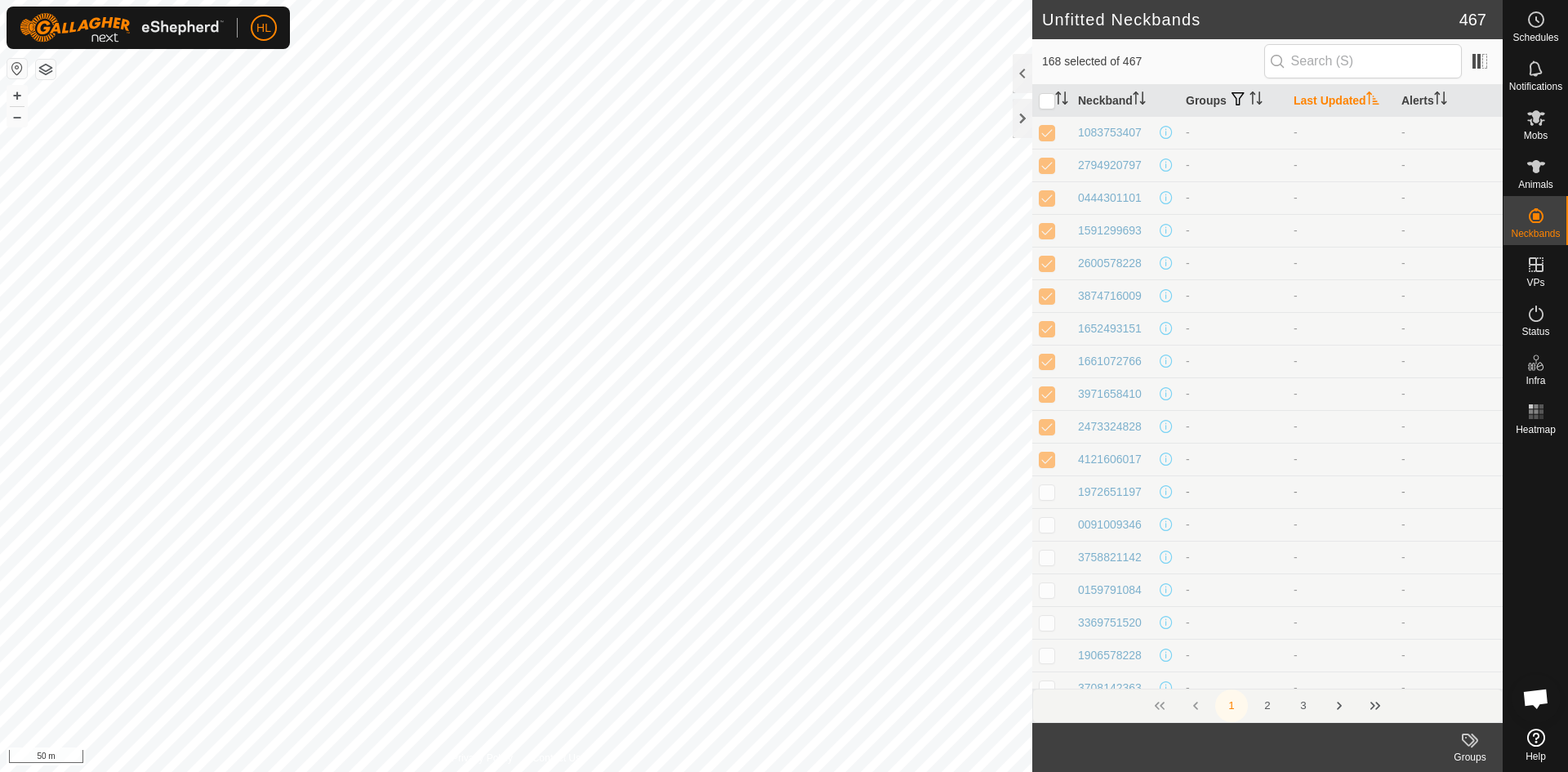
click at [1051, 486] on p-checkbox at bounding box center [1047, 492] width 16 height 13
click at [1061, 527] on td at bounding box center [1052, 525] width 39 height 33
click at [1048, 564] on td at bounding box center [1052, 558] width 39 height 33
click at [1046, 591] on p-checkbox at bounding box center [1047, 590] width 16 height 13
click at [1049, 625] on p-checkbox at bounding box center [1047, 623] width 16 height 13
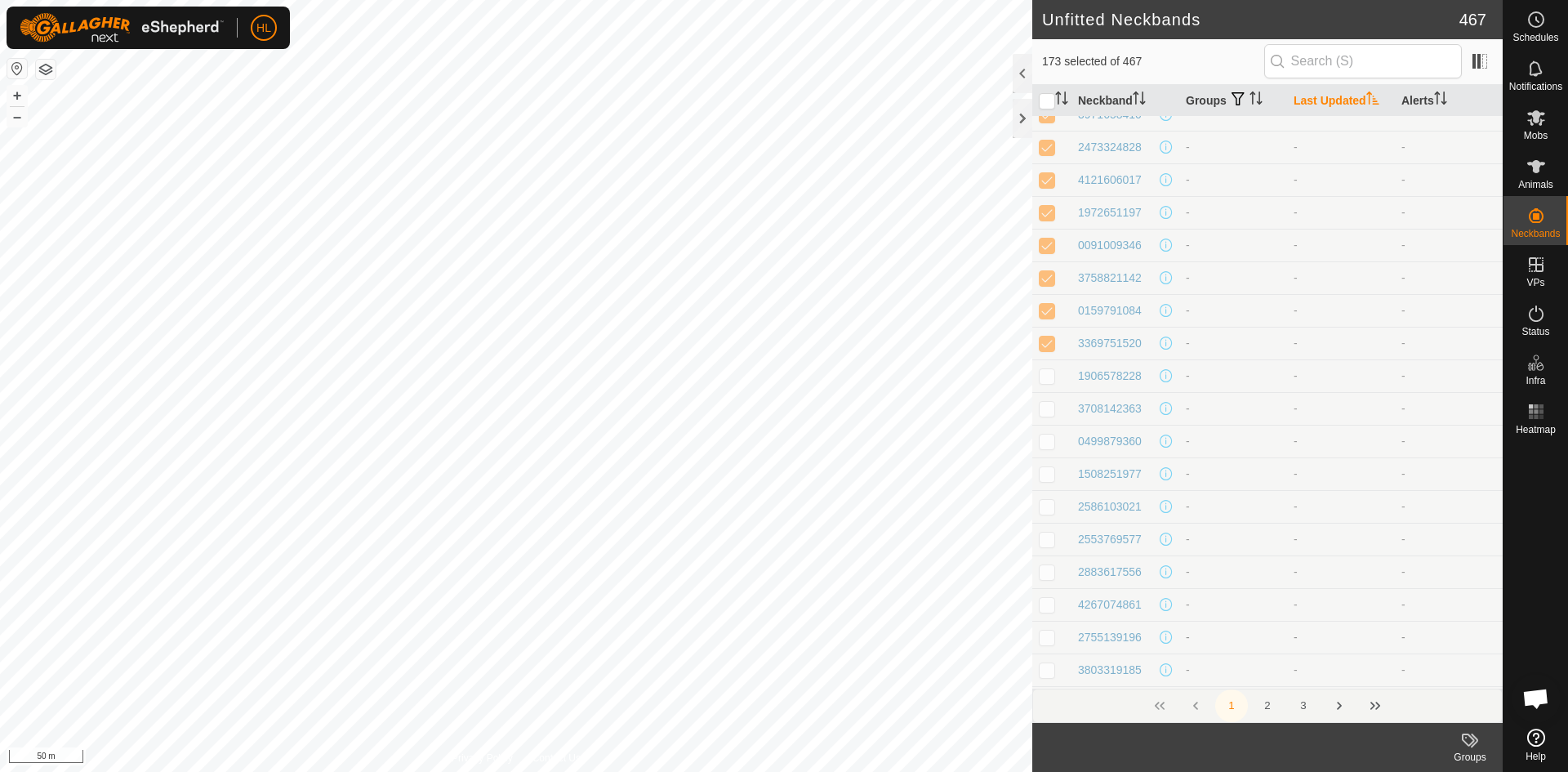
scroll to position [5065, 0]
click at [1047, 337] on td at bounding box center [1052, 329] width 39 height 33
click at [1047, 356] on p-checkbox at bounding box center [1047, 361] width 16 height 13
click at [1051, 388] on p-checkbox at bounding box center [1047, 394] width 16 height 13
click at [1049, 410] on td at bounding box center [1052, 427] width 39 height 33
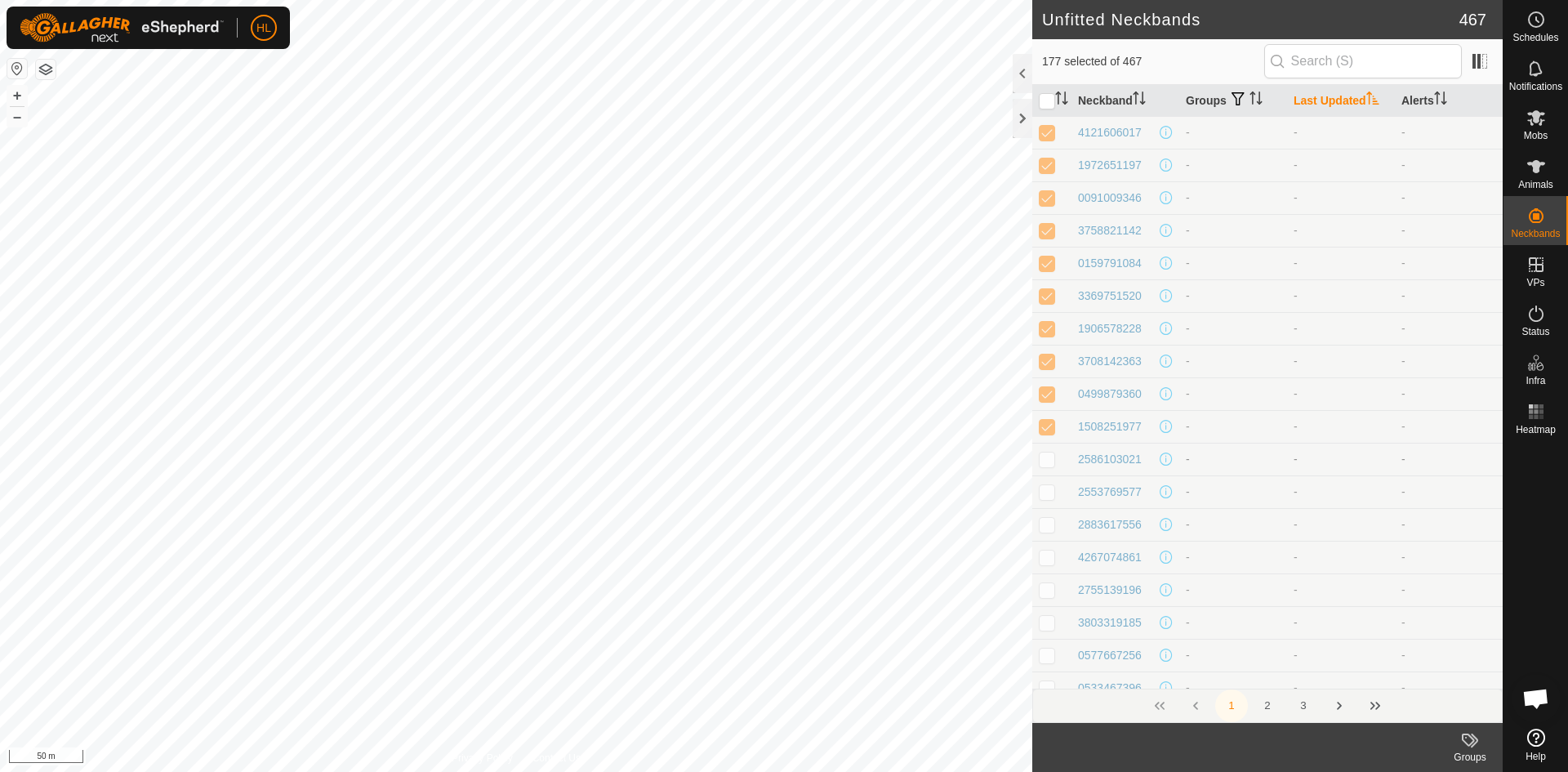
click at [1046, 444] on td at bounding box center [1052, 459] width 39 height 33
click at [1053, 493] on p-checkbox at bounding box center [1047, 492] width 16 height 13
click at [1052, 527] on p-checkbox at bounding box center [1047, 525] width 16 height 13
click at [1050, 558] on p-checkbox at bounding box center [1047, 557] width 16 height 13
click at [1053, 586] on p-checkbox at bounding box center [1047, 590] width 16 height 13
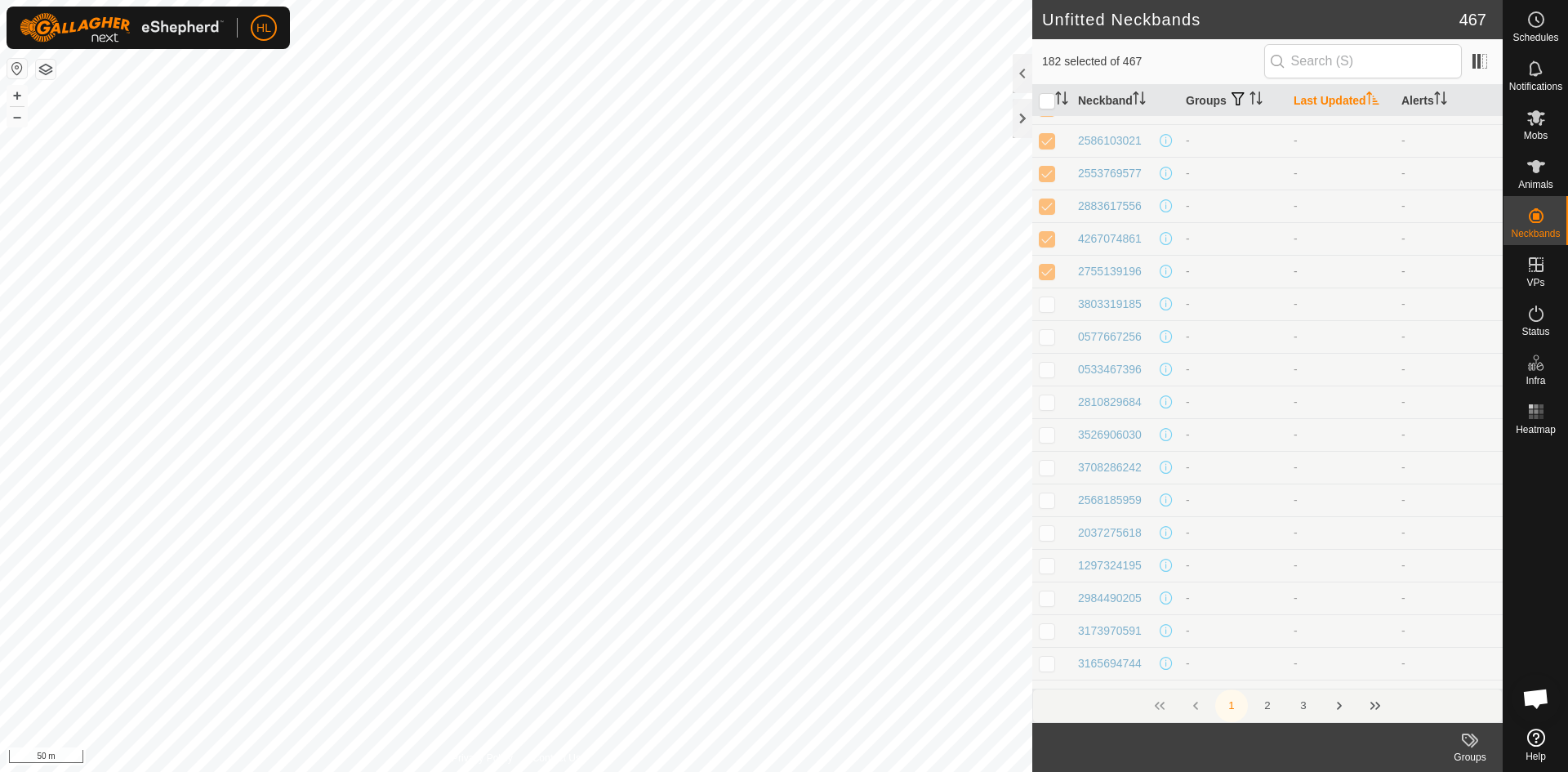
scroll to position [5391, 0]
click at [1050, 298] on p-checkbox at bounding box center [1047, 296] width 16 height 13
click at [1053, 327] on p-checkbox at bounding box center [1047, 328] width 16 height 13
click at [1050, 363] on p-checkbox at bounding box center [1047, 361] width 16 height 13
click at [1049, 391] on p-checkbox at bounding box center [1047, 394] width 16 height 13
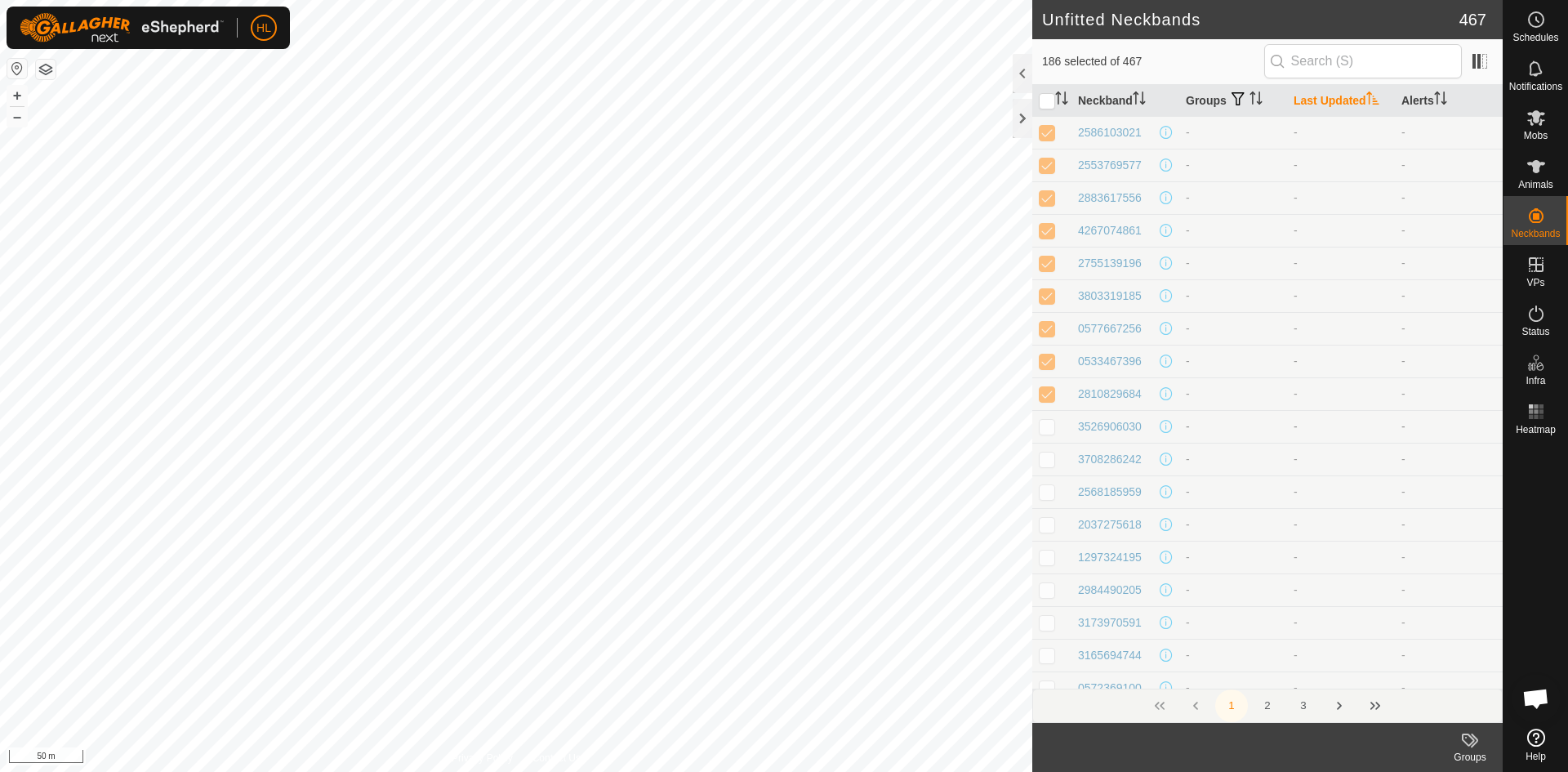
click at [1049, 423] on p-checkbox at bounding box center [1047, 427] width 16 height 13
click at [1053, 444] on td at bounding box center [1052, 459] width 39 height 33
click at [1059, 495] on td at bounding box center [1052, 492] width 39 height 33
click at [1054, 533] on td at bounding box center [1052, 525] width 39 height 33
click at [1050, 558] on p-checkbox at bounding box center [1047, 557] width 16 height 13
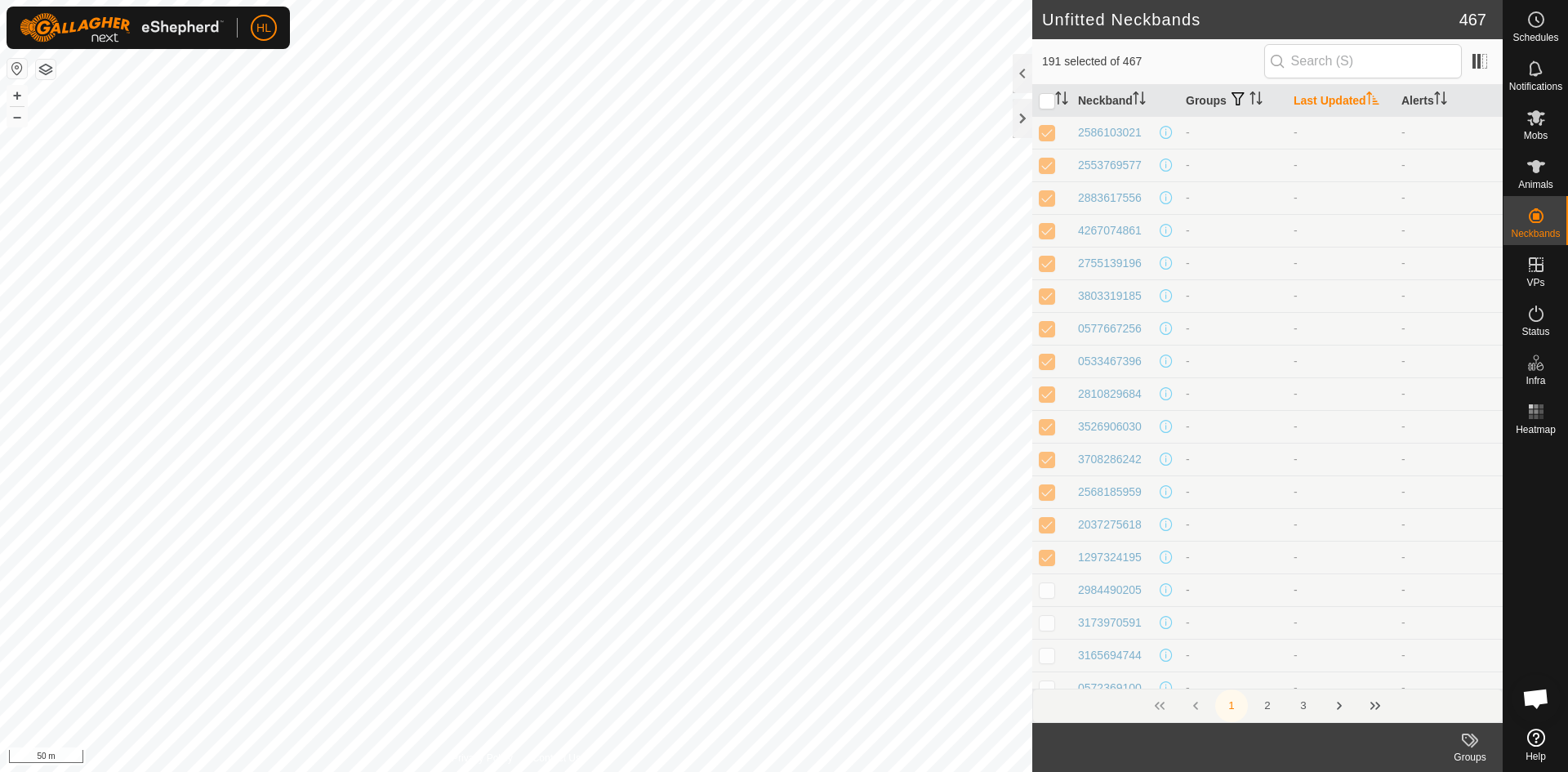
click at [1042, 592] on p-checkbox at bounding box center [1047, 590] width 16 height 13
click at [1055, 635] on td at bounding box center [1052, 623] width 39 height 33
click at [1048, 653] on p-checkbox at bounding box center [1047, 655] width 16 height 13
click at [1047, 280] on p-checkbox at bounding box center [1047, 279] width 16 height 13
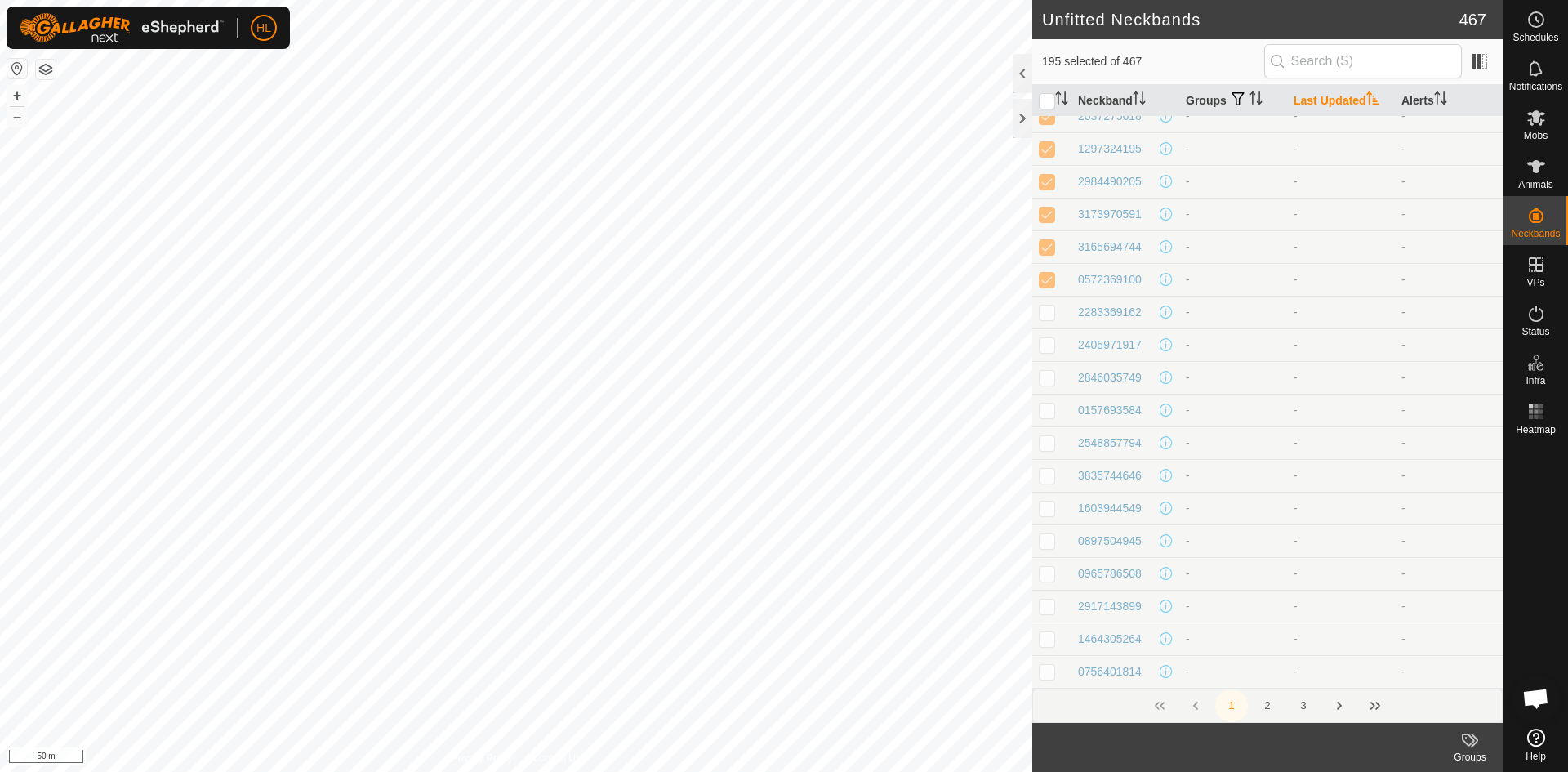
click at [1047, 303] on td at bounding box center [1052, 312] width 39 height 33
click at [1055, 338] on td at bounding box center [1052, 345] width 39 height 33
click at [1056, 374] on td at bounding box center [1052, 377] width 39 height 33
click at [1051, 412] on p-checkbox at bounding box center [1047, 410] width 16 height 13
drag, startPoint x: 1048, startPoint y: 438, endPoint x: 1054, endPoint y: 455, distance: 18.0
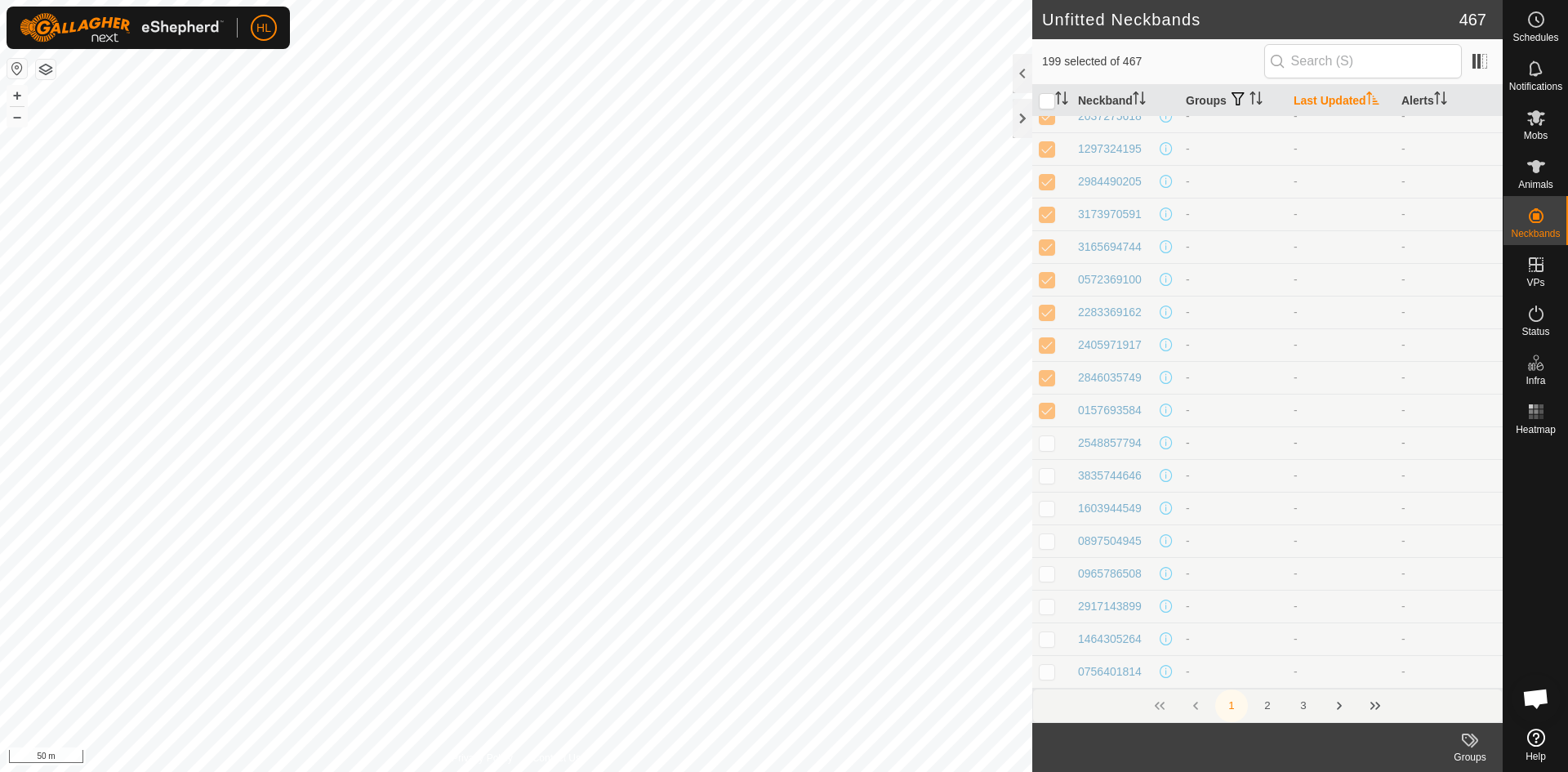
click at [1048, 439] on p-checkbox at bounding box center [1047, 442] width 16 height 13
click at [1055, 484] on td at bounding box center [1052, 475] width 39 height 33
click at [1053, 344] on p-checkbox at bounding box center [1047, 344] width 16 height 13
click at [1050, 384] on td at bounding box center [1052, 377] width 39 height 33
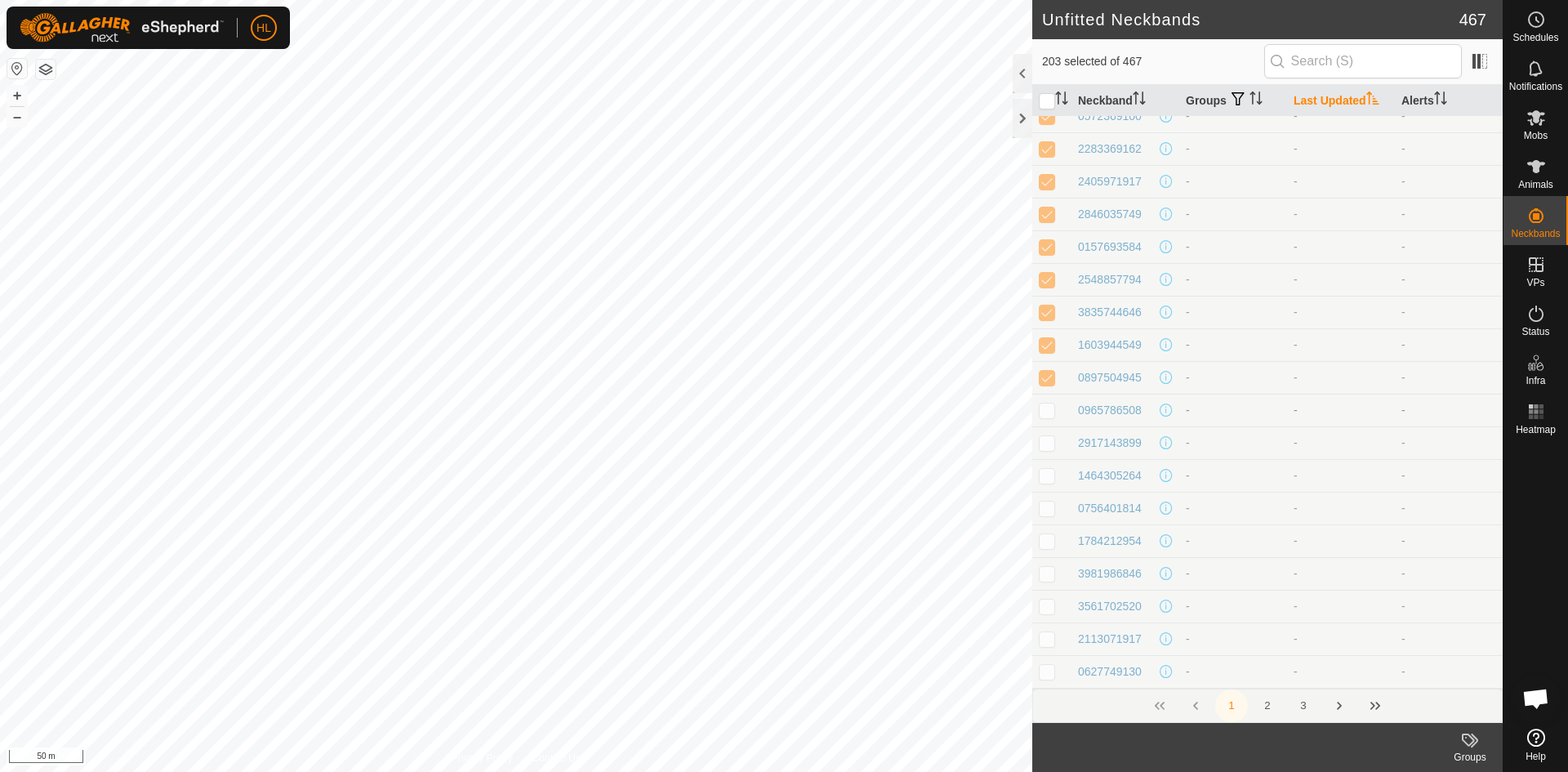
click at [1053, 417] on td at bounding box center [1052, 410] width 39 height 33
click at [1047, 453] on td at bounding box center [1052, 443] width 39 height 33
click at [1053, 481] on p-checkbox at bounding box center [1047, 475] width 16 height 13
click at [1052, 503] on p-checkbox at bounding box center [1047, 508] width 16 height 13
click at [1053, 541] on p-checkbox at bounding box center [1047, 540] width 16 height 13
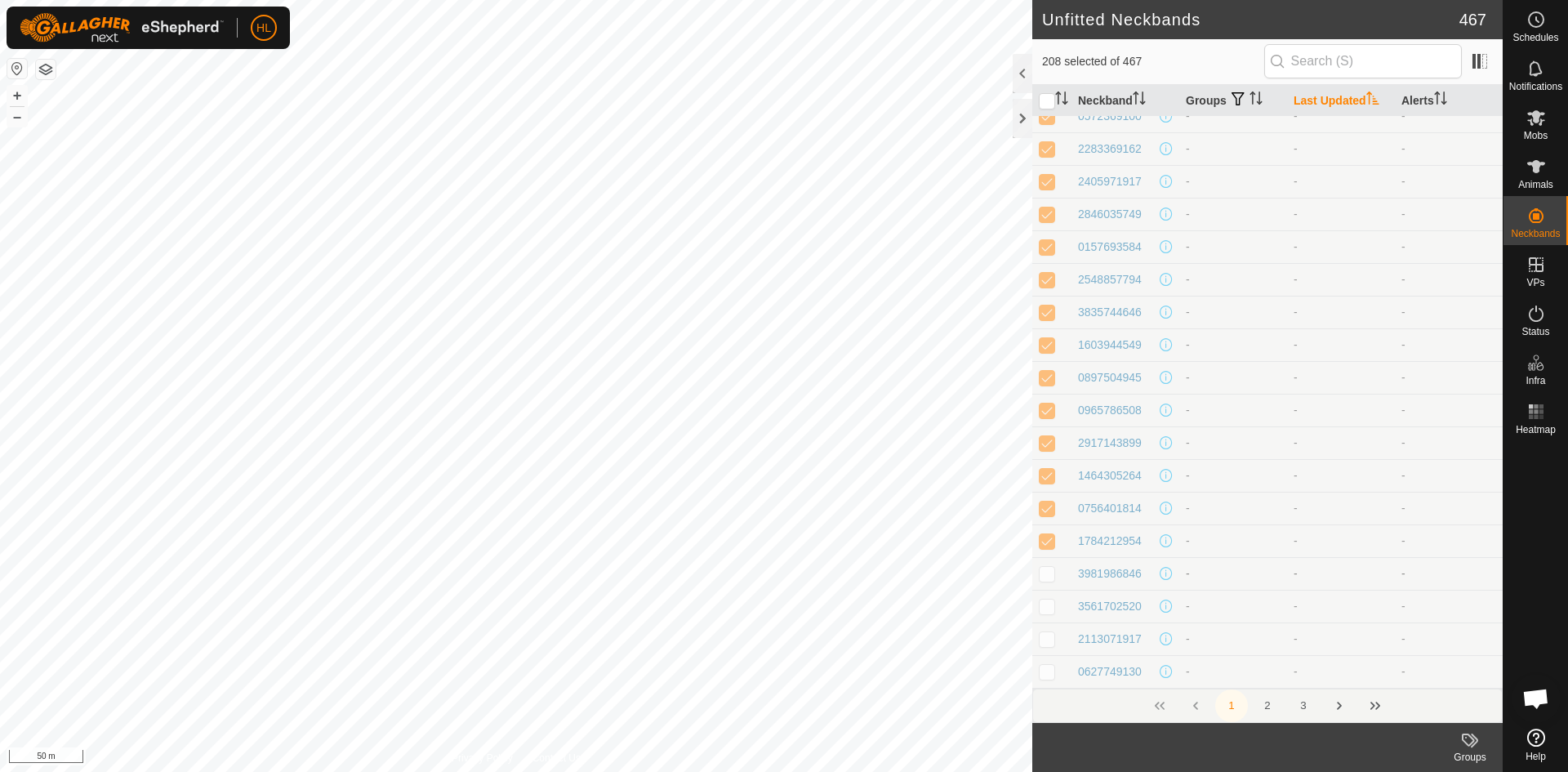
click at [1049, 565] on td at bounding box center [1052, 573] width 39 height 33
click at [1055, 614] on td at bounding box center [1052, 606] width 39 height 33
click at [1052, 647] on td at bounding box center [1052, 639] width 39 height 33
click at [1051, 675] on p-checkbox at bounding box center [1047, 671] width 16 height 13
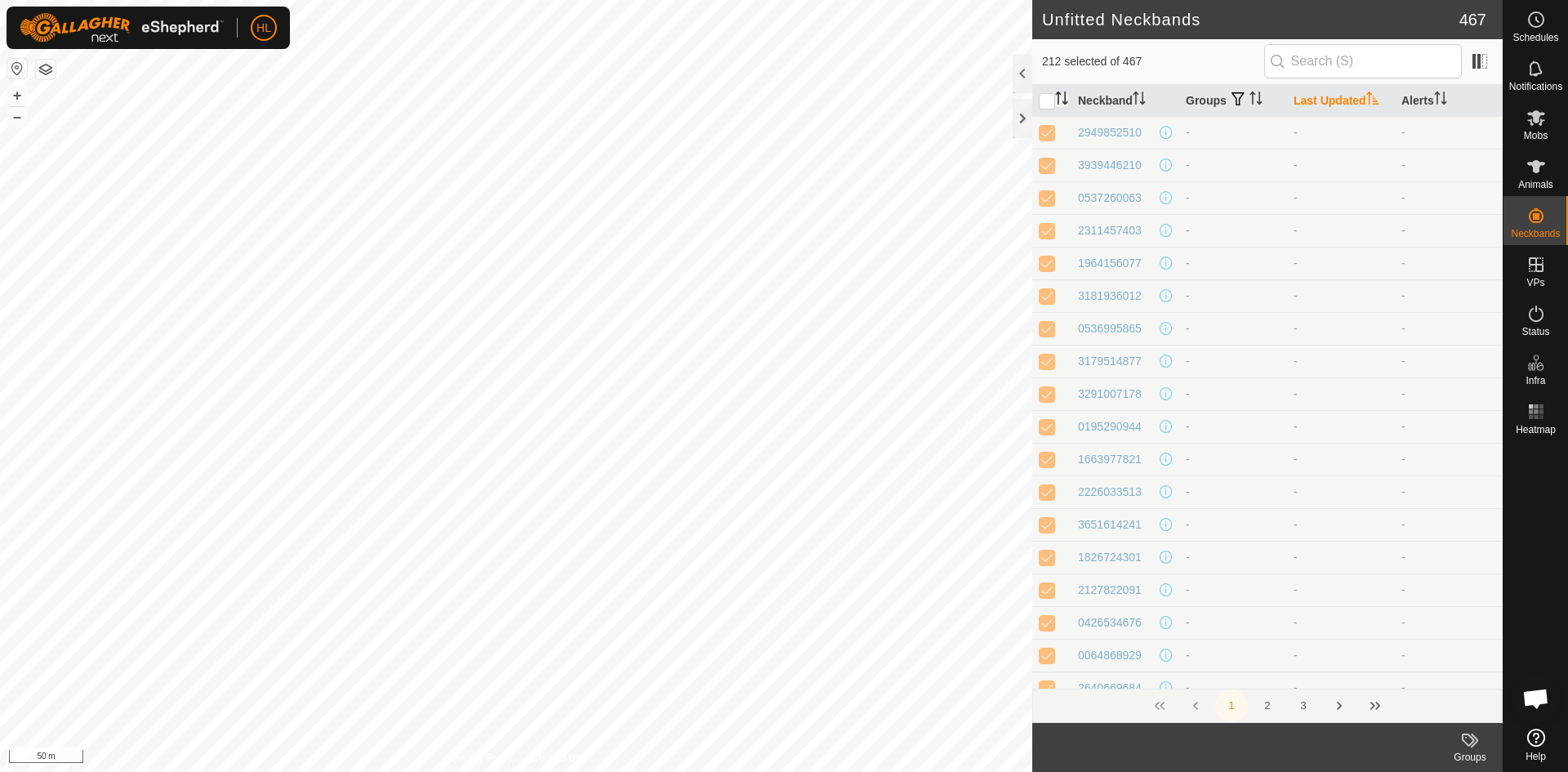
click at [1062, 94] on icon "Activate to sort" at bounding box center [1062, 98] width 13 height 13
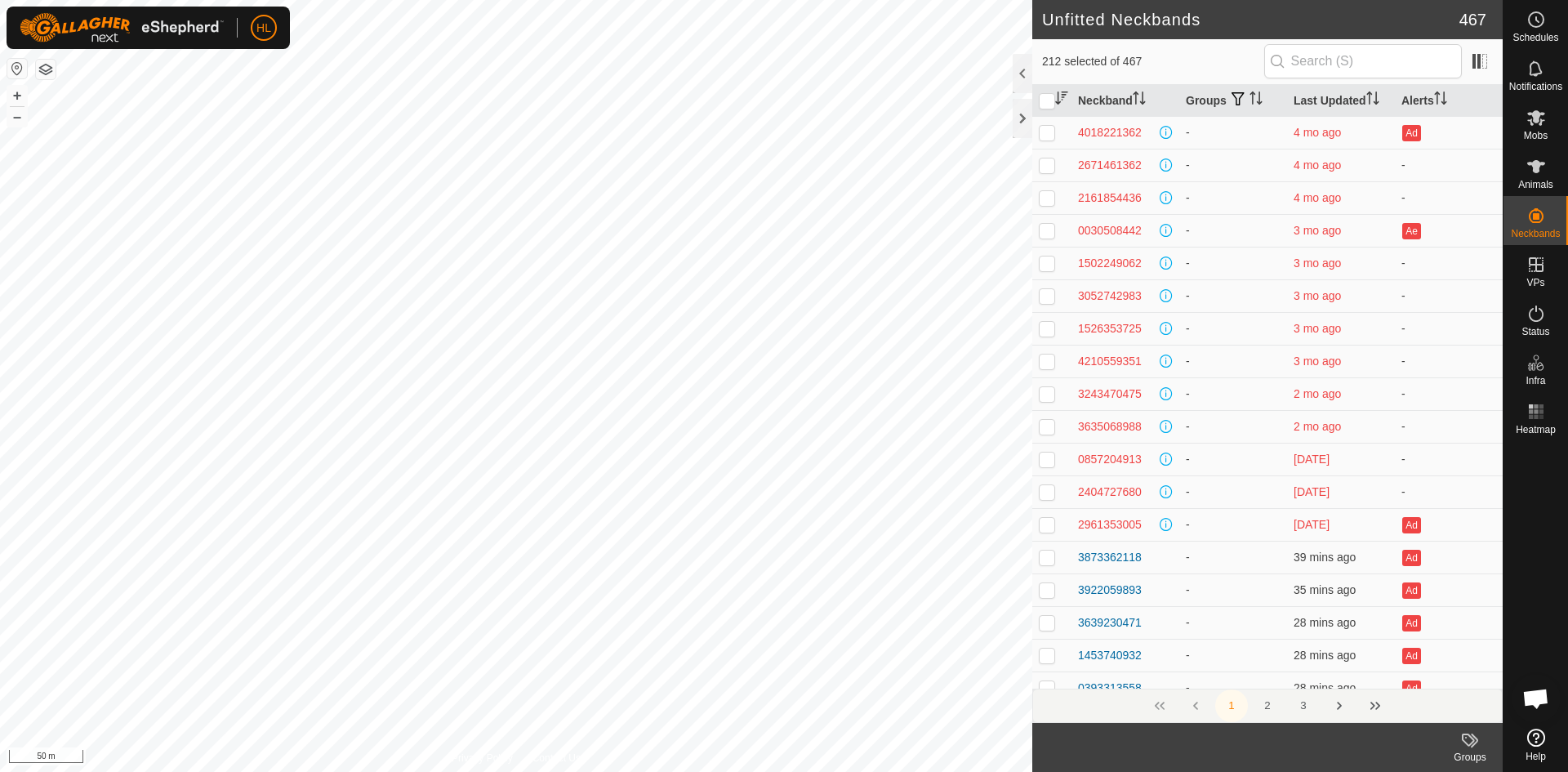
click at [1062, 94] on icon "Activate to sort" at bounding box center [1061, 98] width 12 height 13
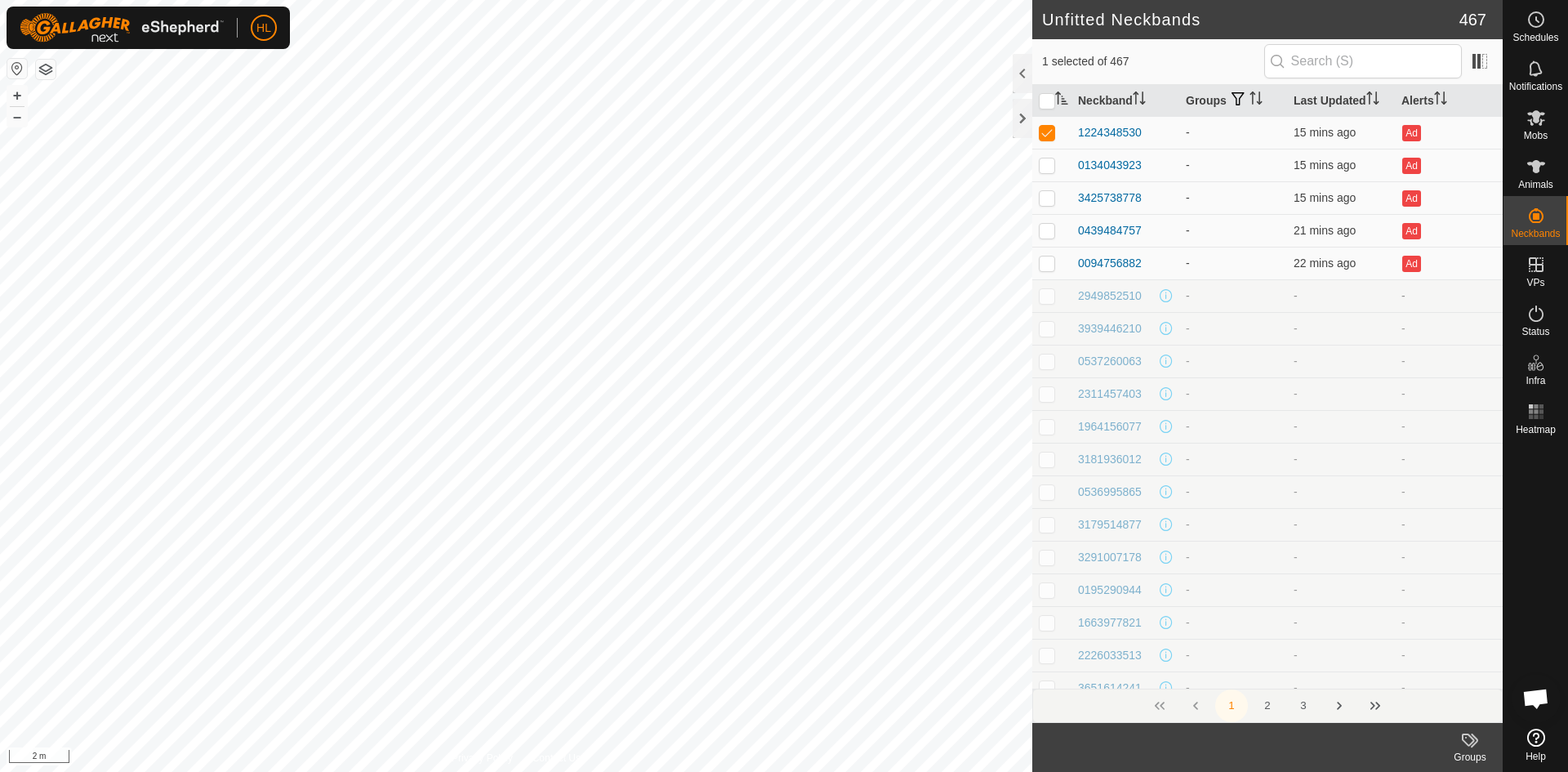
click at [1293, 292] on span "-" at bounding box center [1295, 296] width 4 height 13
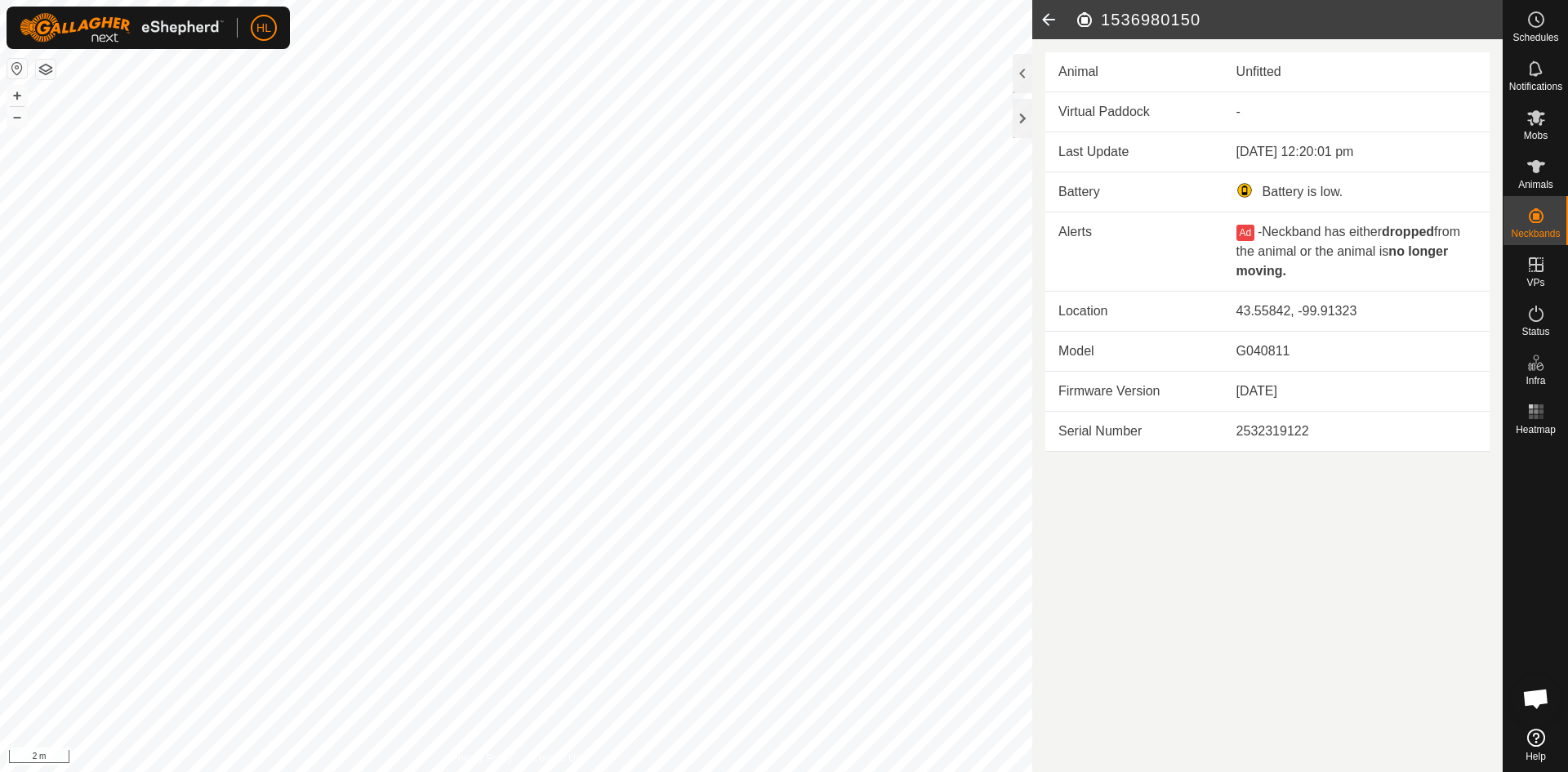
click at [1053, 20] on icon at bounding box center [1049, 19] width 33 height 39
